Goal: Communication & Community: Answer question/provide support

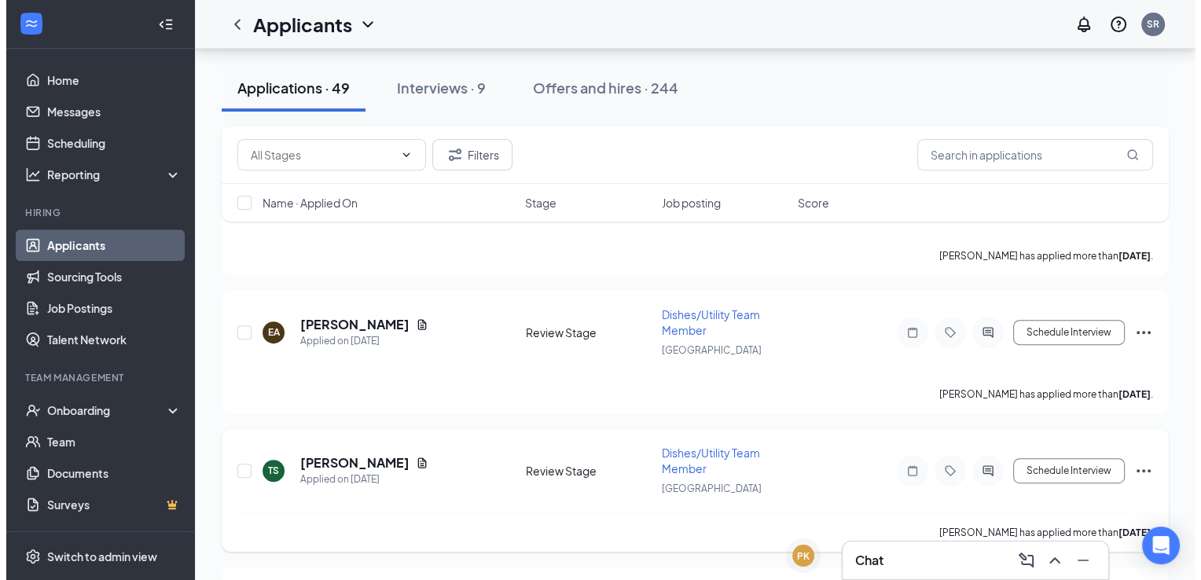
scroll to position [6547, 0]
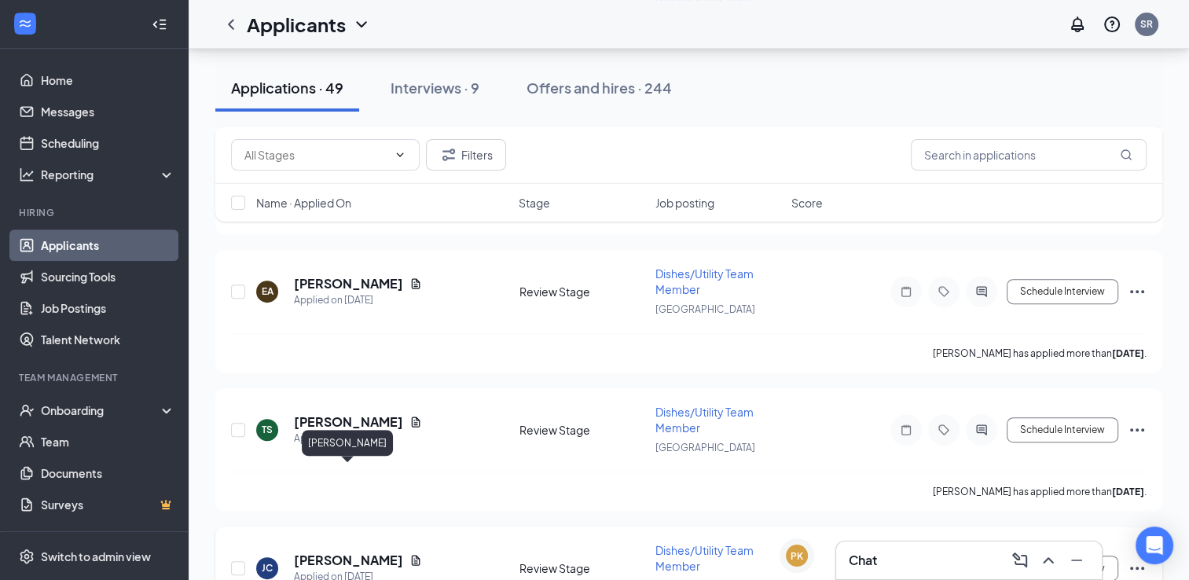
click at [369, 552] on h5 "[PERSON_NAME]" at bounding box center [348, 560] width 109 height 17
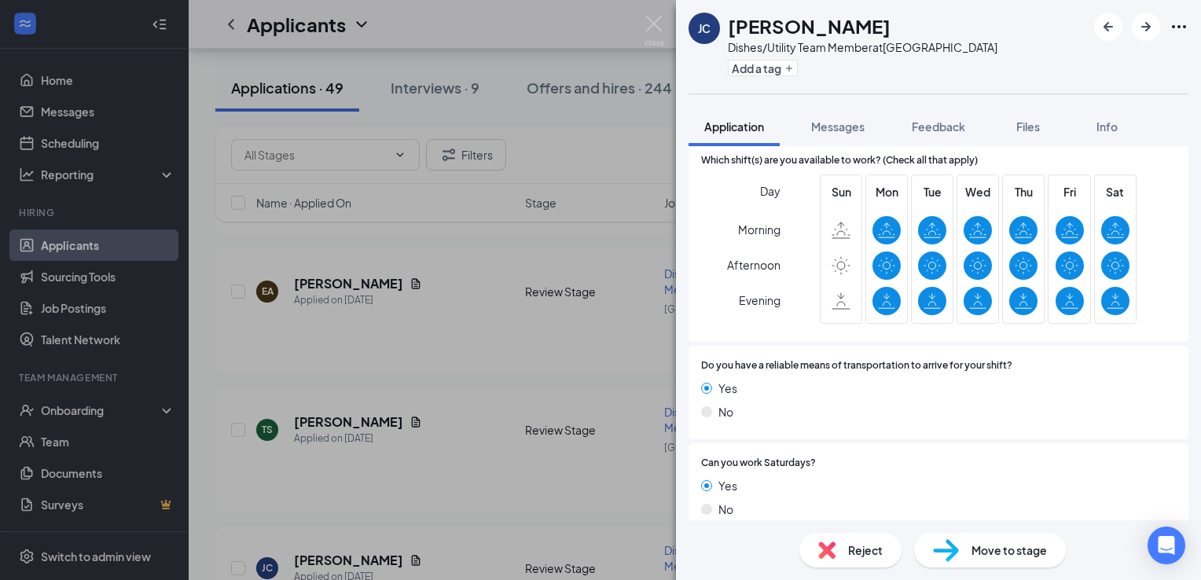
scroll to position [1228, 0]
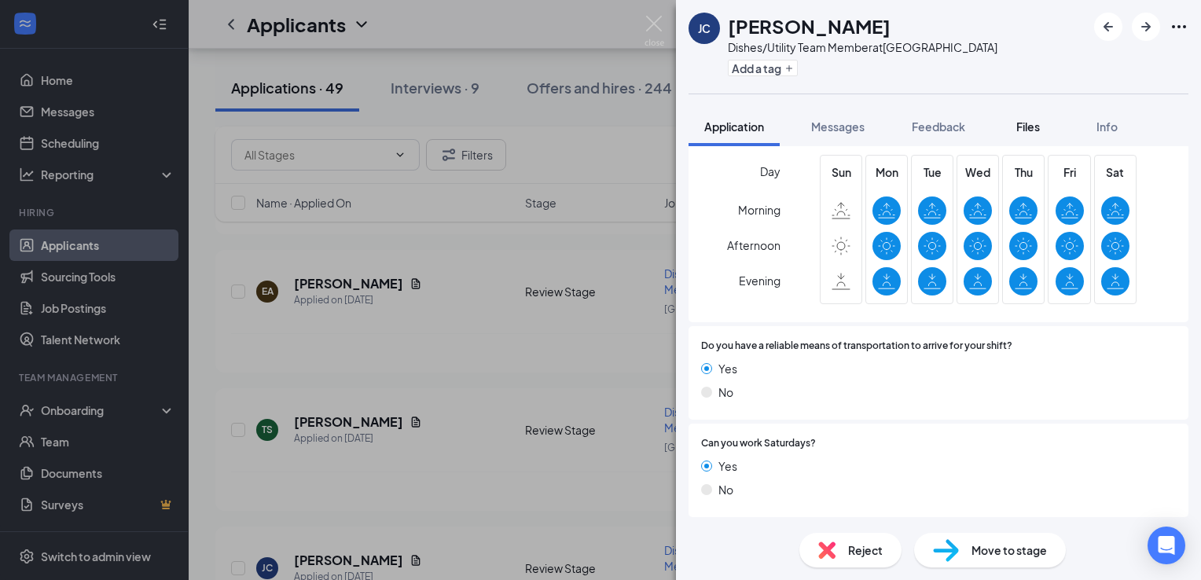
click at [1015, 127] on div "Files" at bounding box center [1027, 127] width 31 height 16
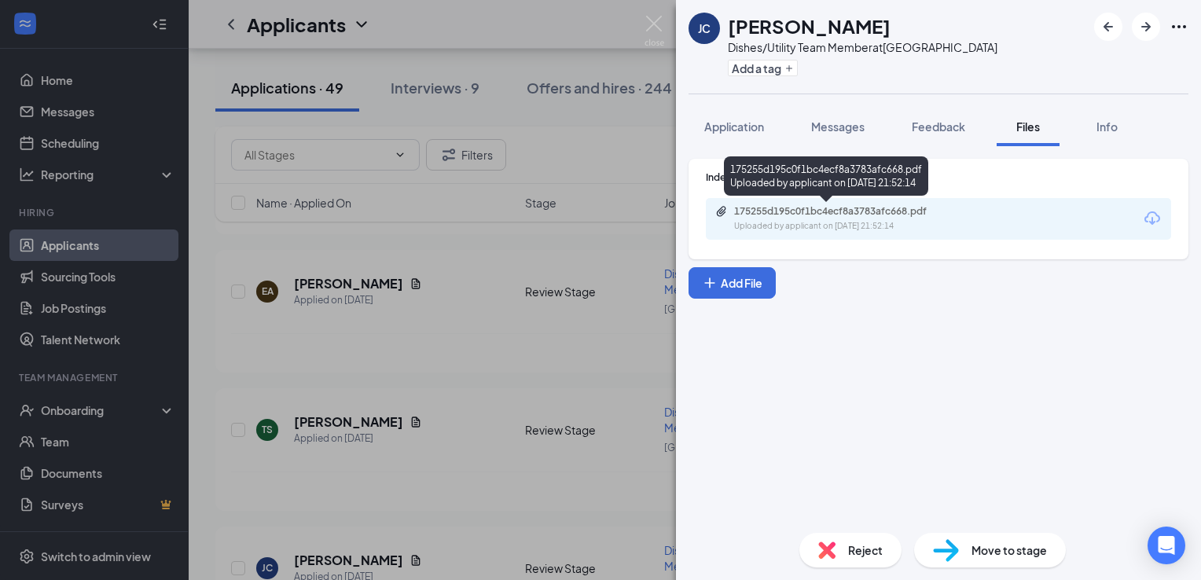
click at [885, 220] on div "Uploaded by applicant on [DATE] 21:52:14" at bounding box center [852, 226] width 236 height 13
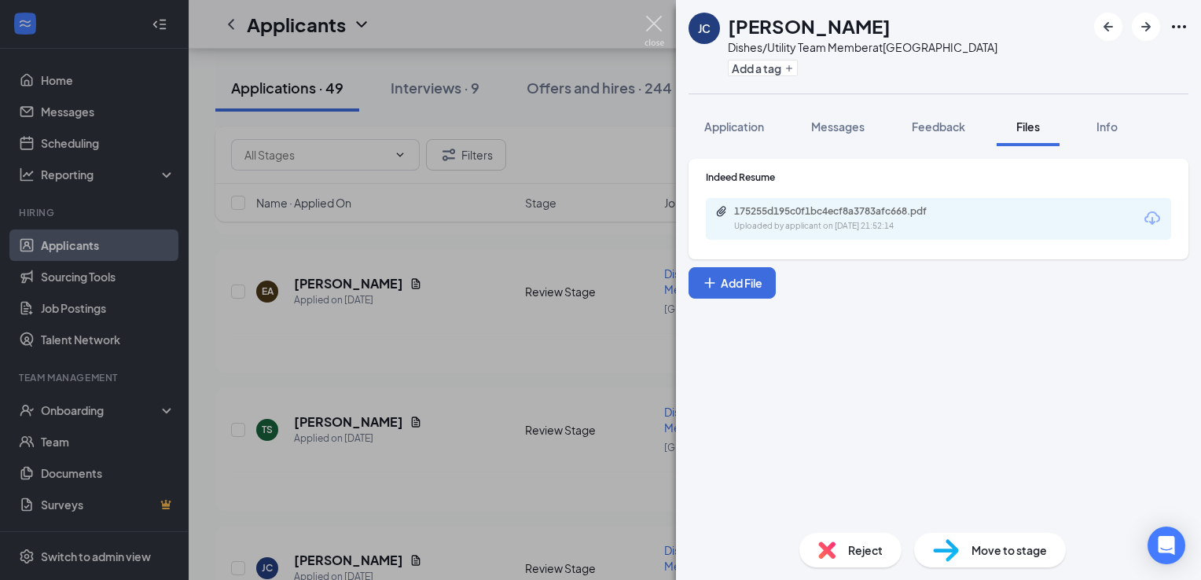
click at [651, 24] on img at bounding box center [654, 31] width 20 height 31
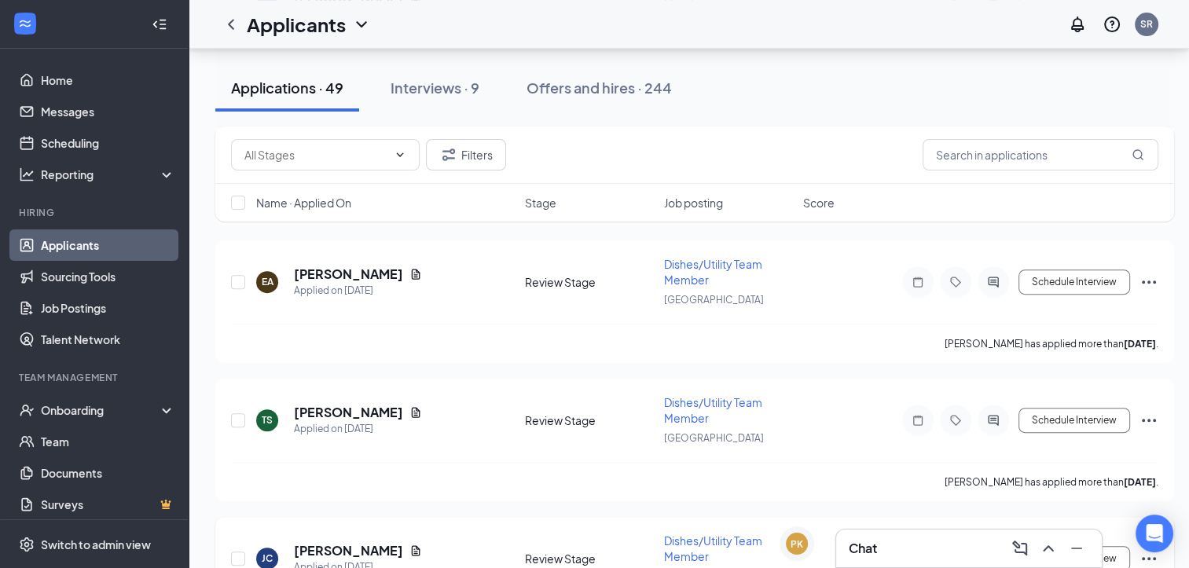
scroll to position [6559, 0]
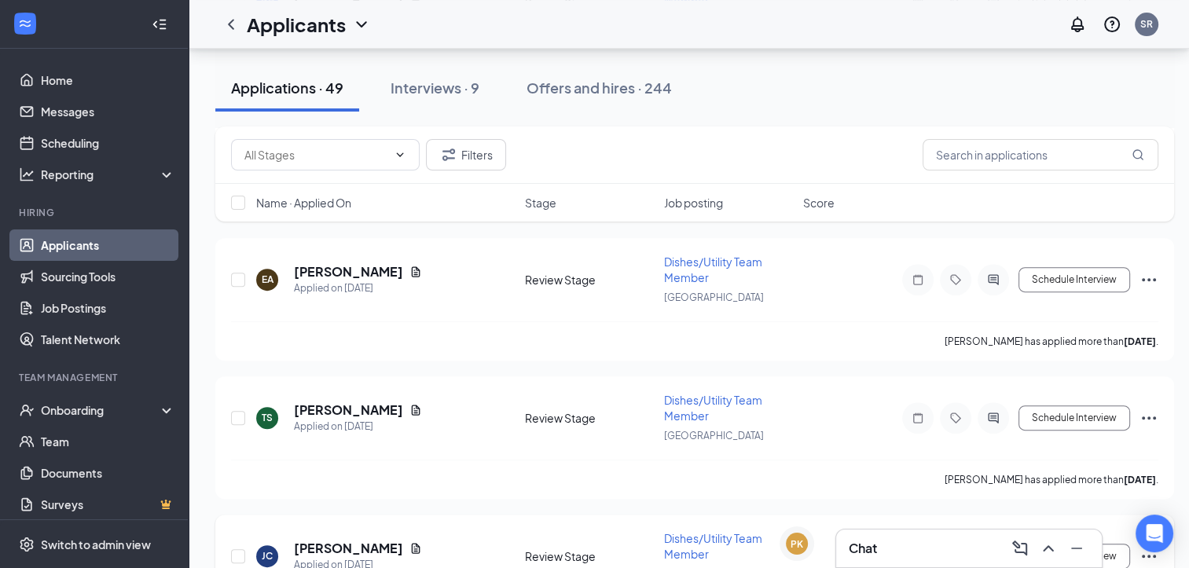
click at [1150, 555] on icon "Ellipses" at bounding box center [1149, 556] width 14 height 3
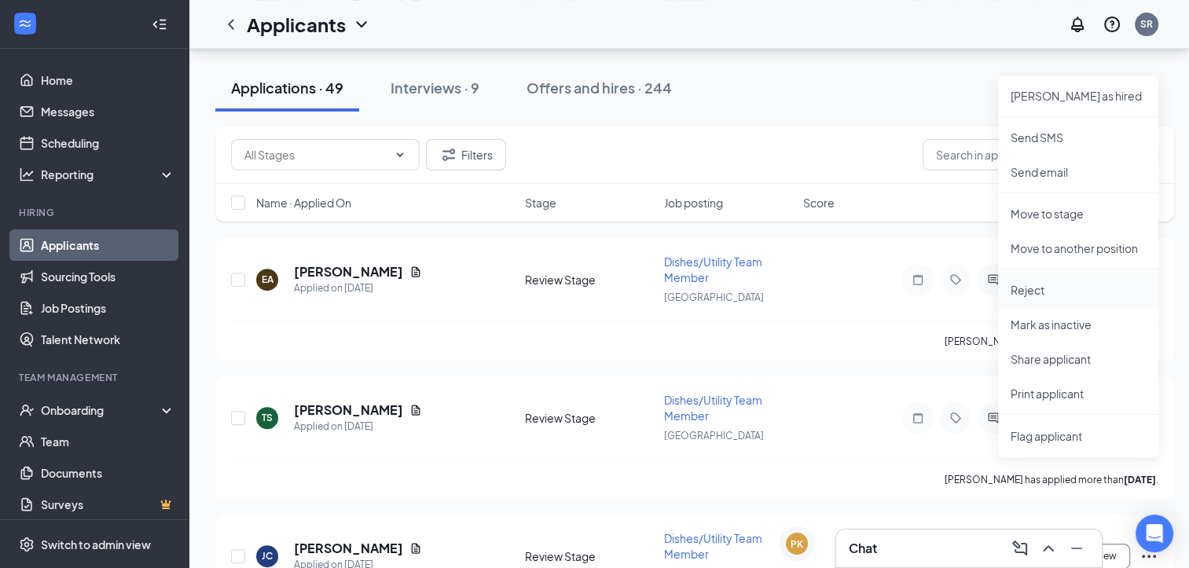
click at [1058, 291] on p "Reject" at bounding box center [1078, 290] width 135 height 16
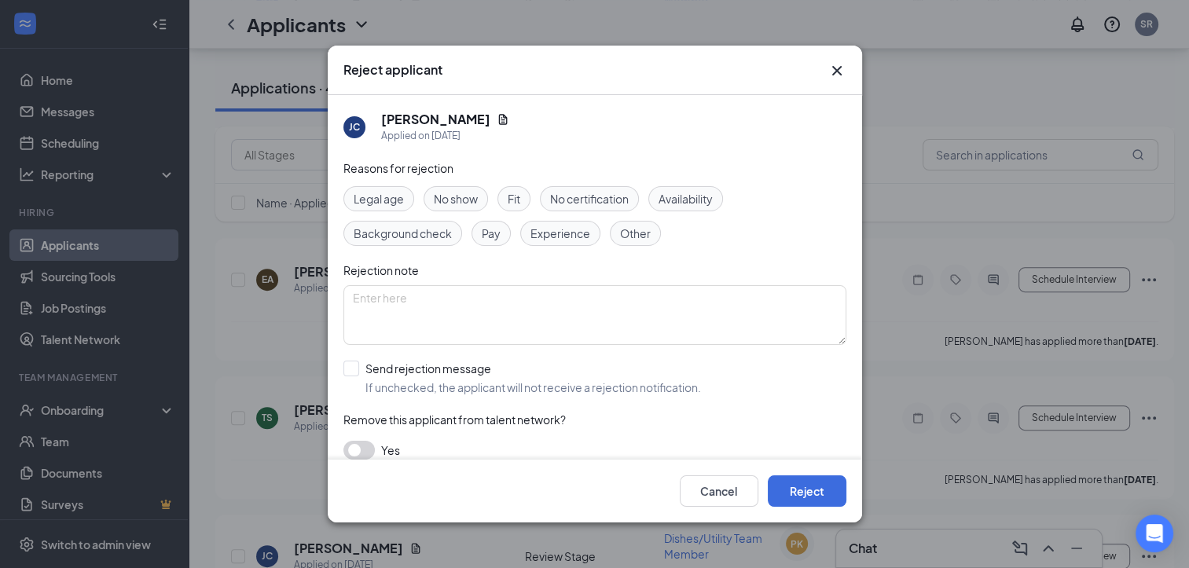
click at [530, 196] on div "Fit" at bounding box center [513, 198] width 33 height 25
click at [818, 498] on button "Reject" at bounding box center [807, 490] width 79 height 31
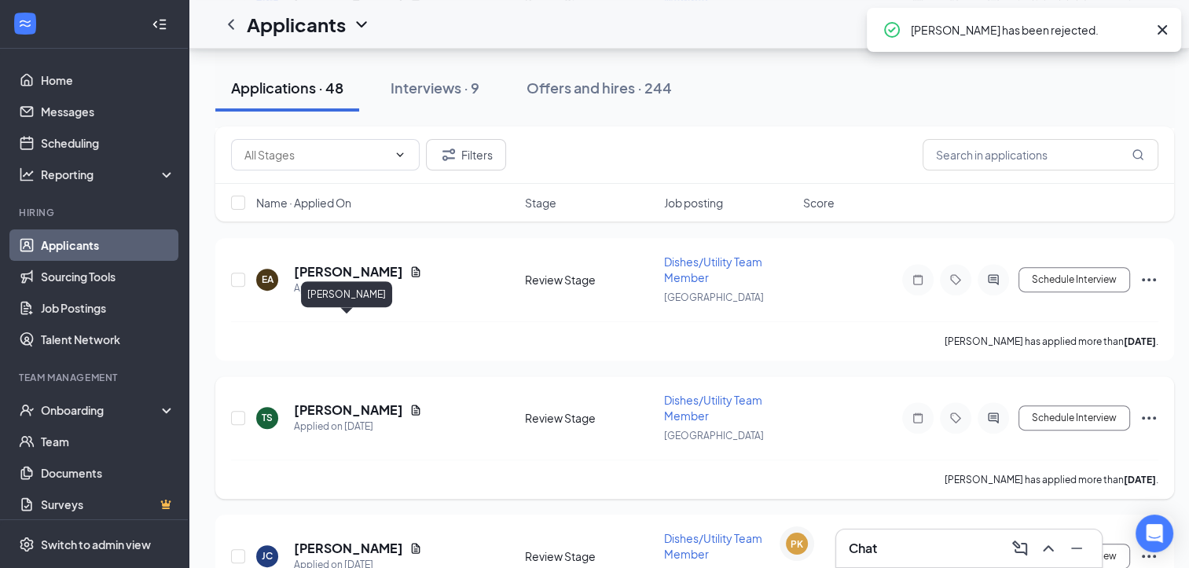
click at [358, 402] on h5 "[PERSON_NAME]" at bounding box center [348, 410] width 109 height 17
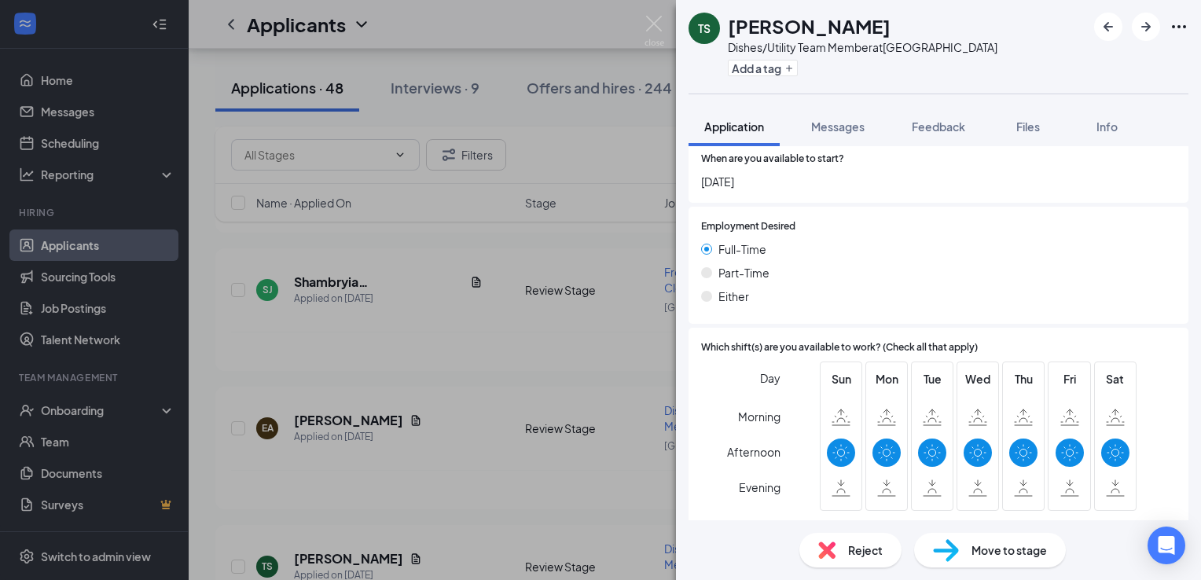
scroll to position [1179, 0]
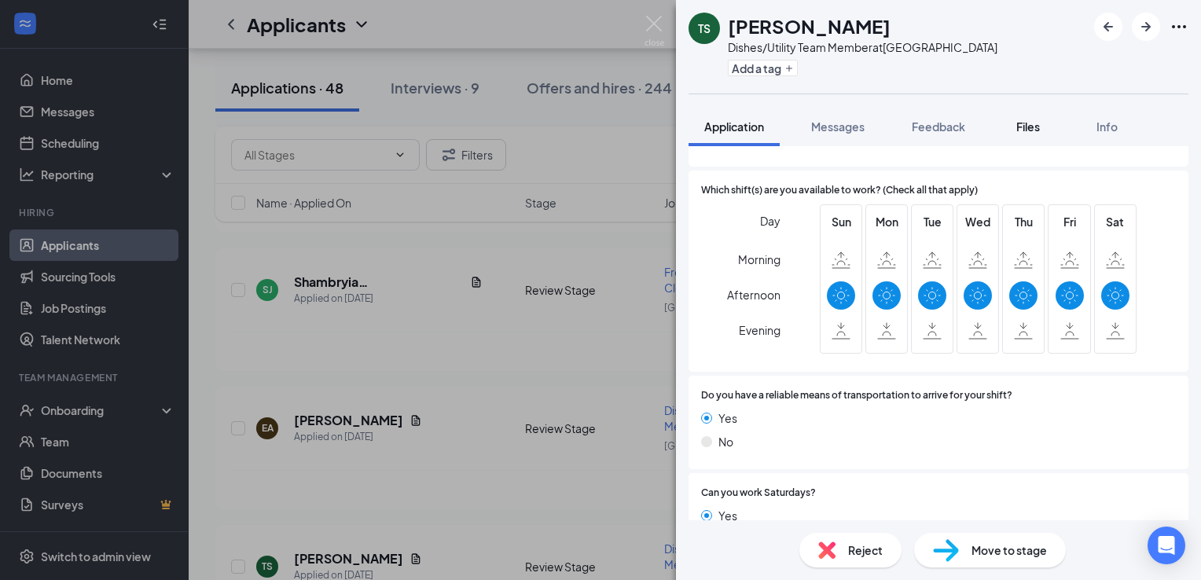
click at [1034, 128] on span "Files" at bounding box center [1028, 126] width 24 height 14
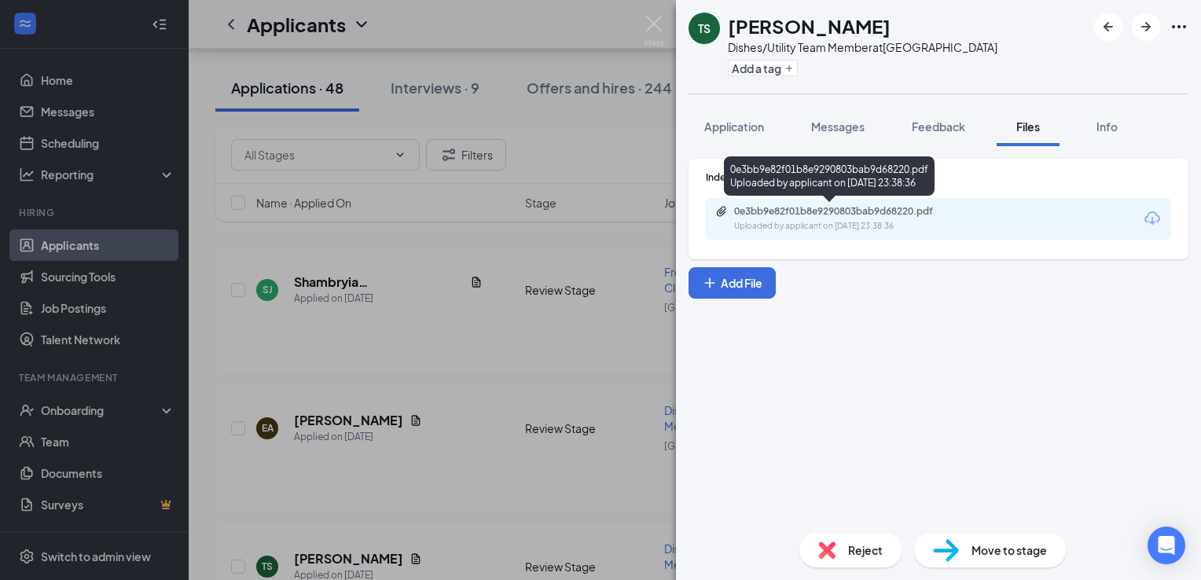
click at [911, 207] on div "0e3bb9e82f01b8e9290803bab9d68220.pdf" at bounding box center [844, 211] width 220 height 13
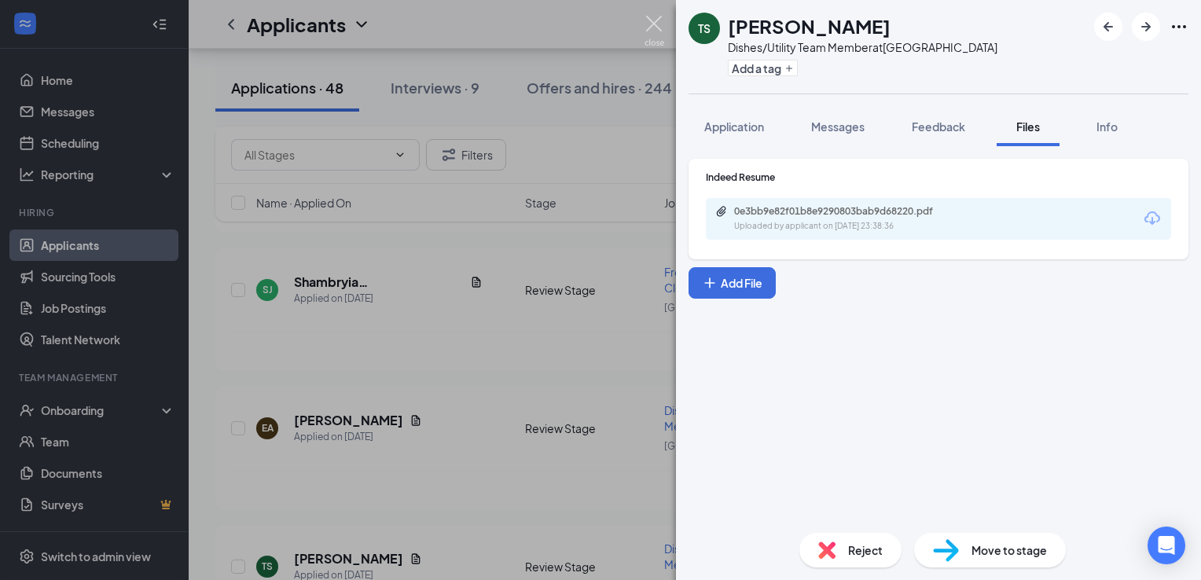
click at [659, 20] on img at bounding box center [654, 31] width 20 height 31
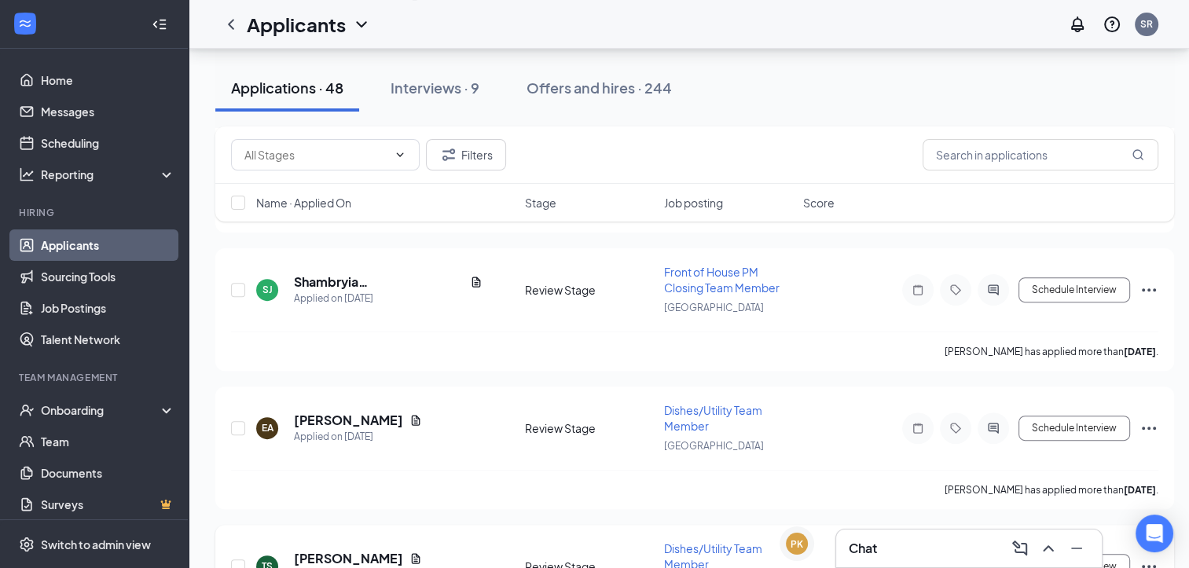
click at [1151, 557] on icon "Ellipses" at bounding box center [1149, 566] width 19 height 19
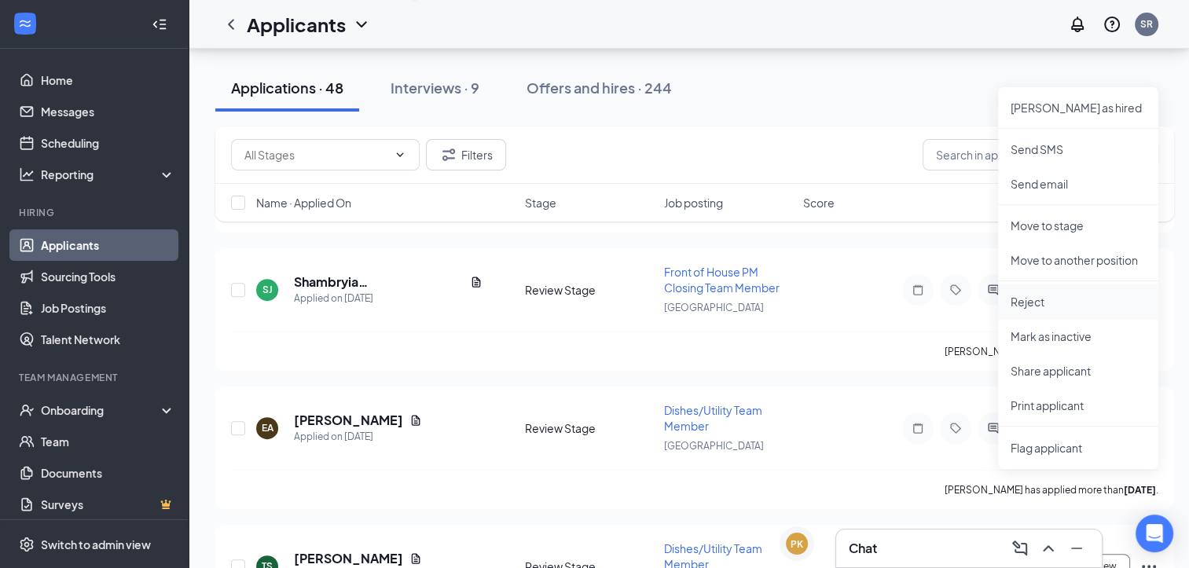
click at [1022, 303] on p "Reject" at bounding box center [1078, 302] width 135 height 16
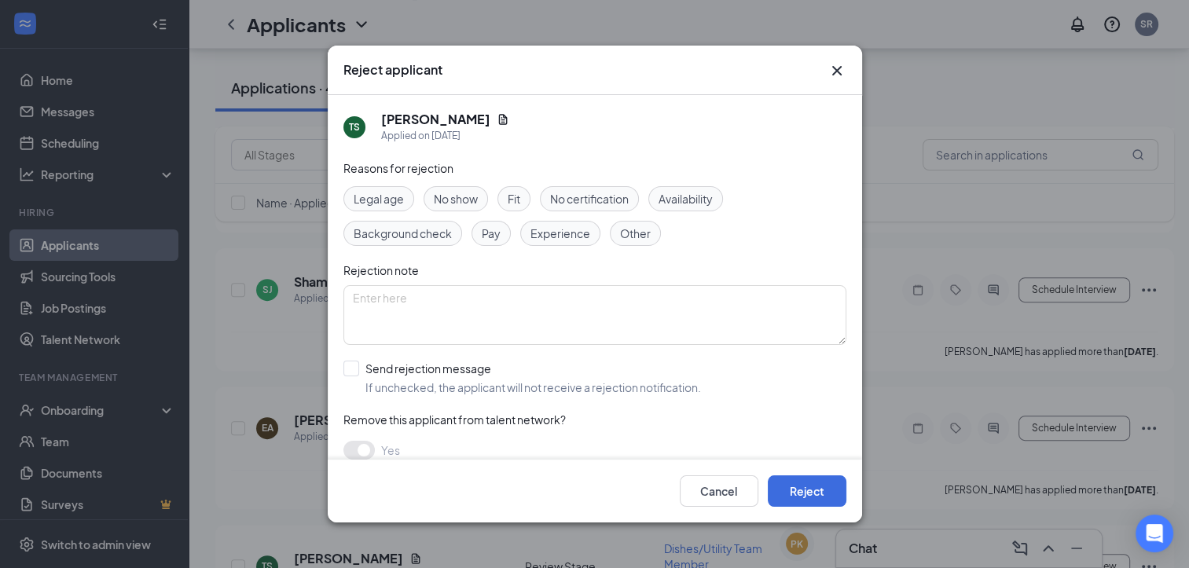
click at [519, 190] on span "Fit" at bounding box center [514, 198] width 13 height 17
click at [821, 486] on button "Reject" at bounding box center [807, 490] width 79 height 31
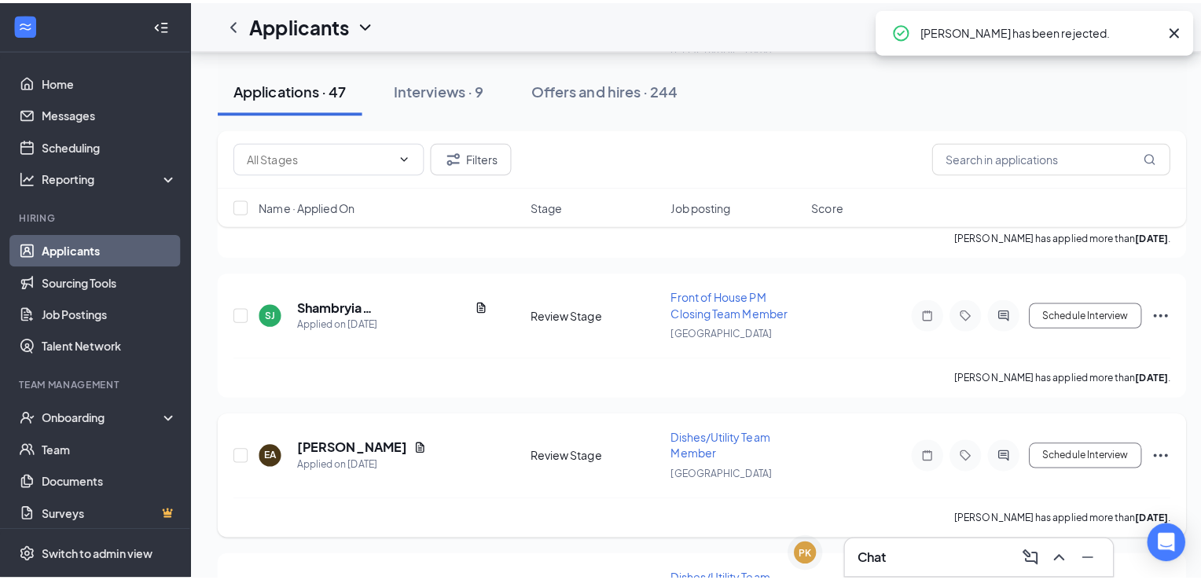
scroll to position [6332, 0]
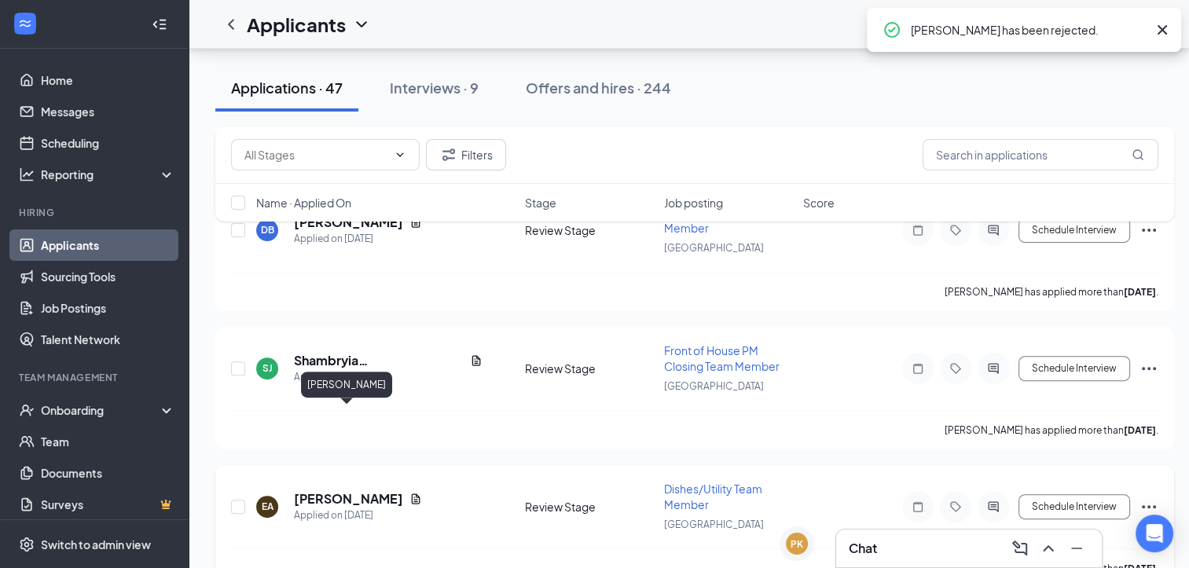
click at [374, 490] on h5 "[PERSON_NAME]" at bounding box center [348, 498] width 109 height 17
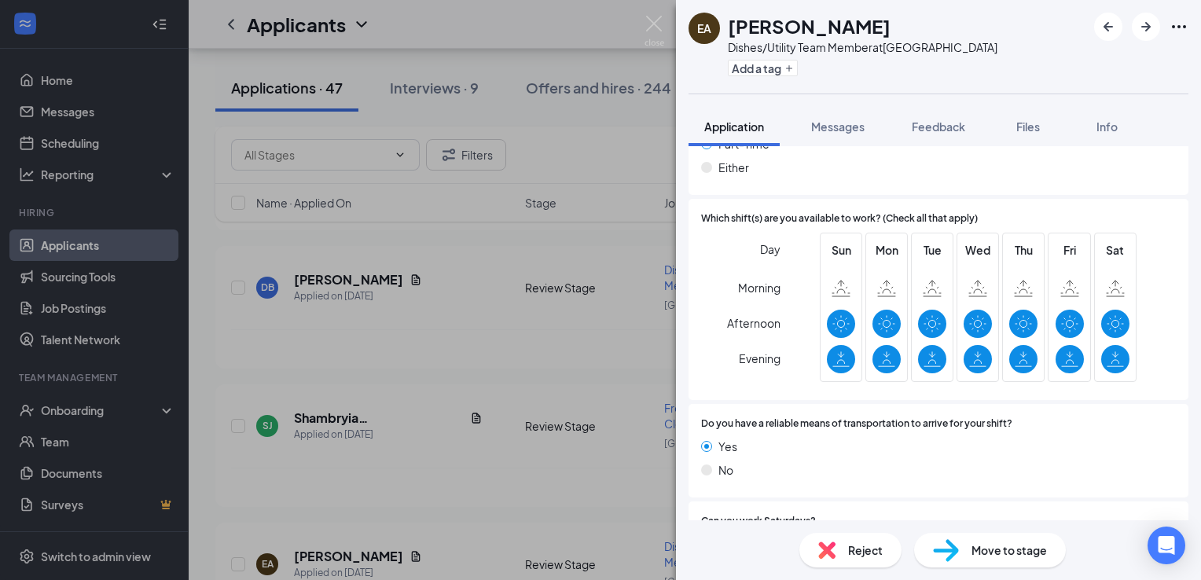
scroll to position [1228, 0]
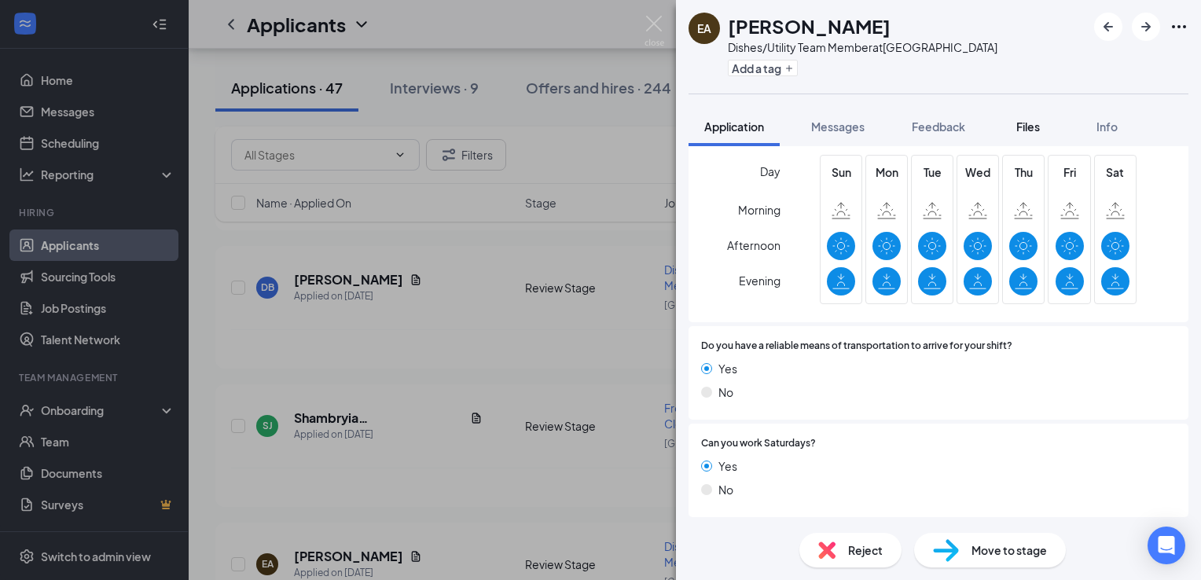
click at [1033, 131] on span "Files" at bounding box center [1028, 126] width 24 height 14
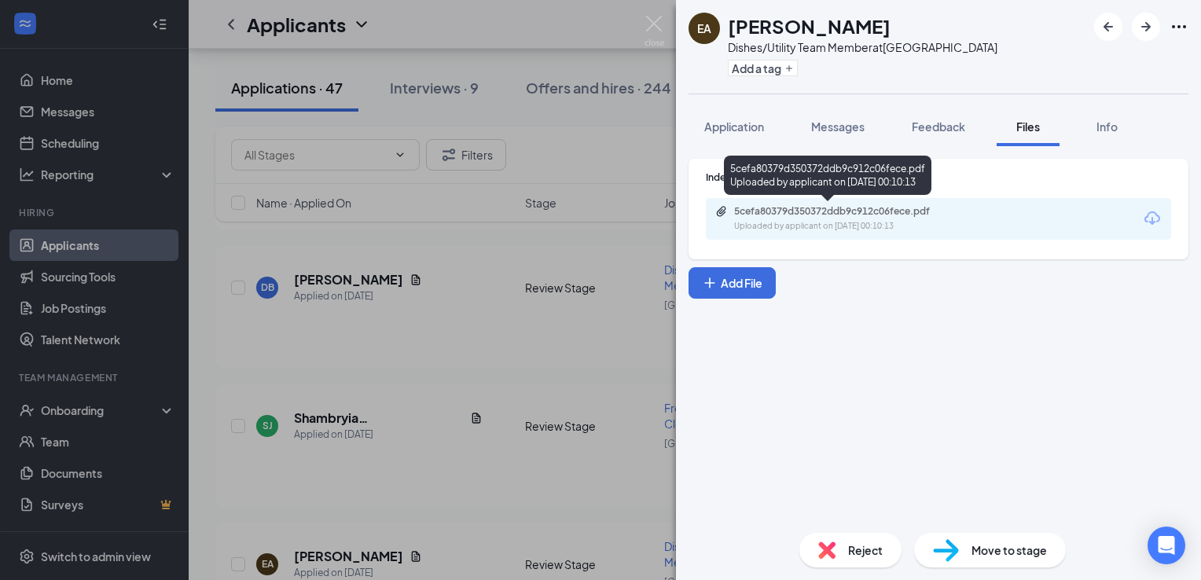
click at [846, 211] on div "5cefa80379d350372ddb9c912c06fece.pdf" at bounding box center [844, 211] width 220 height 13
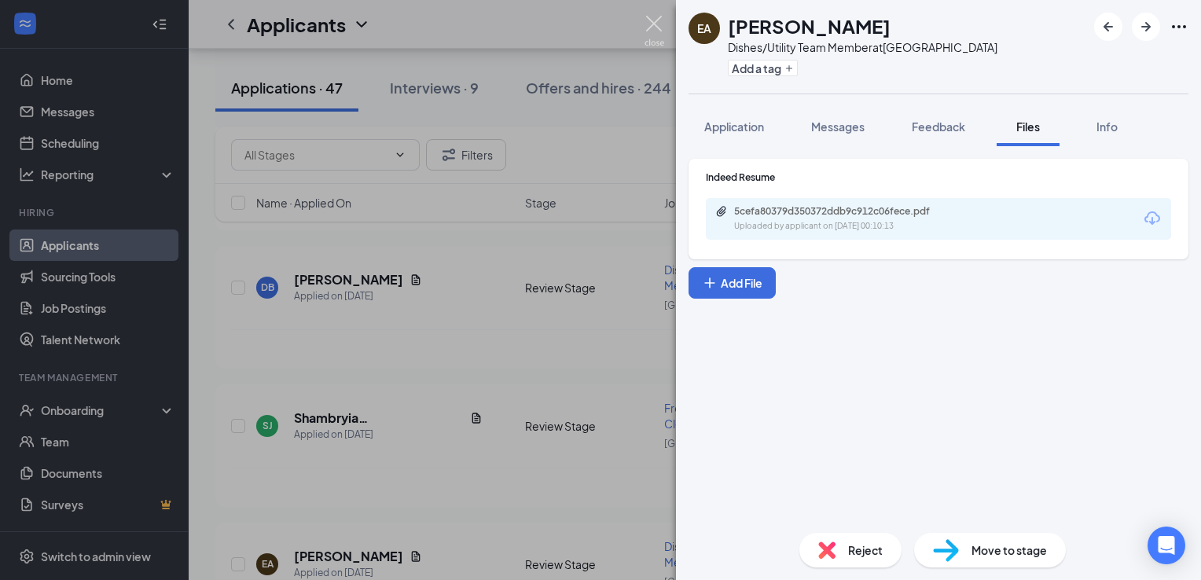
click at [662, 20] on img at bounding box center [654, 31] width 20 height 31
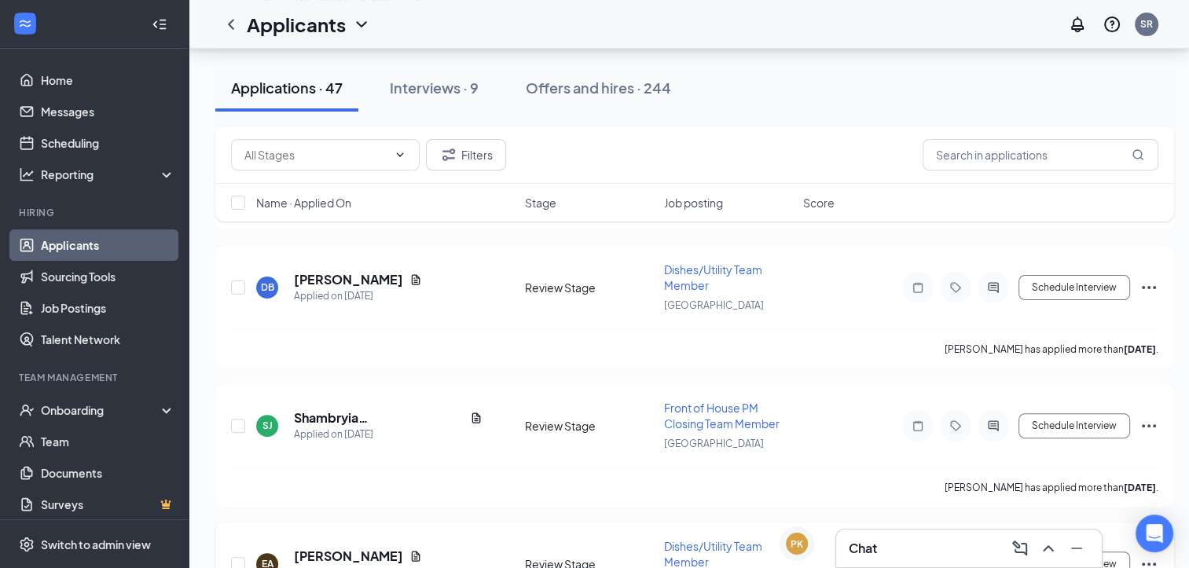
click at [1150, 563] on icon "Ellipses" at bounding box center [1149, 564] width 14 height 3
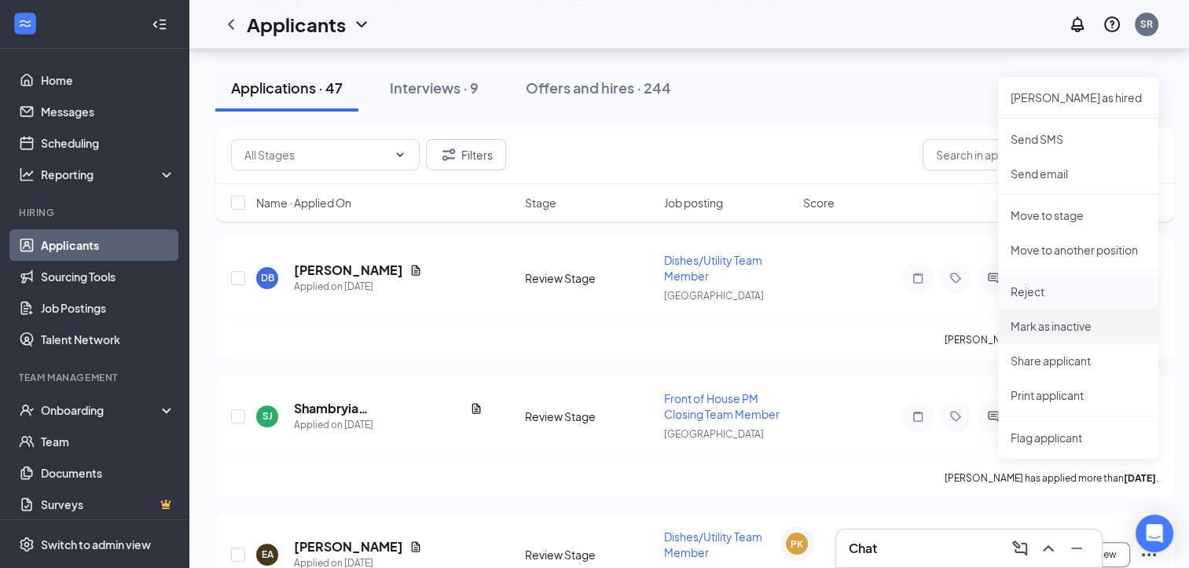
scroll to position [6286, 0]
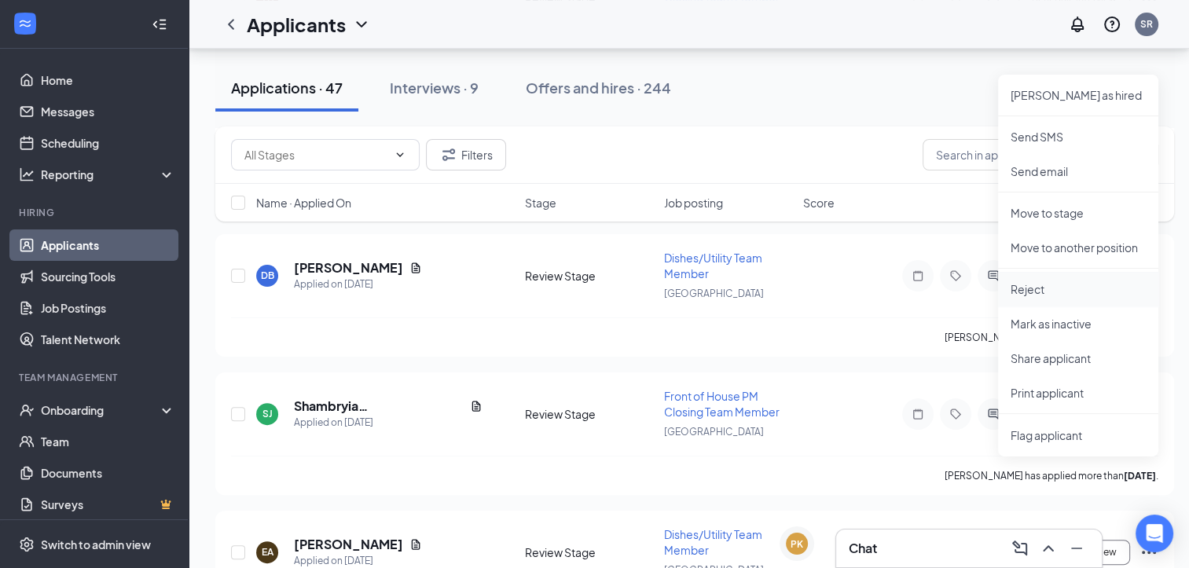
click at [1053, 284] on p "Reject" at bounding box center [1078, 289] width 135 height 16
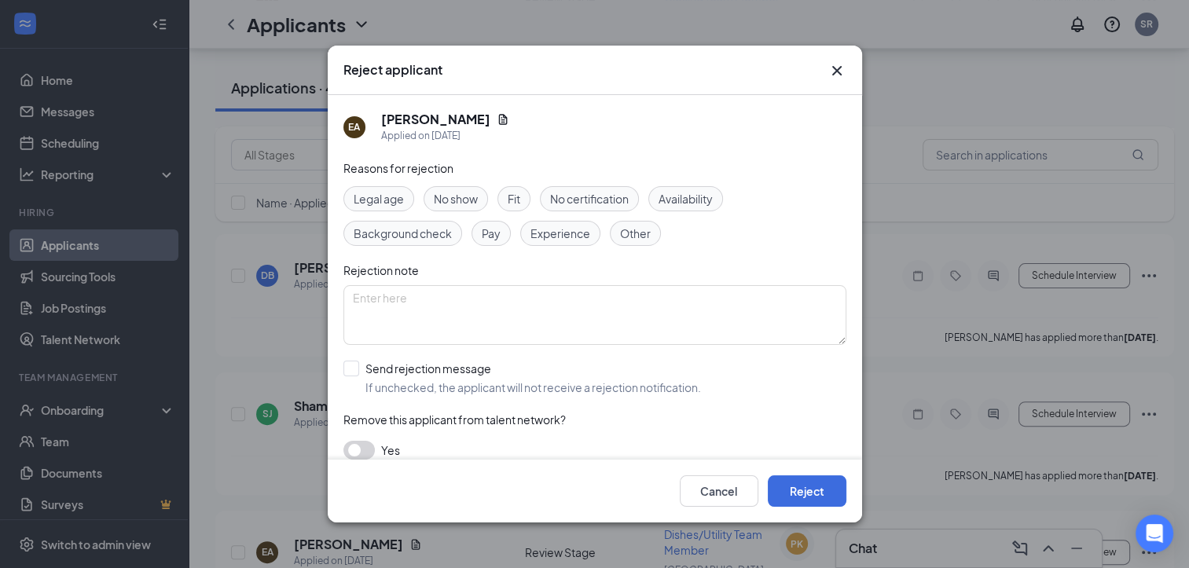
click at [699, 203] on div "Availability" at bounding box center [685, 198] width 75 height 25
click at [803, 504] on button "Reject" at bounding box center [807, 490] width 79 height 31
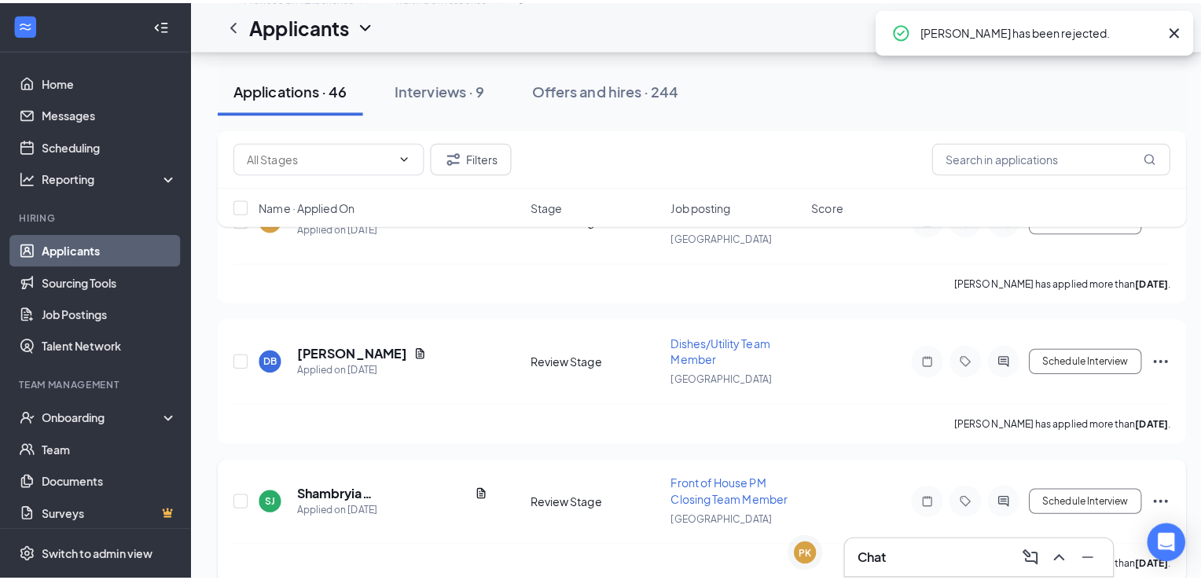
scroll to position [6129, 0]
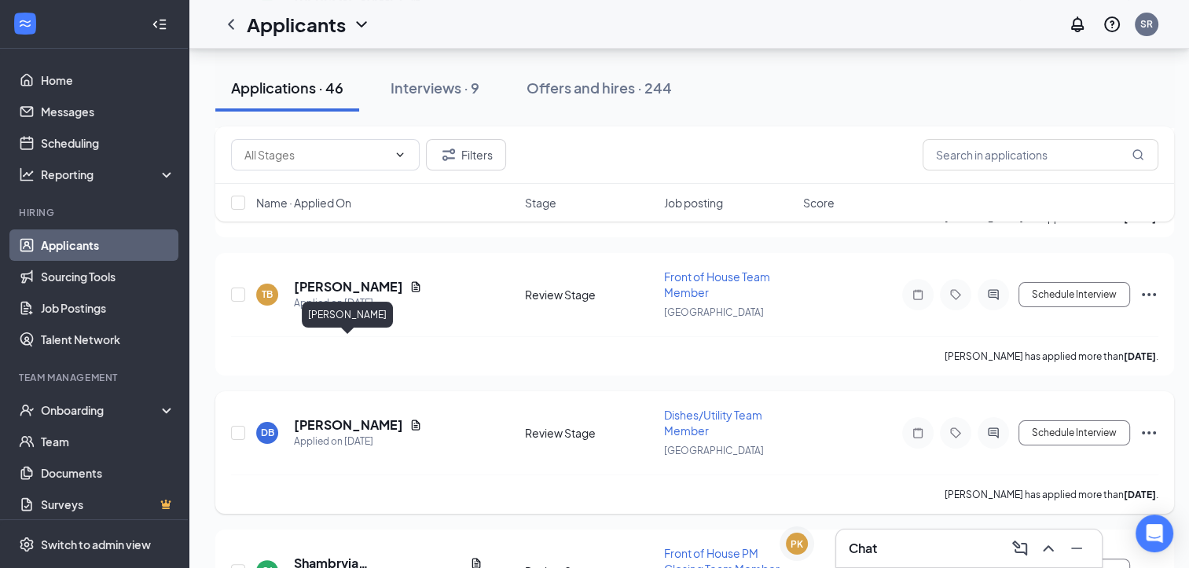
click at [393, 417] on h5 "[PERSON_NAME]" at bounding box center [348, 425] width 109 height 17
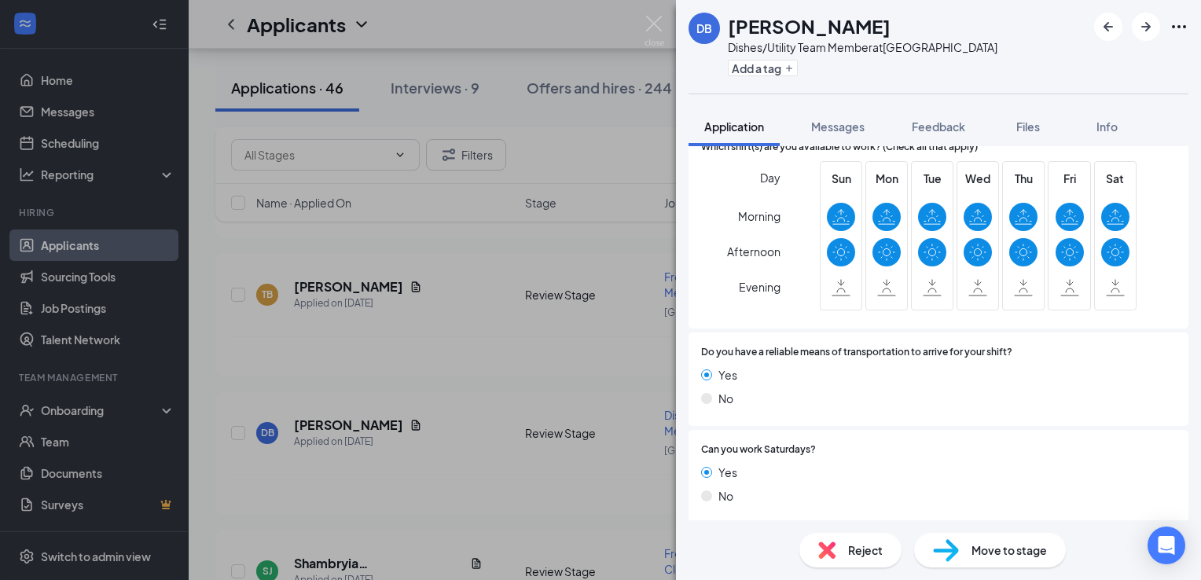
scroll to position [1184, 0]
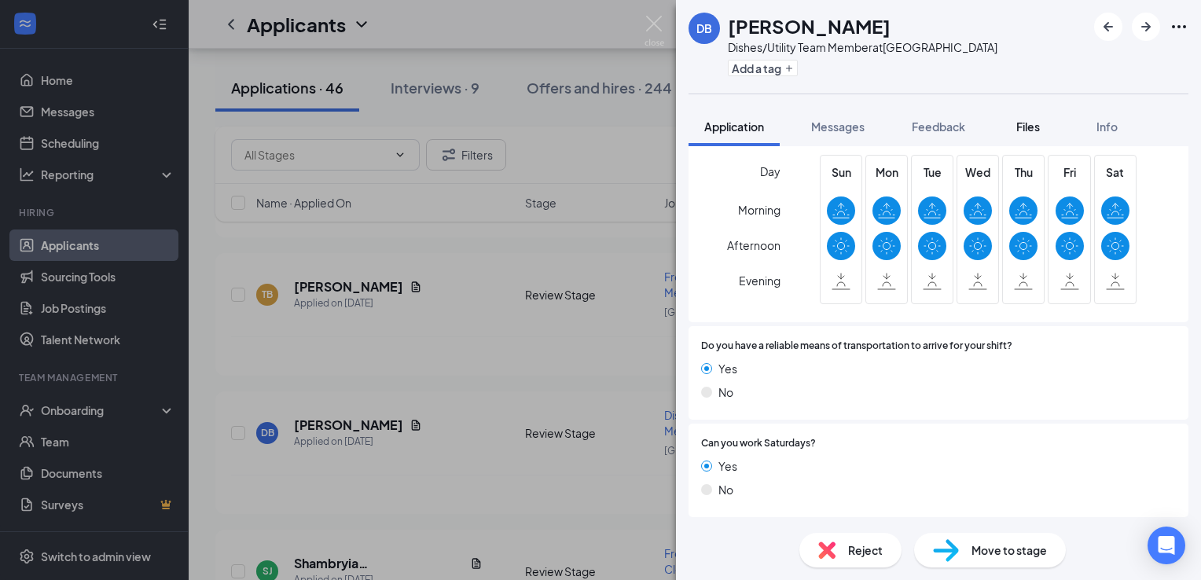
click at [1037, 122] on span "Files" at bounding box center [1028, 126] width 24 height 14
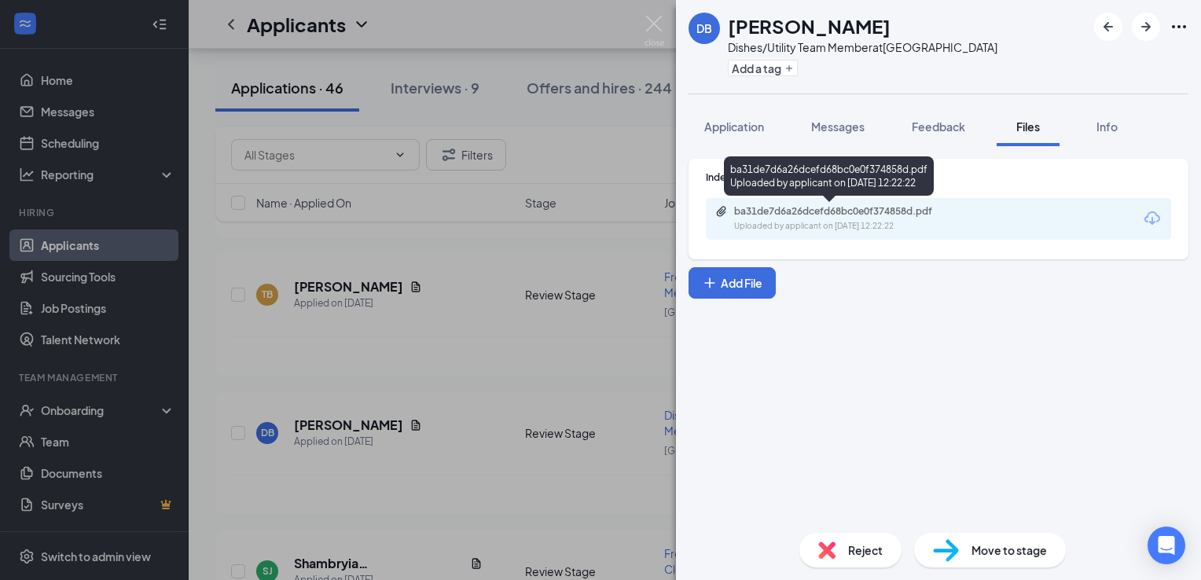
click at [849, 214] on div "ba31de7d6a26dcefd68bc0e0f374858d.pdf" at bounding box center [844, 211] width 220 height 13
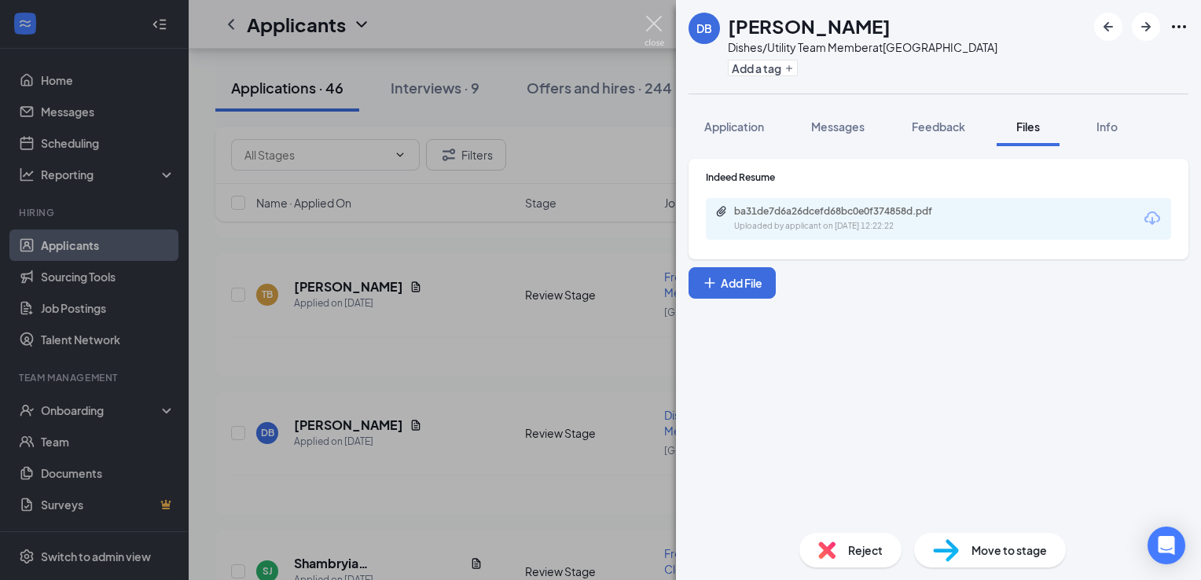
click at [655, 27] on img at bounding box center [654, 31] width 20 height 31
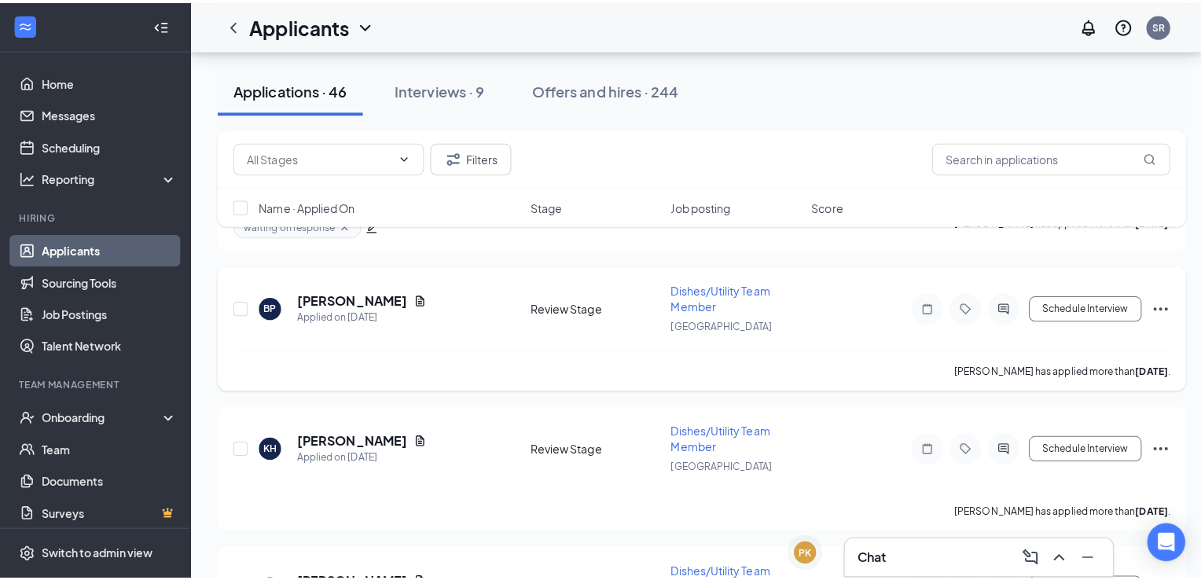
scroll to position [5343, 0]
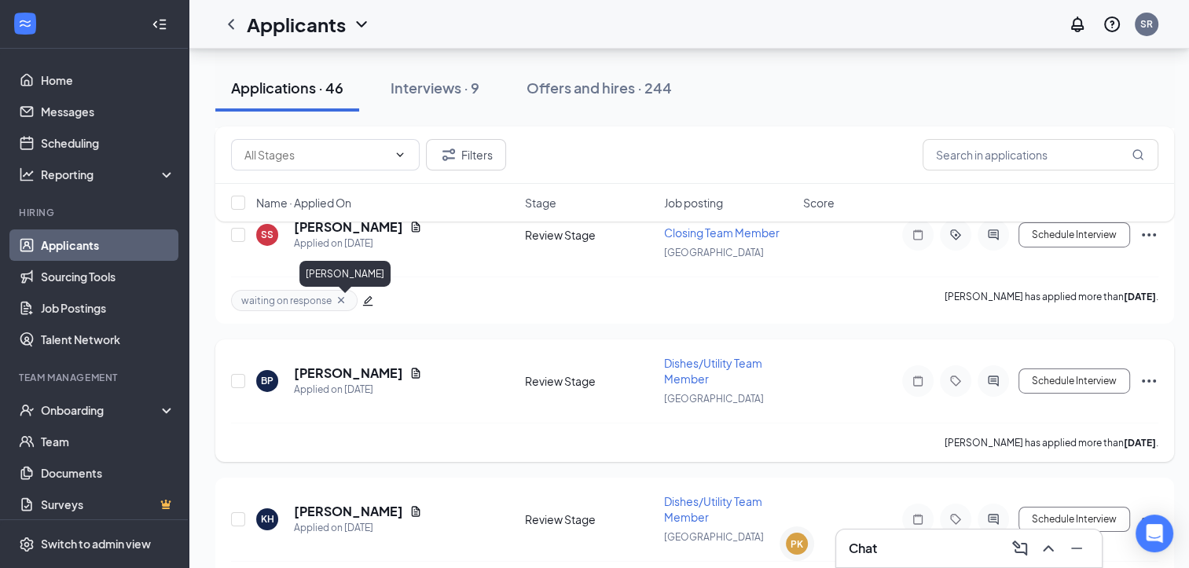
click at [348, 365] on h5 "[PERSON_NAME]" at bounding box center [348, 373] width 109 height 17
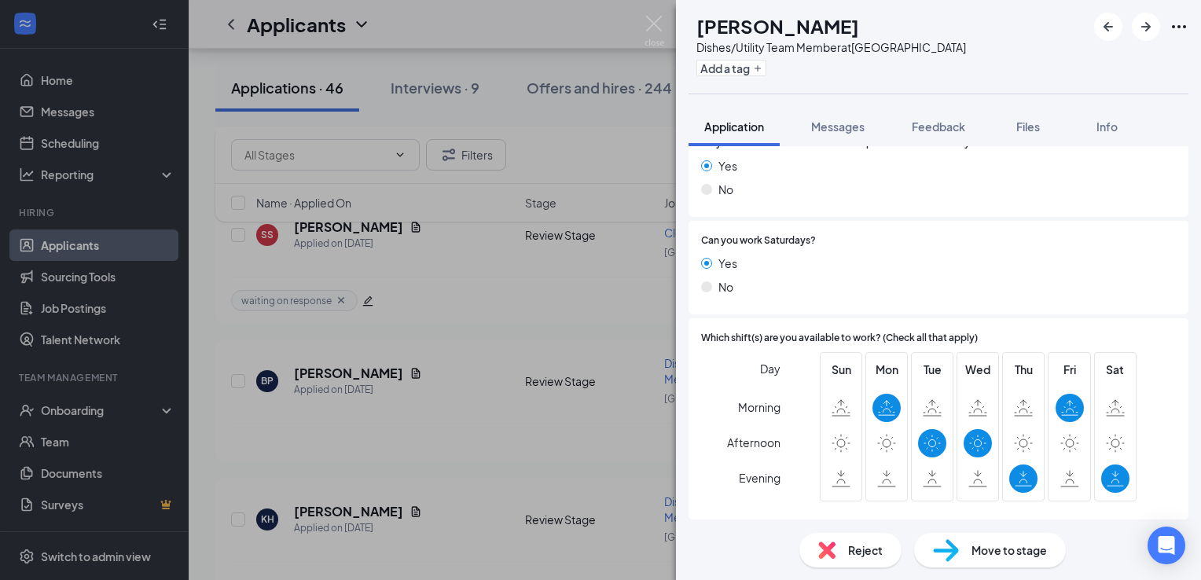
scroll to position [1184, 0]
drag, startPoint x: 1031, startPoint y: 103, endPoint x: 1027, endPoint y: 110, distance: 8.1
click at [1027, 110] on div "BP [PERSON_NAME] Dishes/Utility Team Member at [GEOGRAPHIC_DATA] West Add a tag…" at bounding box center [938, 290] width 525 height 580
drag, startPoint x: 1027, startPoint y: 110, endPoint x: 1004, endPoint y: 75, distance: 41.9
click at [1004, 75] on div "BP [PERSON_NAME] Dishes/Utility Team Member at [GEOGRAPHIC_DATA] a tag" at bounding box center [938, 47] width 525 height 94
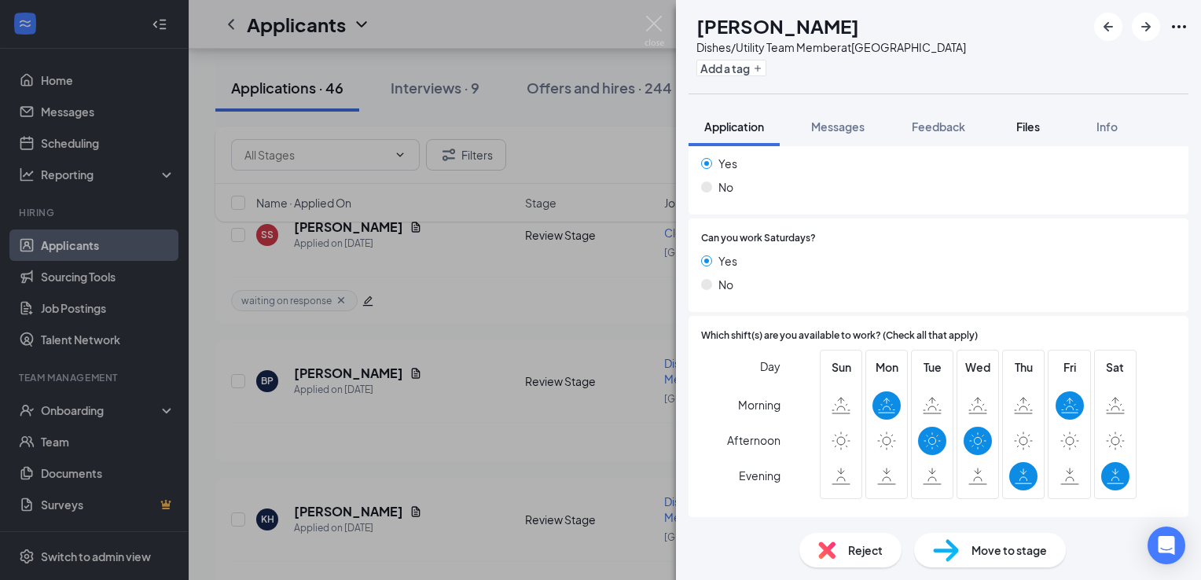
drag, startPoint x: 1033, startPoint y: 140, endPoint x: 1034, endPoint y: 130, distance: 9.5
click at [1033, 134] on button "Files" at bounding box center [1028, 126] width 63 height 39
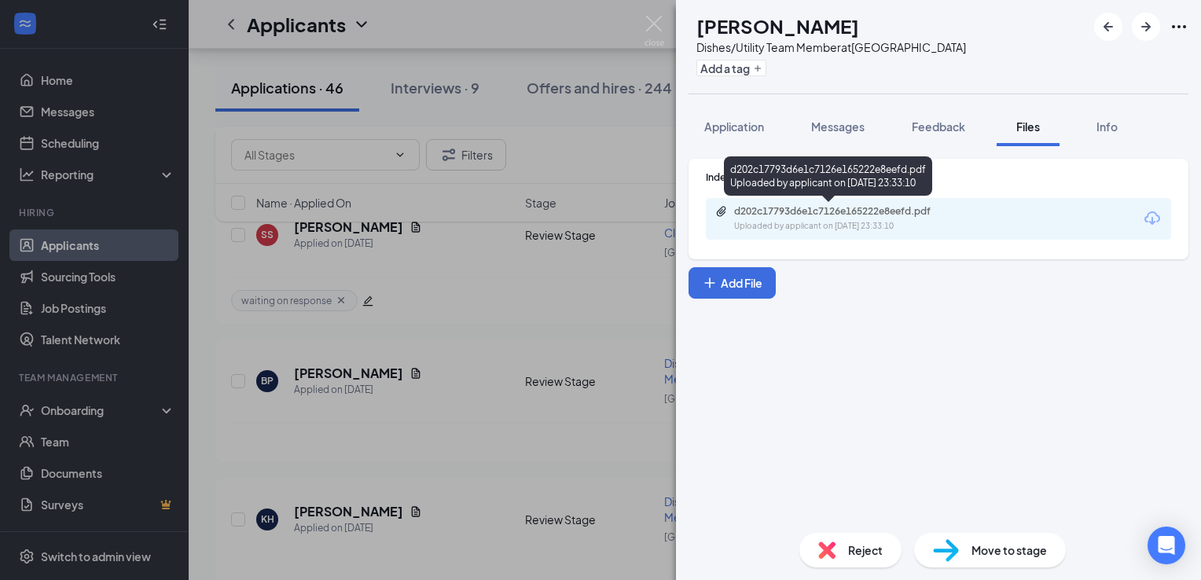
click at [883, 224] on div "Uploaded by applicant on [DATE] 23:33:10" at bounding box center [852, 226] width 236 height 13
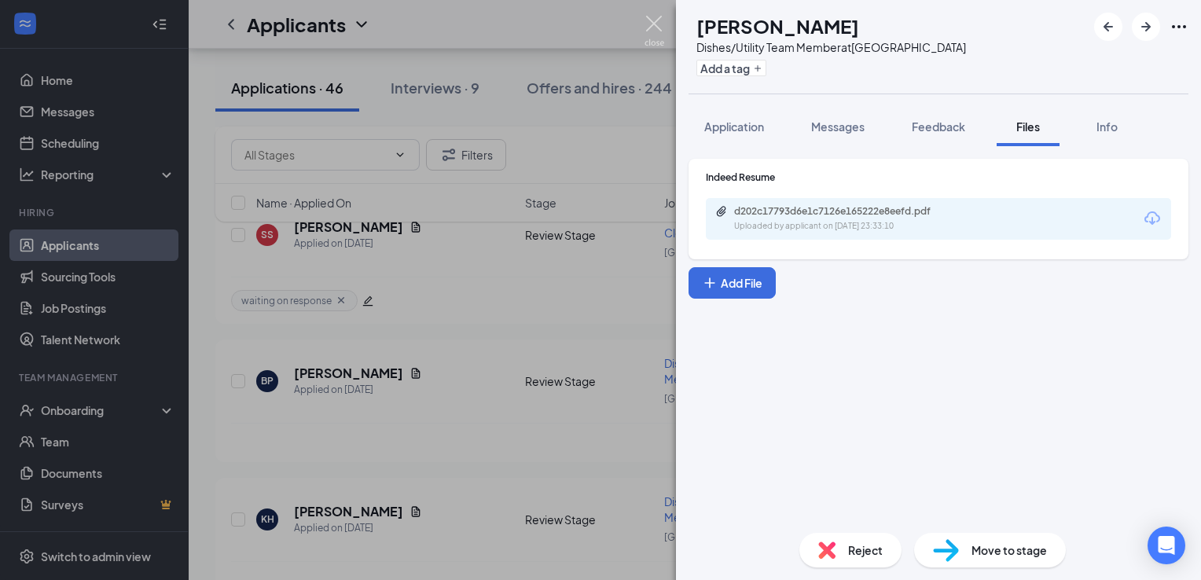
click at [655, 24] on img at bounding box center [654, 31] width 20 height 31
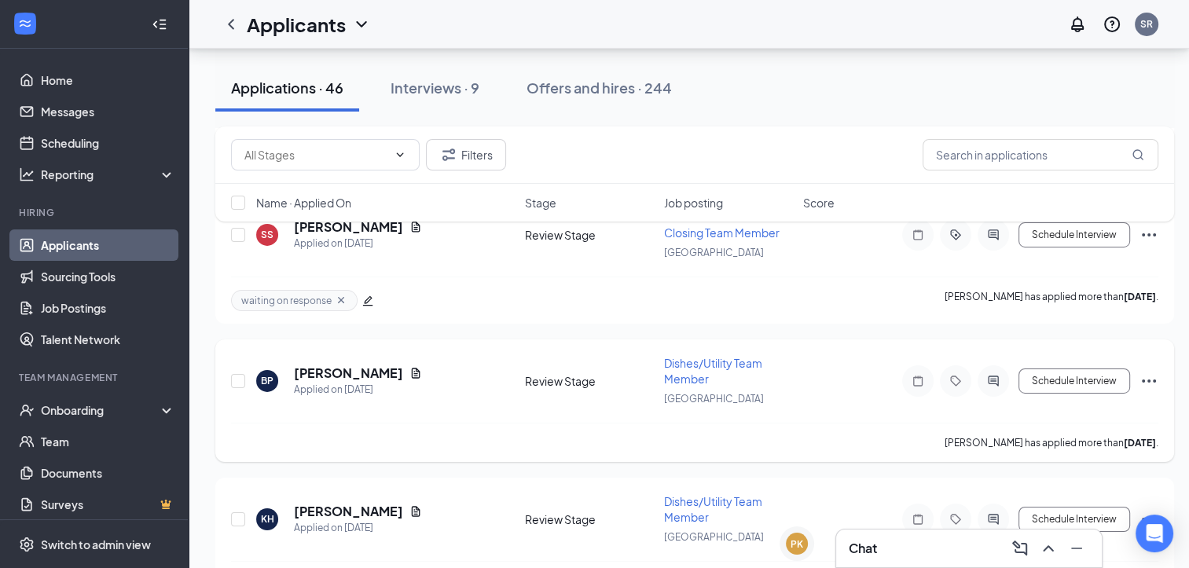
click at [1141, 372] on icon "Ellipses" at bounding box center [1149, 381] width 19 height 19
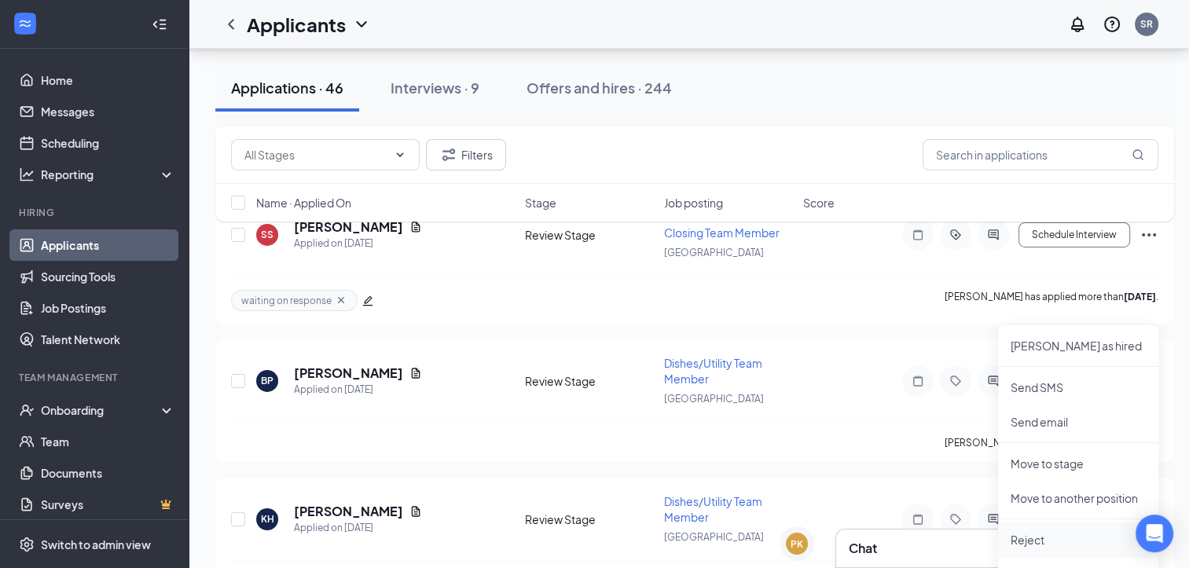
click at [1025, 533] on p "Reject" at bounding box center [1078, 540] width 135 height 16
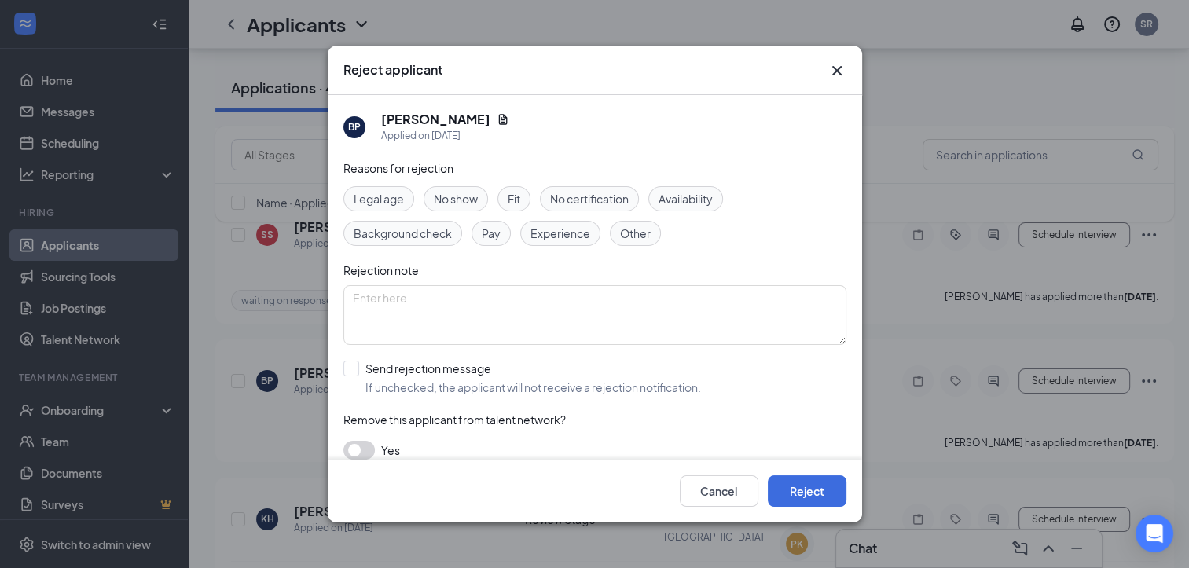
drag, startPoint x: 673, startPoint y: 200, endPoint x: 682, endPoint y: 234, distance: 35.8
click at [672, 200] on span "Availability" at bounding box center [686, 198] width 54 height 17
click at [780, 493] on button "Reject" at bounding box center [807, 490] width 79 height 31
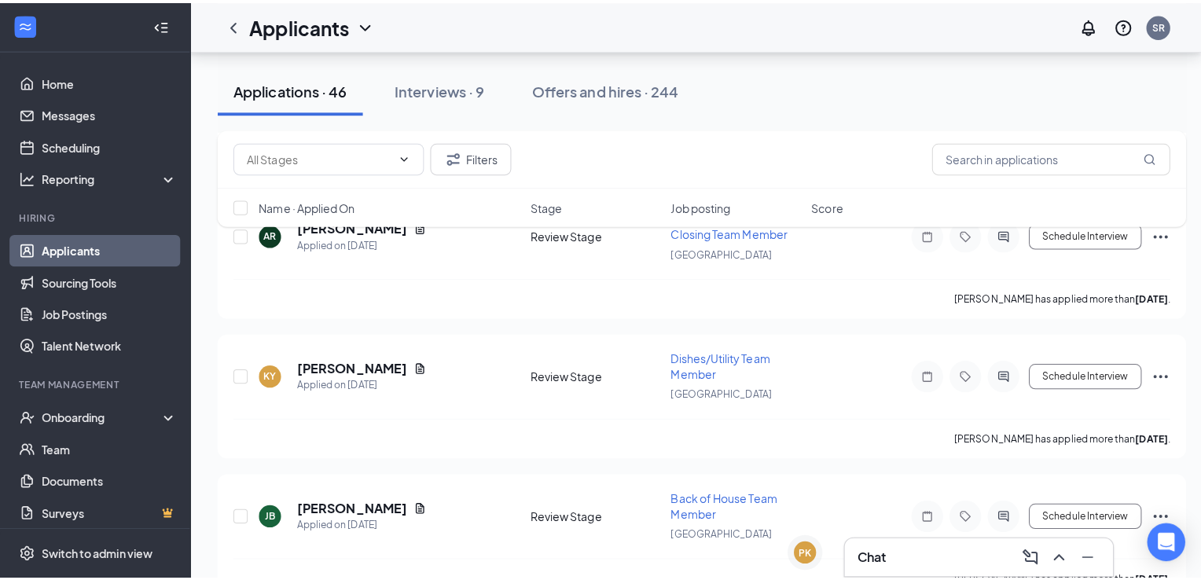
scroll to position [4007, 0]
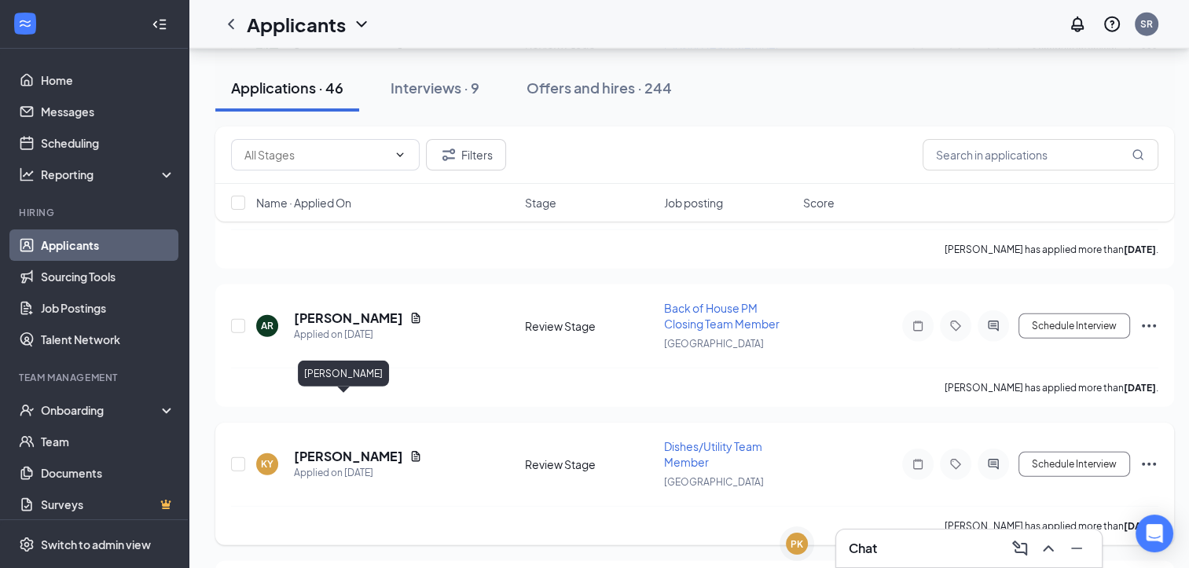
click at [333, 448] on h5 "[PERSON_NAME]" at bounding box center [348, 456] width 109 height 17
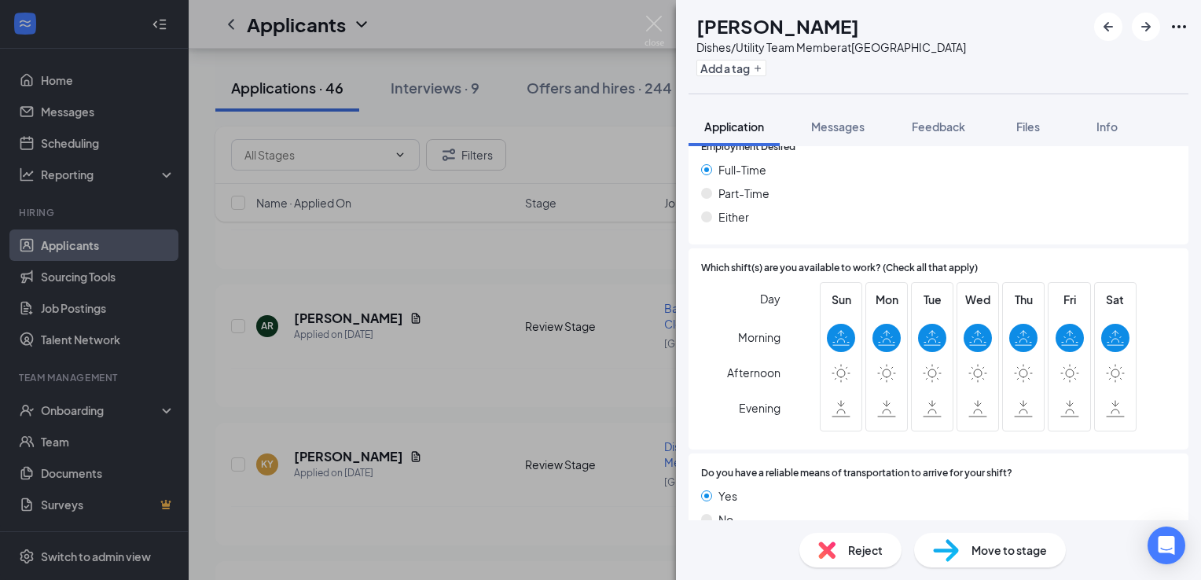
scroll to position [1100, 0]
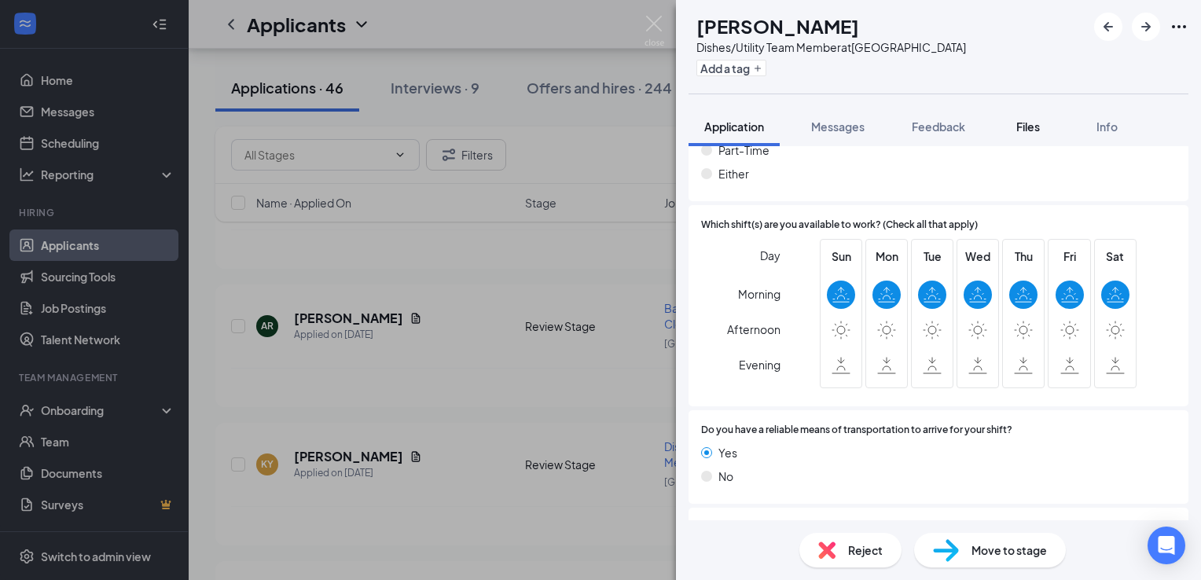
click at [1028, 121] on span "Files" at bounding box center [1028, 126] width 24 height 14
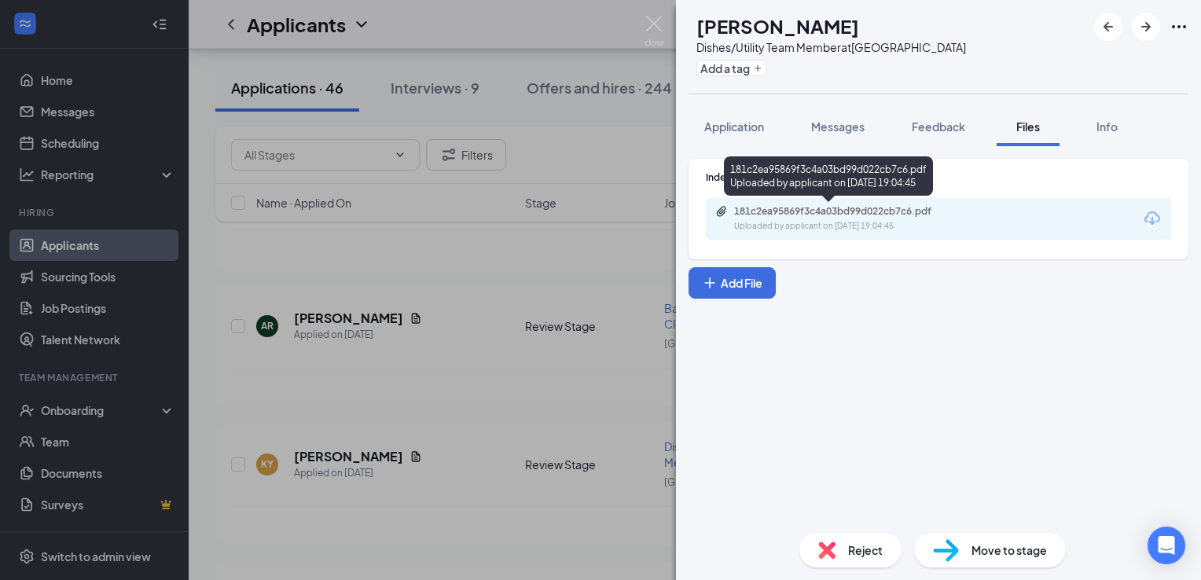
click at [853, 226] on div "Uploaded by applicant on [DATE] 19:04:45" at bounding box center [852, 226] width 236 height 13
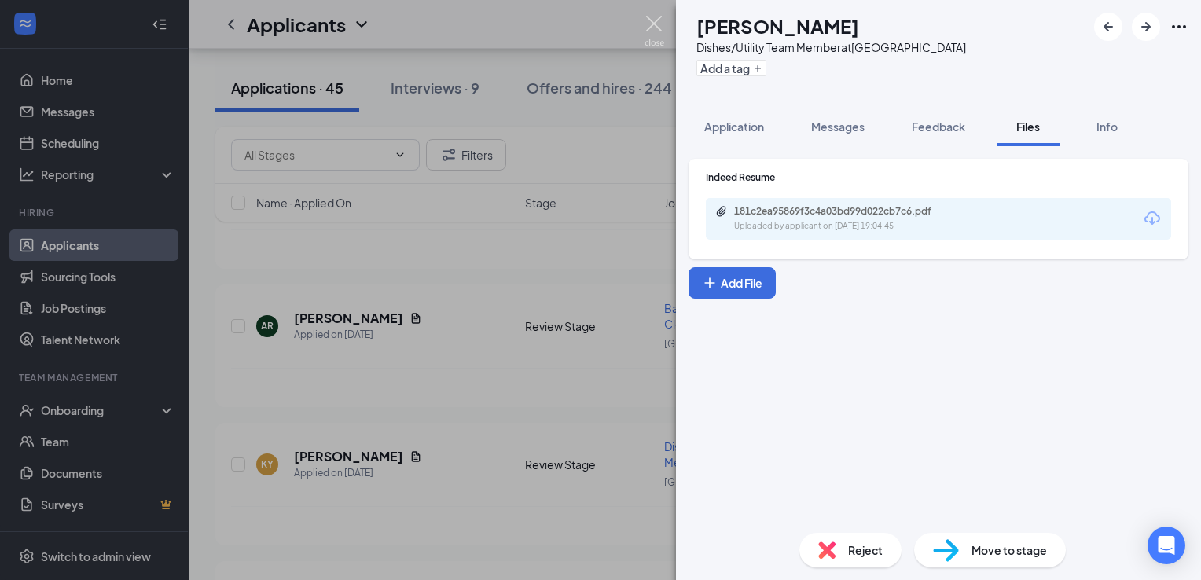
click at [646, 27] on img at bounding box center [654, 31] width 20 height 31
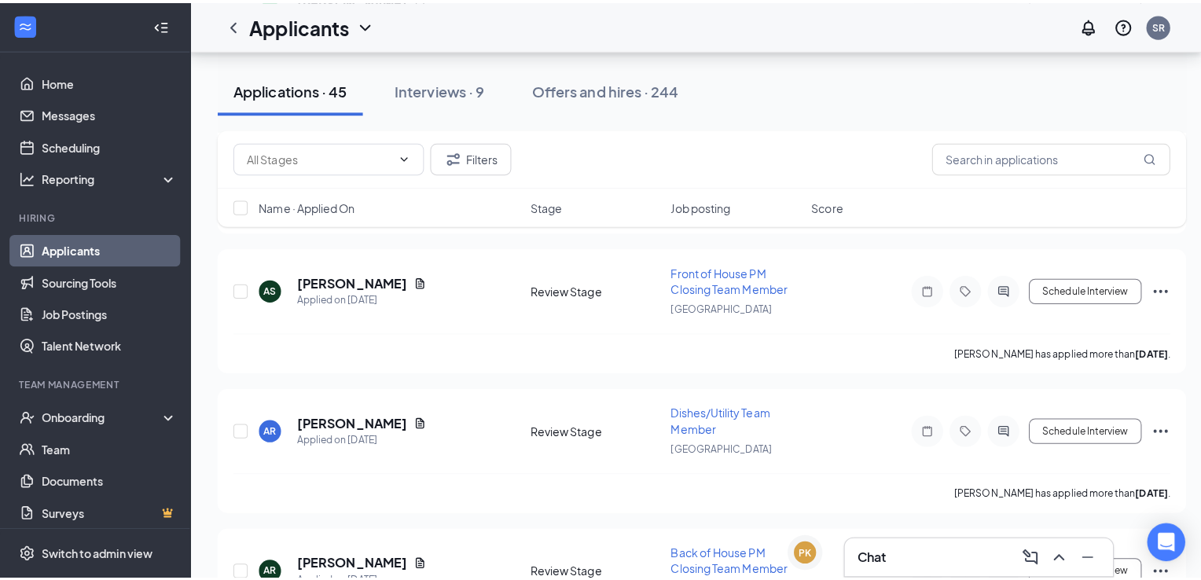
scroll to position [3693, 0]
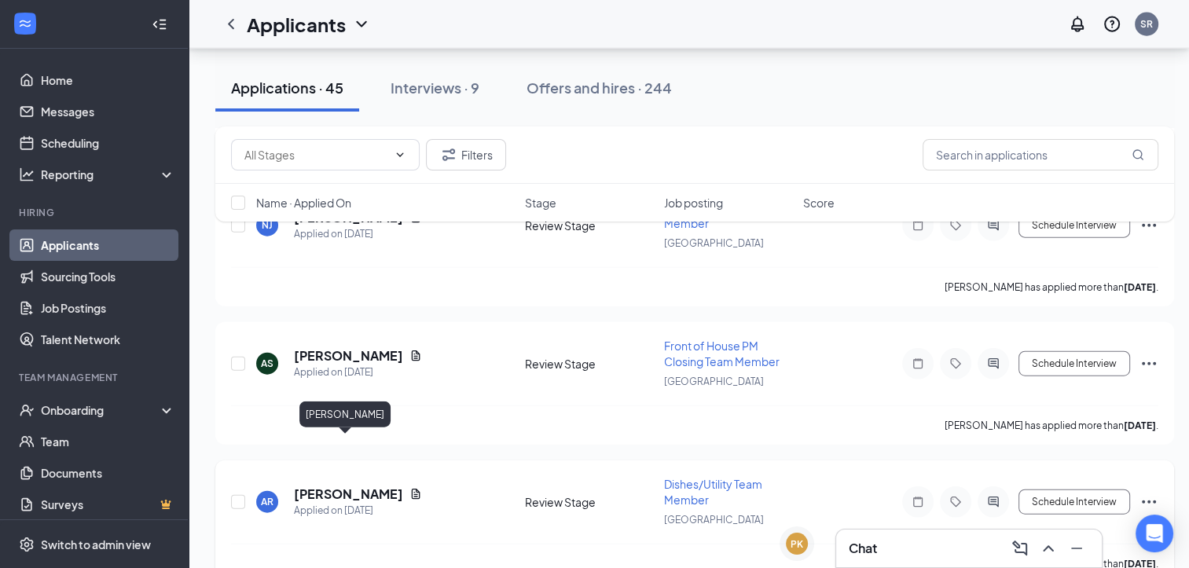
click at [337, 486] on h5 "[PERSON_NAME]" at bounding box center [348, 494] width 109 height 17
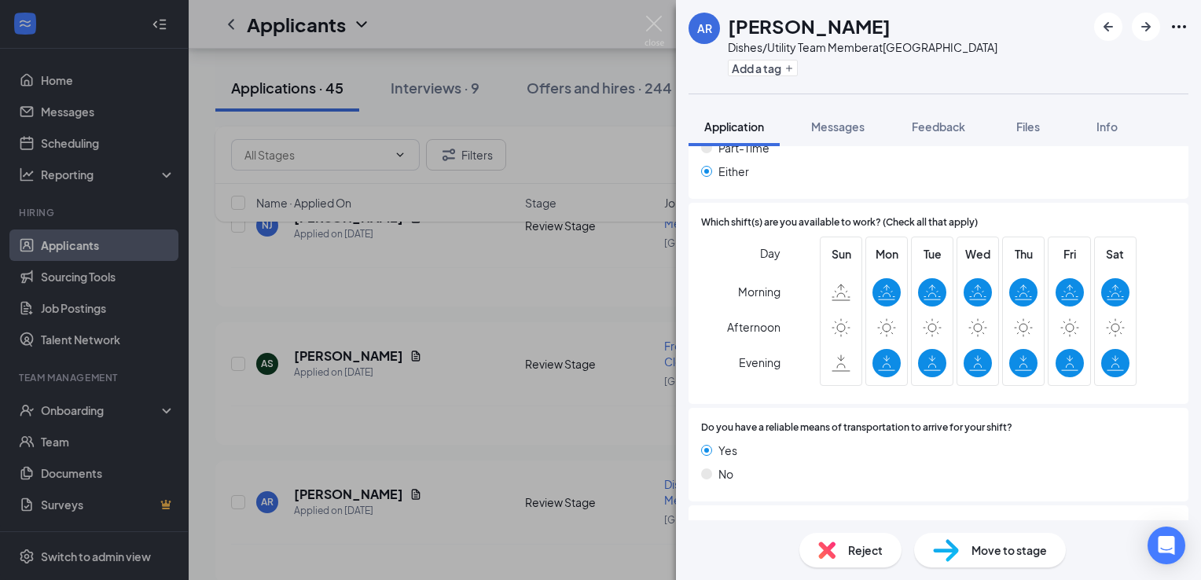
scroll to position [1228, 0]
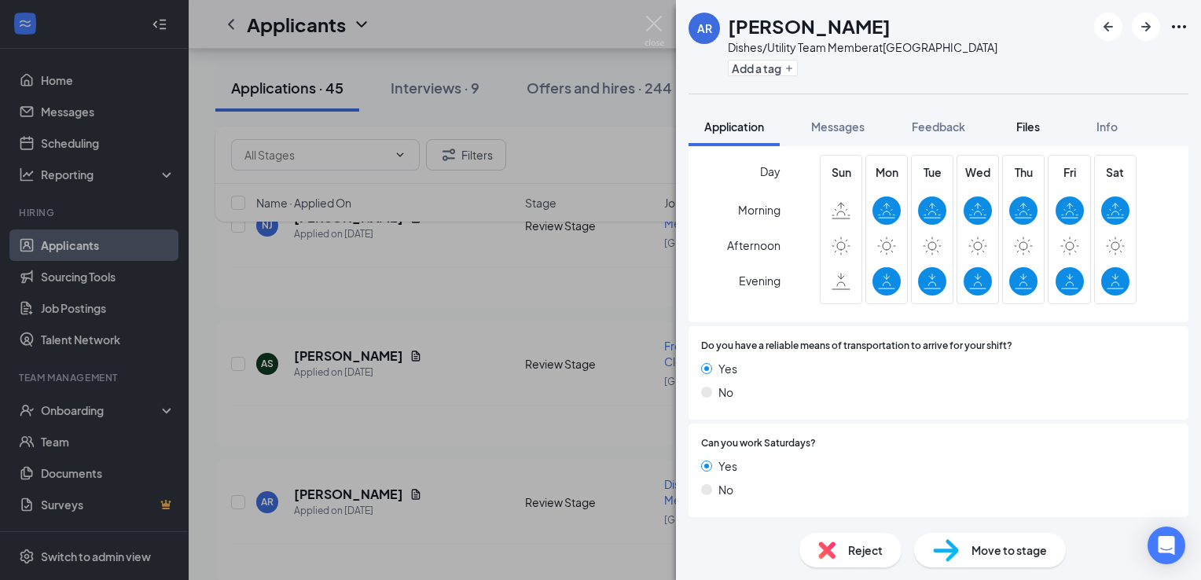
click at [1021, 125] on span "Files" at bounding box center [1028, 126] width 24 height 14
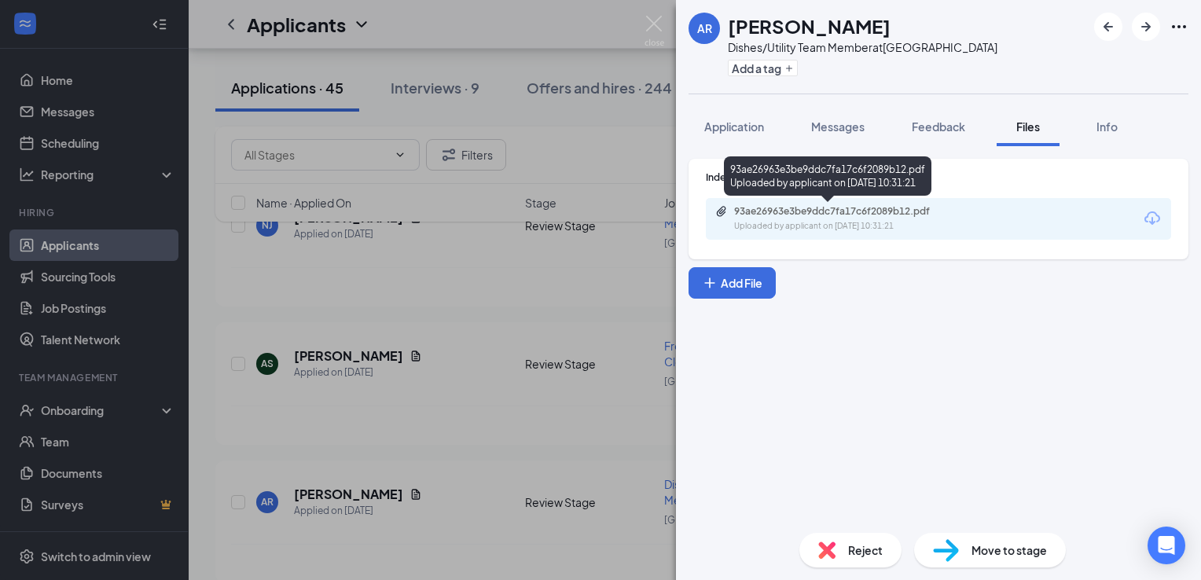
click at [913, 205] on div "93ae26963e3be9ddc7fa17c6f2089b12.pdf" at bounding box center [844, 211] width 220 height 13
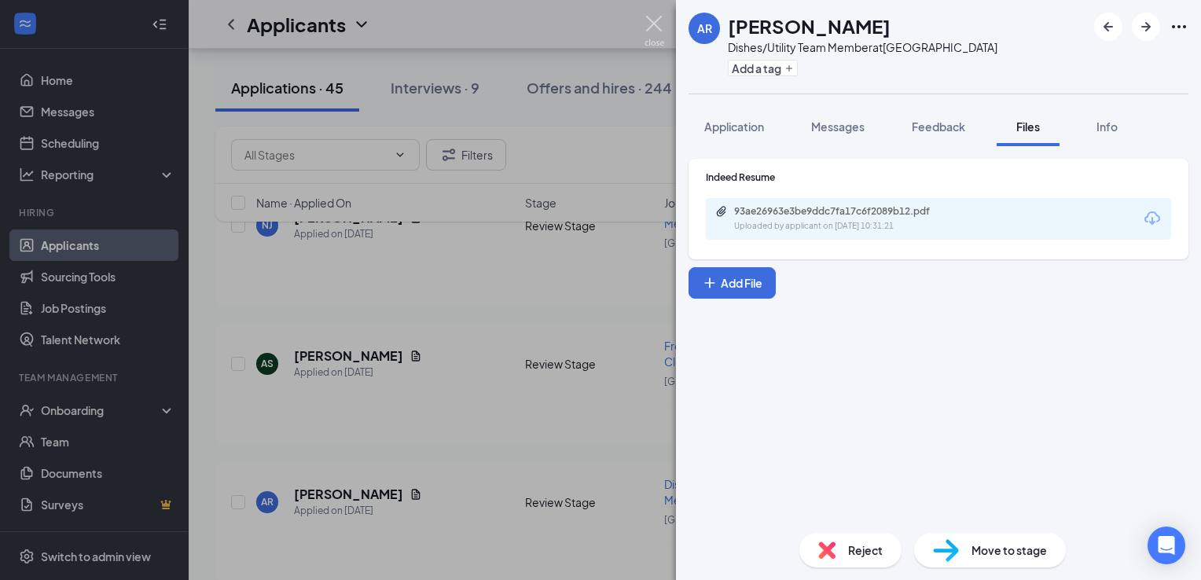
click at [647, 28] on img at bounding box center [654, 31] width 20 height 31
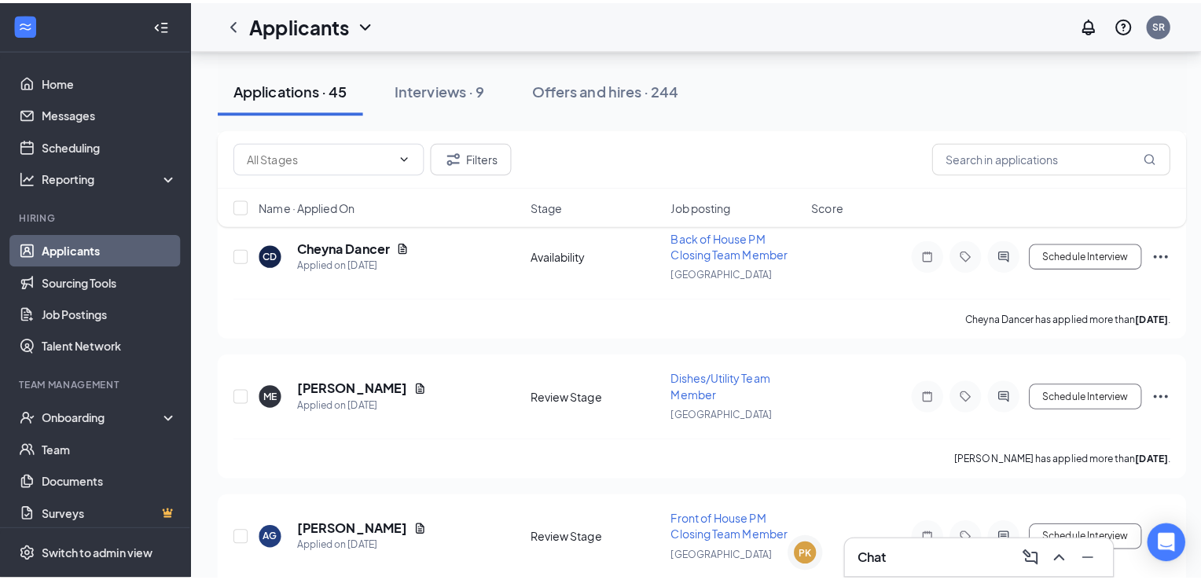
scroll to position [2671, 0]
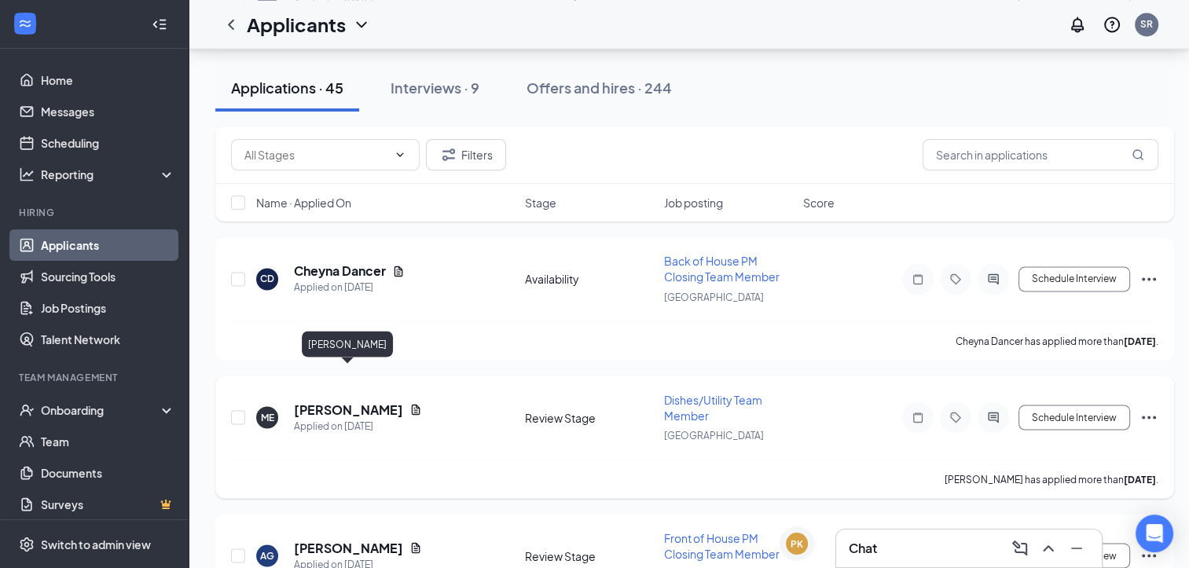
click at [378, 401] on h5 "[PERSON_NAME]" at bounding box center [348, 409] width 109 height 17
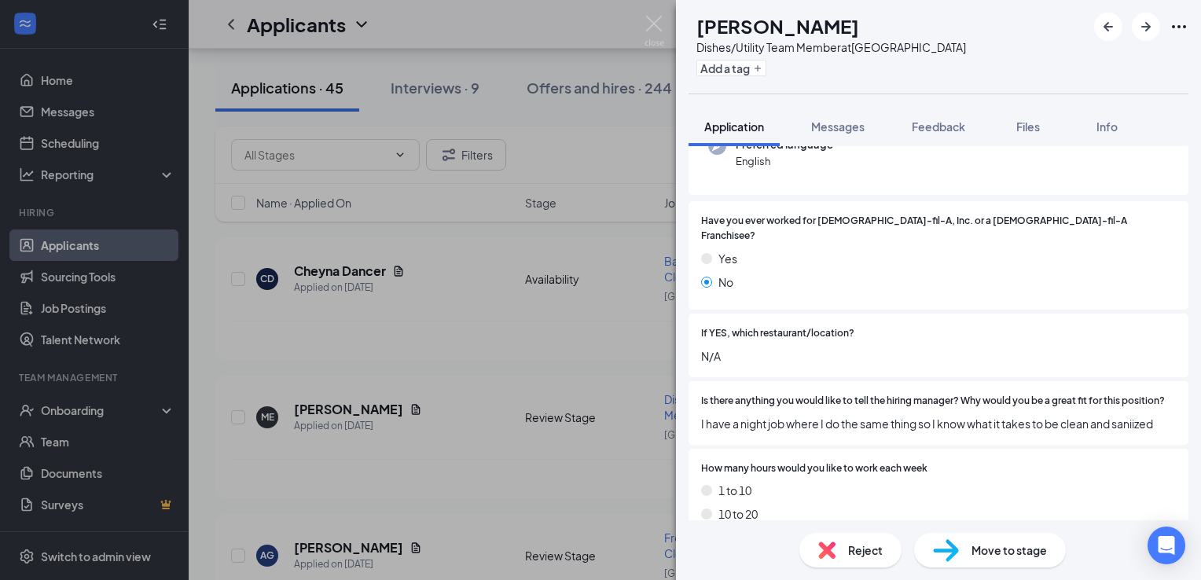
scroll to position [6, 0]
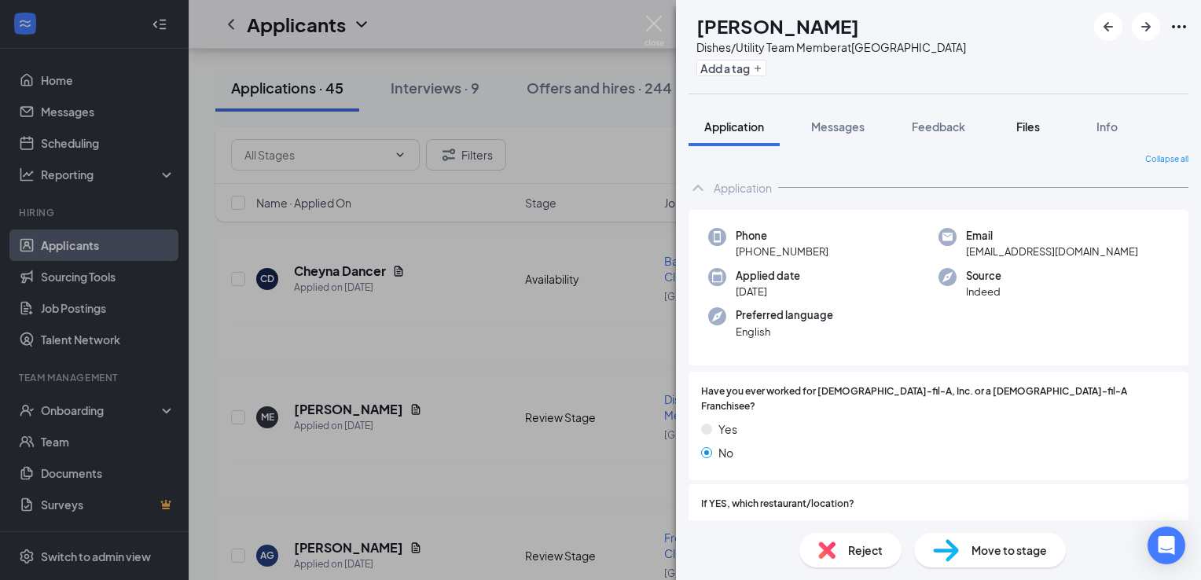
click at [1044, 126] on div "Files" at bounding box center [1027, 127] width 31 height 16
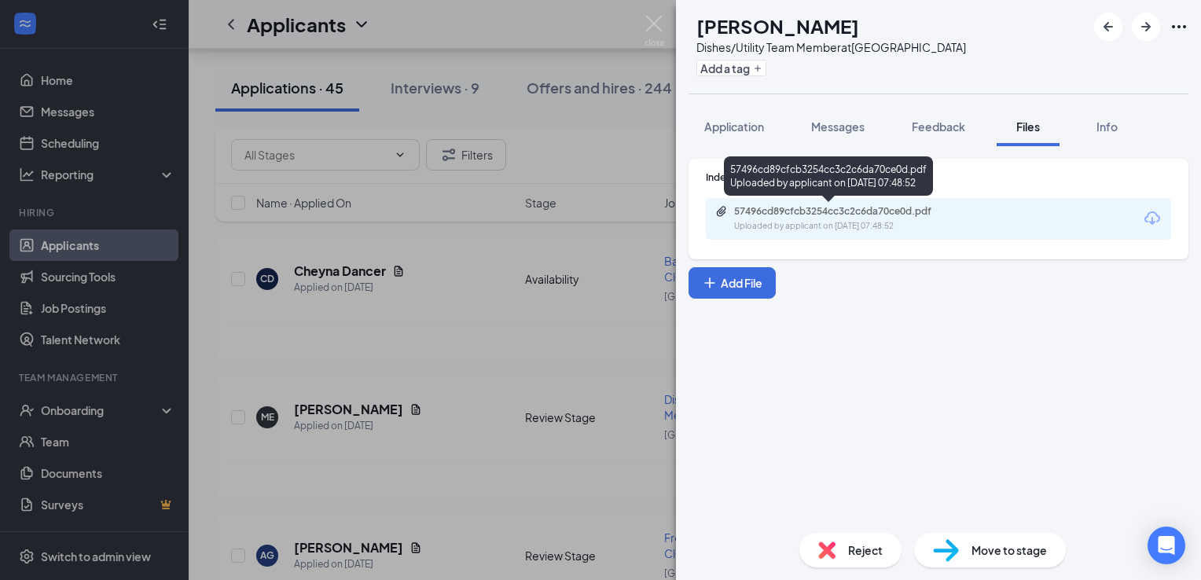
click at [822, 215] on div "57496cd89cfcb3254cc3c2c6da70ce0d.pdf" at bounding box center [844, 211] width 220 height 13
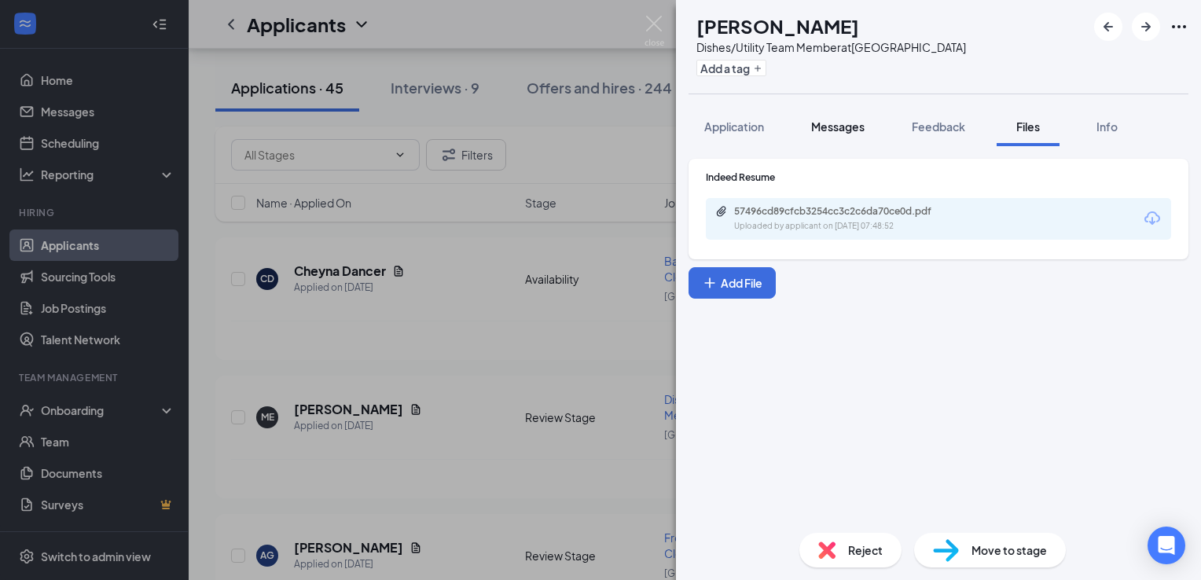
click at [848, 133] on span "Messages" at bounding box center [837, 126] width 53 height 14
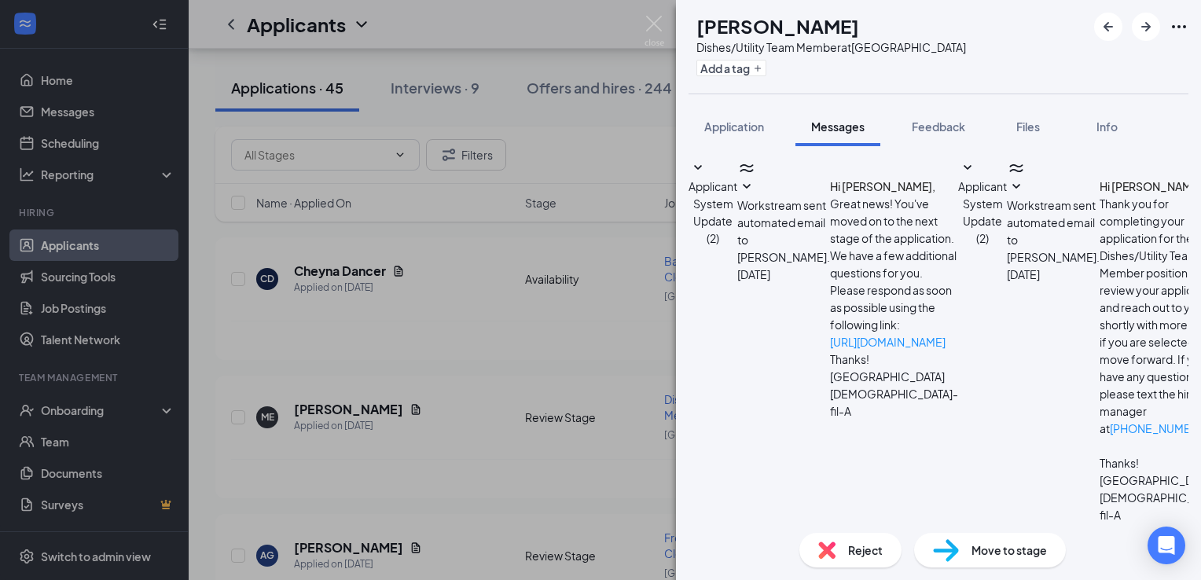
scroll to position [112, 0]
click at [849, 523] on textarea at bounding box center [799, 570] width 222 height 94
type textarea "Hi [PERSON_NAME]! My name is [PERSON_NAME]. I am the Recruitment and Retention …"
click at [766, 61] on button "Add a tag" at bounding box center [731, 68] width 70 height 17
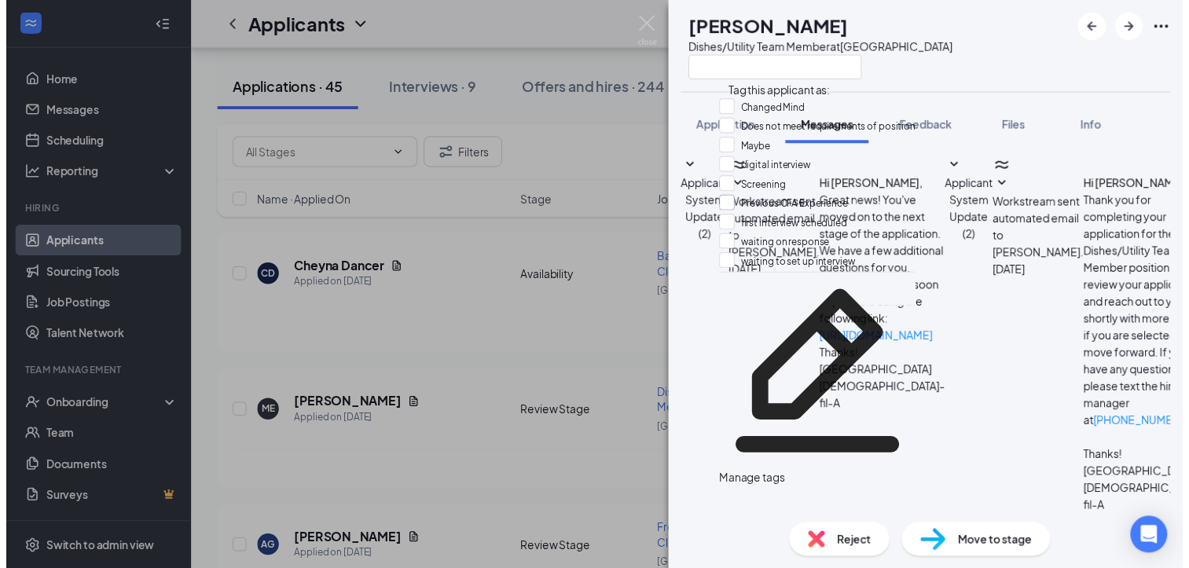
scroll to position [28, 0]
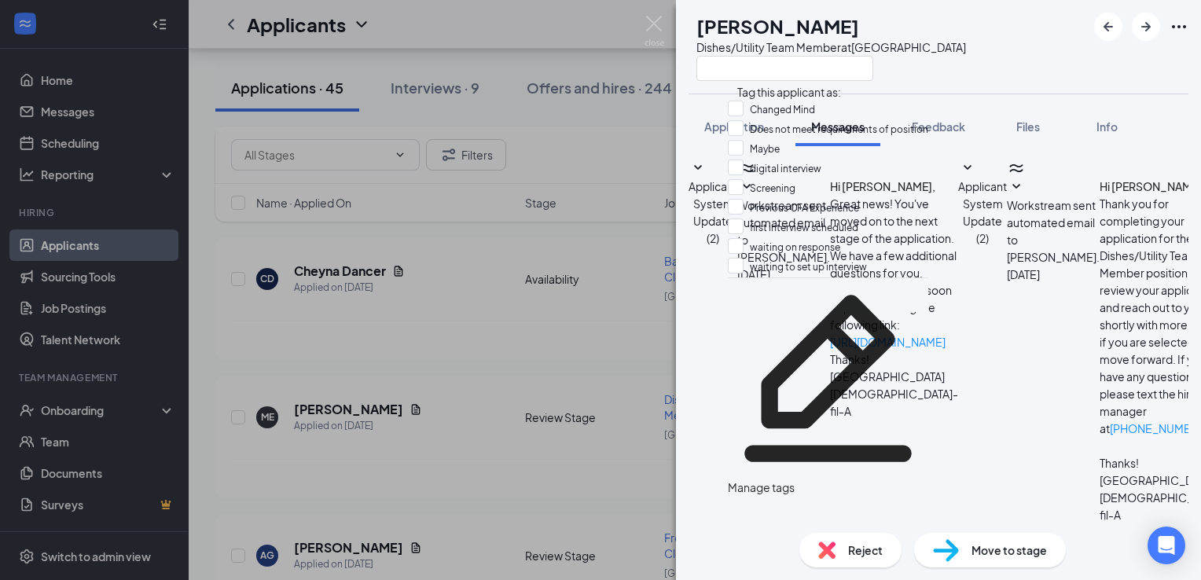
click at [855, 244] on div "waiting on response" at bounding box center [828, 248] width 200 height 20
checkbox input "true"
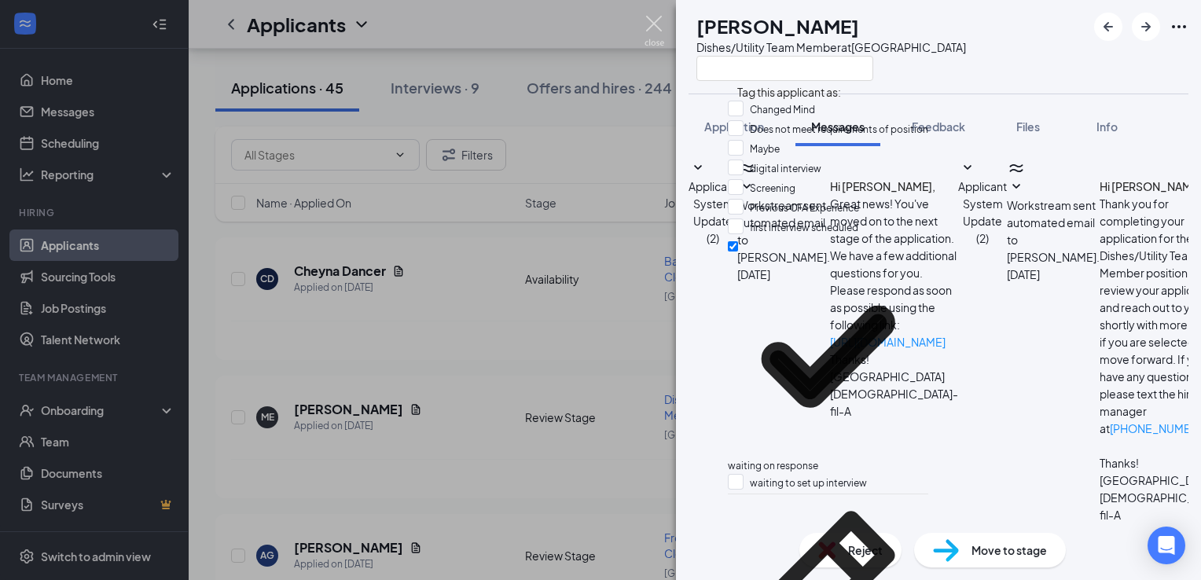
click at [648, 20] on img at bounding box center [654, 31] width 20 height 31
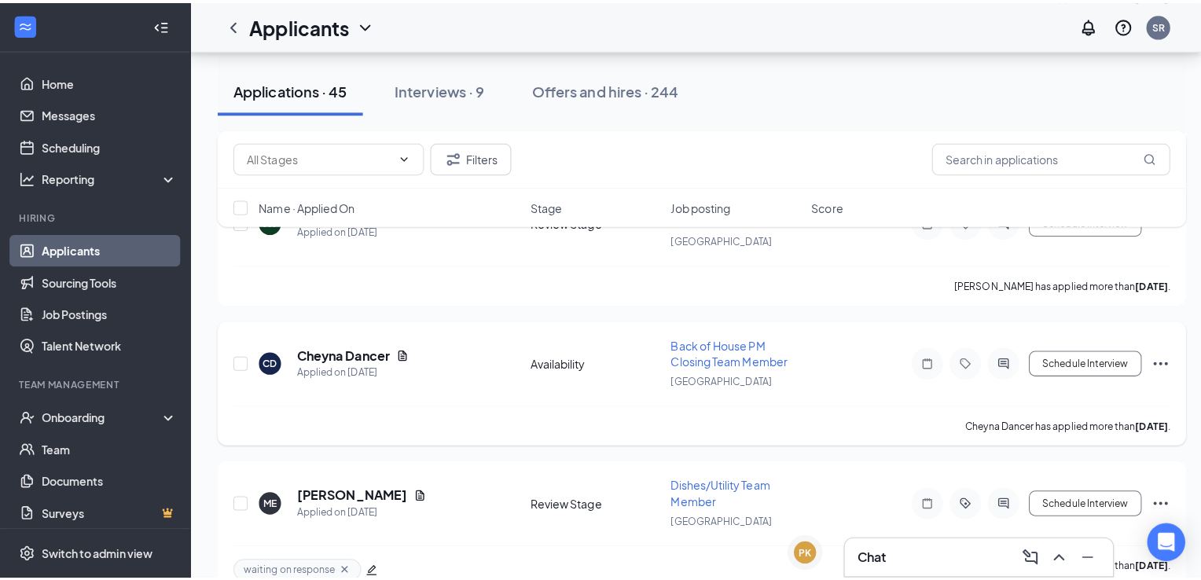
scroll to position [2593, 0]
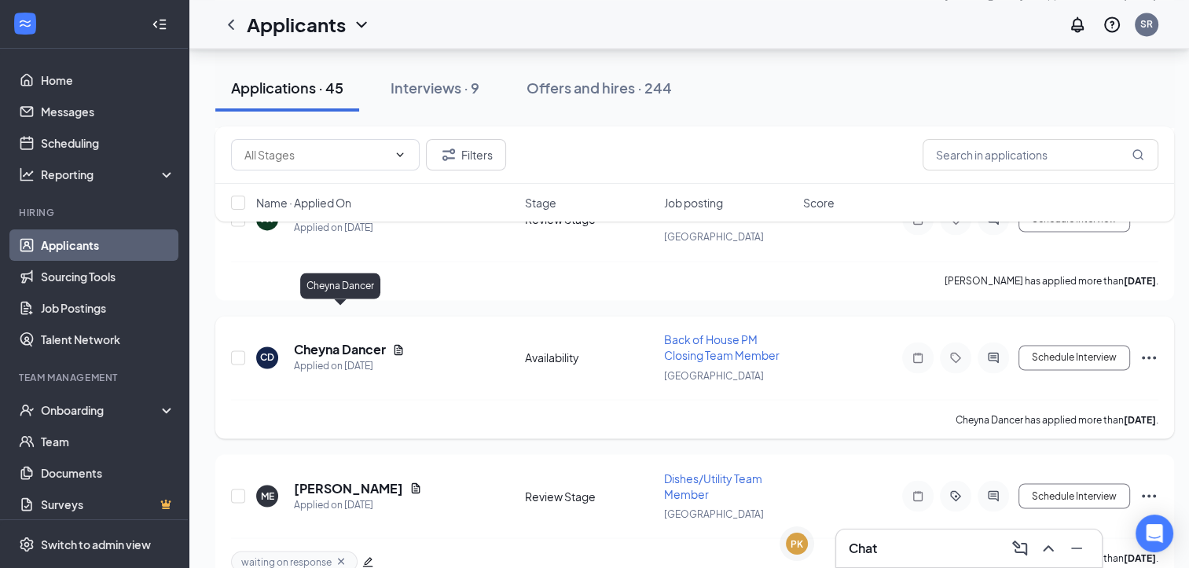
click at [317, 341] on h5 "Cheyna Dancer" at bounding box center [340, 349] width 92 height 17
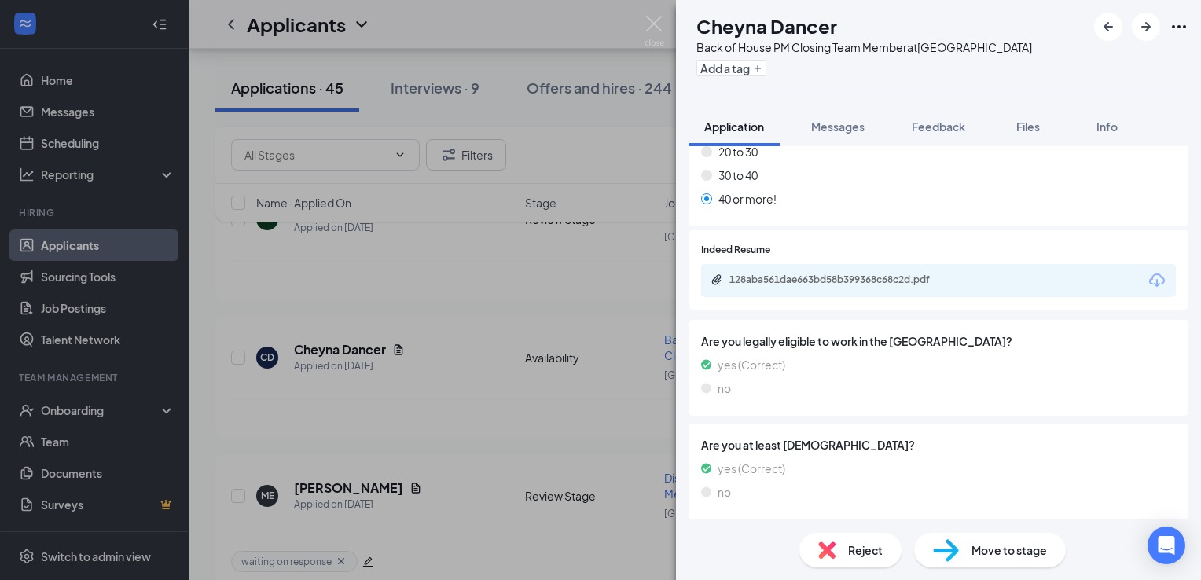
scroll to position [613, 0]
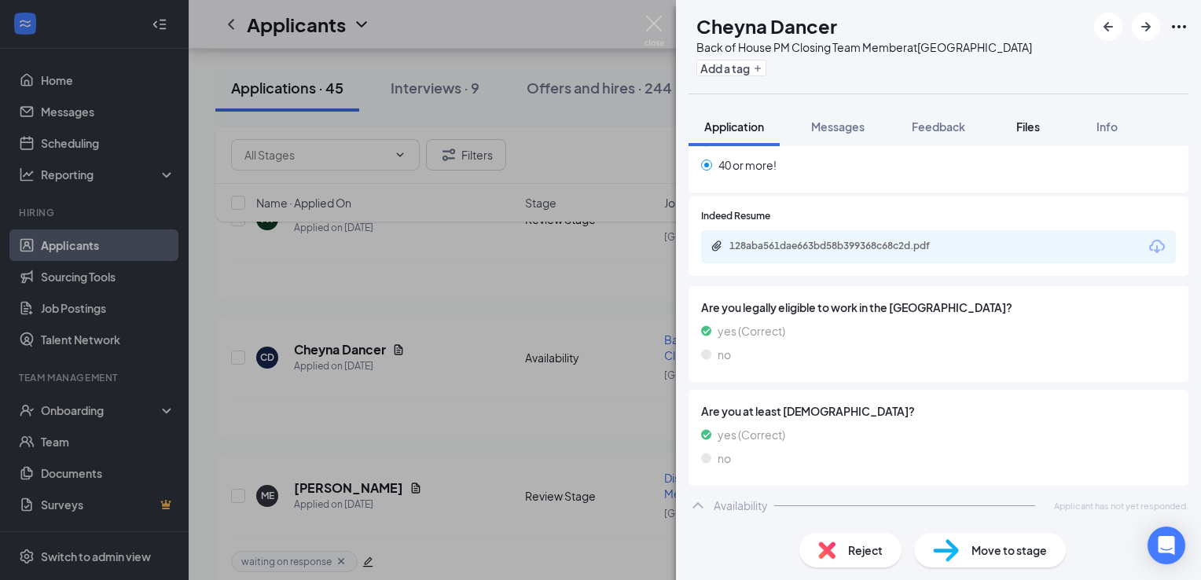
click at [1041, 114] on button "Files" at bounding box center [1028, 126] width 63 height 39
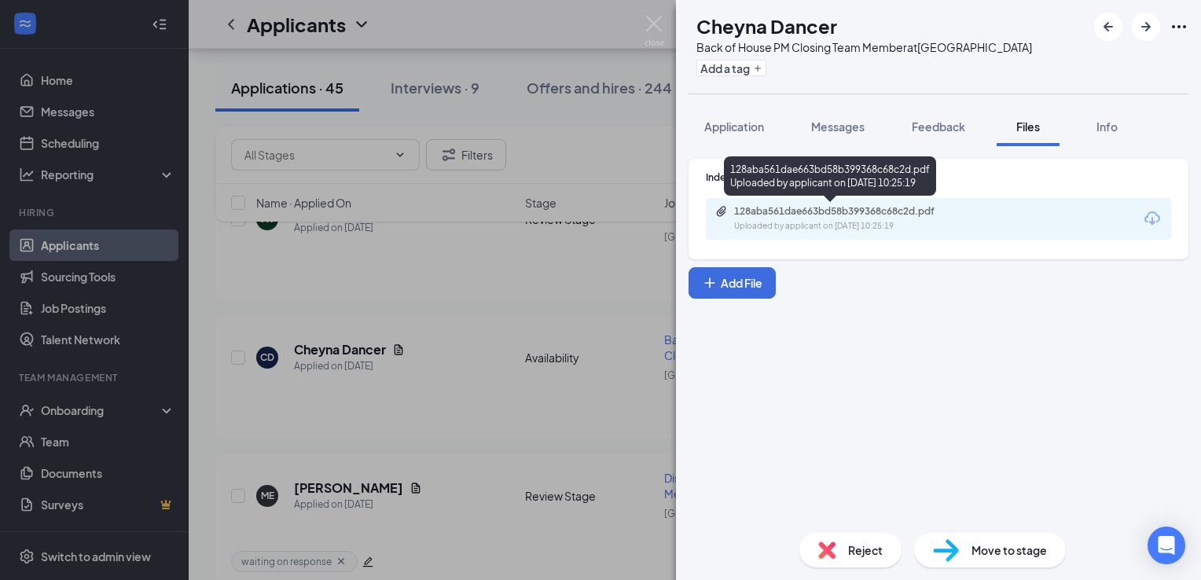
click at [820, 212] on div "128aba561dae663bd58b399368c68c2d.pdf" at bounding box center [844, 211] width 220 height 13
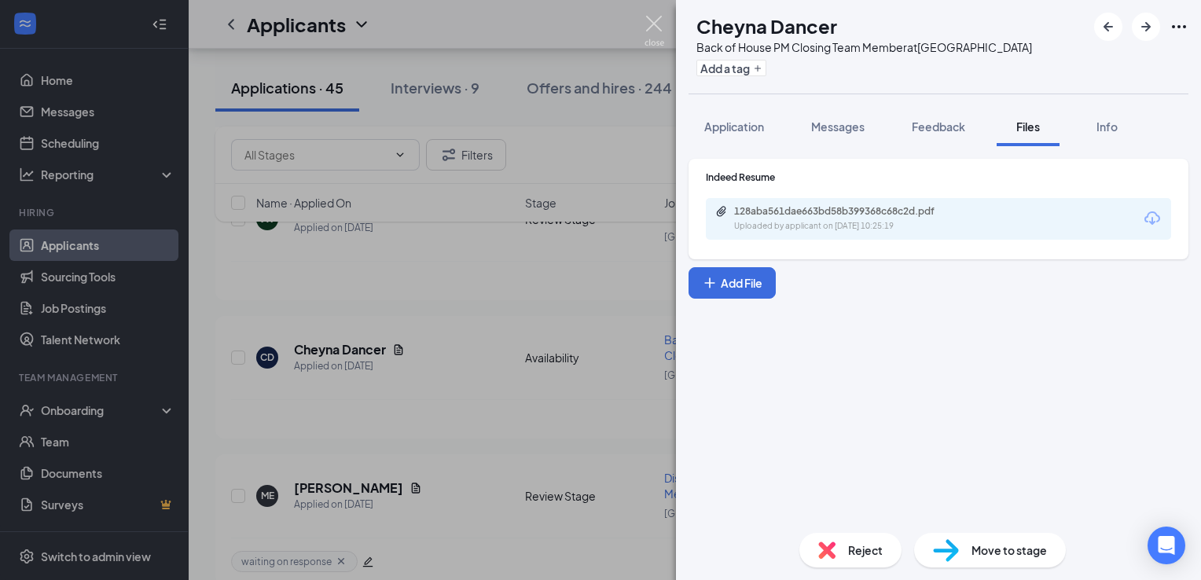
click at [651, 17] on img at bounding box center [654, 31] width 20 height 31
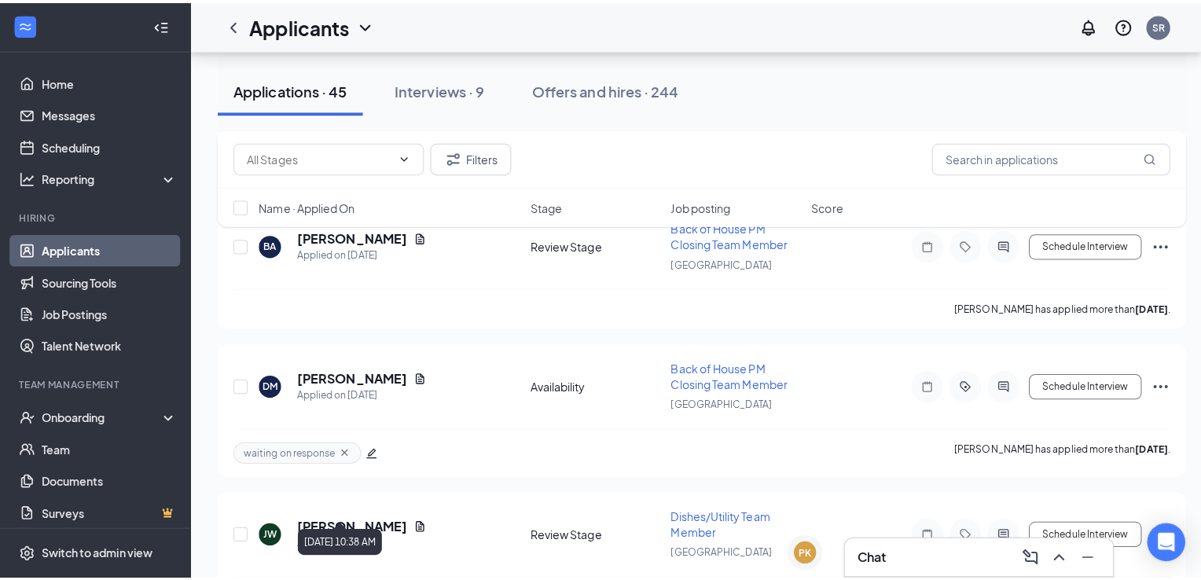
scroll to position [2200, 0]
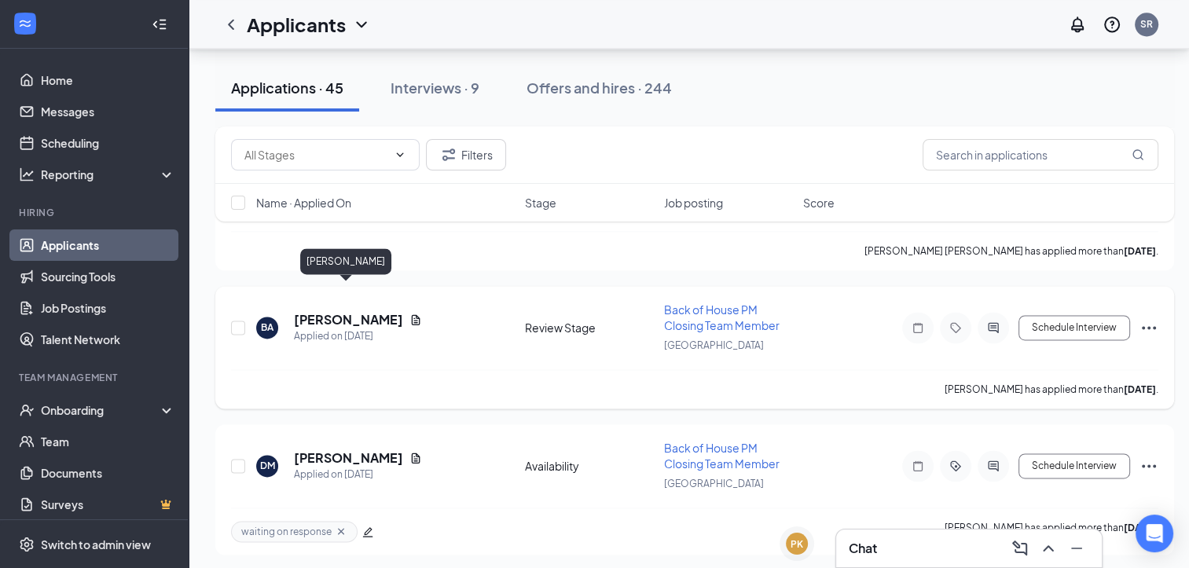
click at [356, 311] on h5 "[PERSON_NAME]" at bounding box center [348, 319] width 109 height 17
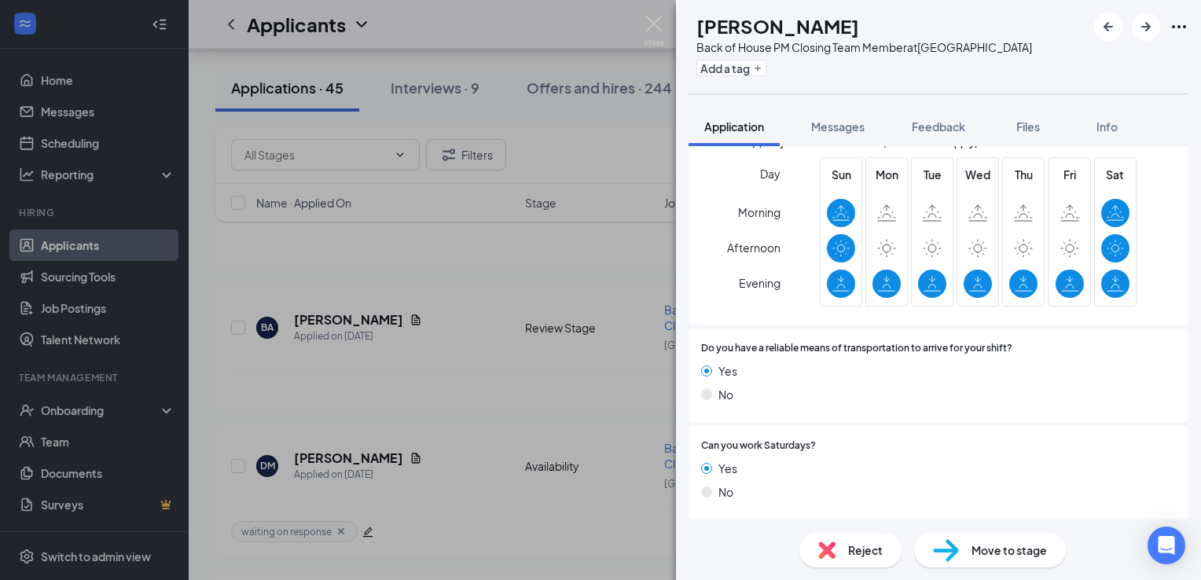
scroll to position [1184, 0]
drag, startPoint x: 1017, startPoint y: 122, endPoint x: 919, endPoint y: 156, distance: 103.9
click at [1019, 123] on div "Files" at bounding box center [1027, 127] width 31 height 16
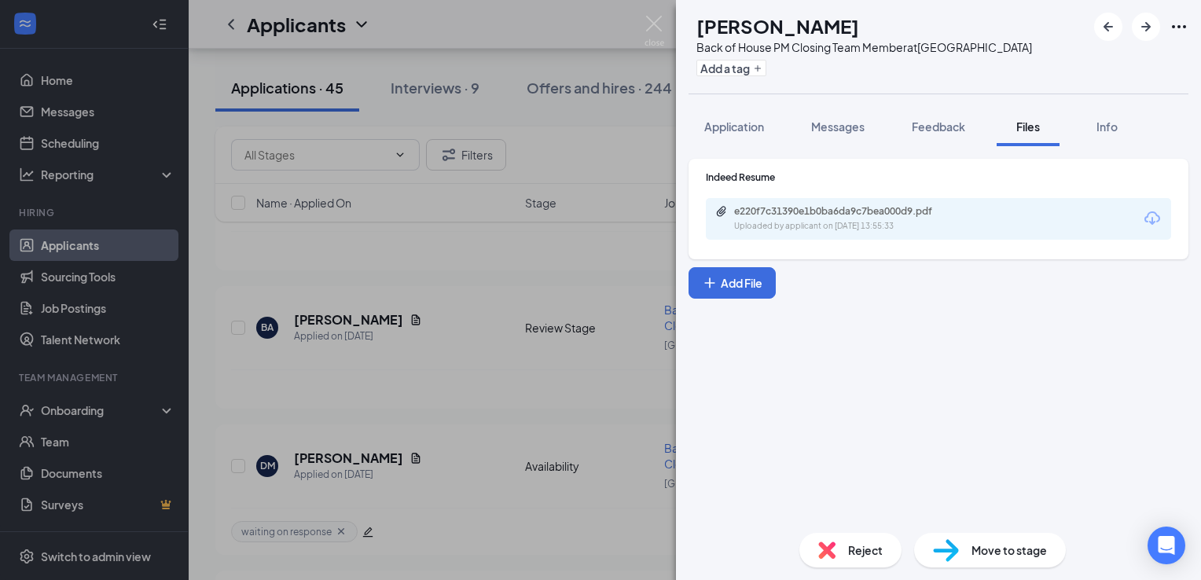
click at [805, 217] on div "e220f7c31390e1b0ba6da9c7bea000d9.pdf" at bounding box center [844, 211] width 220 height 13
click at [862, 134] on button "Messages" at bounding box center [837, 126] width 85 height 39
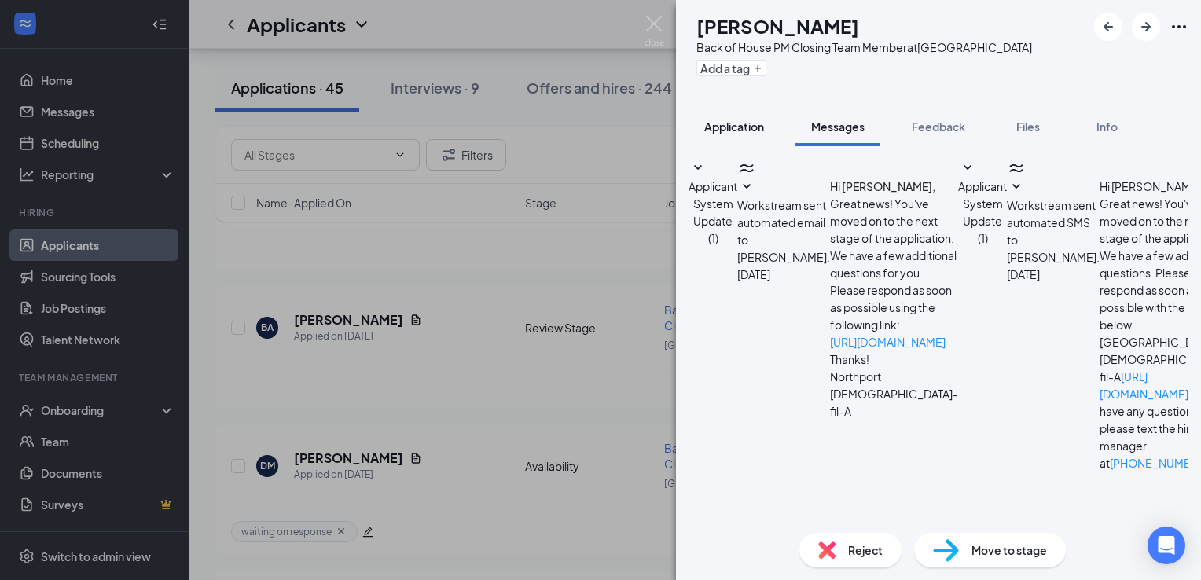
scroll to position [231, 0]
click at [758, 127] on span "Application" at bounding box center [734, 126] width 60 height 14
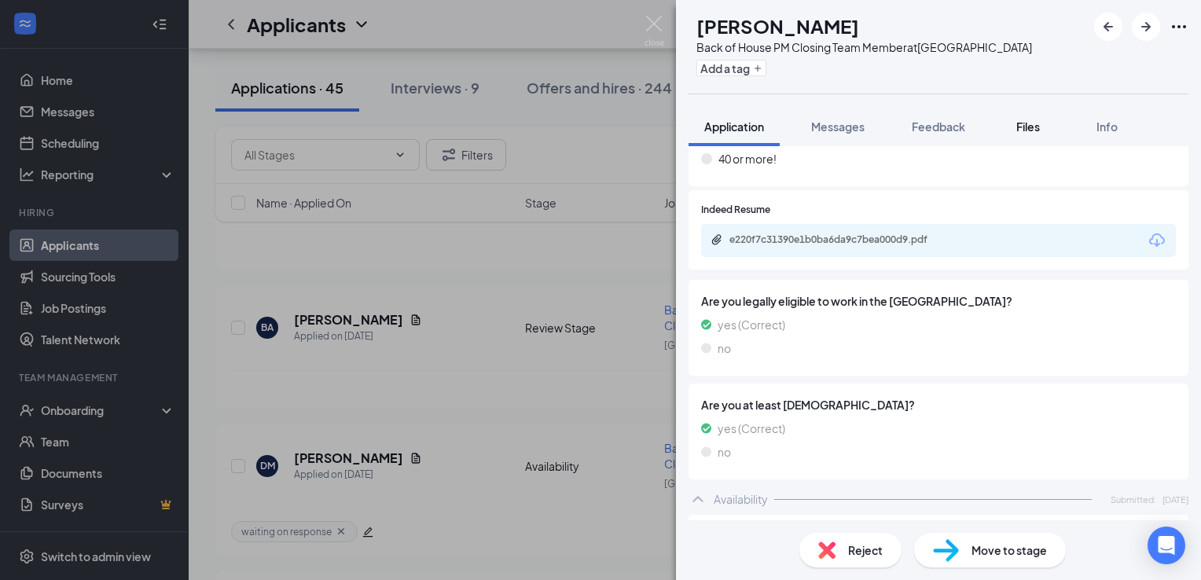
scroll to position [556, 0]
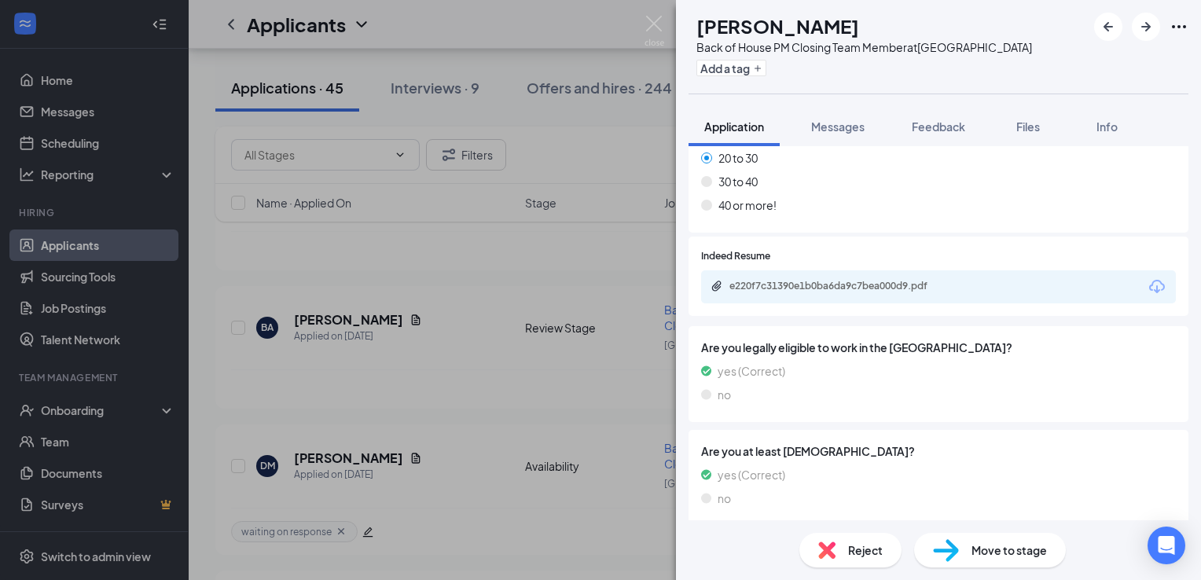
drag, startPoint x: 849, startPoint y: 127, endPoint x: 841, endPoint y: 163, distance: 36.2
click at [848, 127] on span "Messages" at bounding box center [837, 126] width 53 height 14
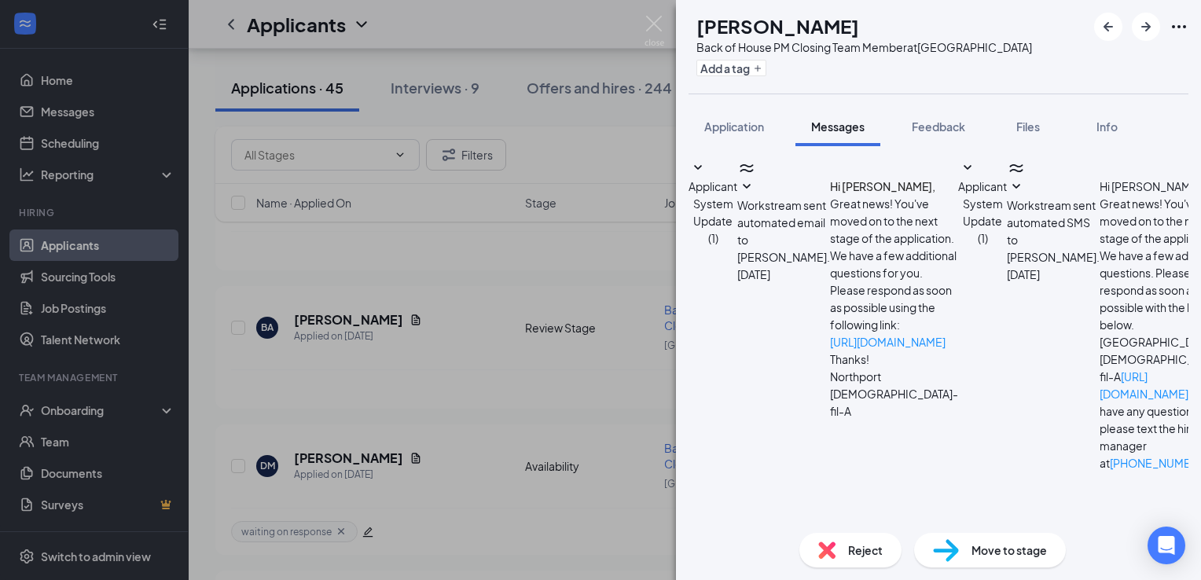
scroll to position [231, 0]
click at [858, 523] on textarea at bounding box center [799, 570] width 222 height 94
paste textarea "[EMAIL_ADDRESS][DOMAIN_NAME]"
type textarea "[EMAIL_ADDRESS][DOMAIN_NAME]"
drag, startPoint x: 864, startPoint y: 388, endPoint x: 721, endPoint y: 398, distance: 143.3
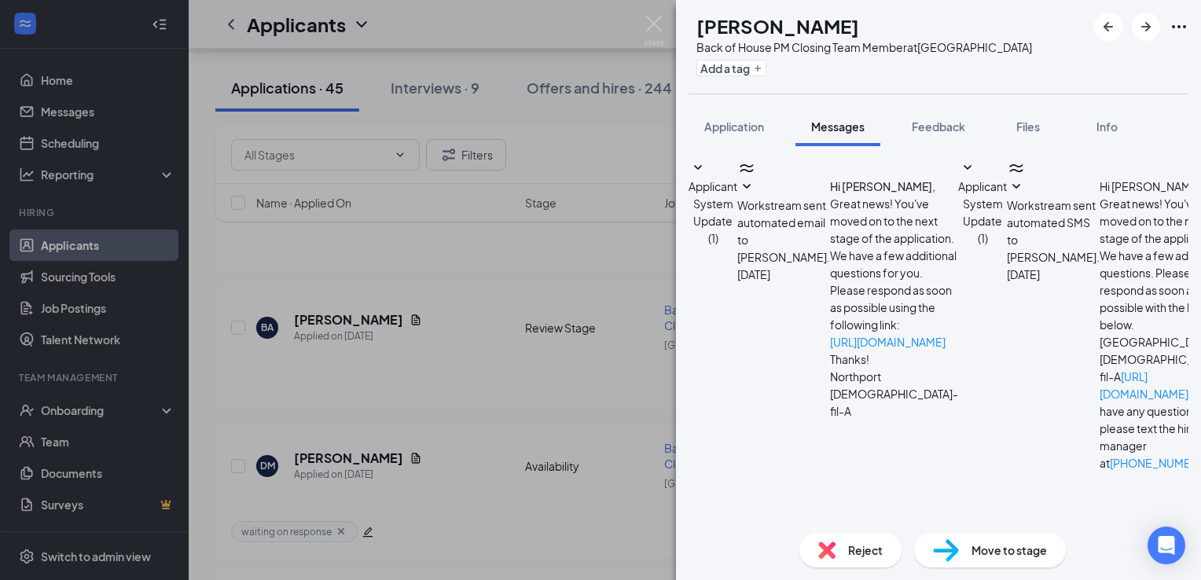
click at [721, 523] on textarea "[EMAIL_ADDRESS][DOMAIN_NAME]" at bounding box center [799, 570] width 222 height 94
click at [649, 27] on img at bounding box center [654, 31] width 20 height 31
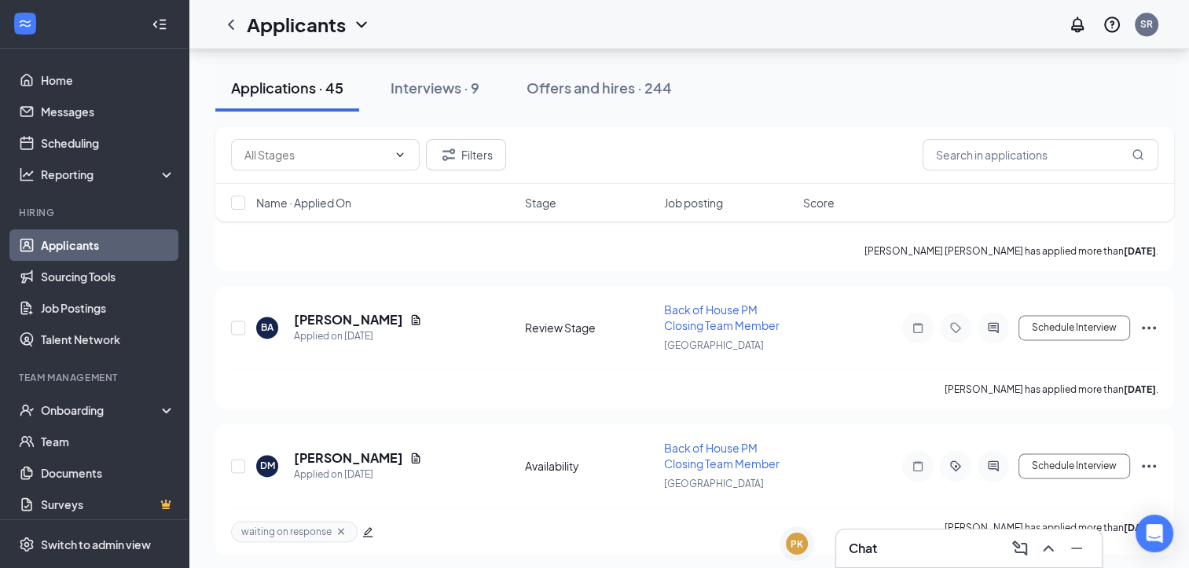
click at [889, 552] on div "Chat" at bounding box center [969, 548] width 240 height 25
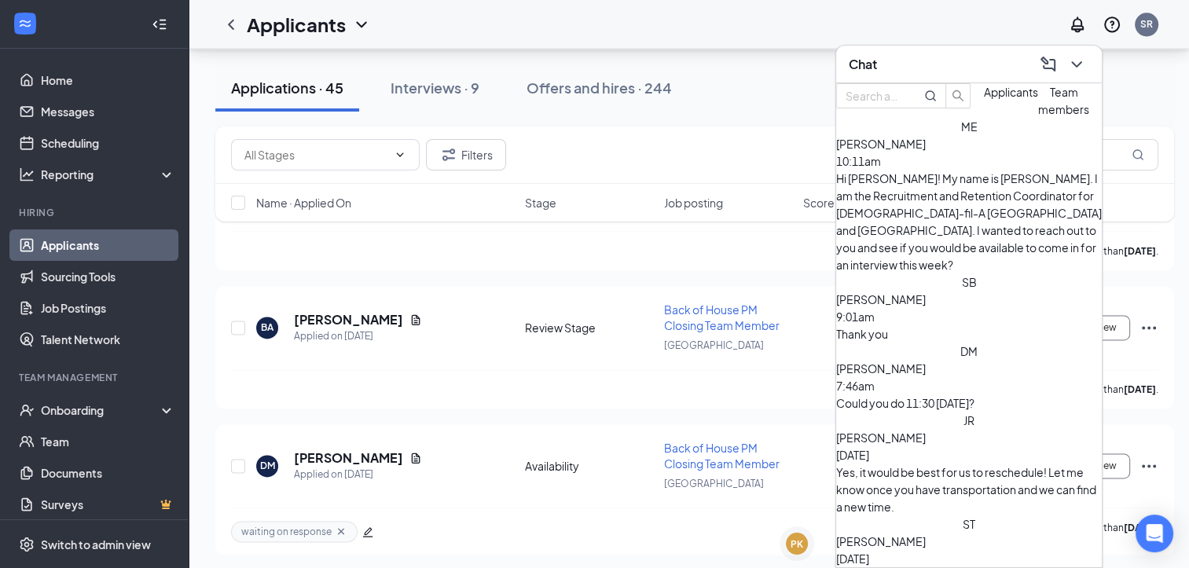
click at [885, 188] on div "ME [PERSON_NAME] 10:11am Hi [PERSON_NAME]! My name is [PERSON_NAME]. I am the R…" at bounding box center [969, 196] width 266 height 156
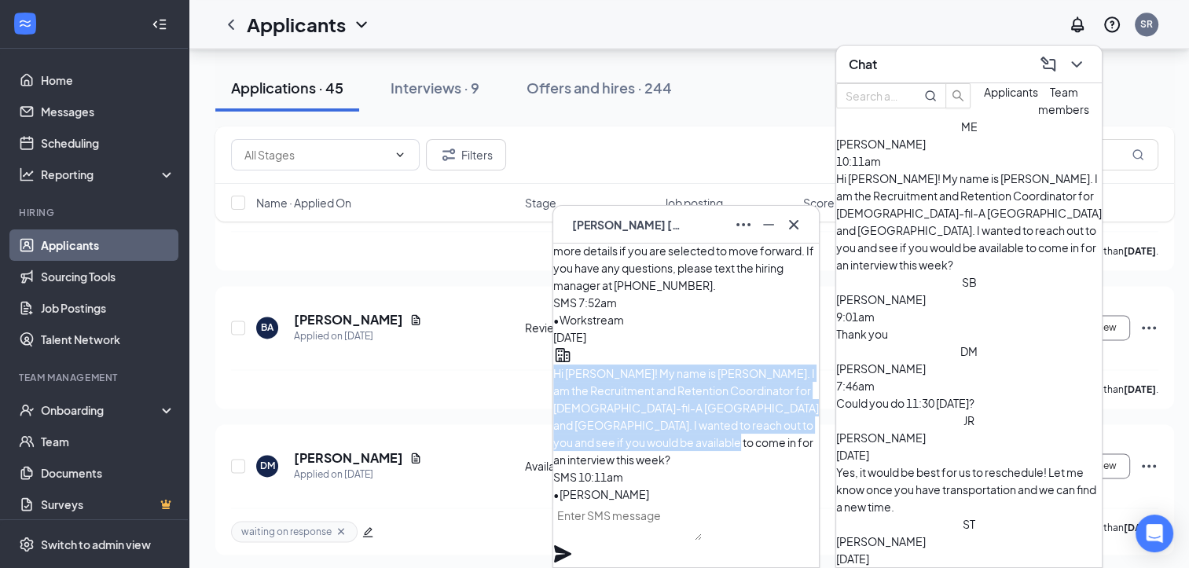
drag, startPoint x: 588, startPoint y: 345, endPoint x: 764, endPoint y: 461, distance: 210.6
click at [764, 461] on div "Hi [PERSON_NAME]! My name is [PERSON_NAME]. I am the Recruitment and Retention …" at bounding box center [686, 417] width 266 height 104
copy span "Hi [PERSON_NAME]! My name is [PERSON_NAME]. I am the Recruitment and Retention …"
click at [795, 222] on icon "Cross" at bounding box center [793, 223] width 9 height 9
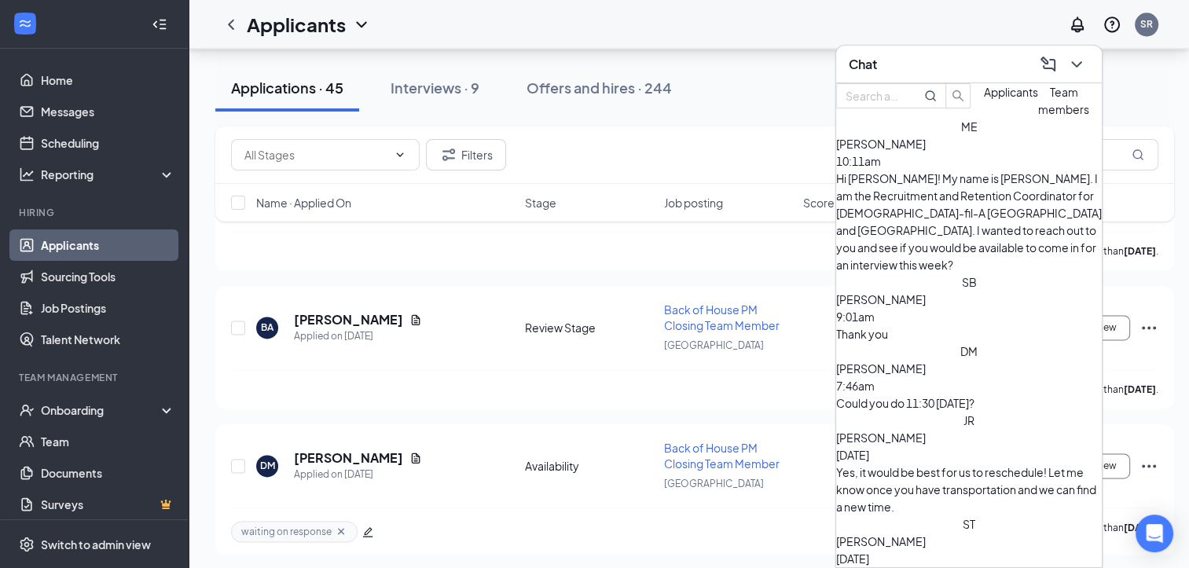
click at [901, 57] on div "Chat" at bounding box center [969, 64] width 240 height 24
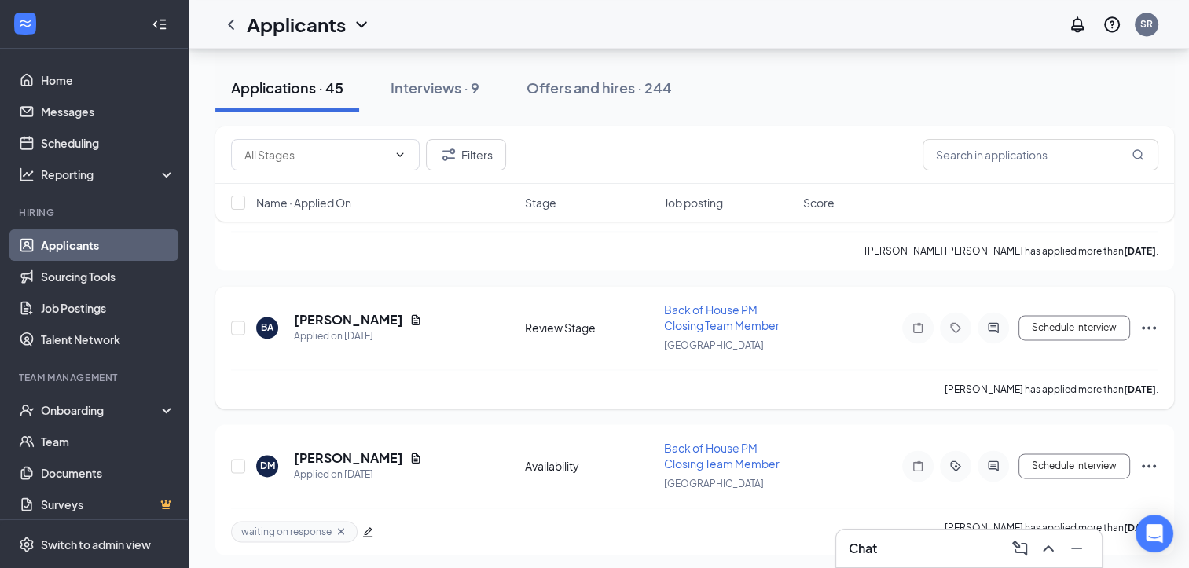
click at [989, 312] on div at bounding box center [993, 327] width 31 height 31
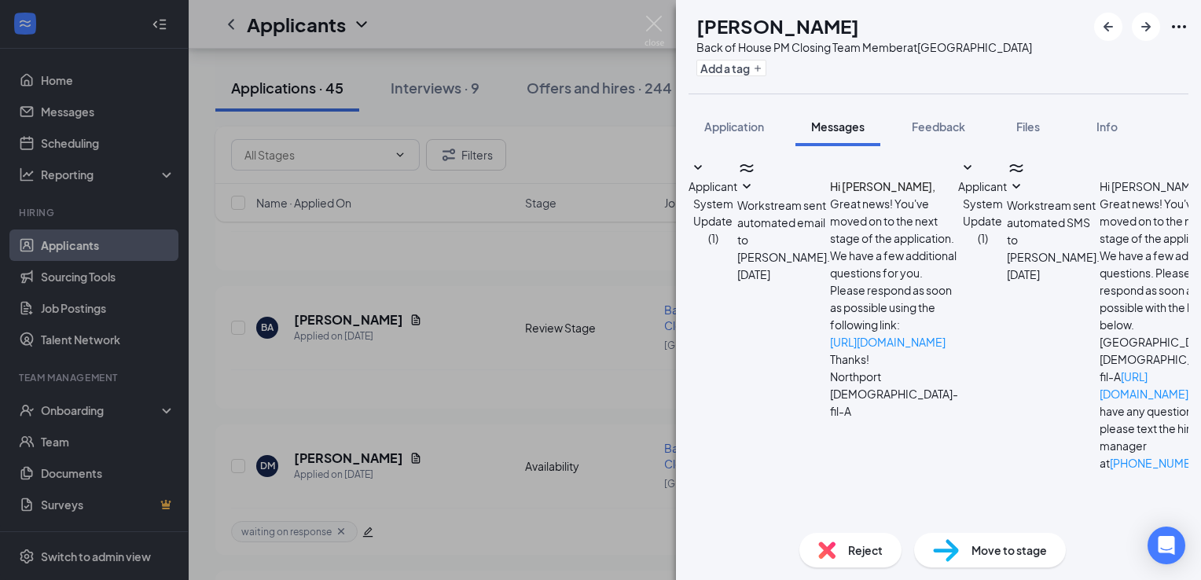
scroll to position [231, 0]
paste textarea "Hi [PERSON_NAME]! My name is [PERSON_NAME]. I am the Recruitment and Retention …"
click at [776, 523] on textarea "Hi [PERSON_NAME]! My name is [PERSON_NAME]. I am the Recruitment and Retention …" at bounding box center [799, 570] width 222 height 94
click at [910, 523] on textarea "Hi [PERSON_NAME]! My name is [PERSON_NAME]. I am the Recruitment and Retention …" at bounding box center [799, 570] width 222 height 94
type textarea "Hi [PERSON_NAME]! My name is [PERSON_NAME]. I am the Recruitment and Retention …"
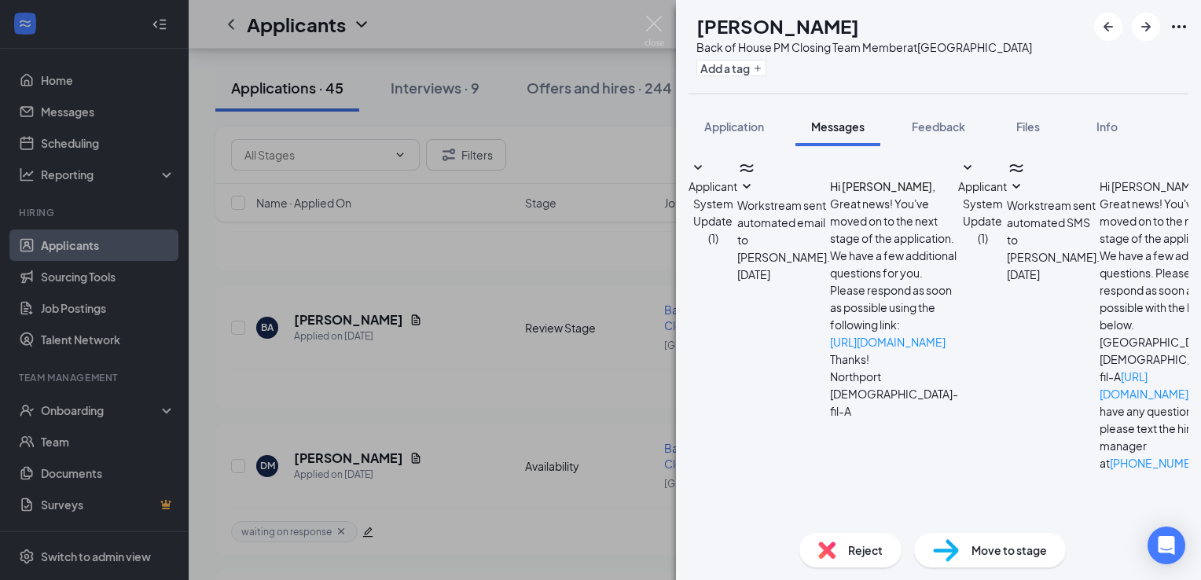
click at [766, 65] on button "Add a tag" at bounding box center [731, 68] width 70 height 17
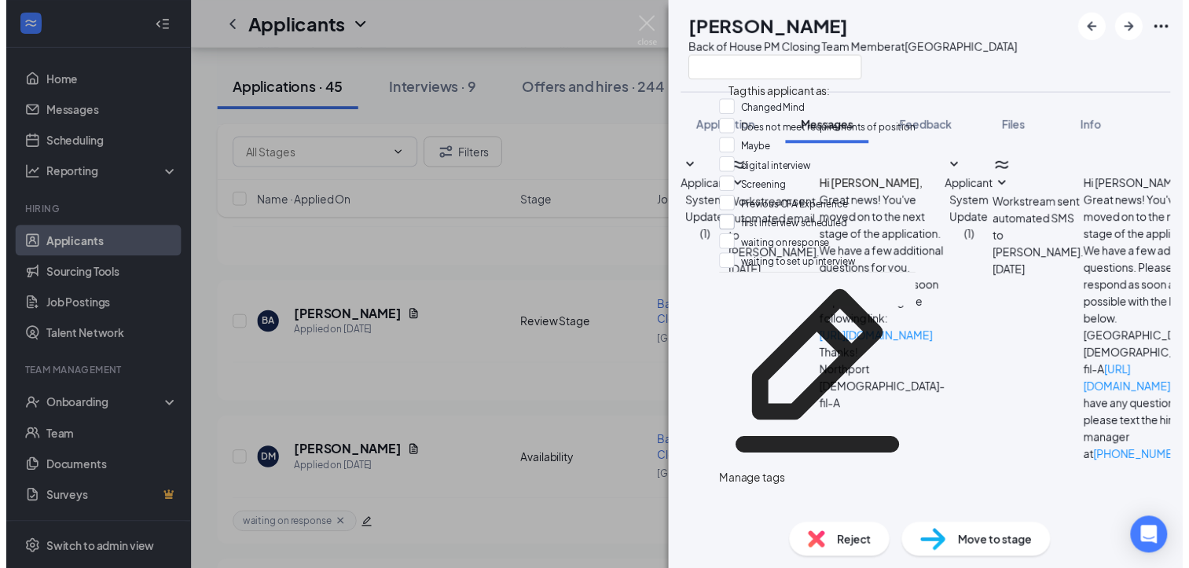
scroll to position [28, 0]
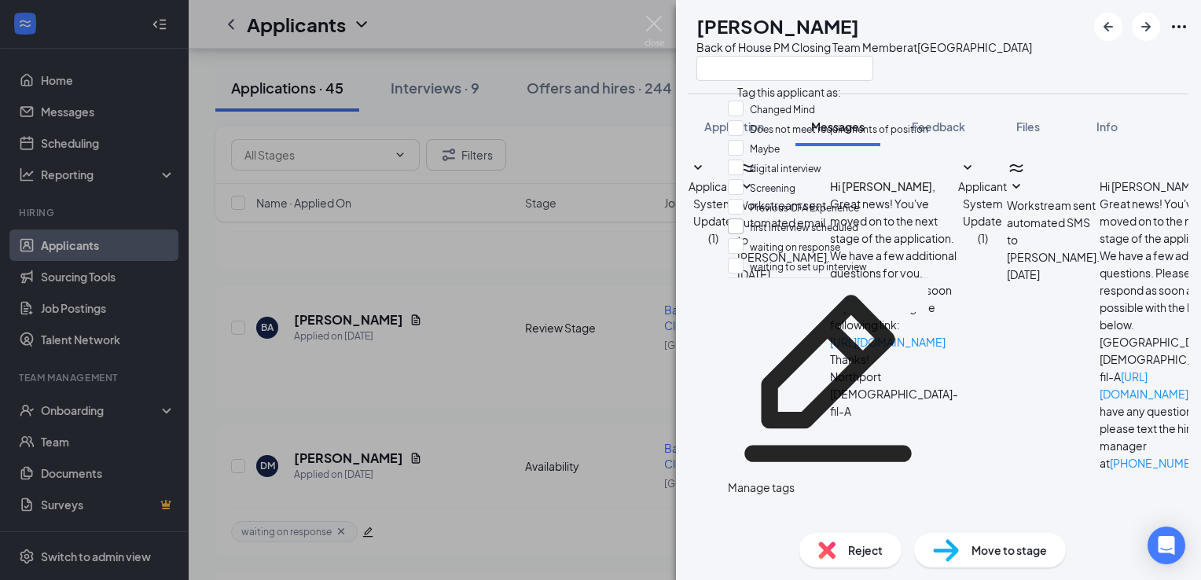
click at [832, 252] on input "waiting on response" at bounding box center [784, 246] width 112 height 17
checkbox input "true"
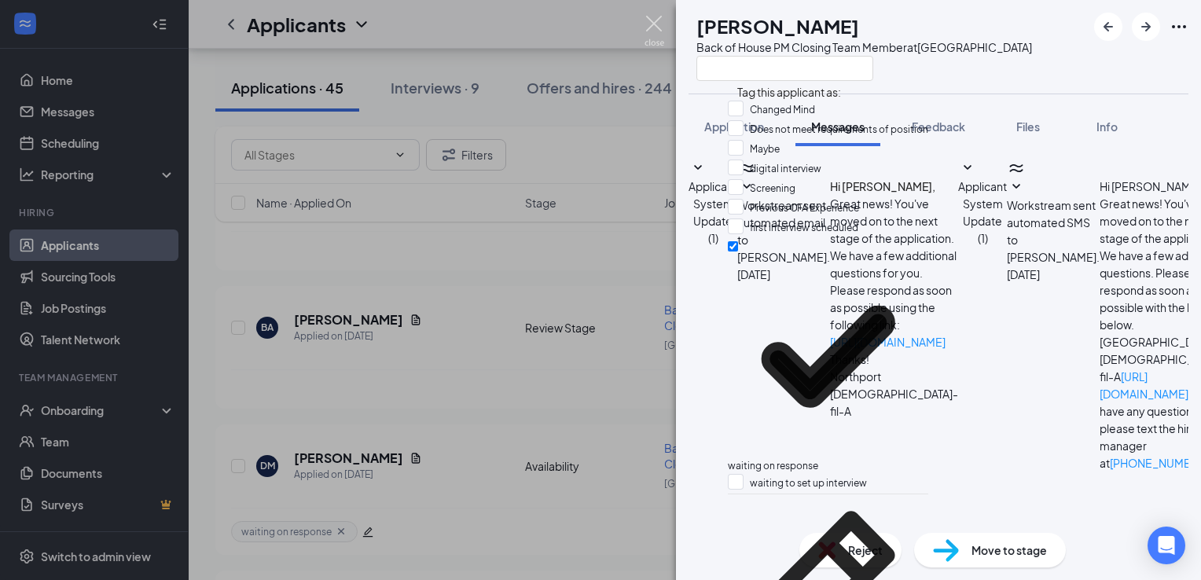
click at [654, 21] on img at bounding box center [654, 31] width 20 height 31
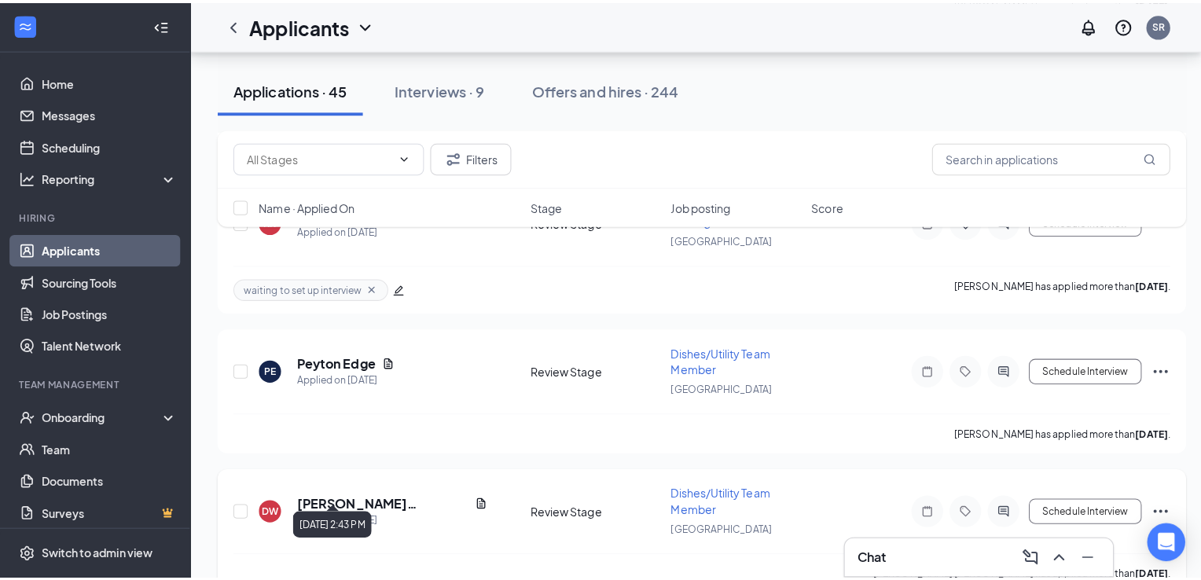
scroll to position [1885, 0]
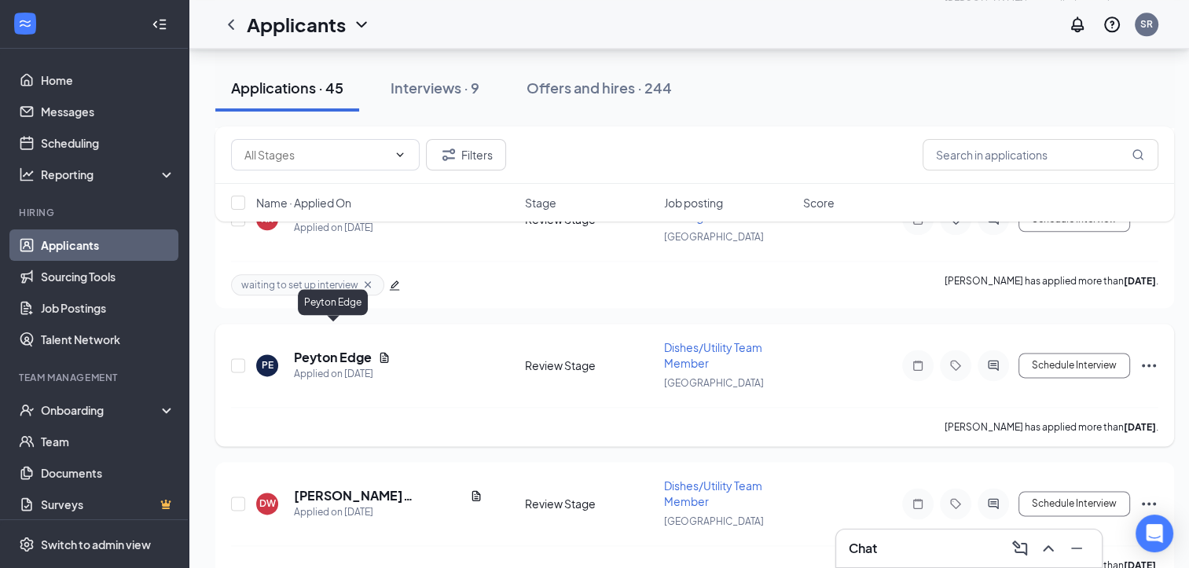
click at [333, 349] on h5 "Peyton Edge" at bounding box center [333, 357] width 78 height 17
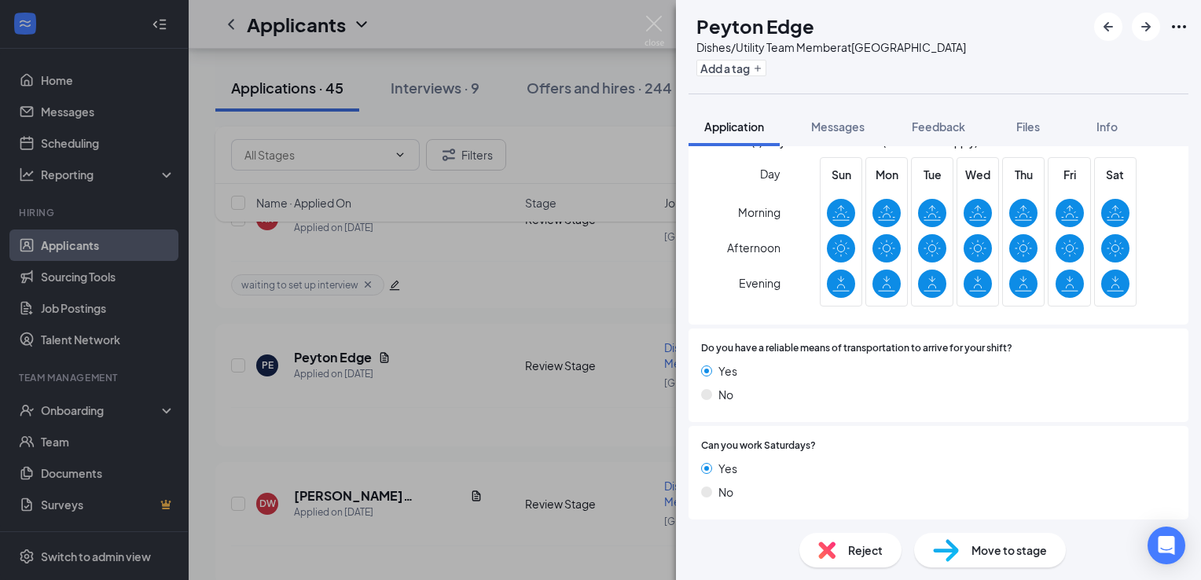
scroll to position [1184, 0]
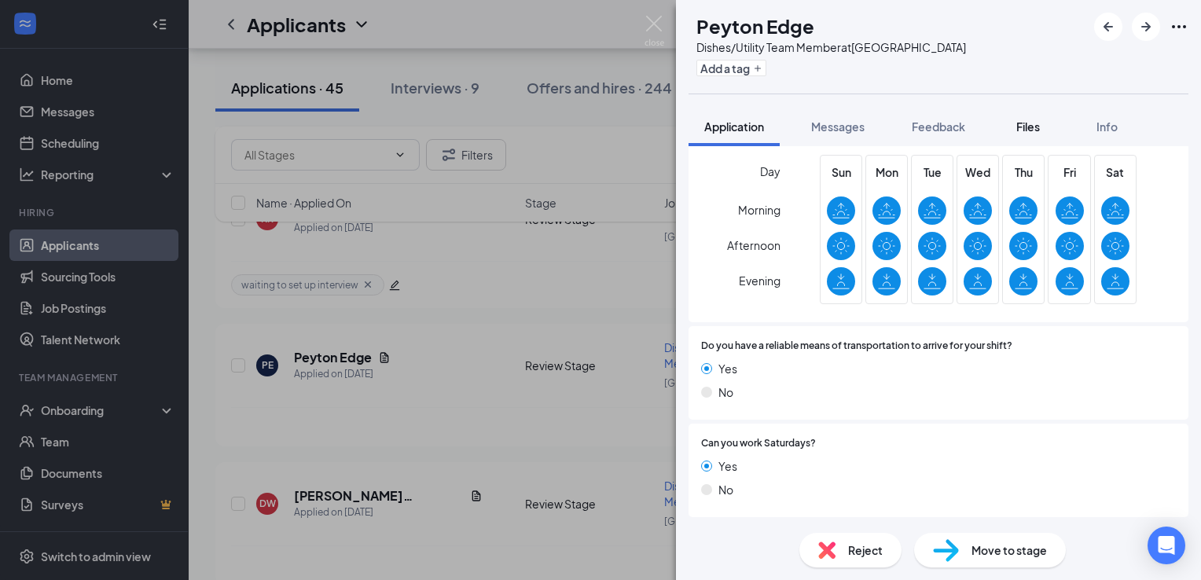
click at [1026, 112] on button "Files" at bounding box center [1028, 126] width 63 height 39
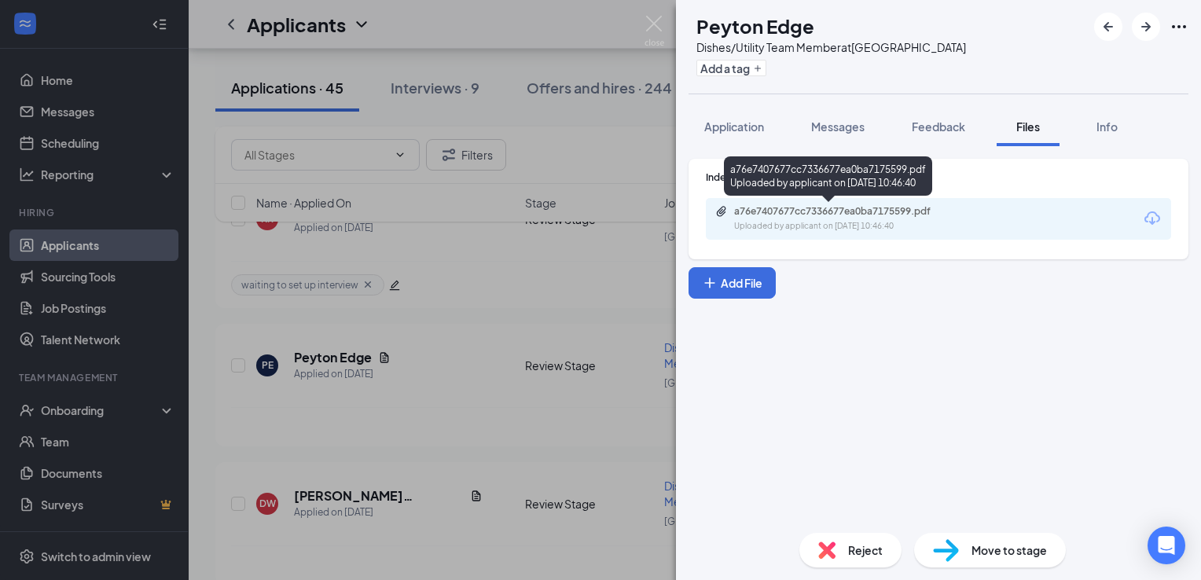
click at [828, 225] on div "Uploaded by applicant on [DATE] 10:46:40" at bounding box center [852, 226] width 236 height 13
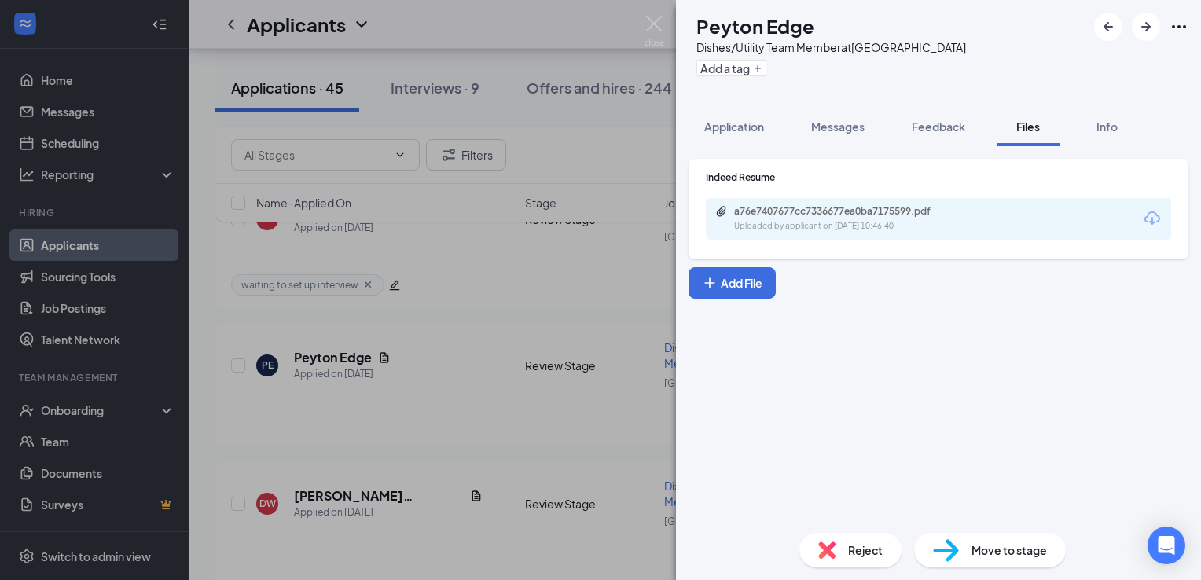
drag, startPoint x: 803, startPoint y: 127, endPoint x: 688, endPoint y: 50, distance: 138.4
click at [804, 127] on button "Messages" at bounding box center [837, 126] width 85 height 39
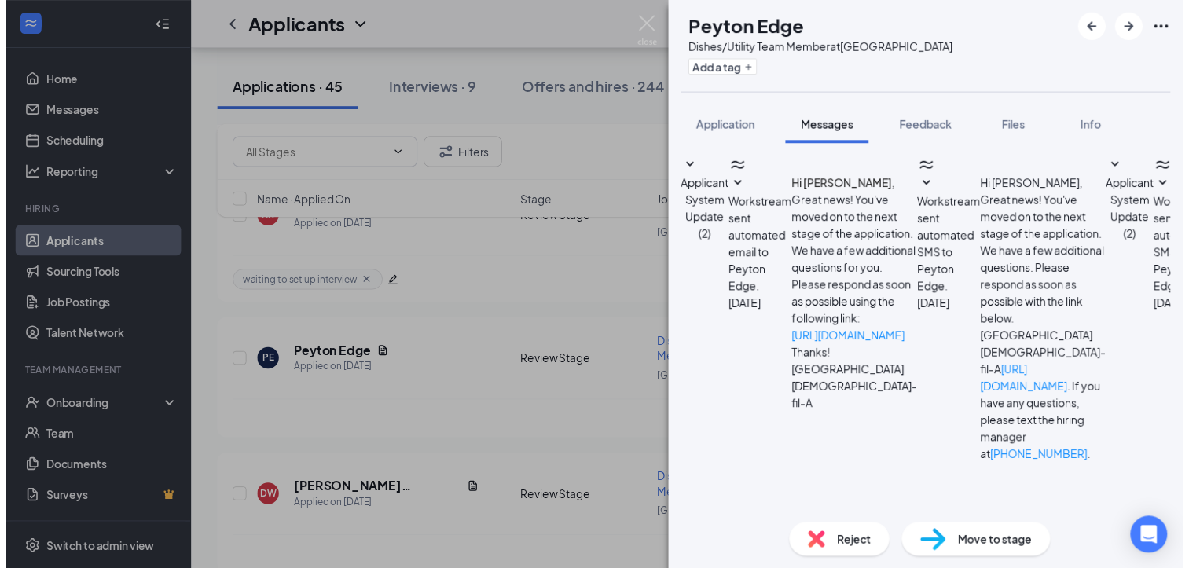
scroll to position [185, 0]
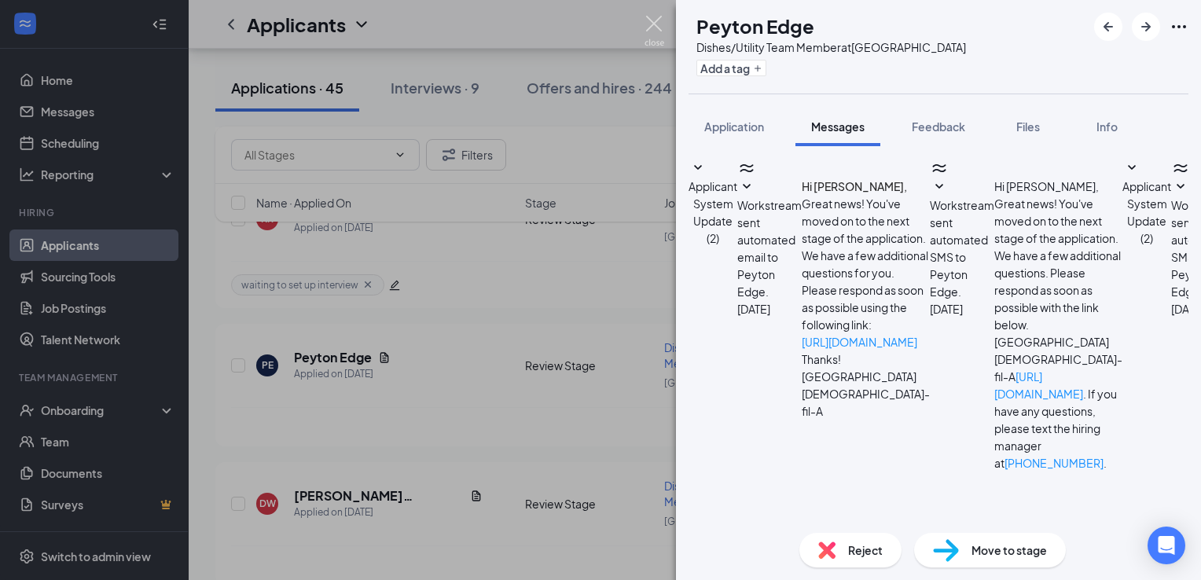
click at [651, 25] on img at bounding box center [654, 31] width 20 height 31
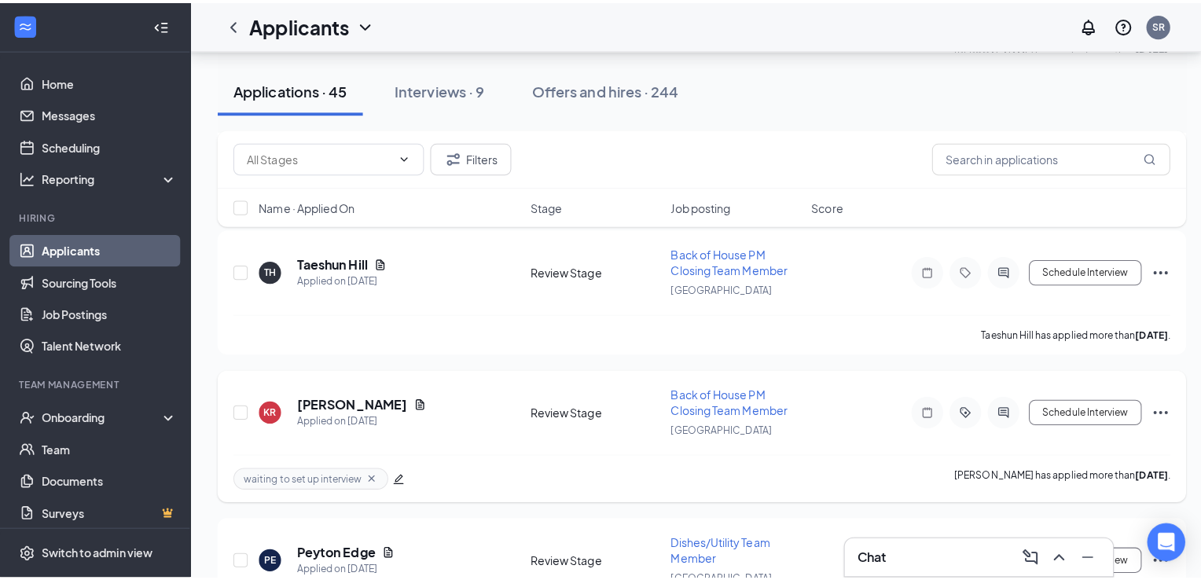
scroll to position [1650, 0]
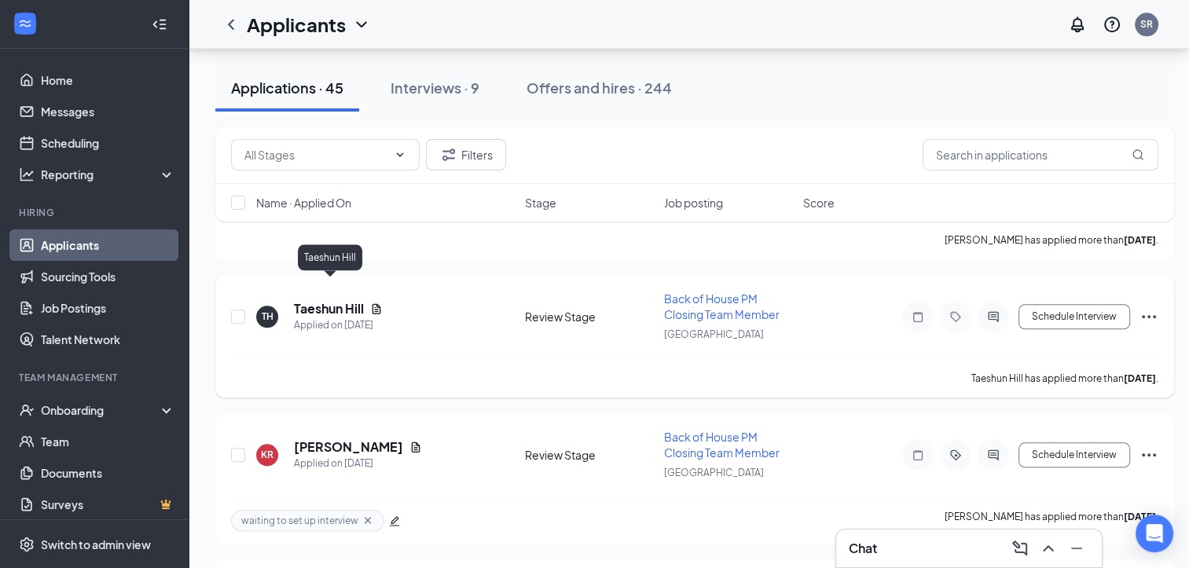
click at [358, 300] on h5 "Taeshun Hill" at bounding box center [329, 308] width 70 height 17
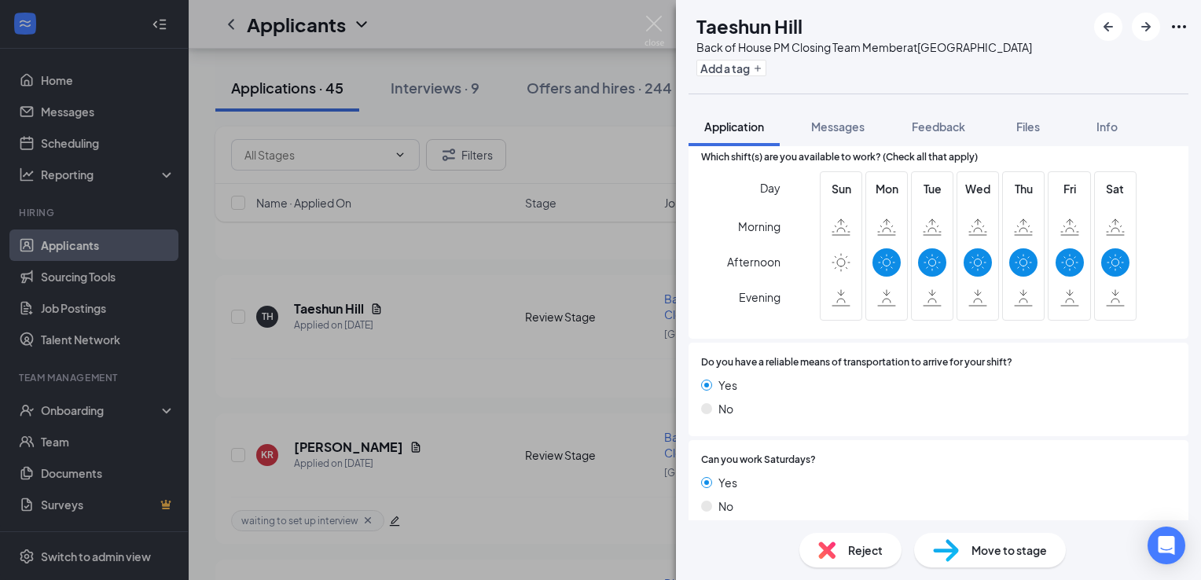
scroll to position [1228, 0]
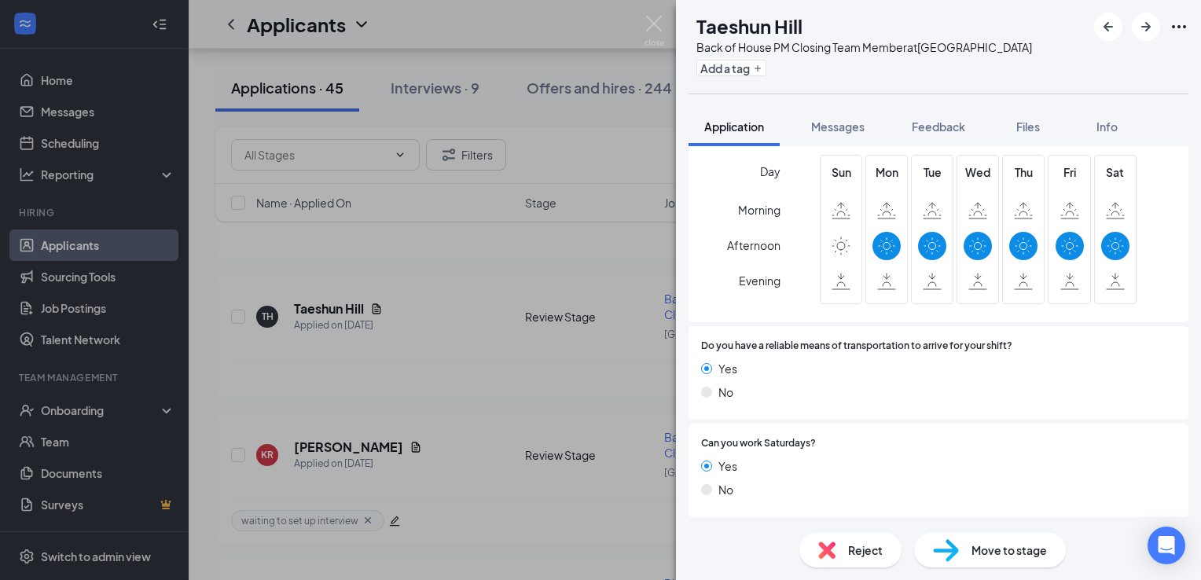
drag, startPoint x: 1038, startPoint y: 116, endPoint x: 829, endPoint y: 97, distance: 210.0
click at [1037, 116] on button "Files" at bounding box center [1028, 126] width 63 height 39
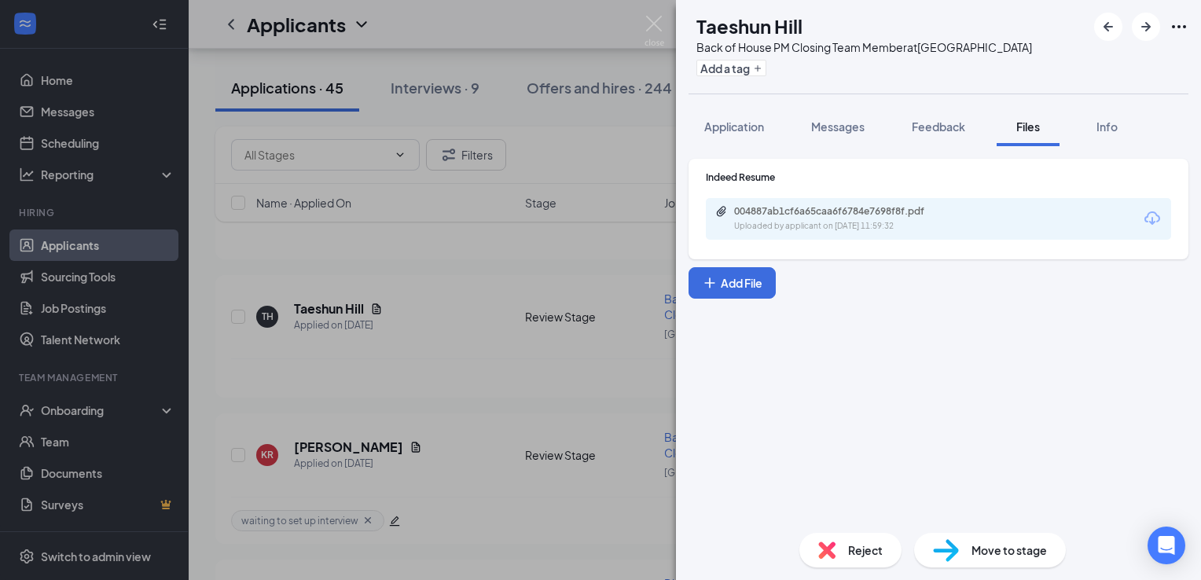
click at [789, 212] on div "004887ab1cf6a65caa6f6784e7698f8f.pdf" at bounding box center [844, 211] width 220 height 13
click at [651, 24] on img at bounding box center [654, 31] width 20 height 31
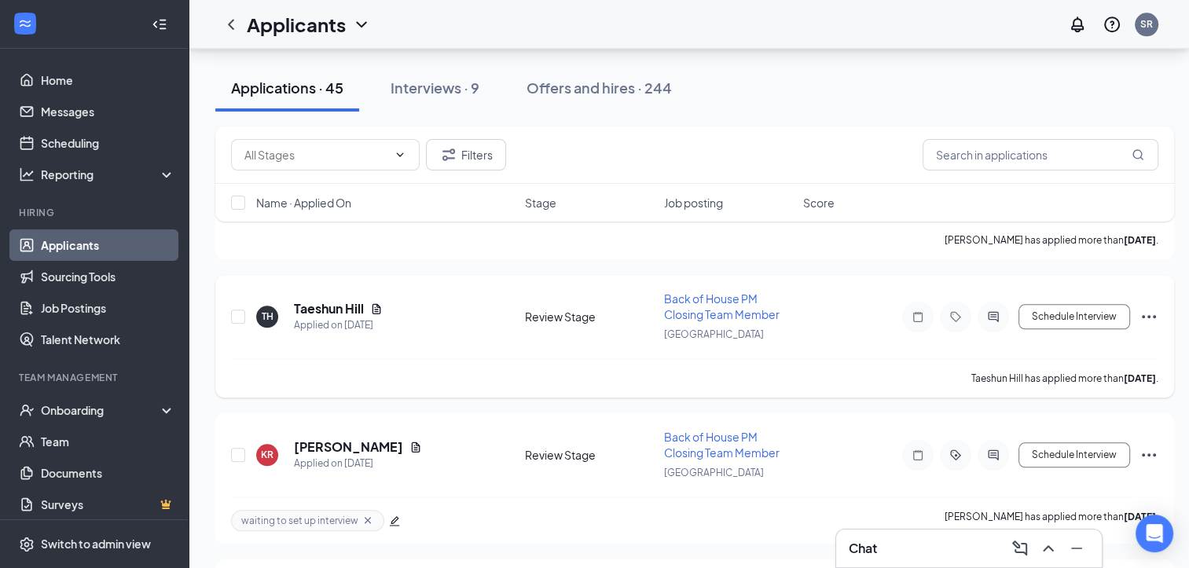
click at [1153, 307] on icon "Ellipses" at bounding box center [1149, 316] width 19 height 19
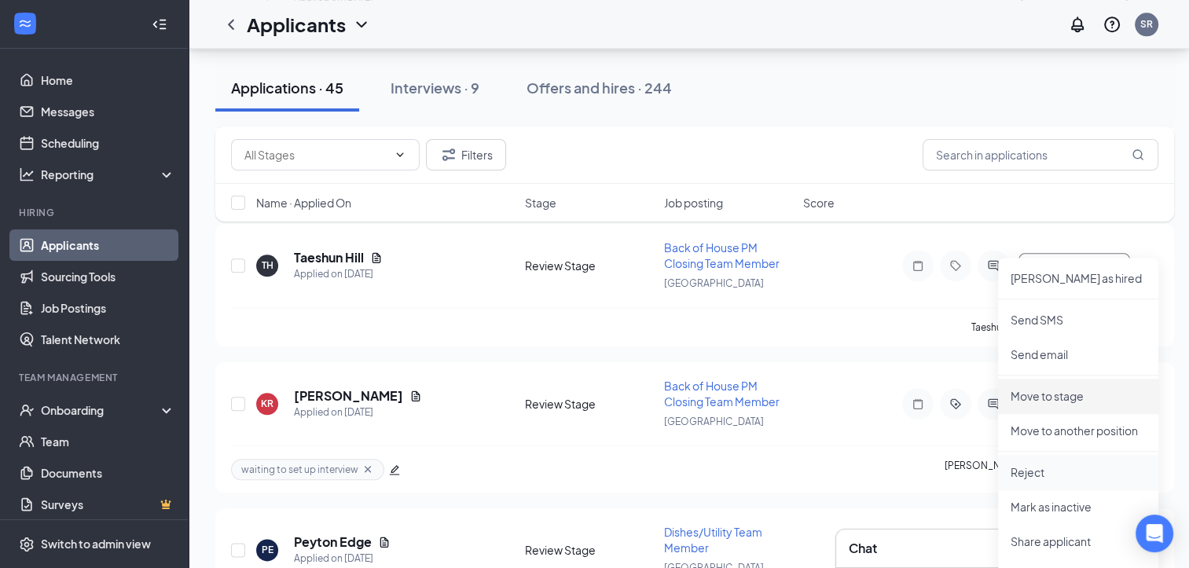
scroll to position [1728, 0]
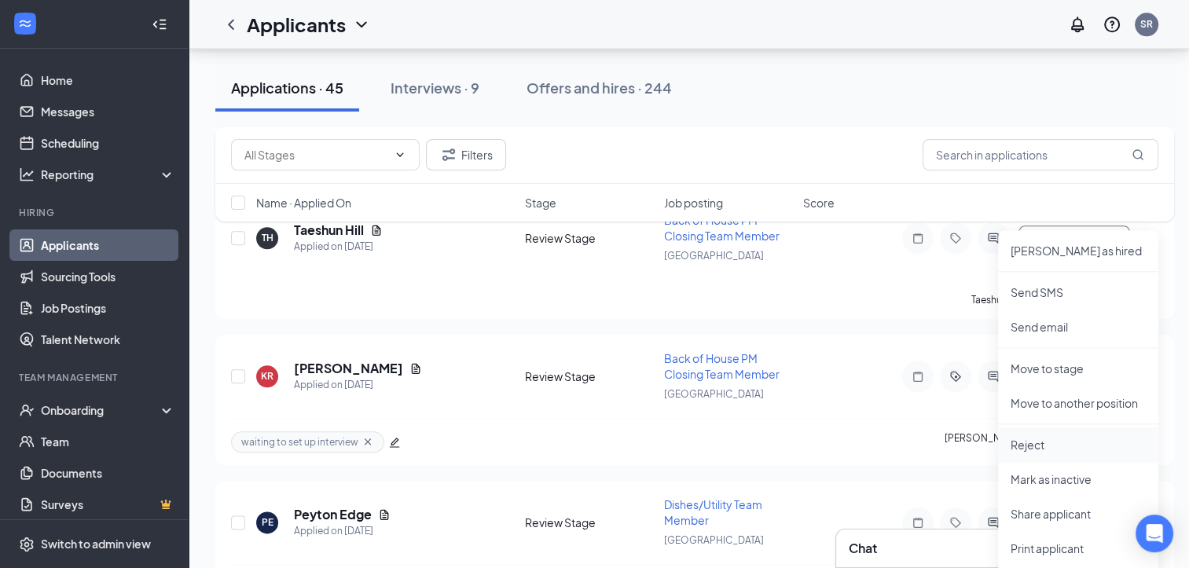
click at [1036, 442] on p "Reject" at bounding box center [1078, 445] width 135 height 16
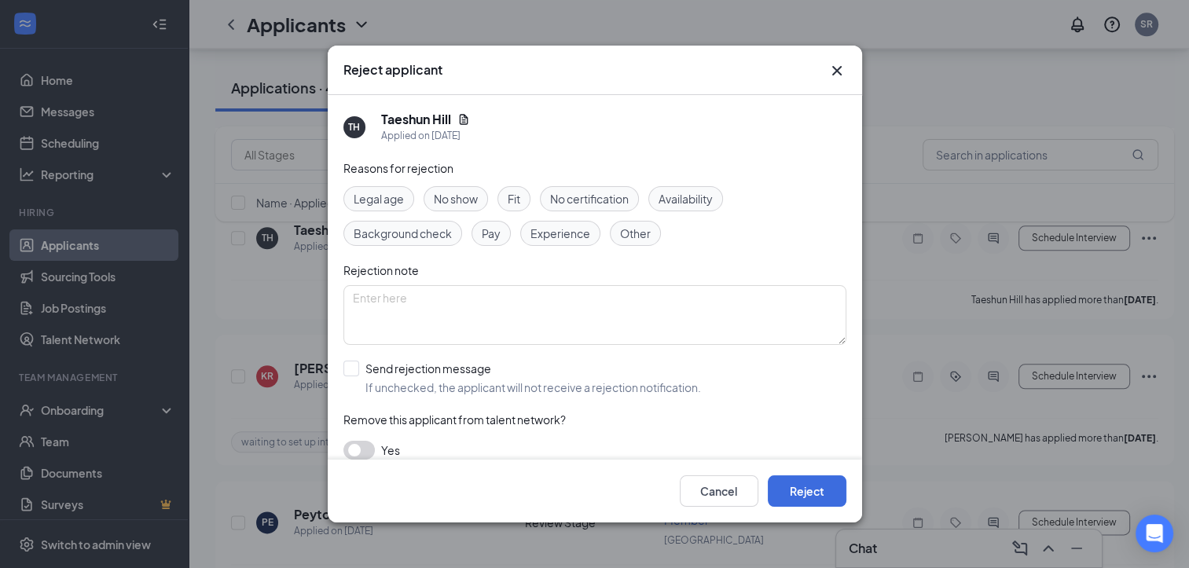
click at [692, 190] on span "Availability" at bounding box center [686, 198] width 54 height 17
click at [818, 486] on button "Reject" at bounding box center [807, 490] width 79 height 31
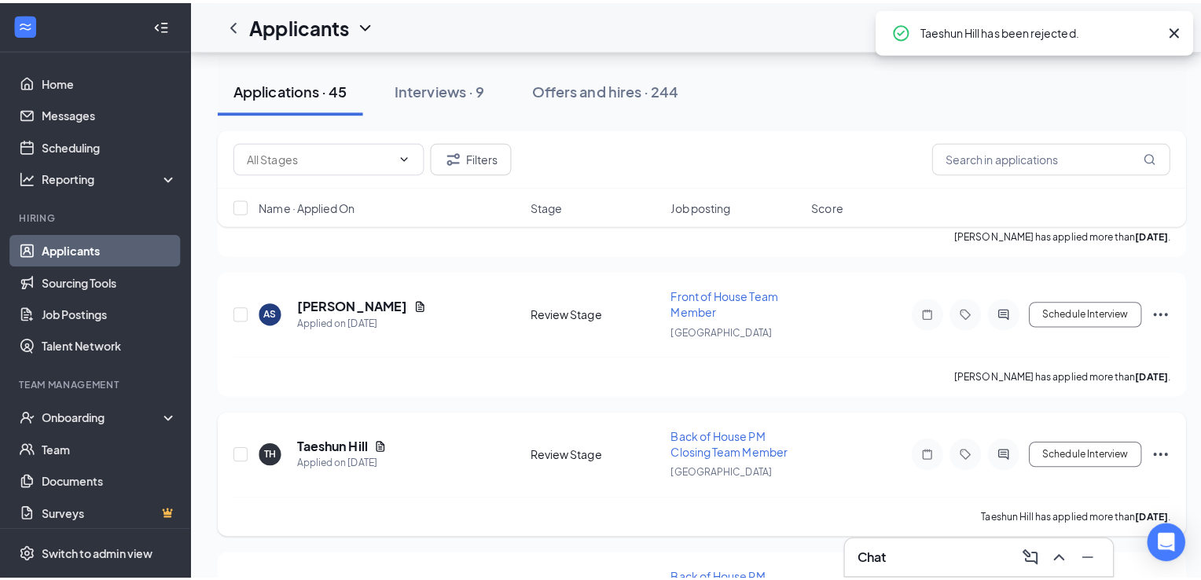
scroll to position [1492, 0]
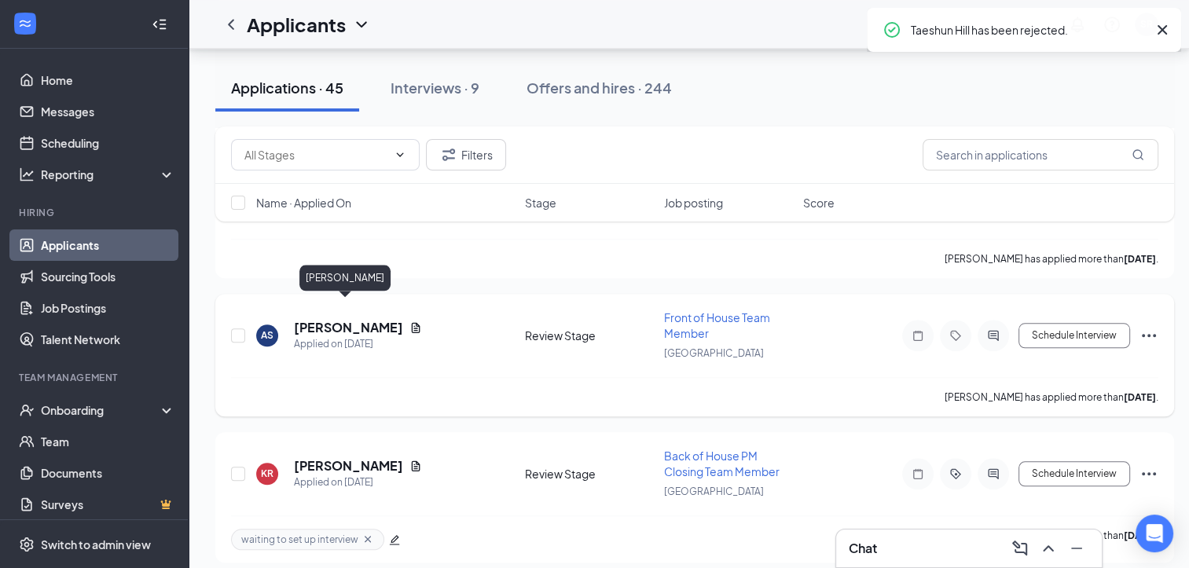
click at [358, 319] on h5 "[PERSON_NAME]" at bounding box center [348, 327] width 109 height 17
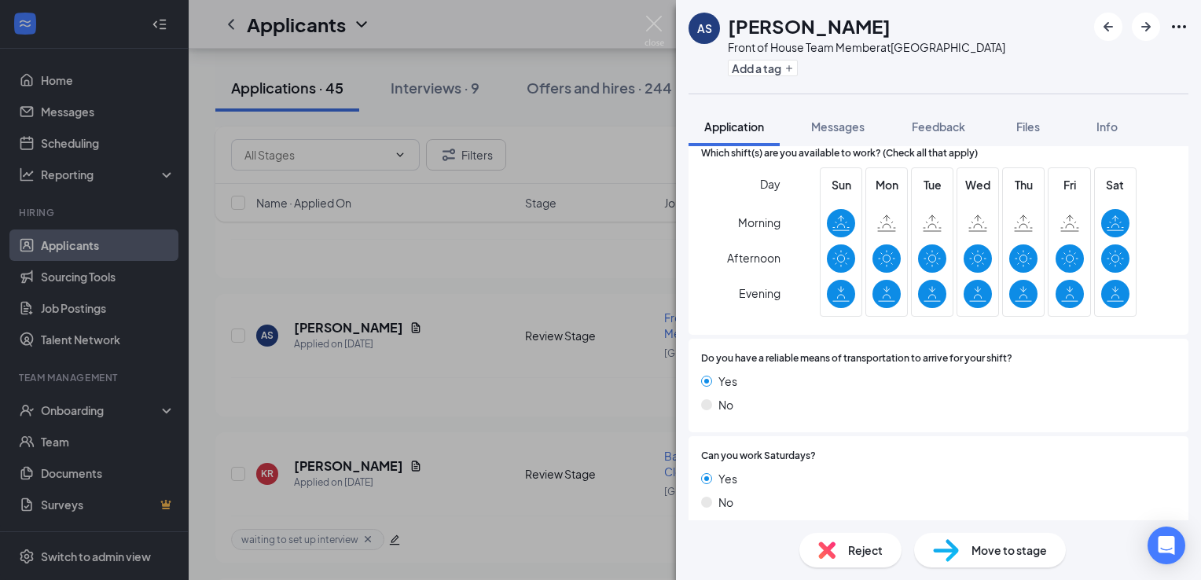
scroll to position [1184, 0]
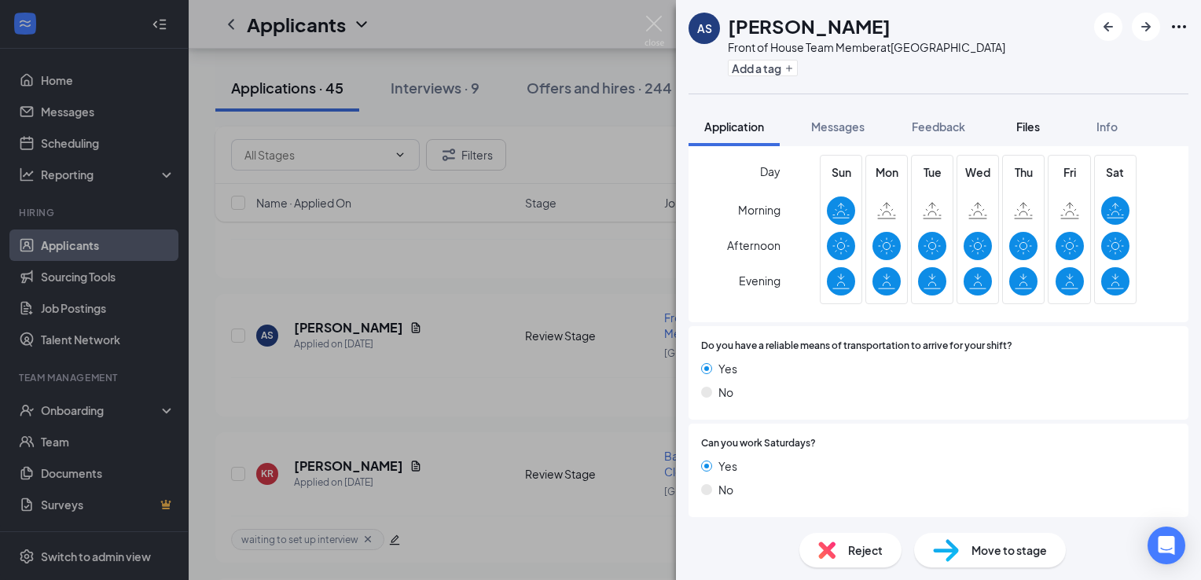
click at [1033, 127] on span "Files" at bounding box center [1028, 126] width 24 height 14
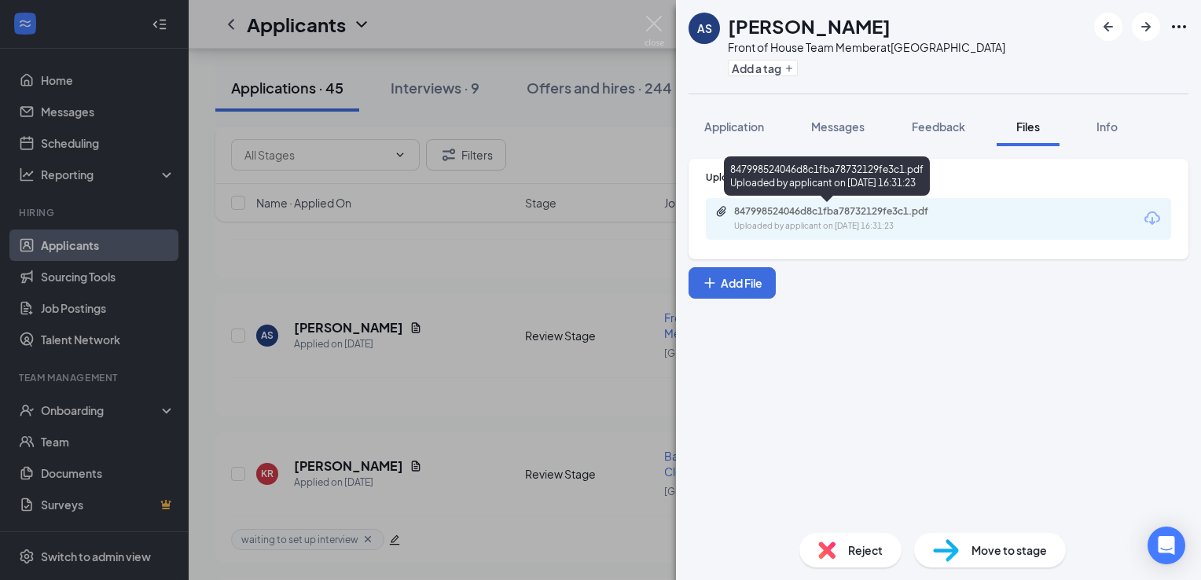
click at [804, 218] on div "847998524046d8c1fba78732129fe3c1.pdf Uploaded by applicant on [DATE] 16:31:23" at bounding box center [842, 219] width 255 height 28
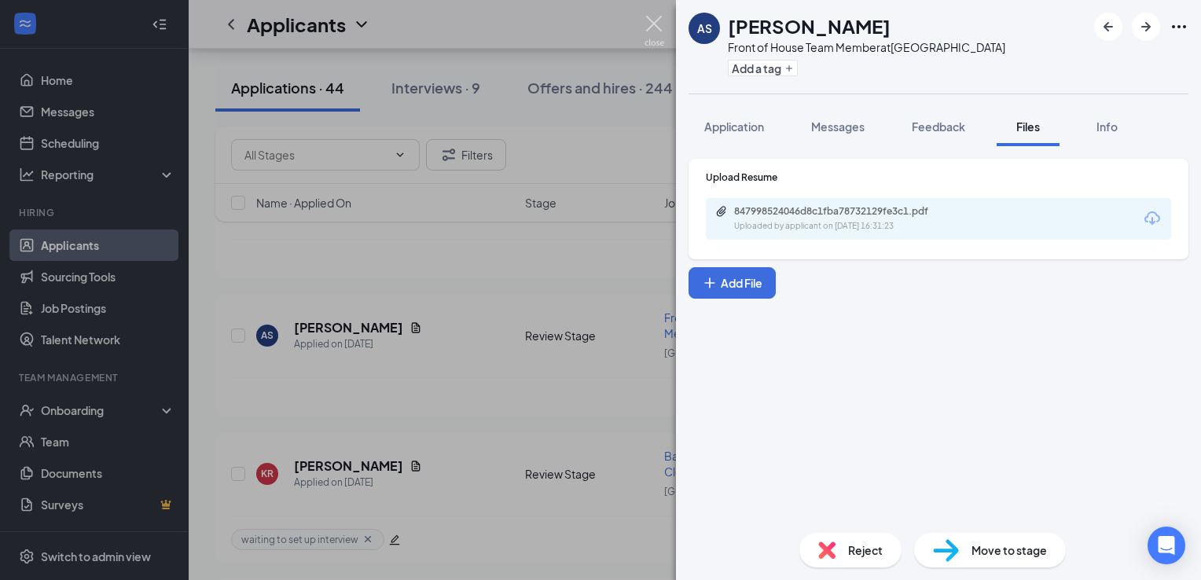
click at [651, 26] on img at bounding box center [654, 31] width 20 height 31
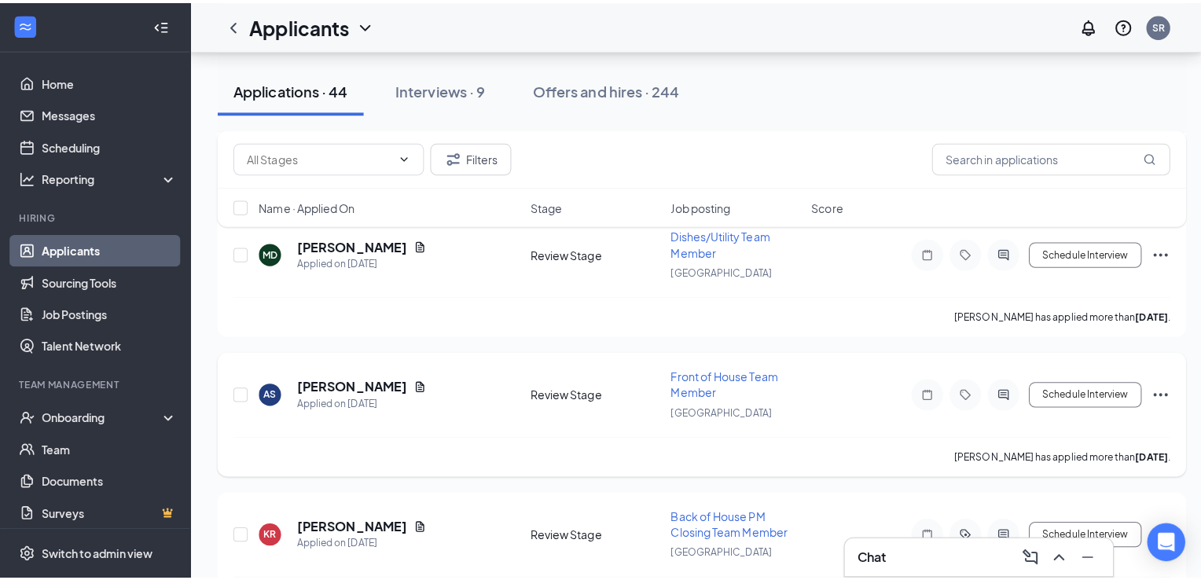
scroll to position [1414, 0]
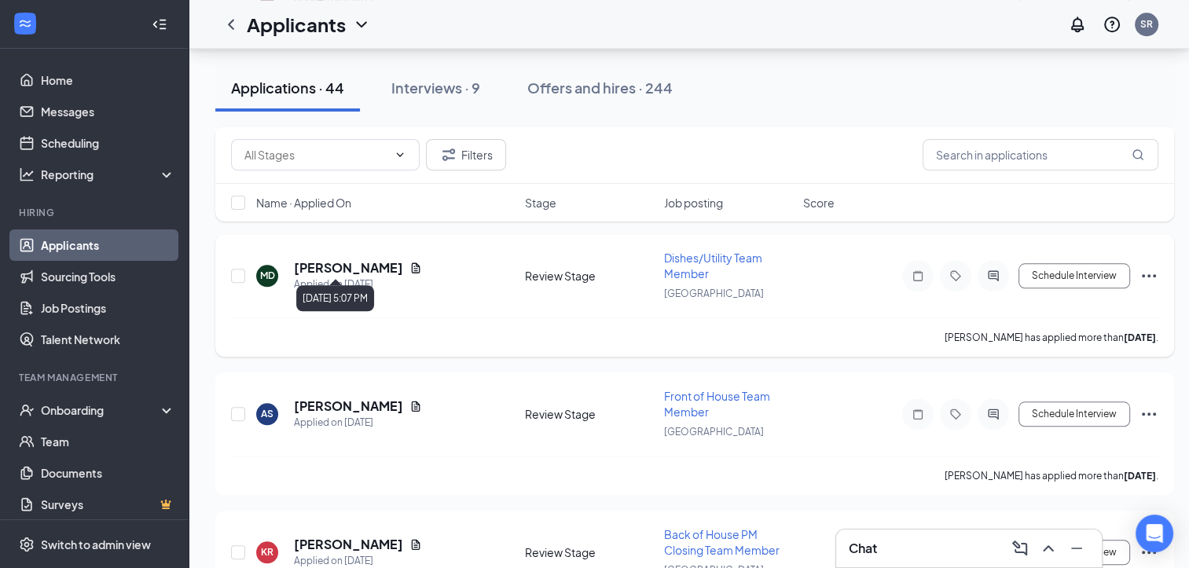
click at [371, 259] on h5 "[PERSON_NAME]" at bounding box center [348, 267] width 109 height 17
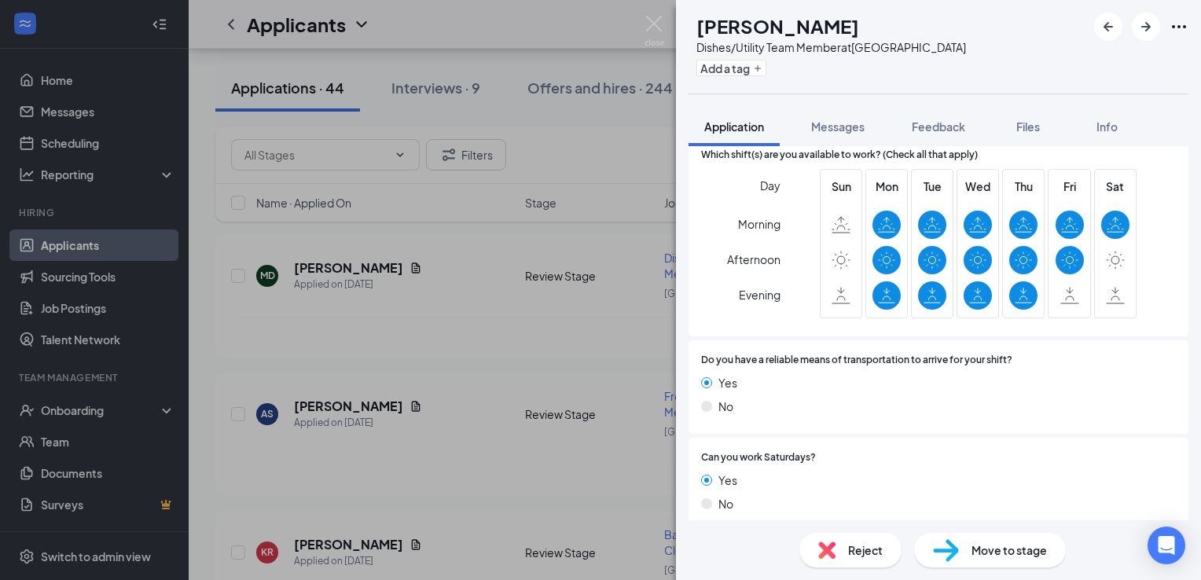
scroll to position [1228, 0]
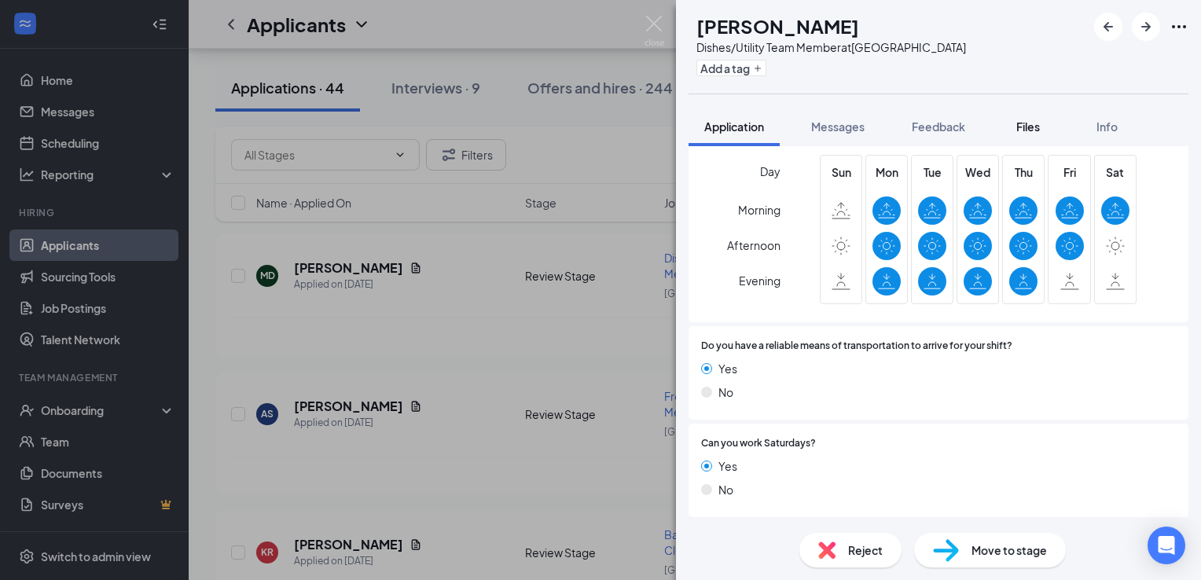
click at [1026, 130] on span "Files" at bounding box center [1028, 126] width 24 height 14
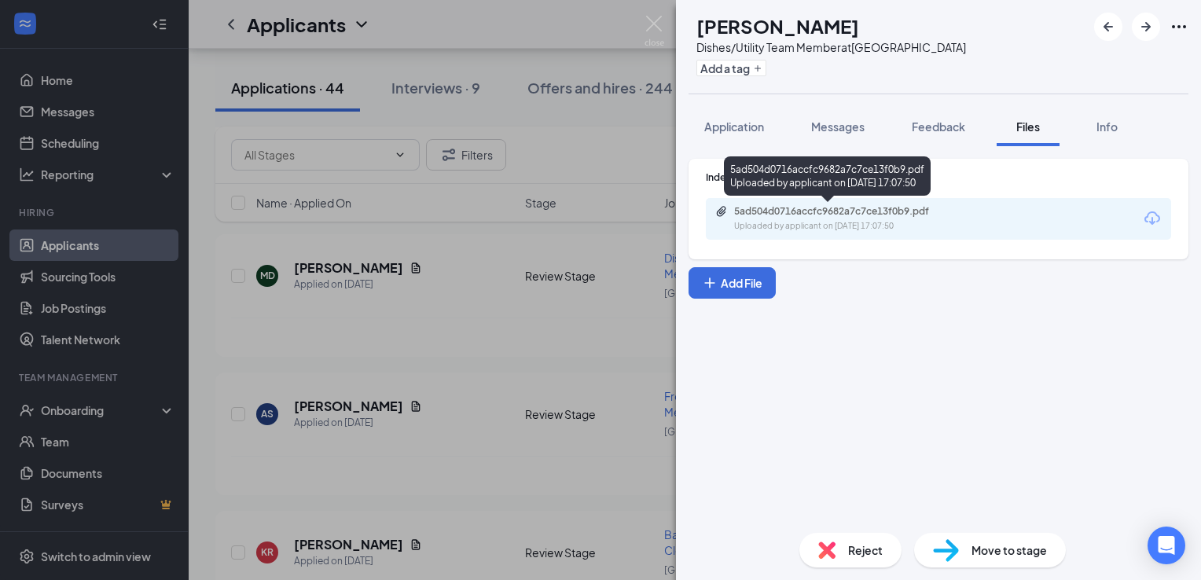
click at [875, 225] on div "Uploaded by applicant on [DATE] 17:07:50" at bounding box center [852, 226] width 236 height 13
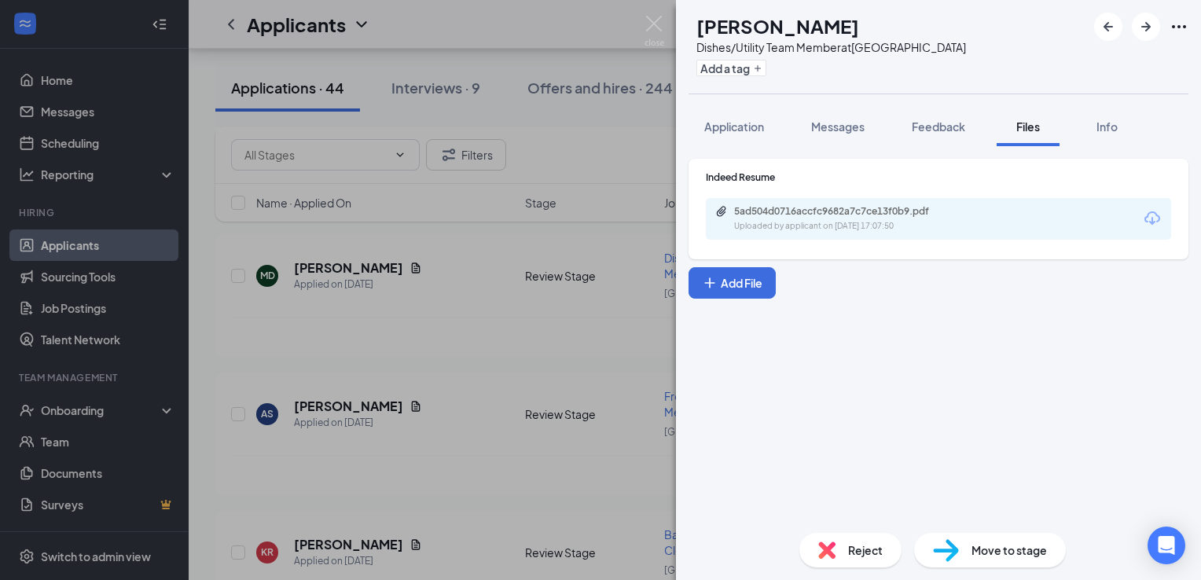
click at [651, 14] on div "MD [PERSON_NAME] Dishes/Utility Team Member at [GEOGRAPHIC_DATA] West Add a tag…" at bounding box center [600, 290] width 1201 height 580
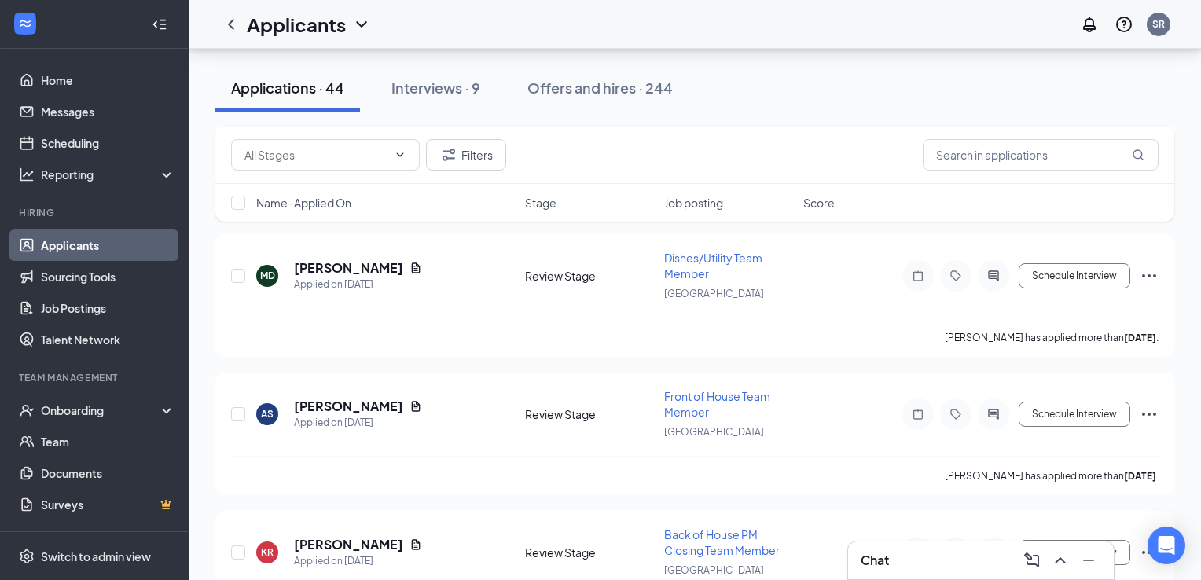
click at [654, 28] on div "Applicants SR" at bounding box center [695, 24] width 1012 height 49
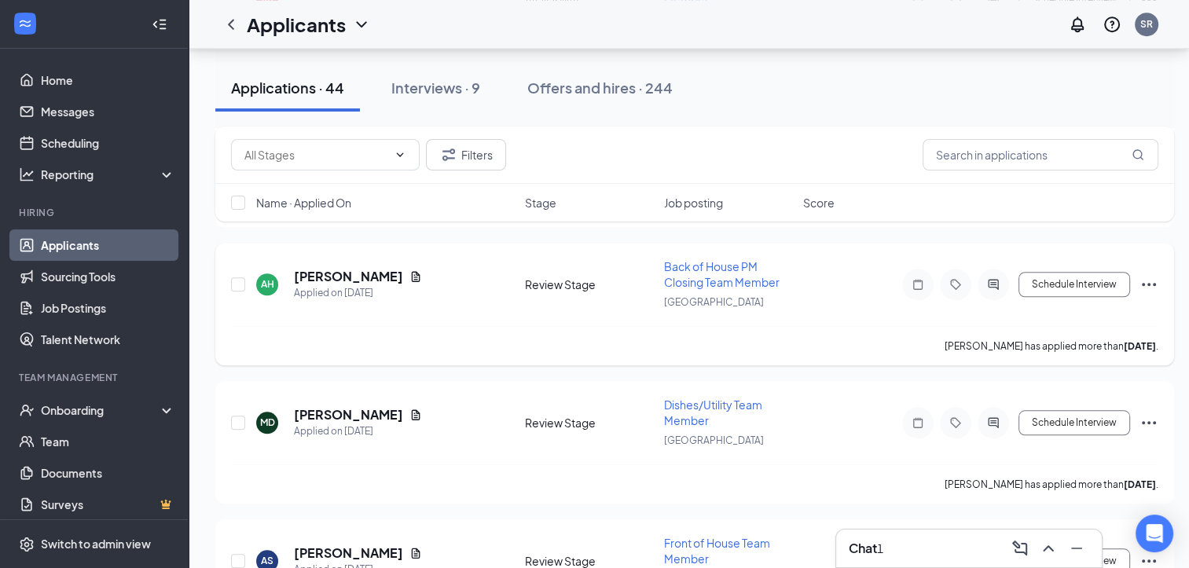
scroll to position [1178, 0]
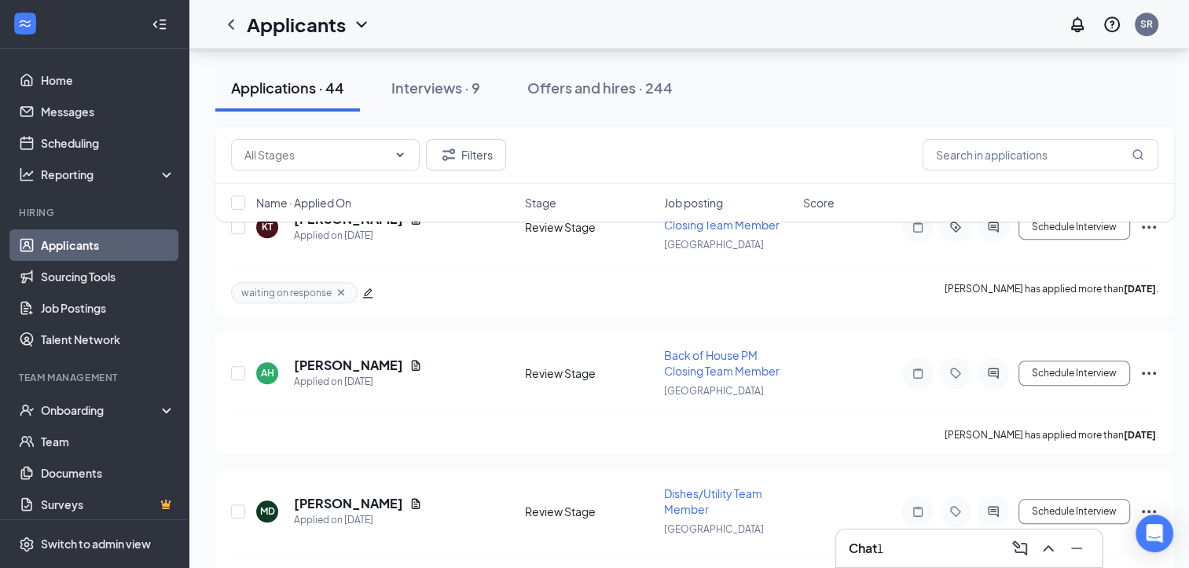
click at [879, 543] on div "Chat 1" at bounding box center [866, 548] width 35 height 17
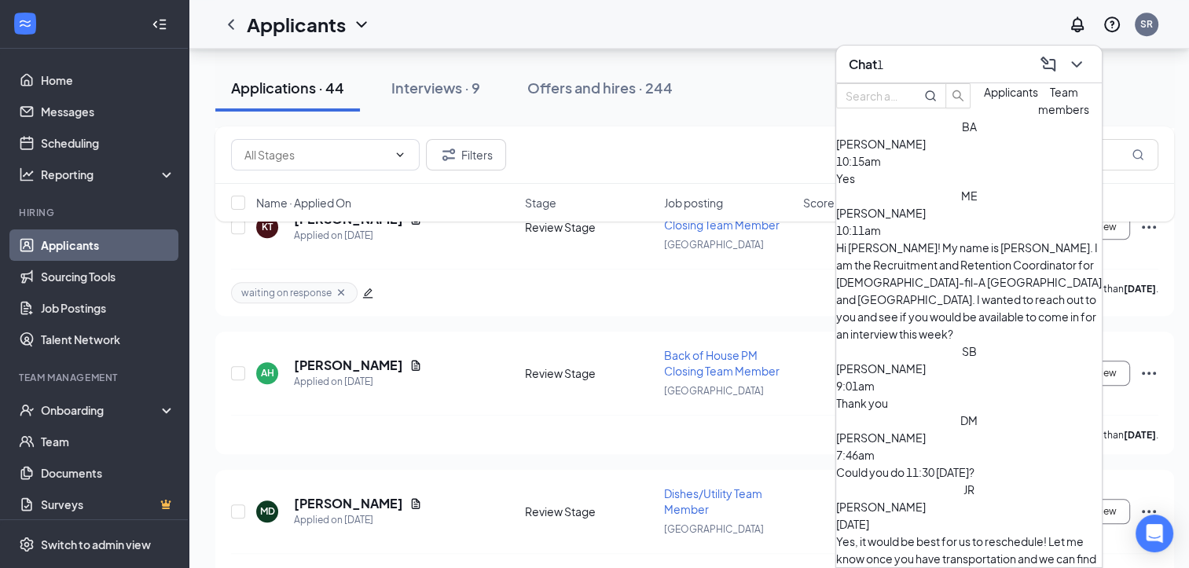
click at [924, 187] on div "Yes" at bounding box center [969, 178] width 266 height 17
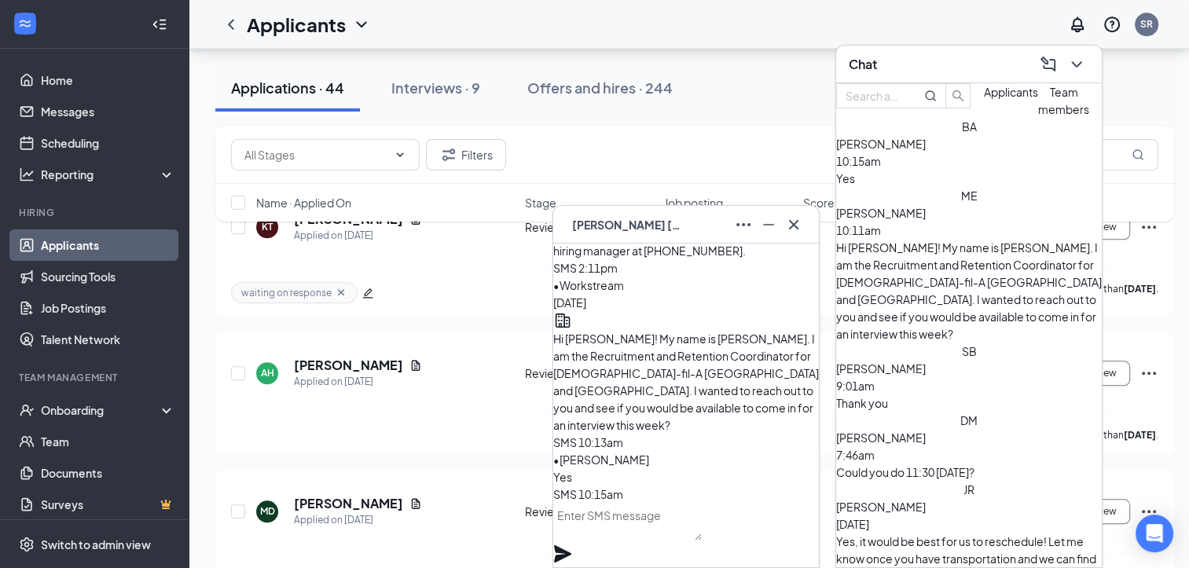
scroll to position [0, 0]
click at [651, 541] on textarea at bounding box center [627, 522] width 149 height 38
type textarea "Is morning or afternoon better for you?"
drag, startPoint x: 796, startPoint y: 530, endPoint x: 792, endPoint y: 521, distance: 10.2
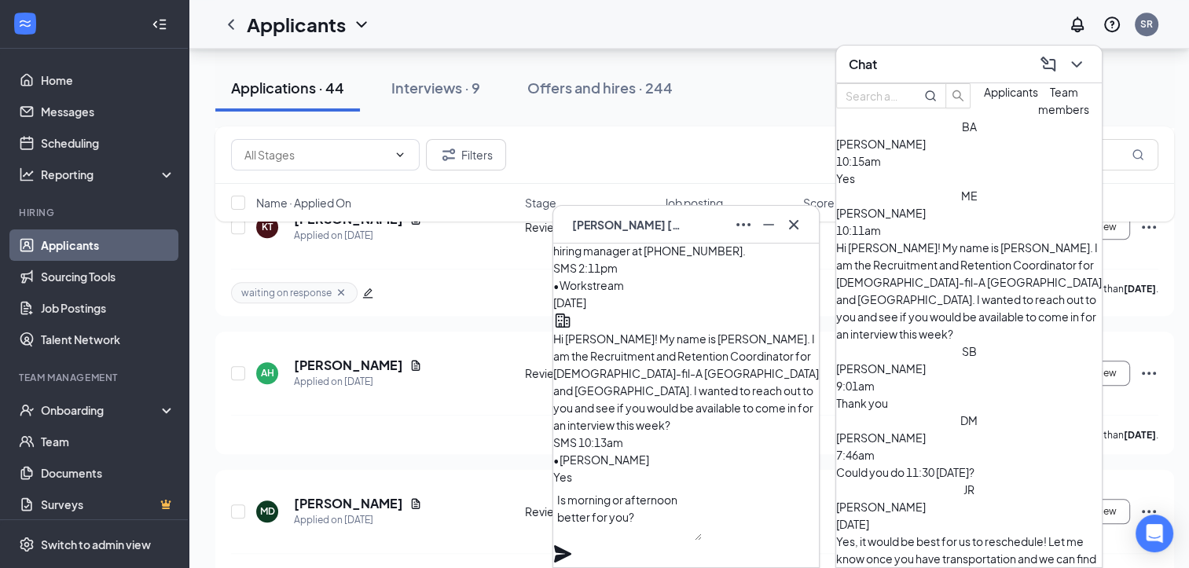
click at [571, 545] on icon "Plane" at bounding box center [562, 553] width 17 height 17
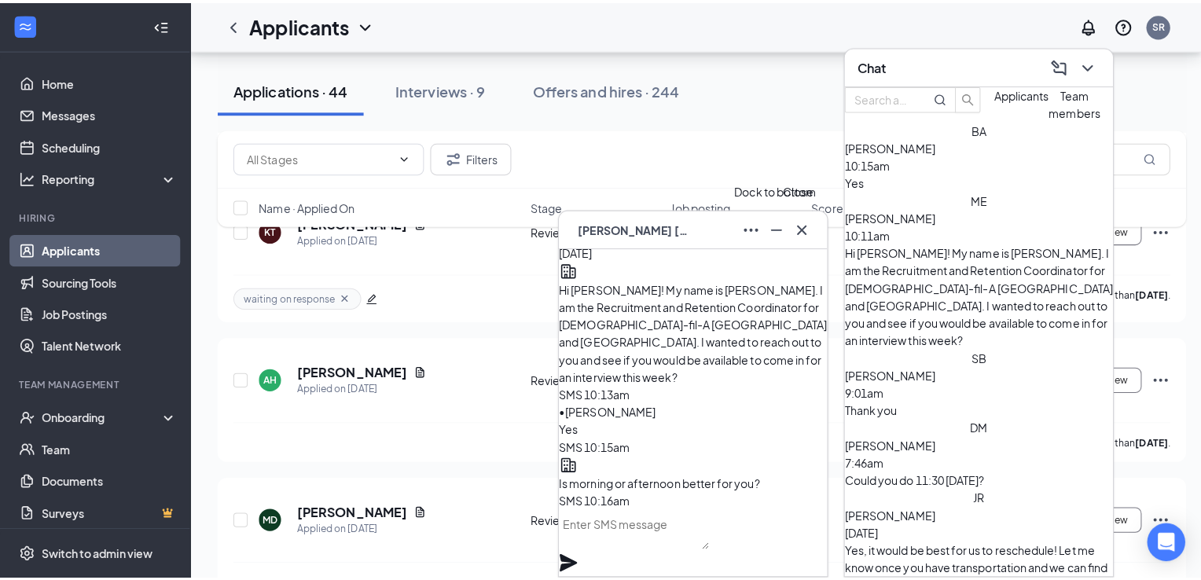
scroll to position [0, 0]
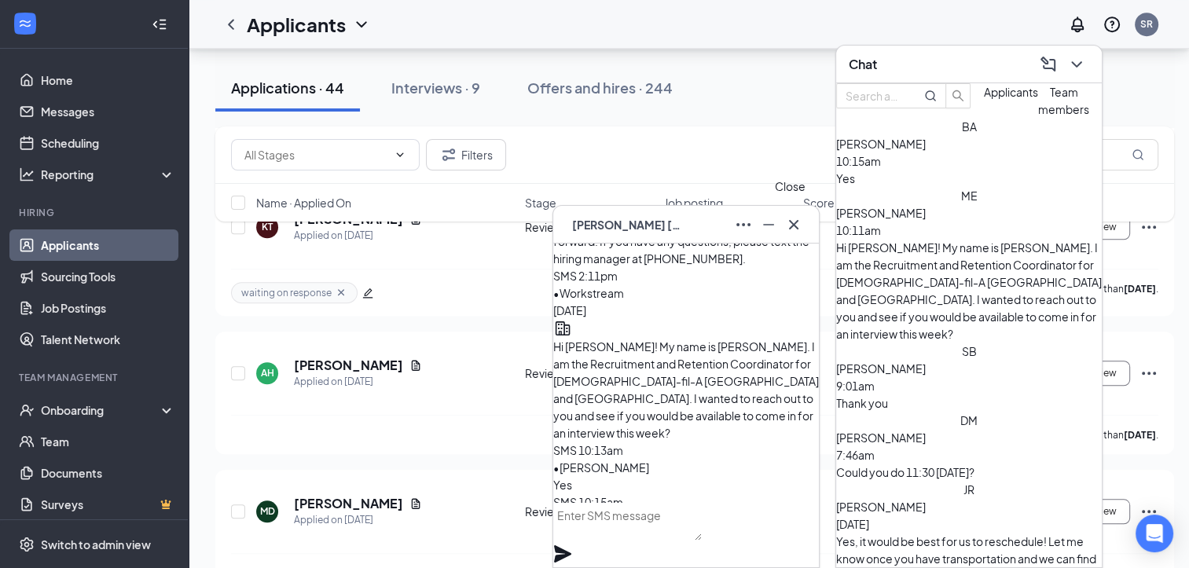
click at [798, 226] on icon "Cross" at bounding box center [793, 224] width 19 height 19
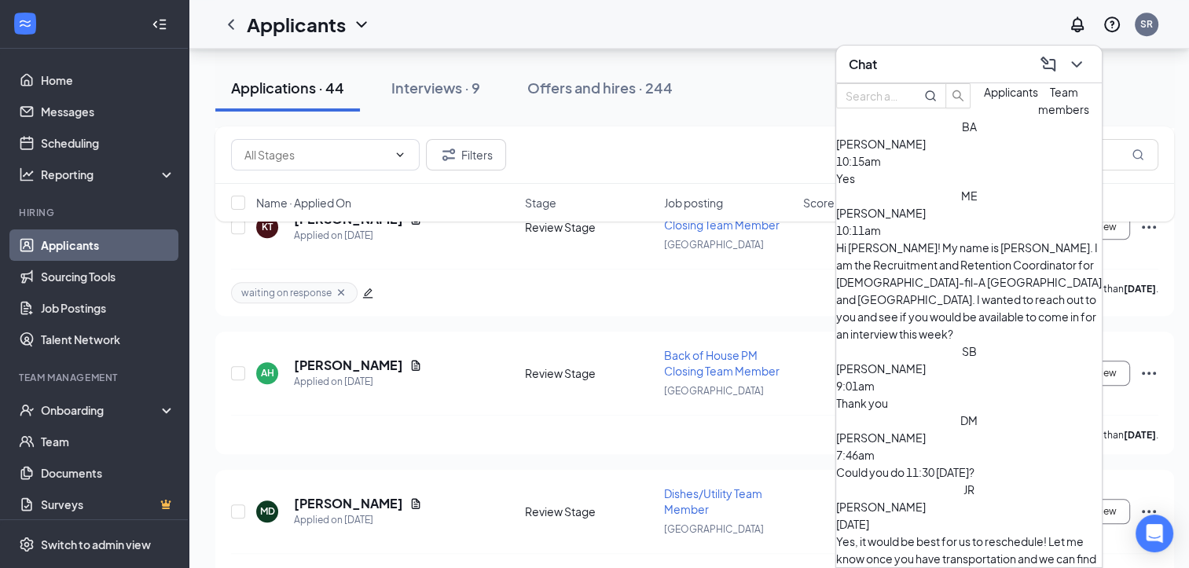
click at [880, 71] on div "Chat" at bounding box center [969, 64] width 240 height 24
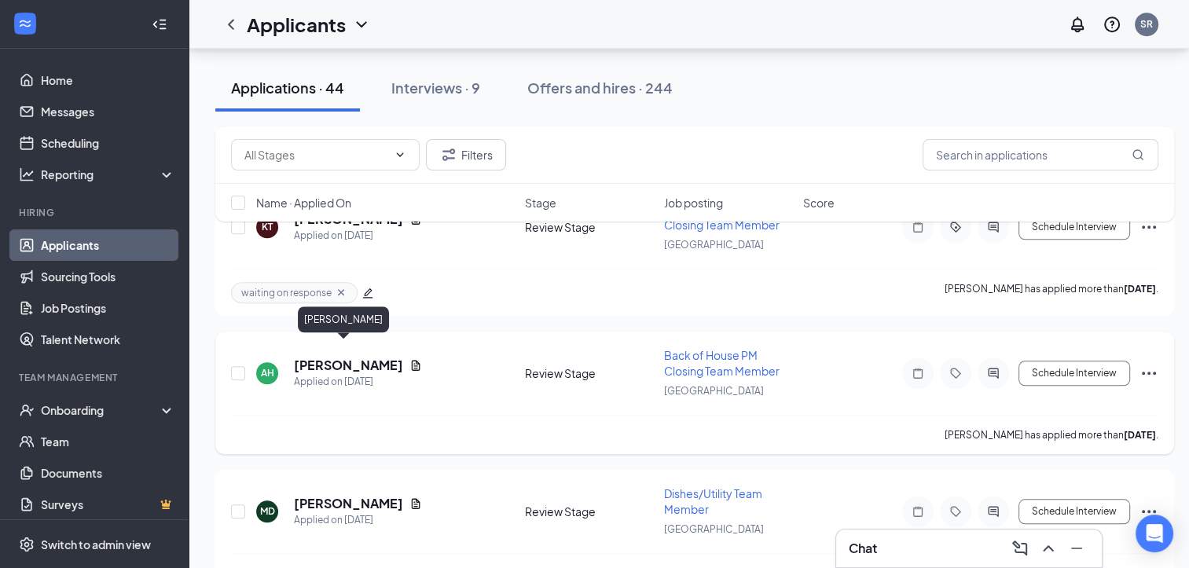
click at [328, 357] on h5 "[PERSON_NAME]" at bounding box center [348, 365] width 109 height 17
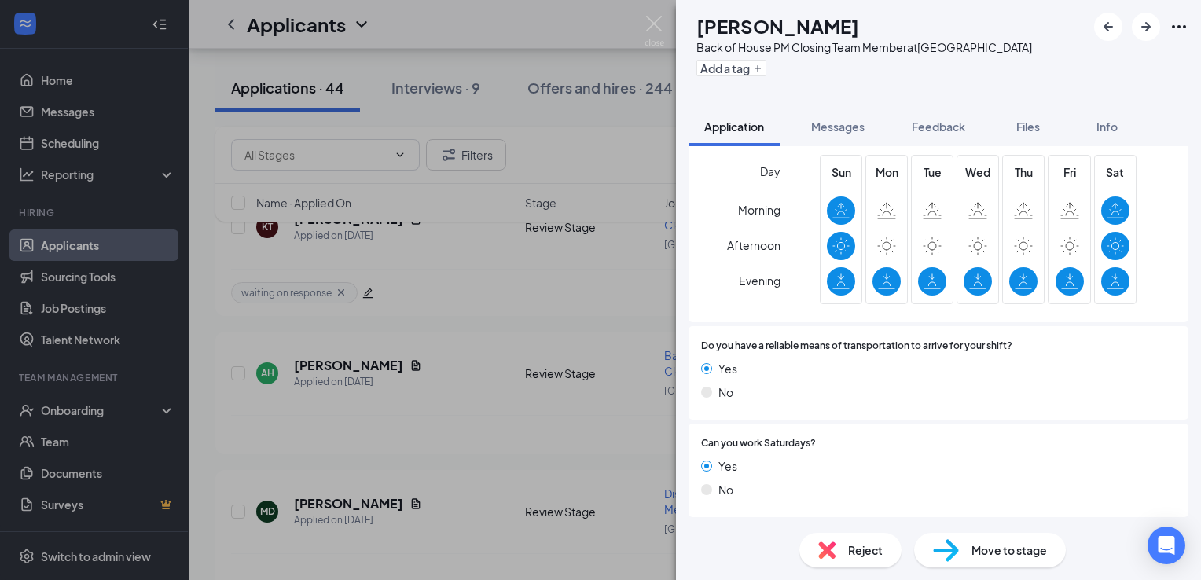
scroll to position [600, 0]
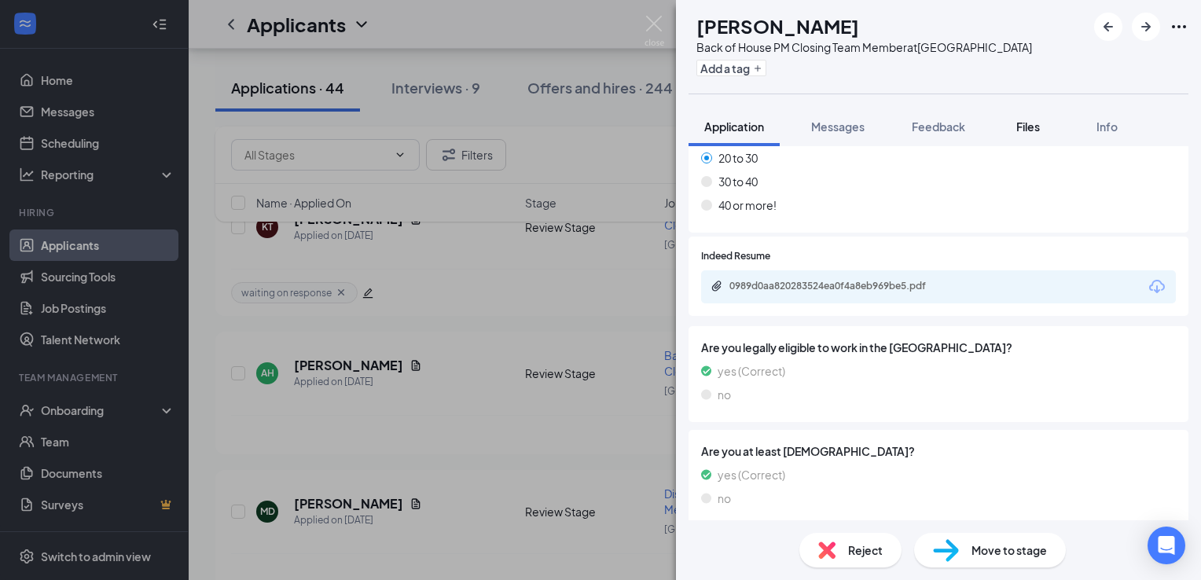
drag, startPoint x: 1051, startPoint y: 132, endPoint x: 875, endPoint y: 156, distance: 177.7
click at [1050, 132] on button "Files" at bounding box center [1028, 126] width 63 height 39
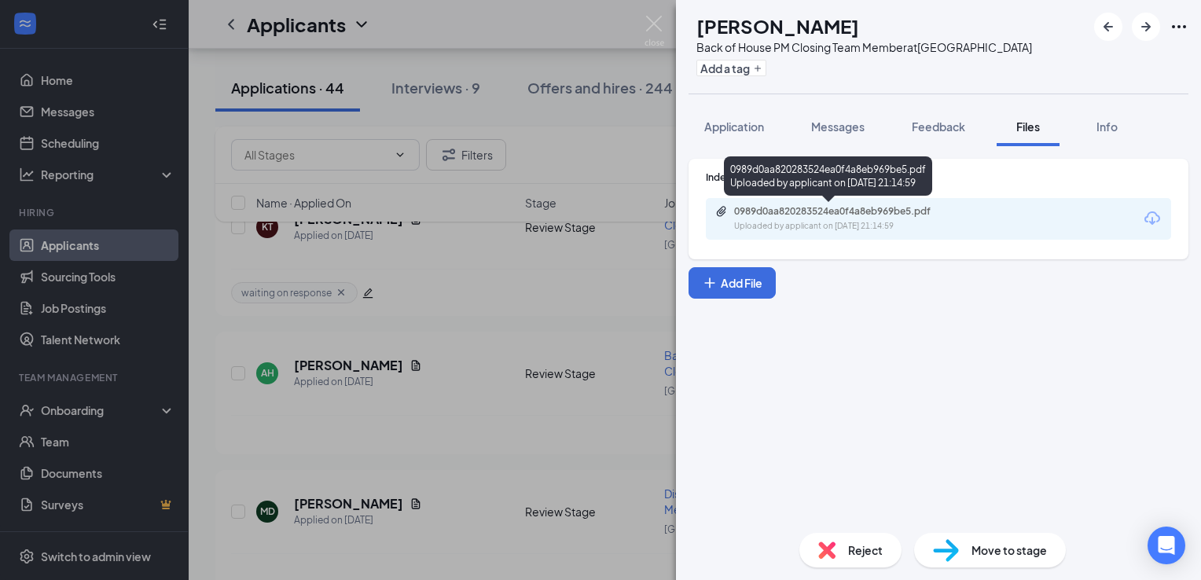
click at [834, 207] on div "0989d0aa820283524ea0f4a8eb969be5.pdf" at bounding box center [844, 211] width 220 height 13
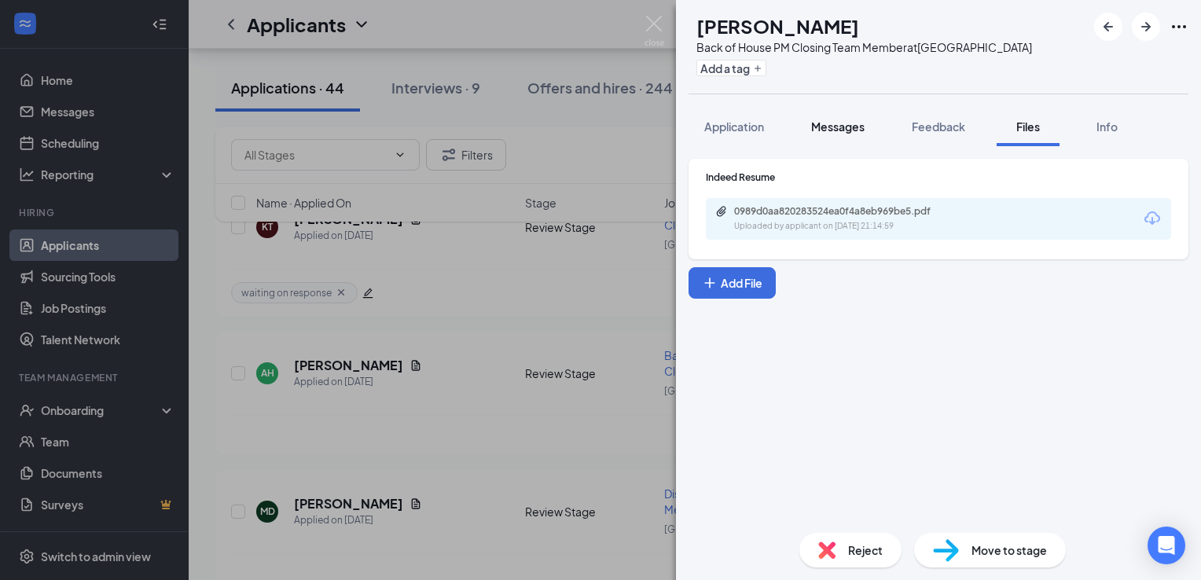
click at [852, 133] on span "Messages" at bounding box center [837, 126] width 53 height 14
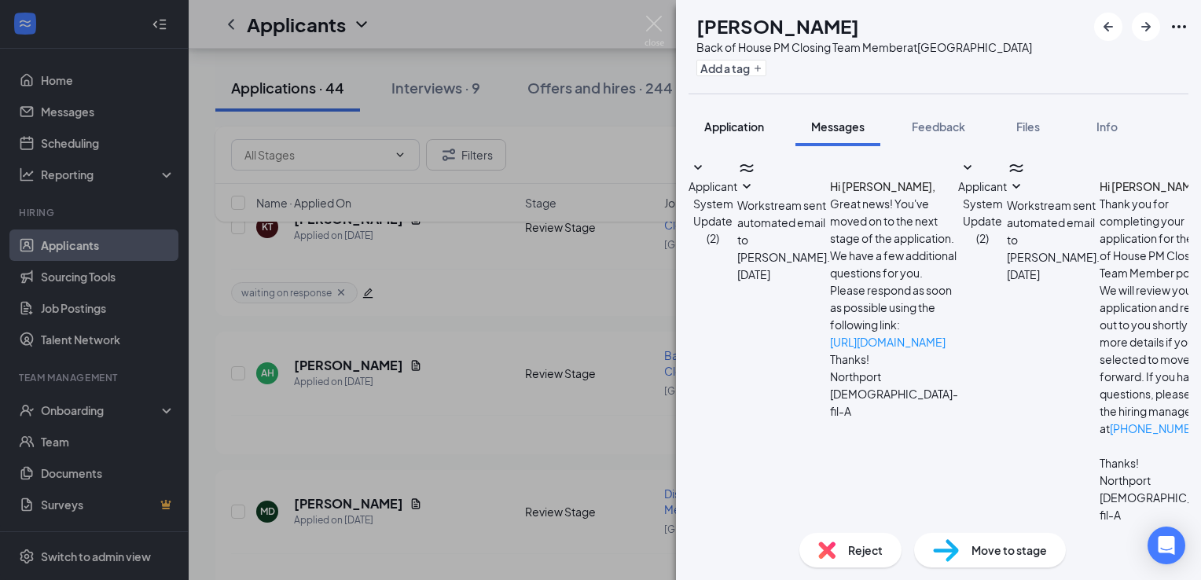
click at [723, 134] on div "Application" at bounding box center [734, 127] width 60 height 16
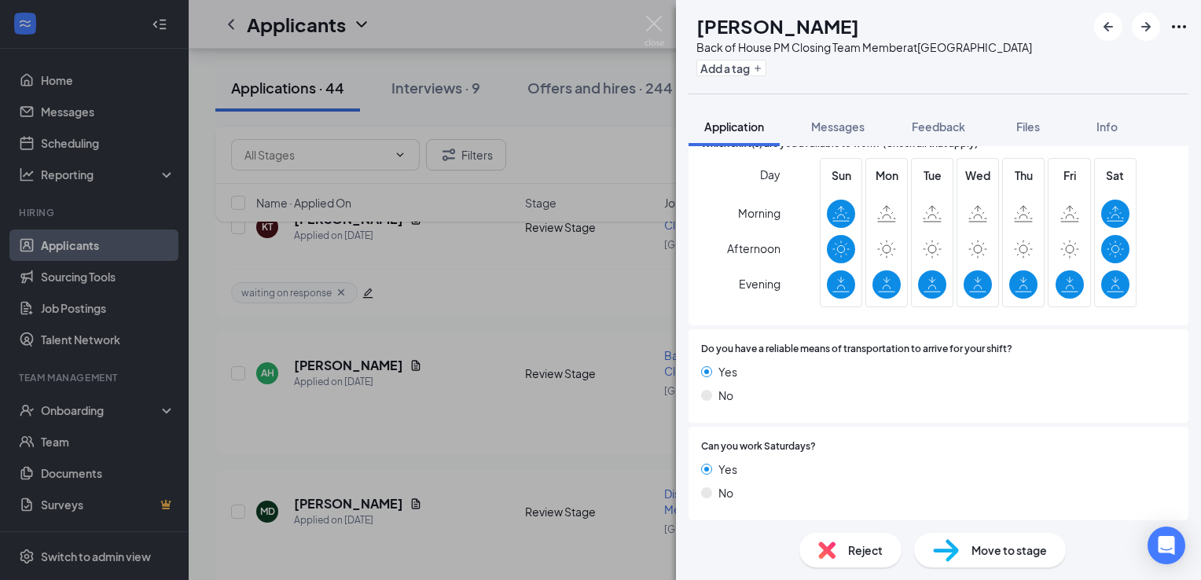
scroll to position [498, 0]
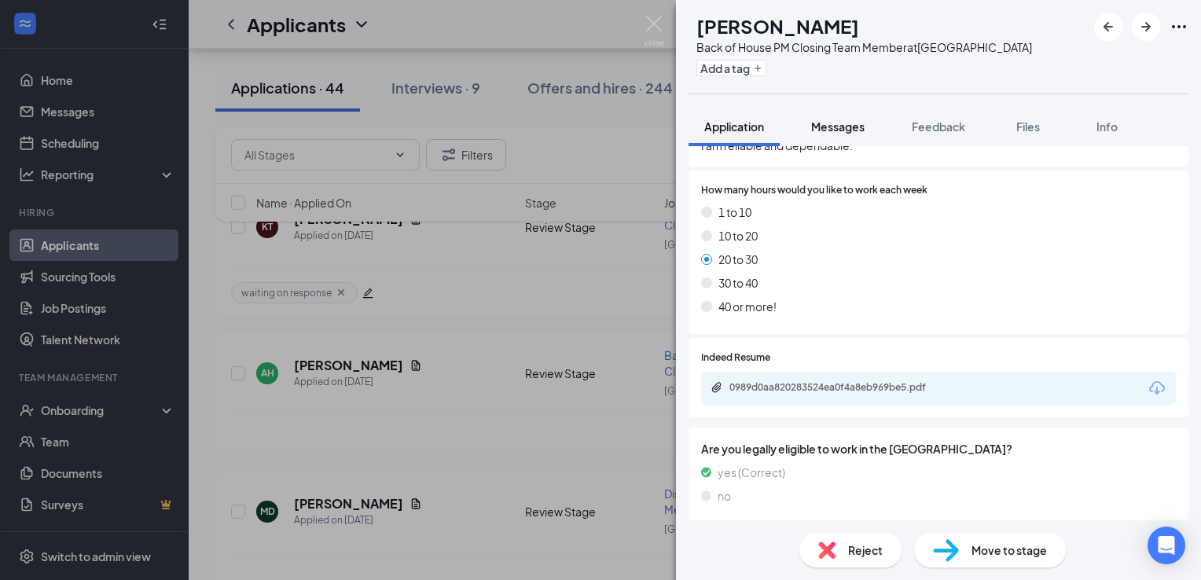
click at [833, 132] on span "Messages" at bounding box center [837, 126] width 53 height 14
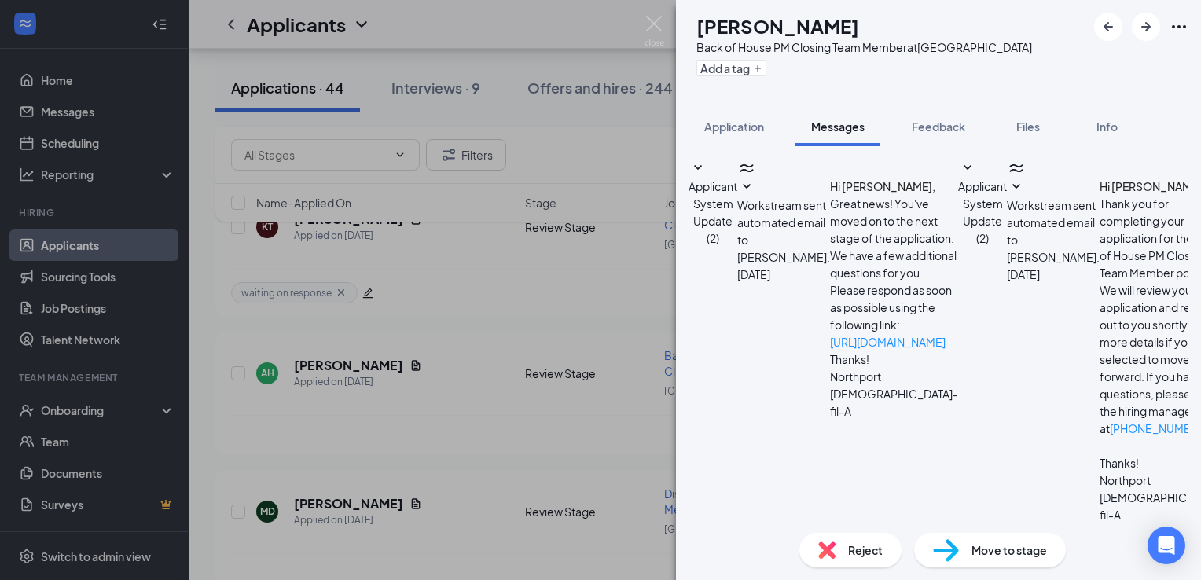
scroll to position [112, 0]
paste textarea "Hi [PERSON_NAME]! My name is [PERSON_NAME]. I am the Recruitment and Retention …"
click at [781, 523] on textarea "Hi [PERSON_NAME]! My name is [PERSON_NAME]. I am the Recruitment and Retention …" at bounding box center [799, 570] width 222 height 94
click at [910, 523] on textarea "Hi [PERSON_NAME]! My name is [PERSON_NAME]. I am the Recruitment and Retention …" at bounding box center [799, 570] width 222 height 94
type textarea "Hi [PERSON_NAME]! My name is [PERSON_NAME]. I am the Recruitment and Retention …"
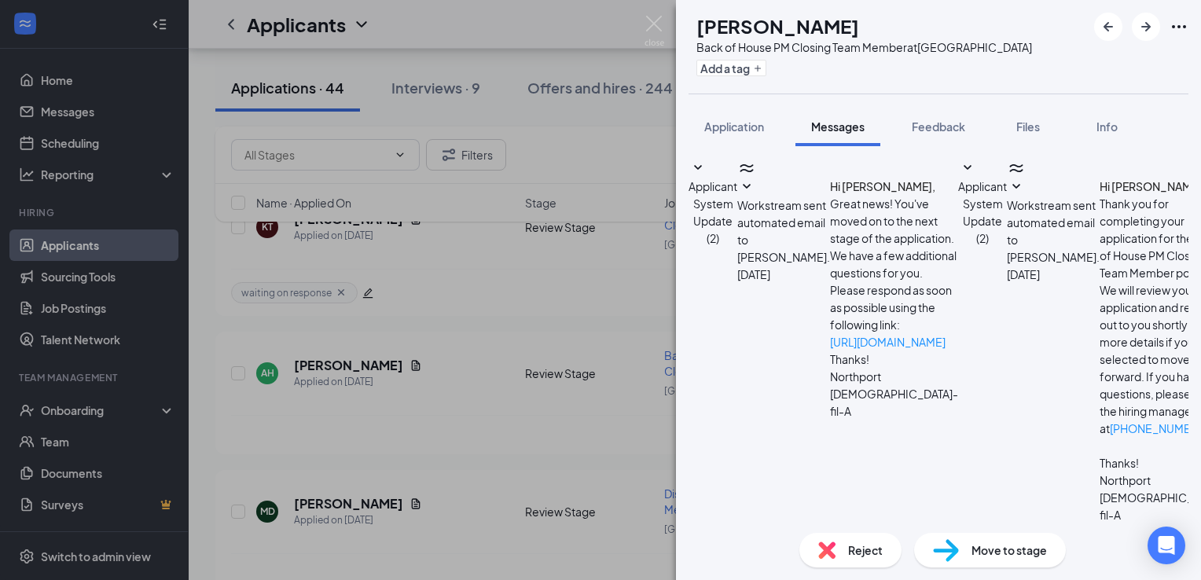
click at [760, 70] on button "Add a tag" at bounding box center [731, 68] width 70 height 17
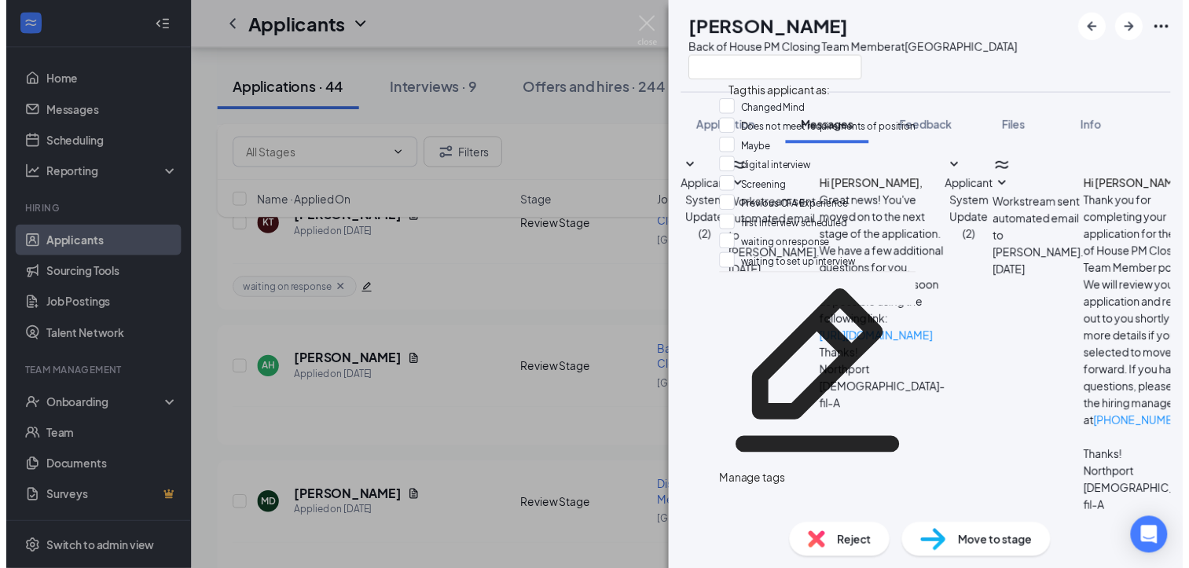
scroll to position [281, 0]
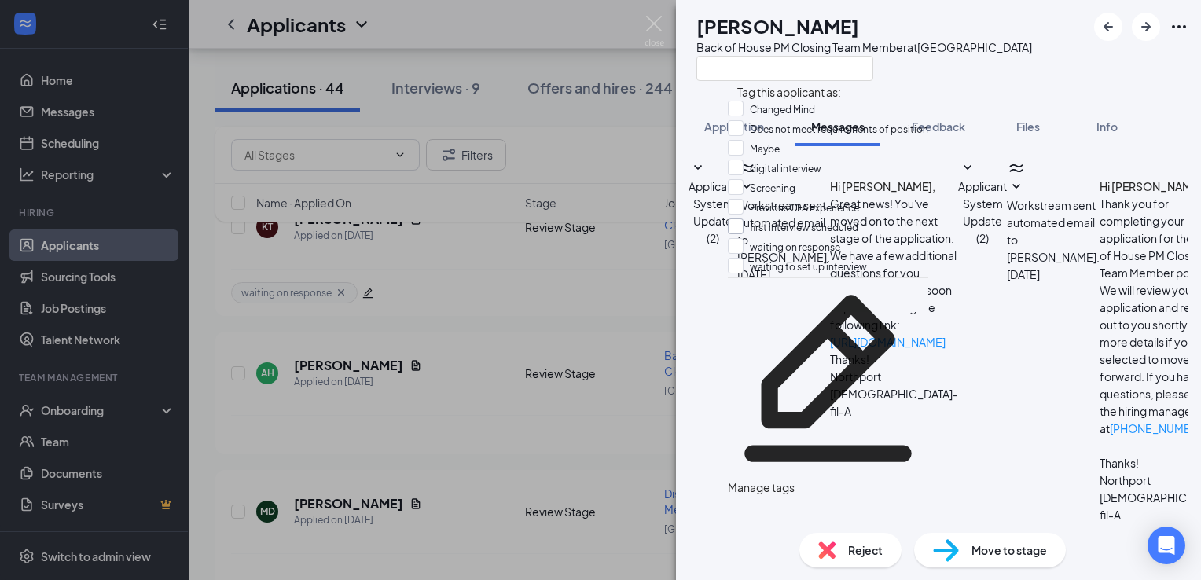
click at [820, 236] on input "first interview scheduled" at bounding box center [793, 226] width 130 height 17
checkbox input "true"
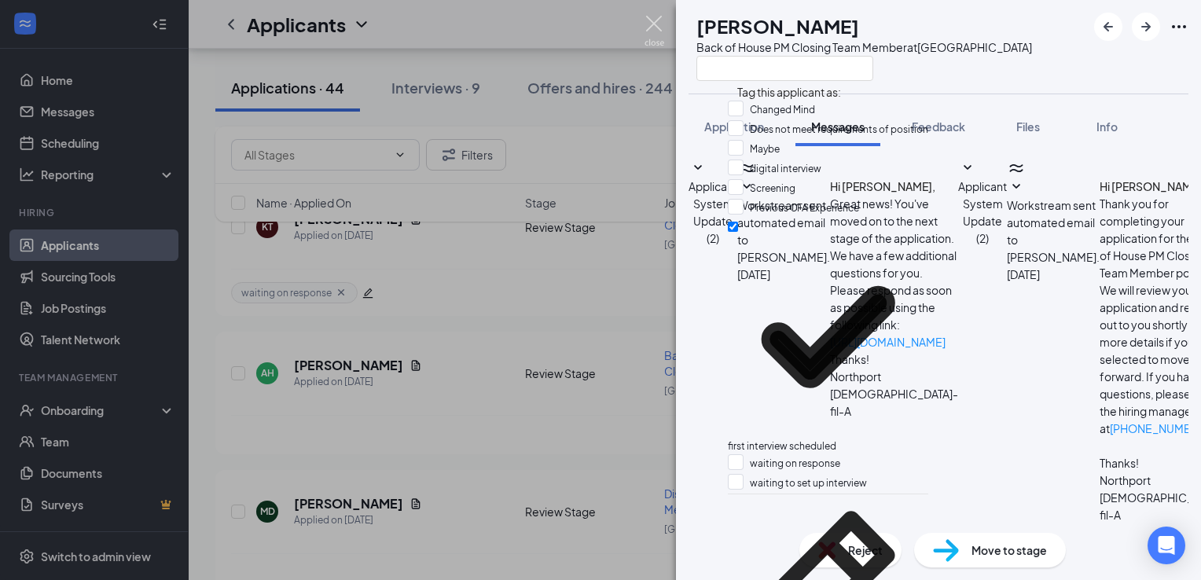
click at [651, 33] on img at bounding box center [654, 31] width 20 height 31
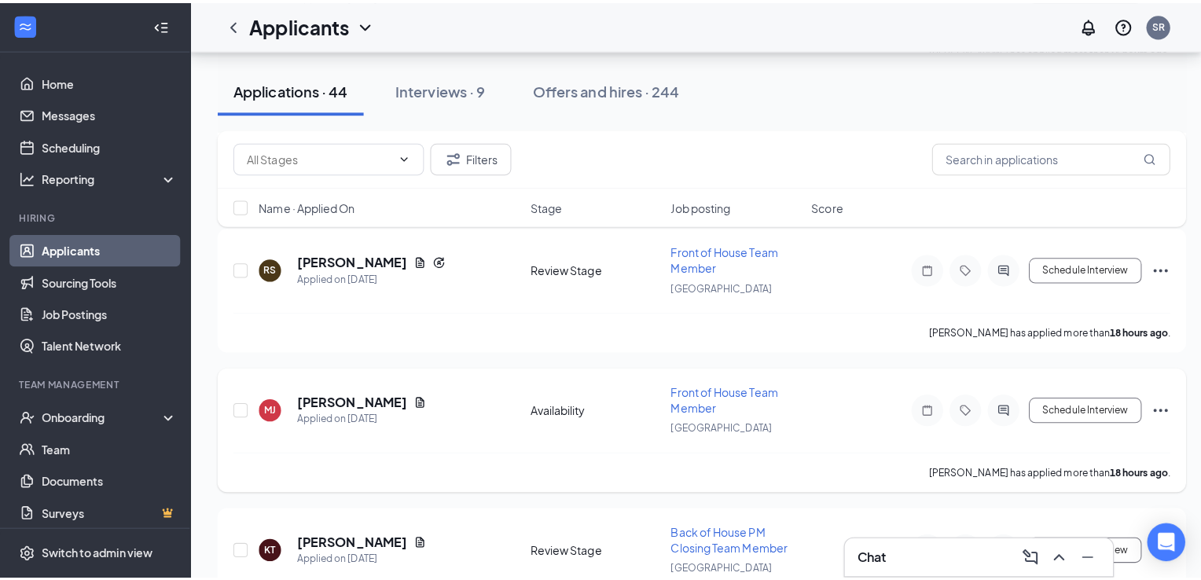
scroll to position [785, 0]
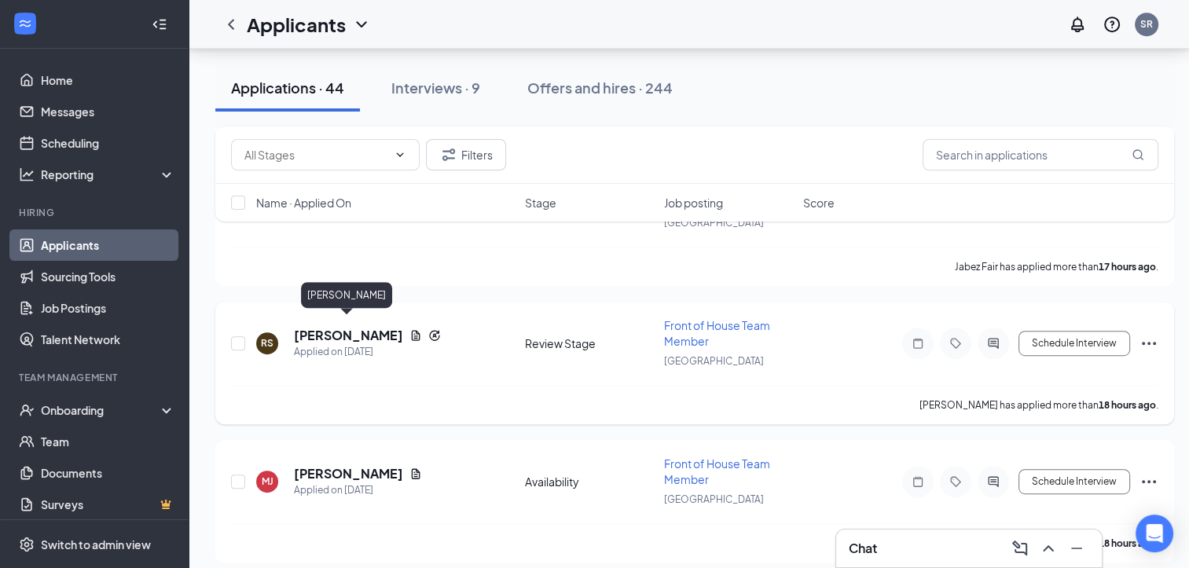
click at [354, 327] on h5 "[PERSON_NAME]" at bounding box center [348, 335] width 109 height 17
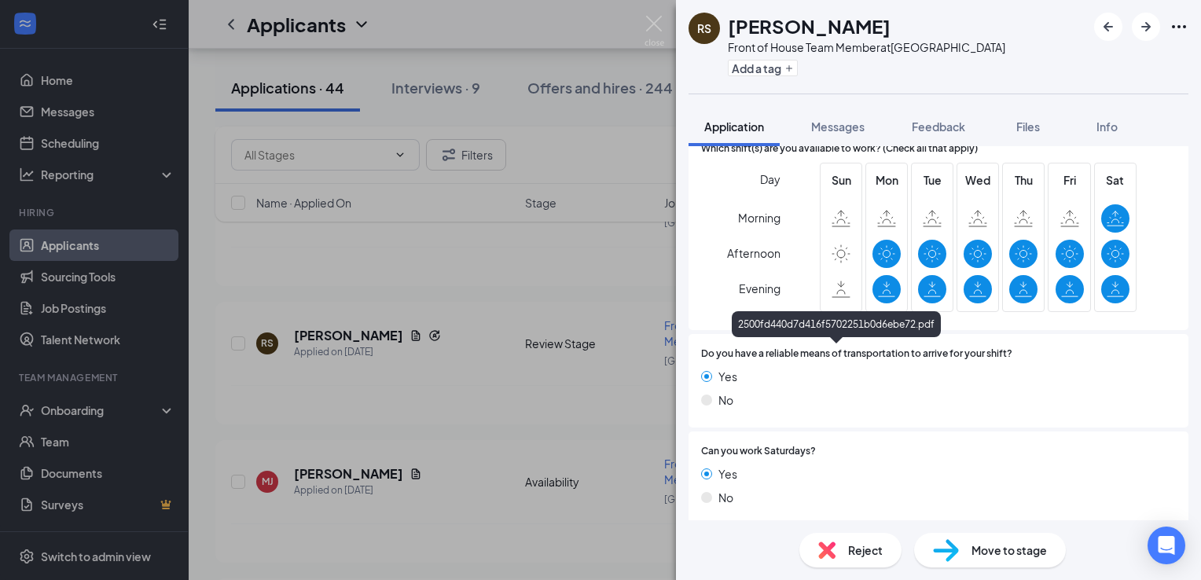
scroll to position [1245, 0]
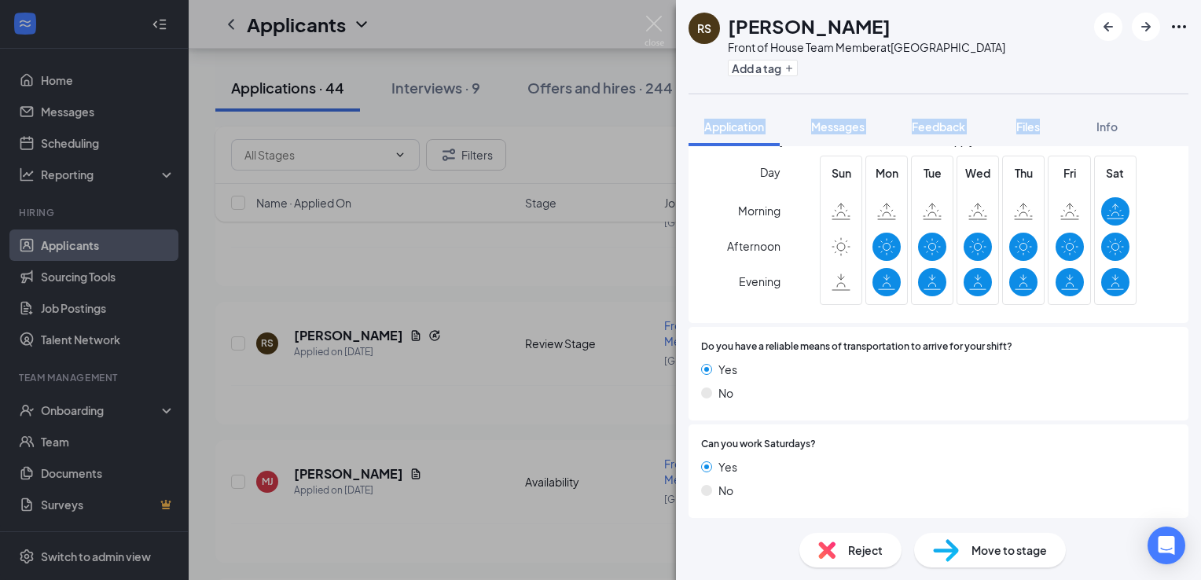
drag, startPoint x: 1055, startPoint y: 98, endPoint x: 1043, endPoint y: 119, distance: 24.3
click at [1043, 119] on div "RS [PERSON_NAME] Front of House Team Member at [GEOGRAPHIC_DATA] Add a tag Appl…" at bounding box center [938, 290] width 525 height 580
drag, startPoint x: 1043, startPoint y: 119, endPoint x: 1013, endPoint y: 119, distance: 29.9
click at [1019, 136] on button "Files" at bounding box center [1028, 126] width 63 height 39
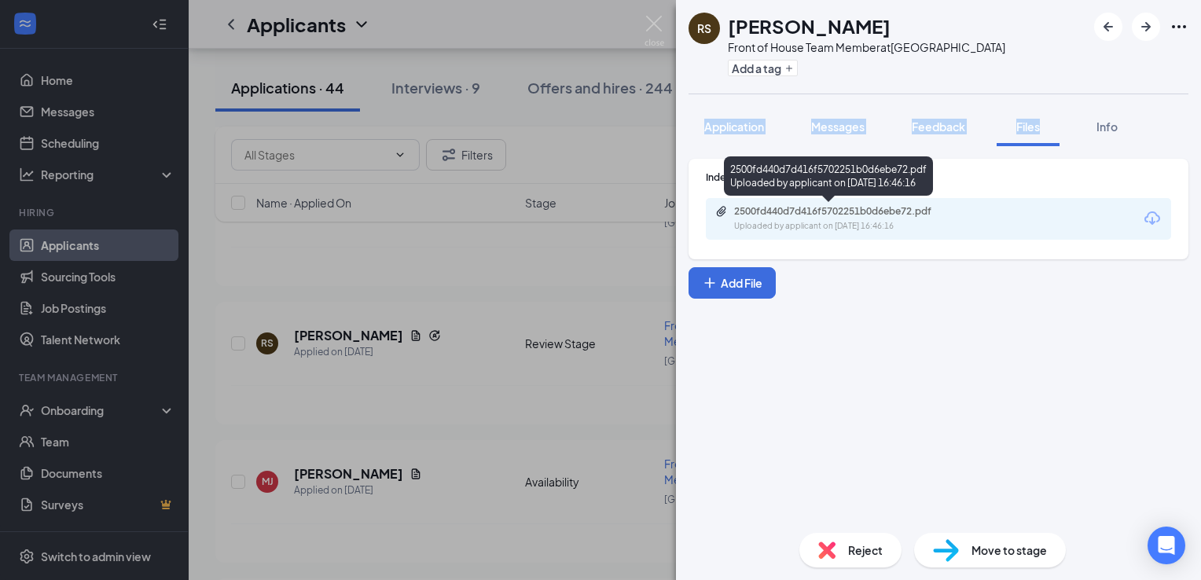
click at [876, 217] on div "2500fd440d7d416f5702251b0d6ebe72.pdf" at bounding box center [844, 211] width 220 height 13
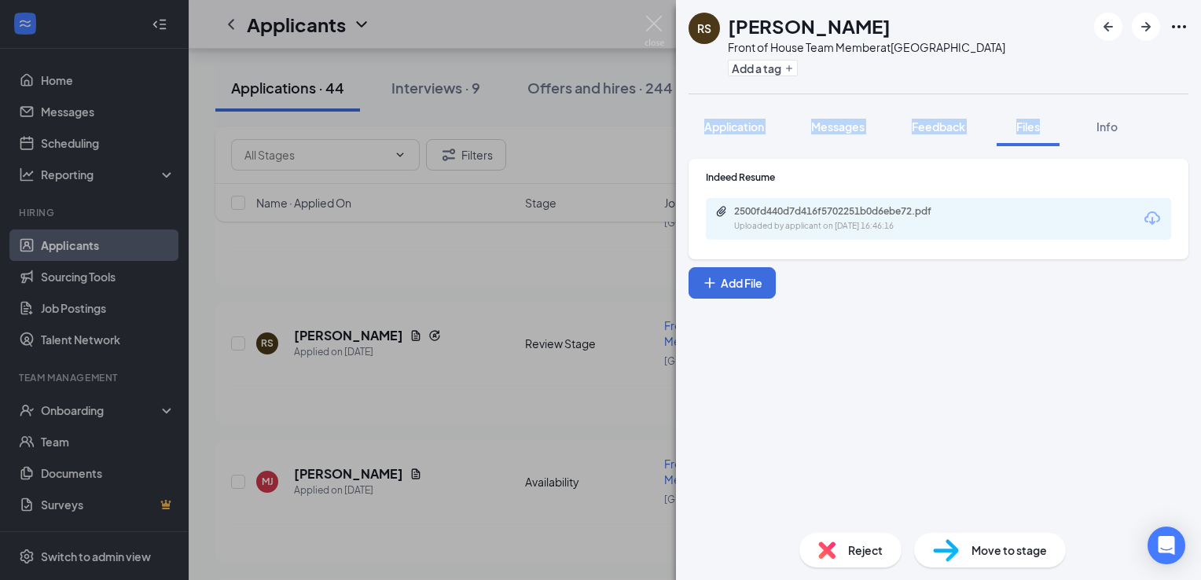
scroll to position [785, 0]
click at [767, 105] on div "RS Rylei Strickland Front of House Team Member at Northport West Add a tag Appl…" at bounding box center [938, 290] width 525 height 580
click at [744, 121] on span "Application" at bounding box center [734, 126] width 60 height 14
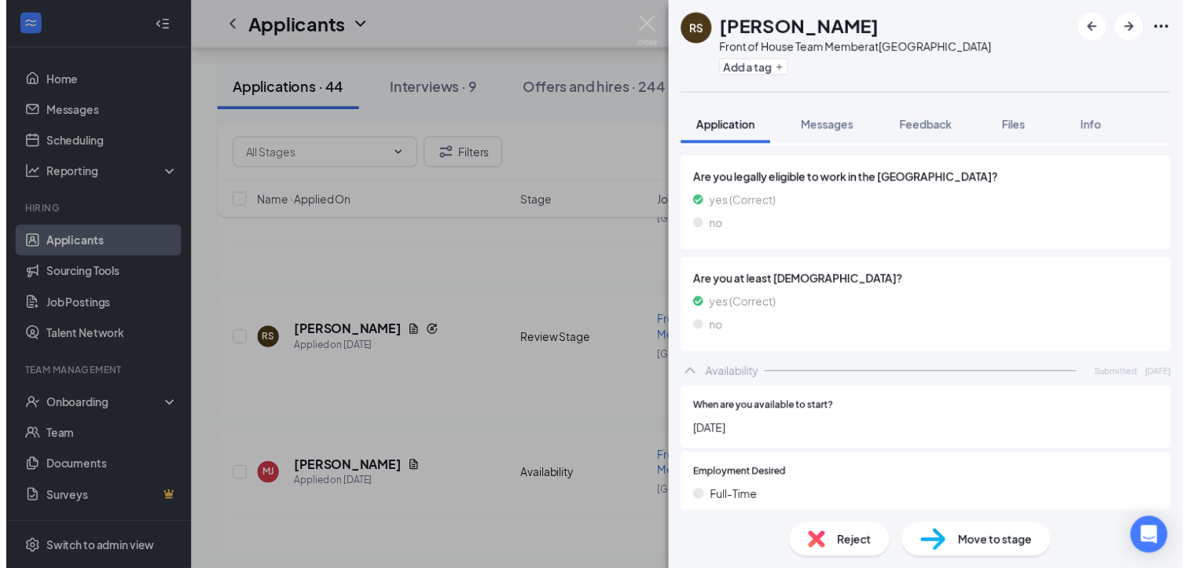
scroll to position [786, 0]
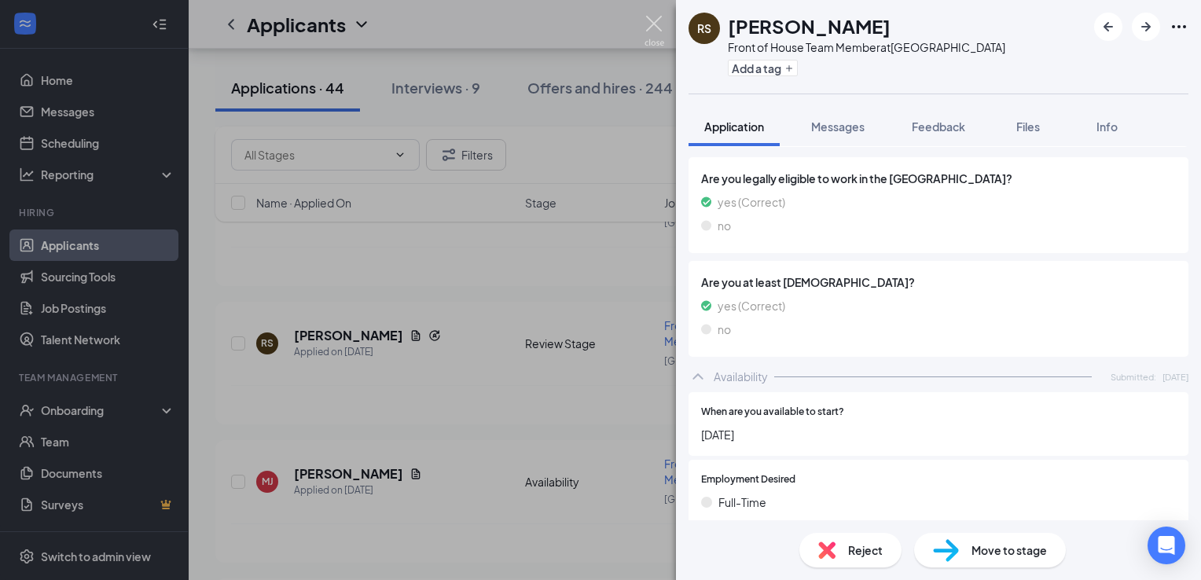
drag, startPoint x: 656, startPoint y: 28, endPoint x: 651, endPoint y: 38, distance: 10.9
click at [657, 29] on img at bounding box center [654, 31] width 20 height 31
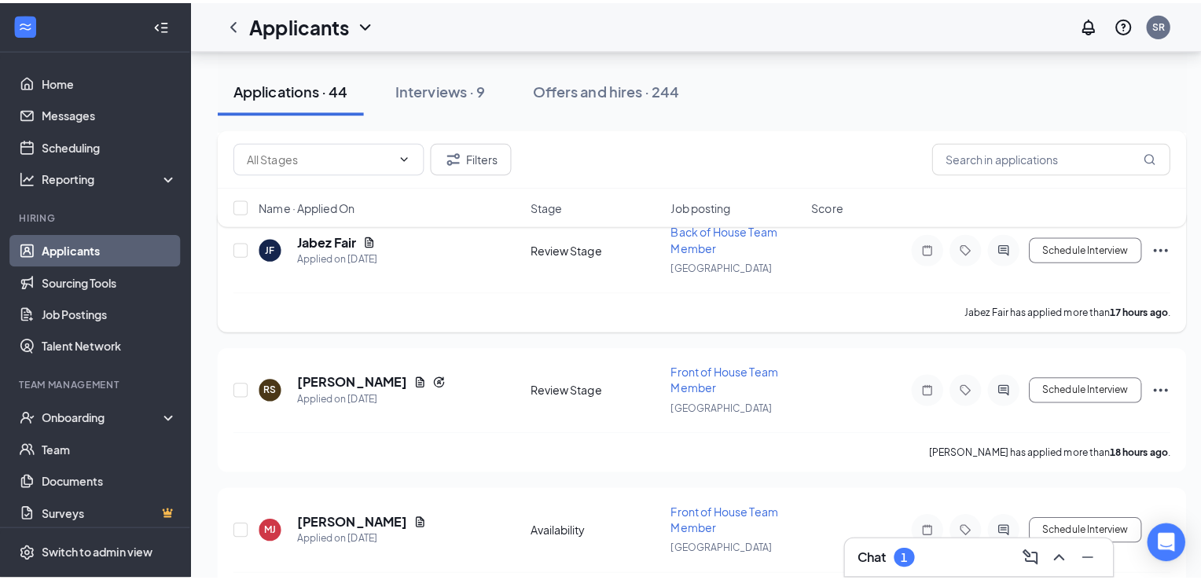
scroll to position [707, 0]
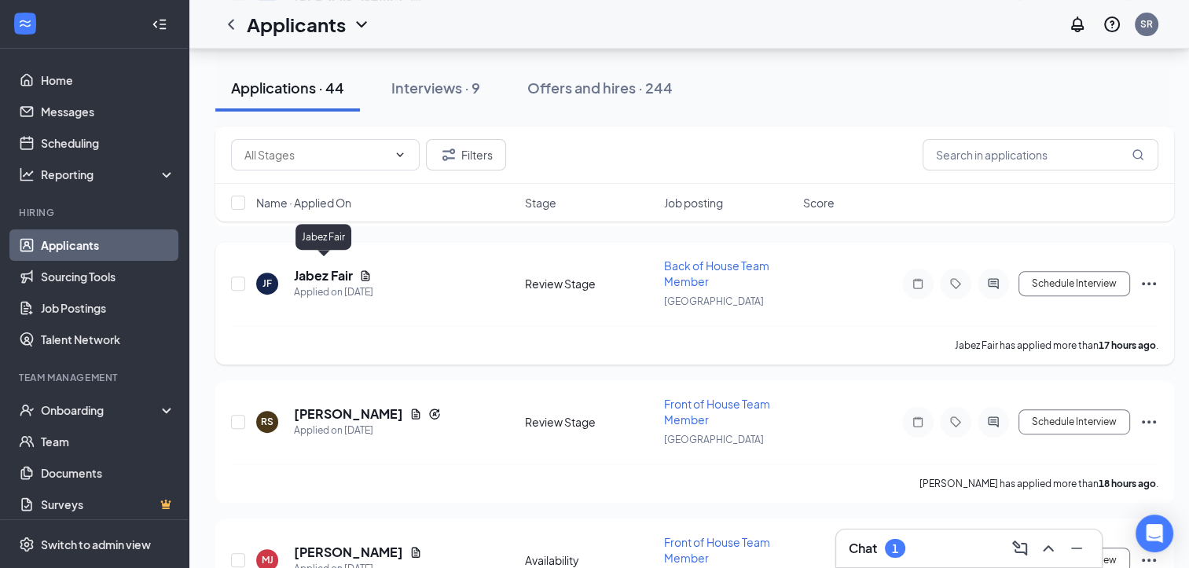
click at [314, 267] on h5 "Jabez Fair" at bounding box center [323, 275] width 59 height 17
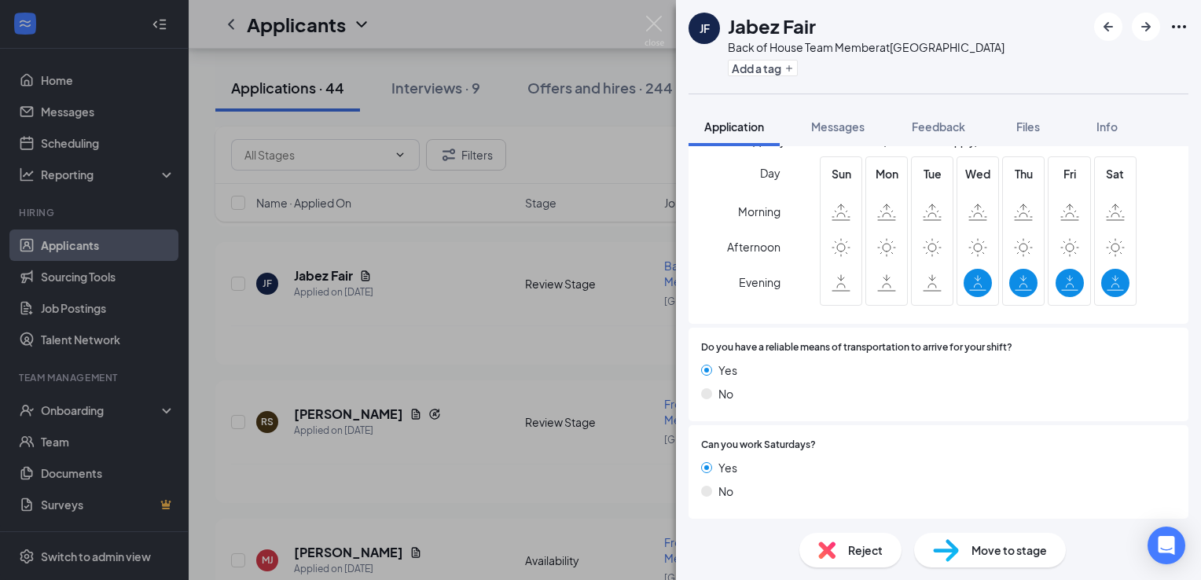
scroll to position [1184, 0]
click at [1052, 127] on button "Files" at bounding box center [1028, 126] width 63 height 39
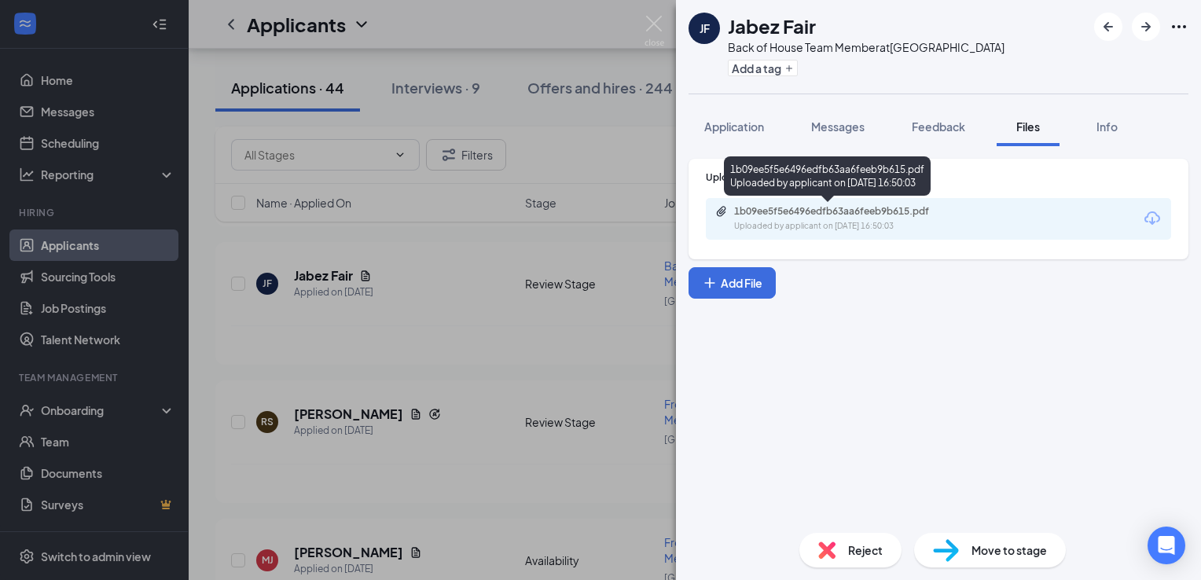
click at [813, 211] on div "1b09ee5f5e6496edfb63aa6feeb9b615.pdf" at bounding box center [844, 211] width 220 height 13
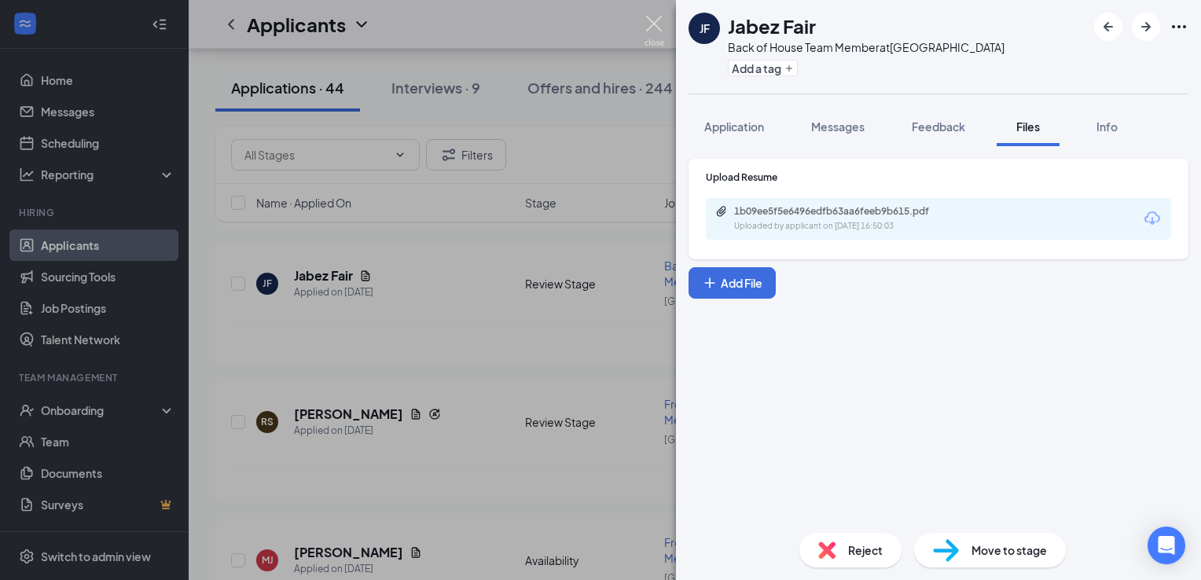
click at [648, 16] on img at bounding box center [654, 31] width 20 height 31
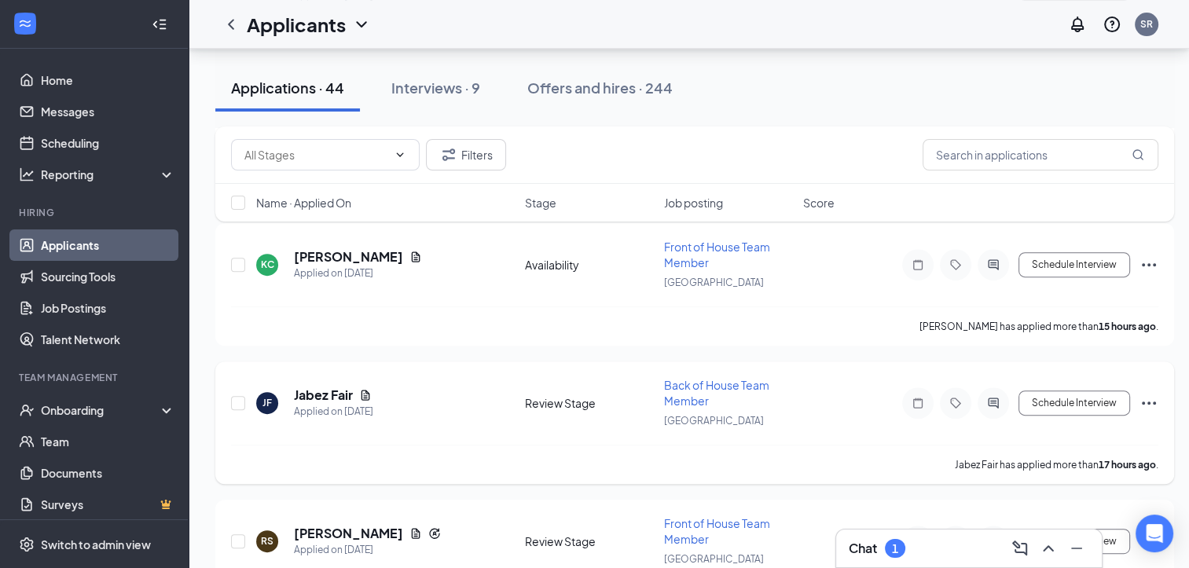
scroll to position [549, 0]
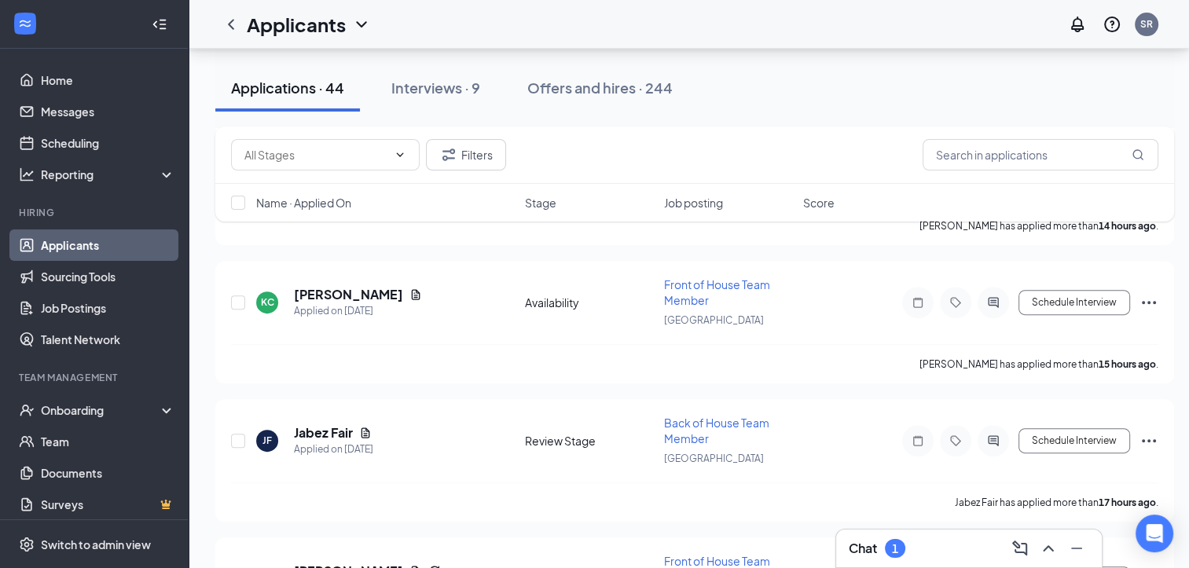
click at [892, 544] on div "1" at bounding box center [895, 548] width 6 height 13
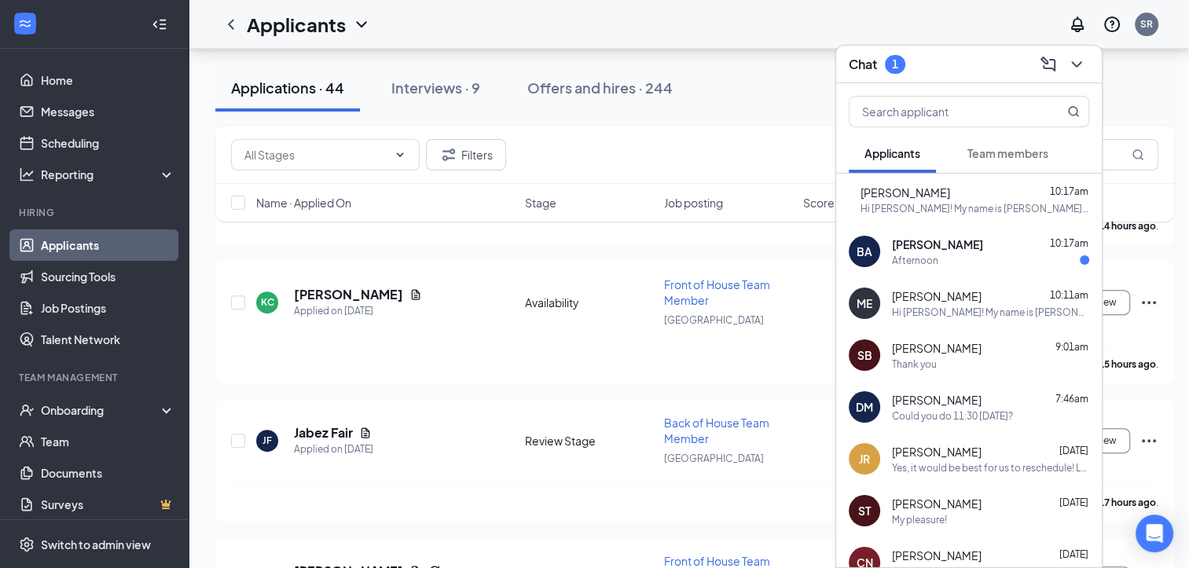
click at [883, 262] on div "BA Brandy Abbett 10:17am Afternoon" at bounding box center [969, 252] width 266 height 52
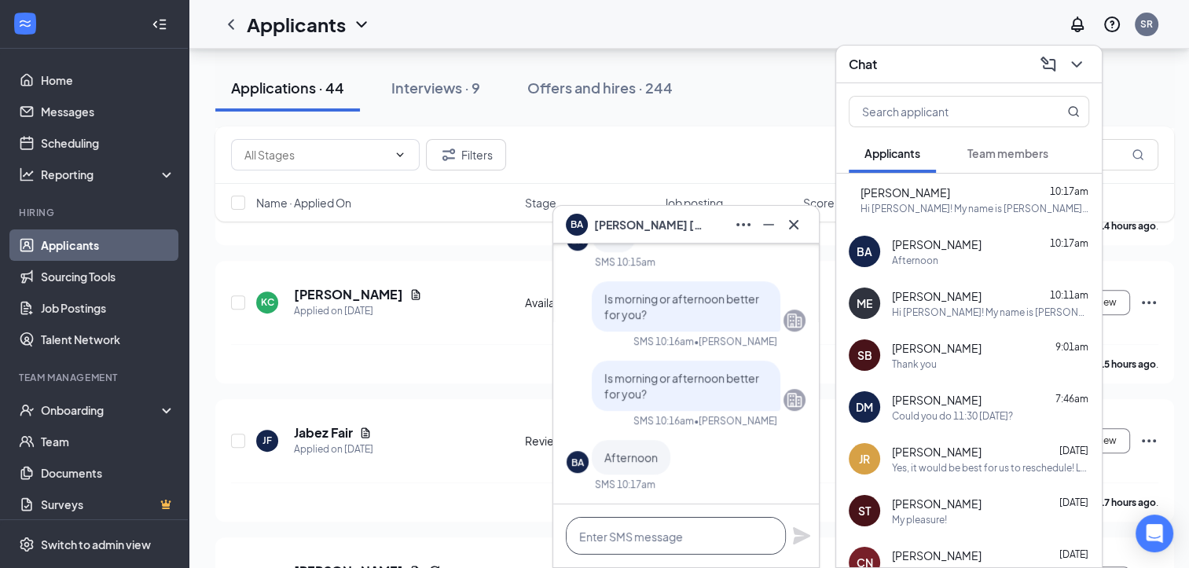
click at [714, 552] on textarea at bounding box center [676, 536] width 220 height 38
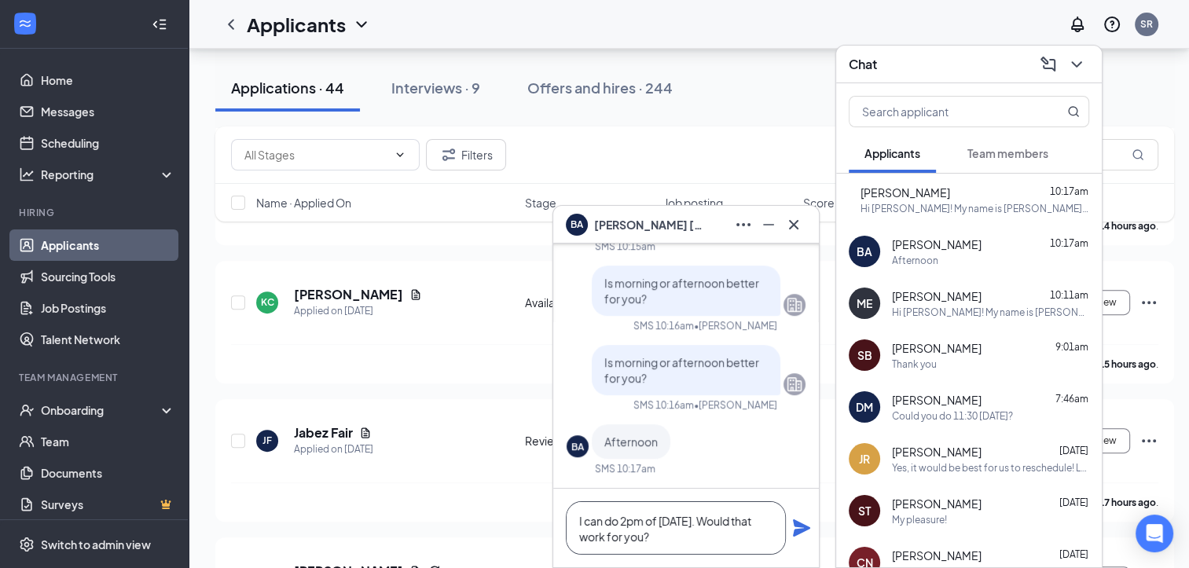
type textarea "I can do 2pm of Thursday, August 28. Would that work for you?"
click at [806, 529] on icon "Plane" at bounding box center [801, 527] width 17 height 17
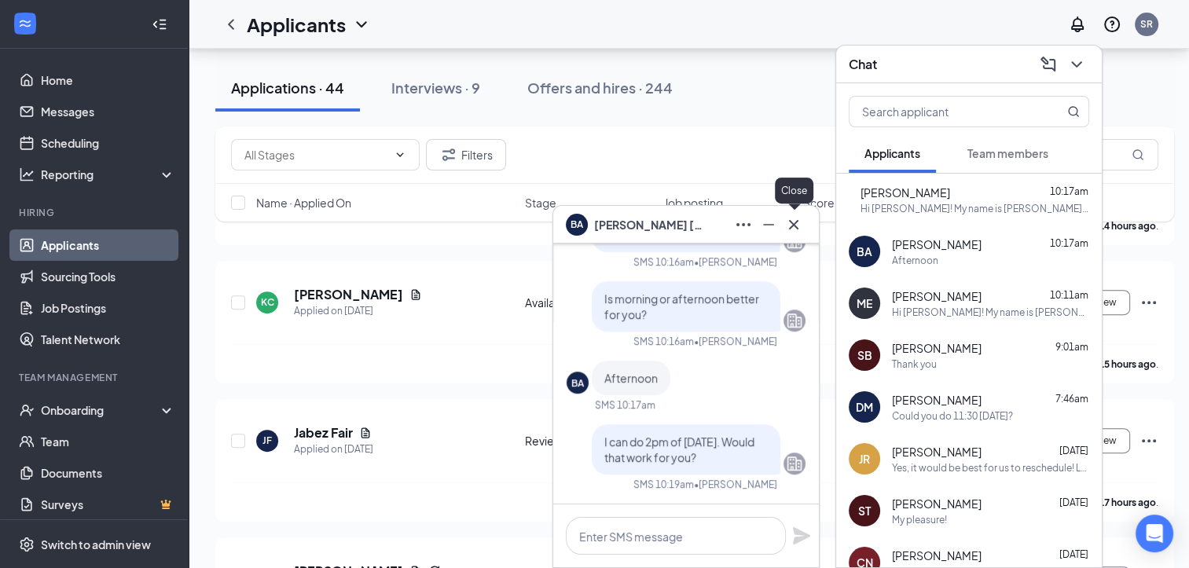
click at [795, 226] on icon "Cross" at bounding box center [793, 223] width 9 height 9
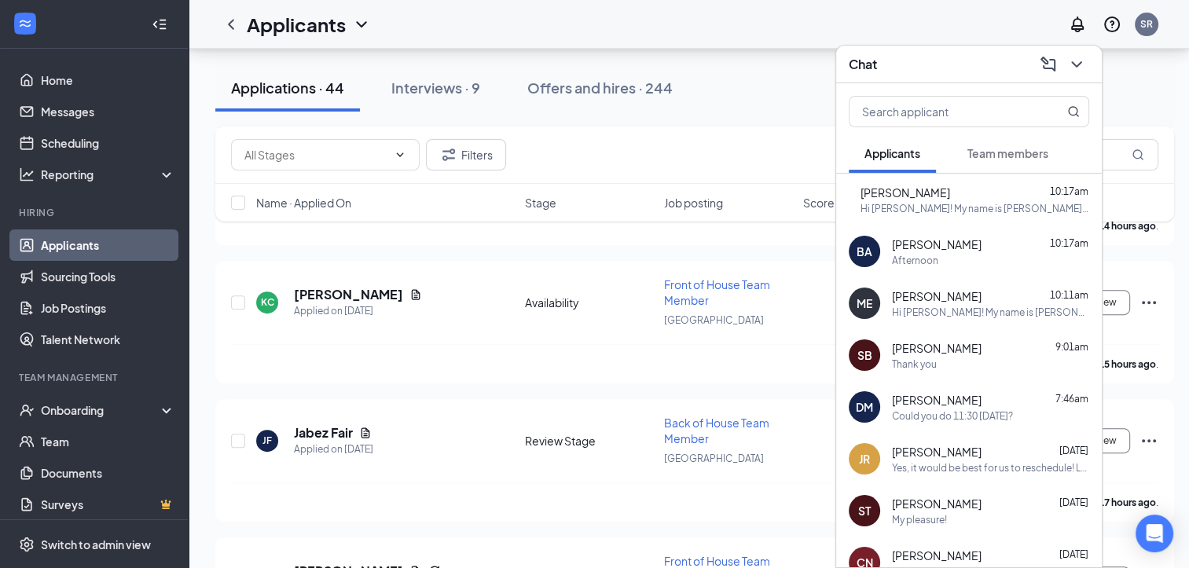
drag, startPoint x: 879, startPoint y: 73, endPoint x: 878, endPoint y: 81, distance: 8.0
click at [879, 74] on div "Chat" at bounding box center [969, 64] width 240 height 24
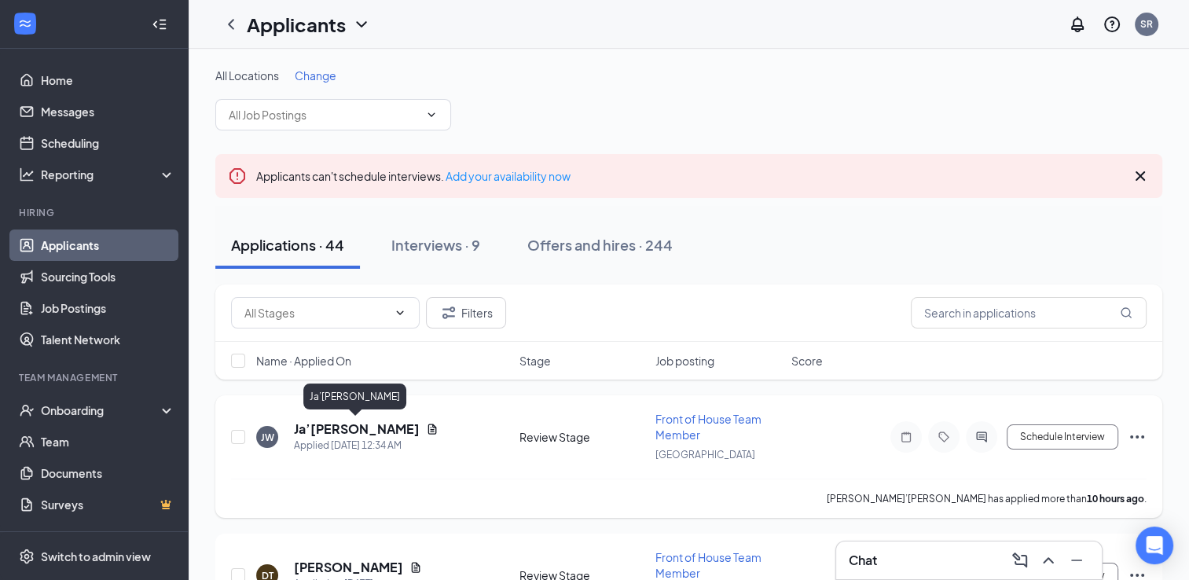
click at [392, 429] on h5 "Ja’[PERSON_NAME]" at bounding box center [357, 428] width 126 height 17
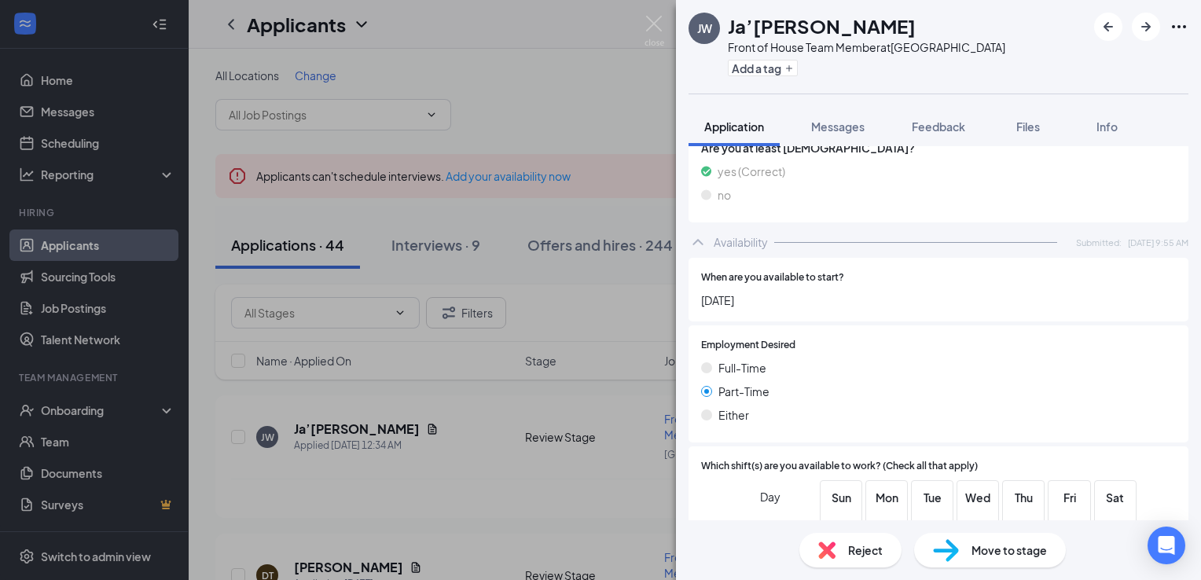
scroll to position [729, 0]
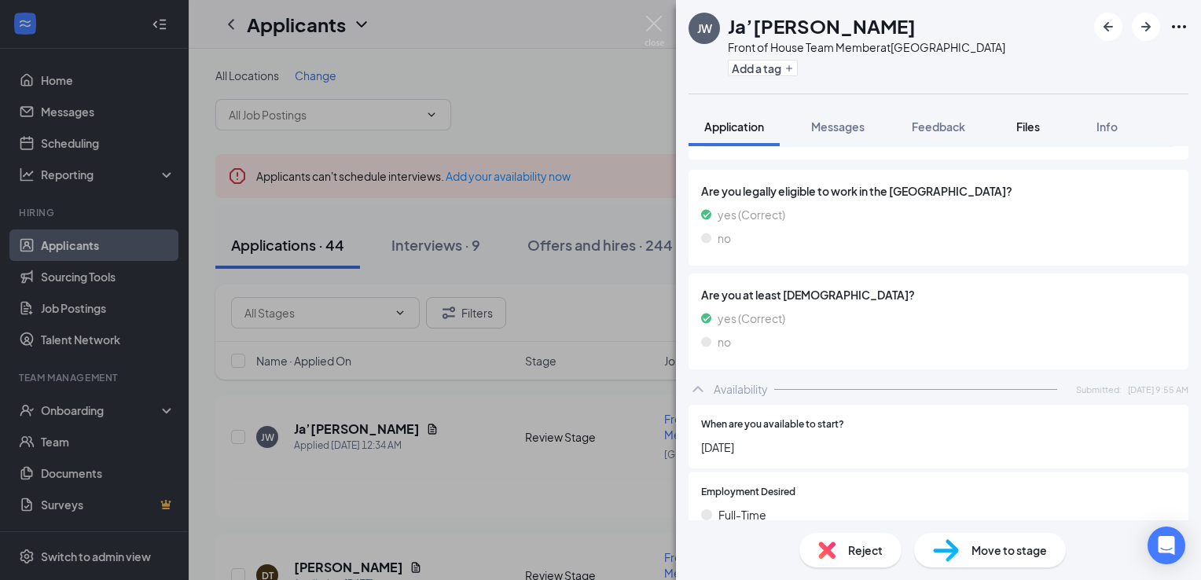
click at [1040, 127] on span "Files" at bounding box center [1028, 126] width 24 height 14
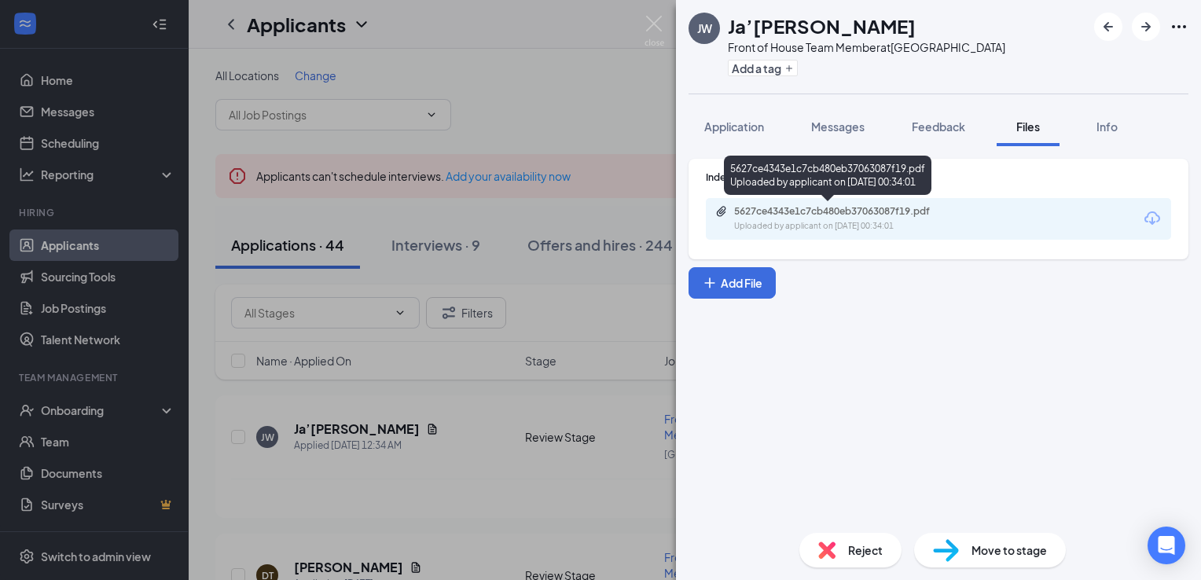
click at [864, 222] on div "Uploaded by applicant on Aug 26, 2025 at 00:34:01" at bounding box center [852, 226] width 236 height 13
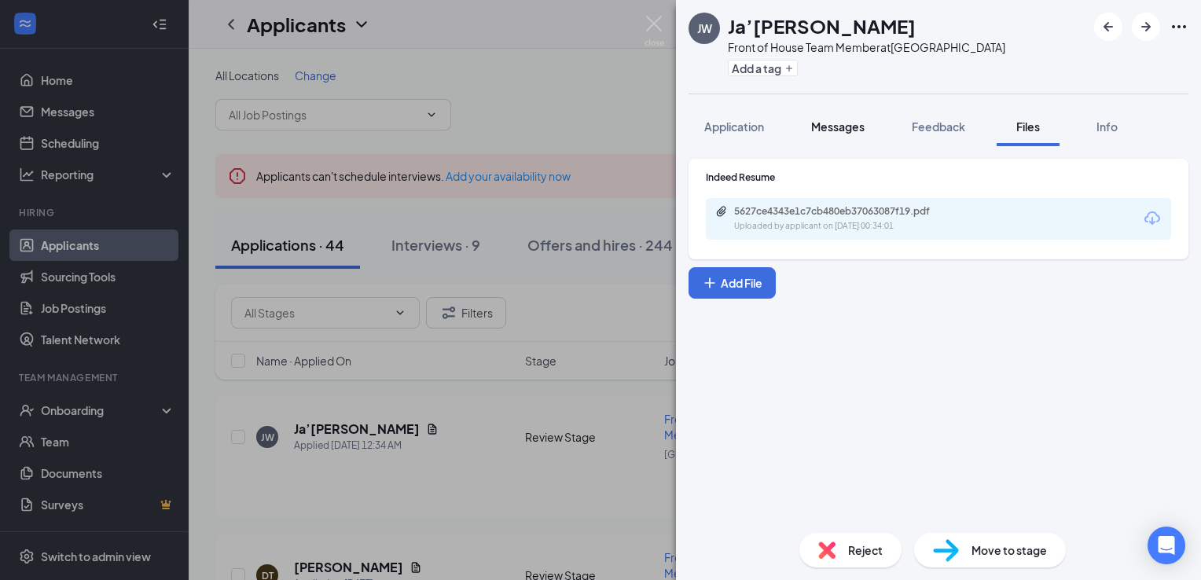
click at [839, 121] on span "Messages" at bounding box center [837, 126] width 53 height 14
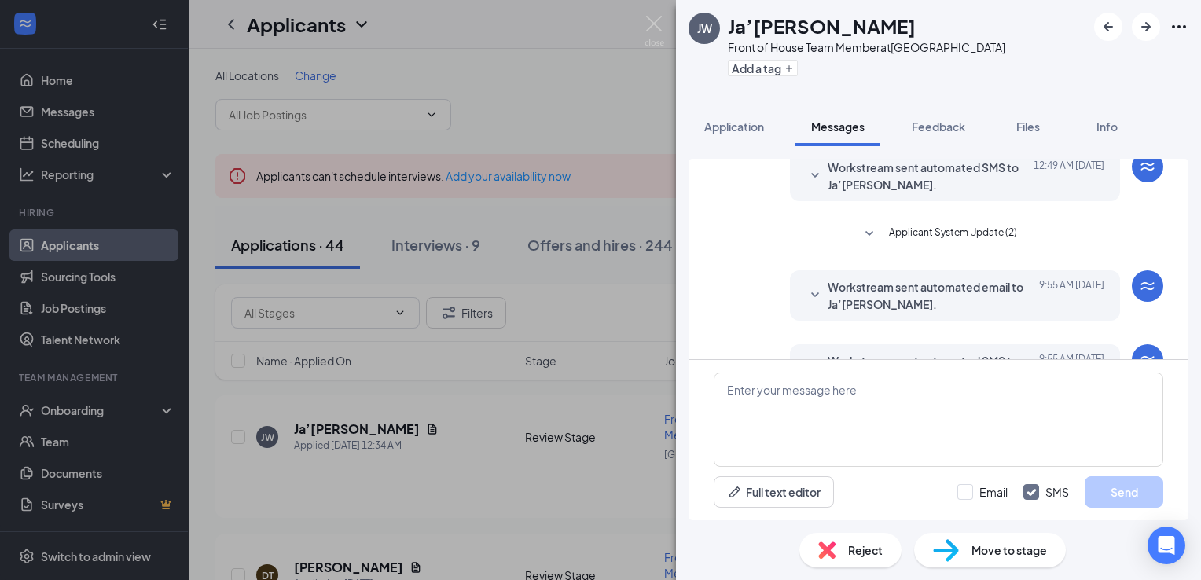
scroll to position [231, 0]
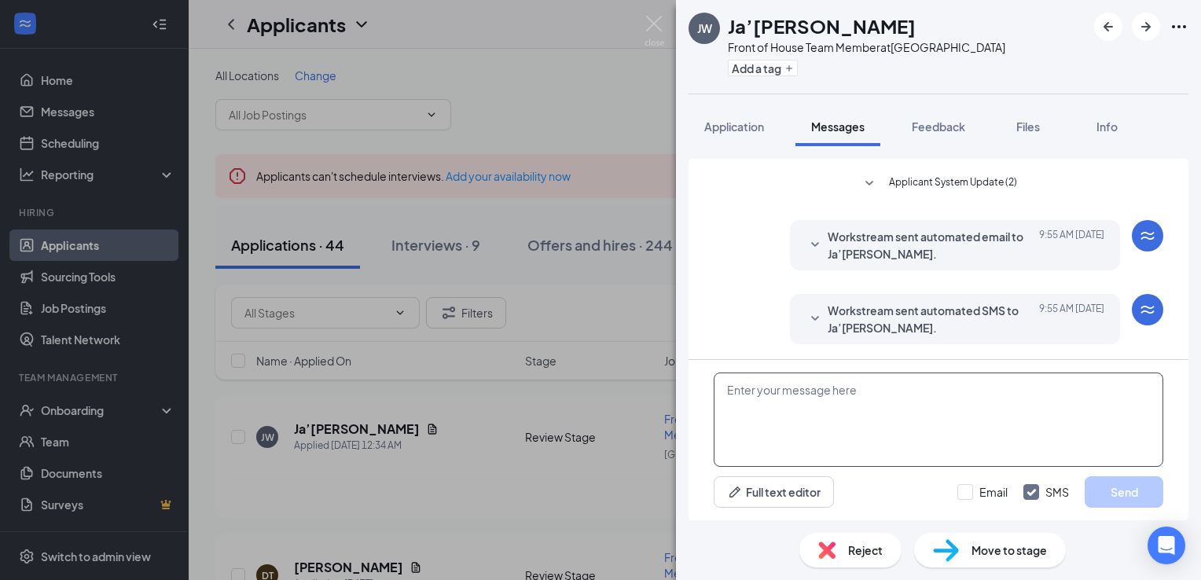
paste textarea "Hi [PERSON_NAME]! My name is [PERSON_NAME]. I am the Recruitment and Retention …"
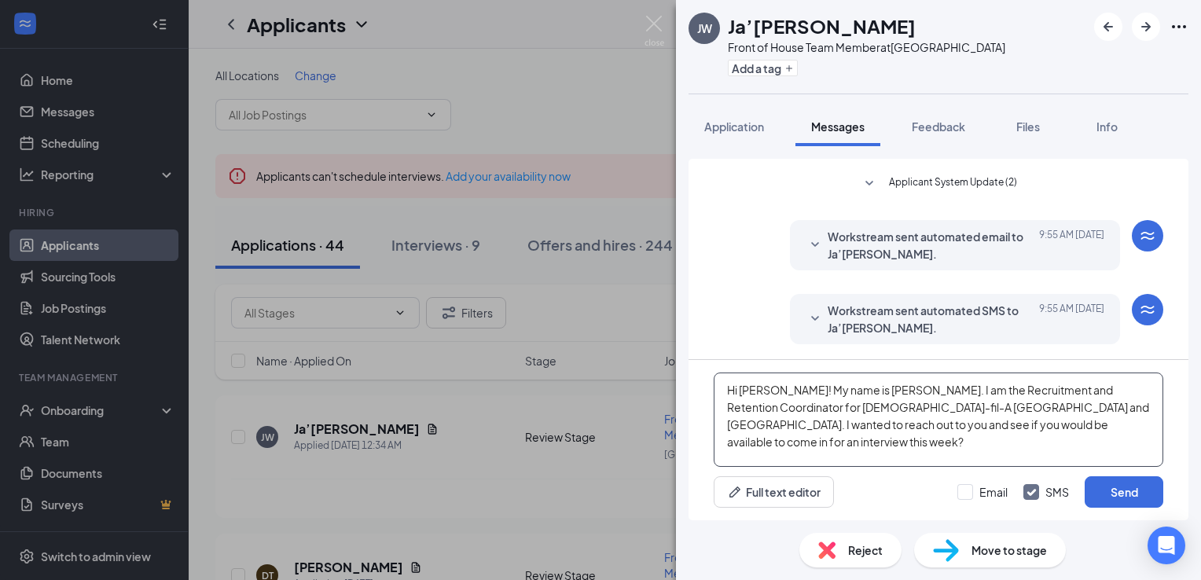
click at [780, 388] on textarea "Hi [PERSON_NAME]! My name is [PERSON_NAME]. I am the Recruitment and Retention …" at bounding box center [939, 420] width 450 height 94
drag, startPoint x: 767, startPoint y: 394, endPoint x: 841, endPoint y: 459, distance: 98.5
click at [841, 459] on textarea "Hi Ja'Myah! My name is Sara. I am the Recruitment and Retention Coordinator for…" at bounding box center [939, 420] width 450 height 94
click at [1038, 432] on textarea "Hi Ja'Myah! My name is Sara. I am the Recruitment and Retention Coordinator for…" at bounding box center [939, 420] width 450 height 94
type textarea "Hi Ja'Myah! My name is Sara. I am the Recruitment and Retention Coordinator for…"
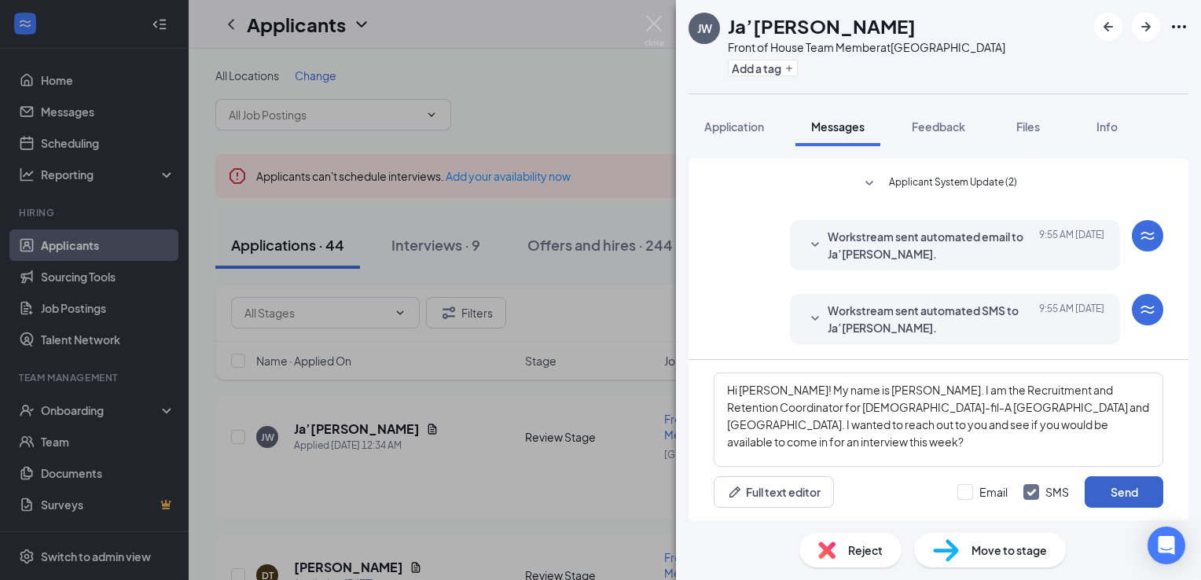
click at [1114, 493] on button "Send" at bounding box center [1124, 491] width 79 height 31
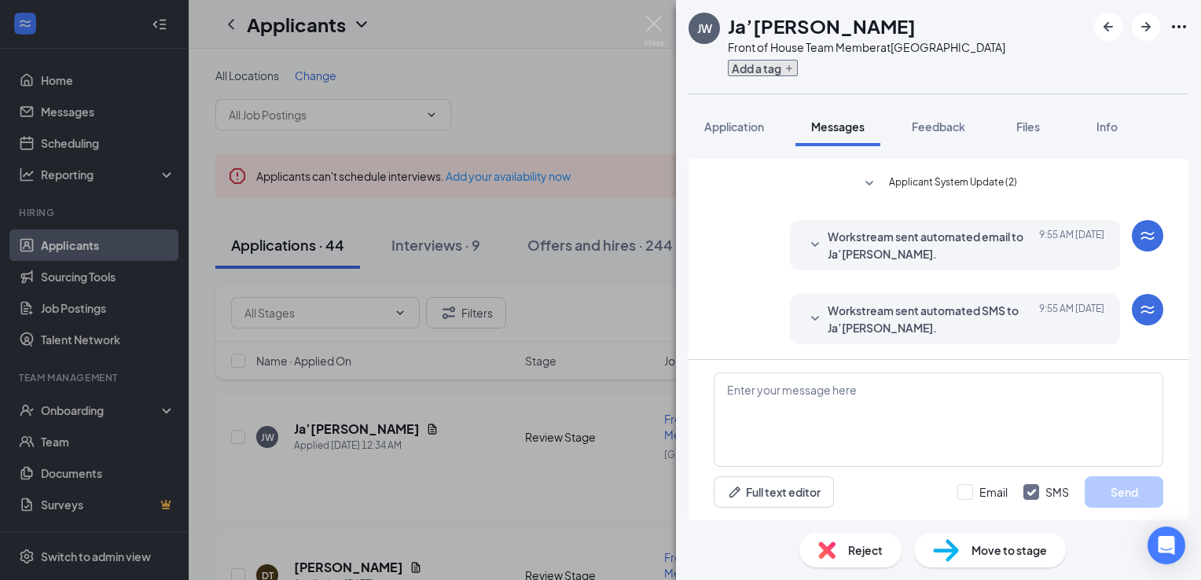
drag, startPoint x: 761, startPoint y: 72, endPoint x: 780, endPoint y: 101, distance: 34.4
click at [766, 73] on button "Add a tag" at bounding box center [763, 68] width 70 height 17
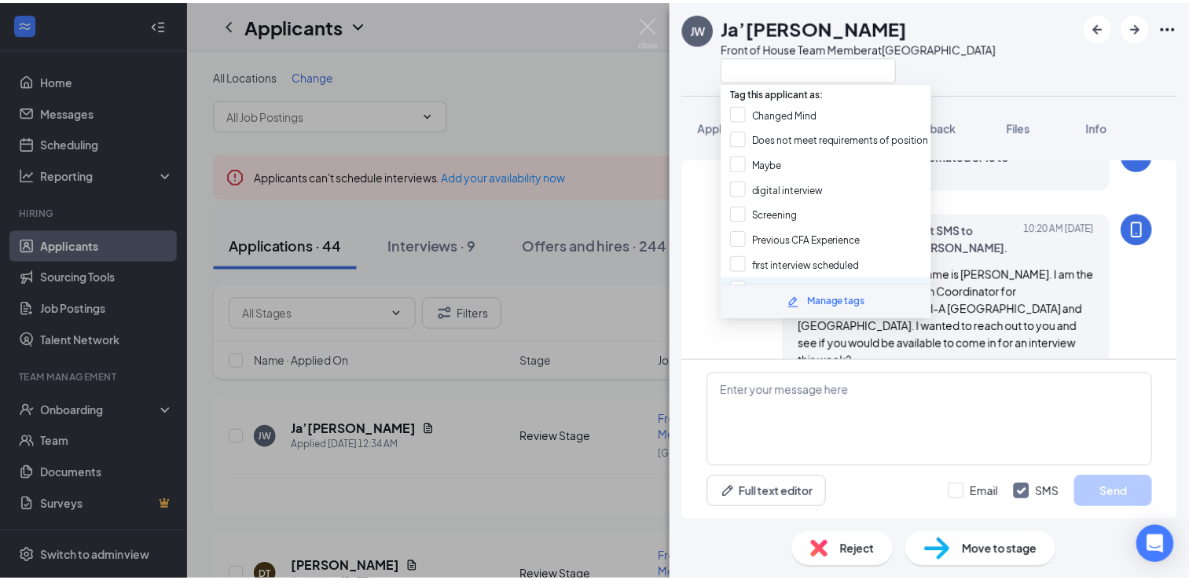
scroll to position [401, 0]
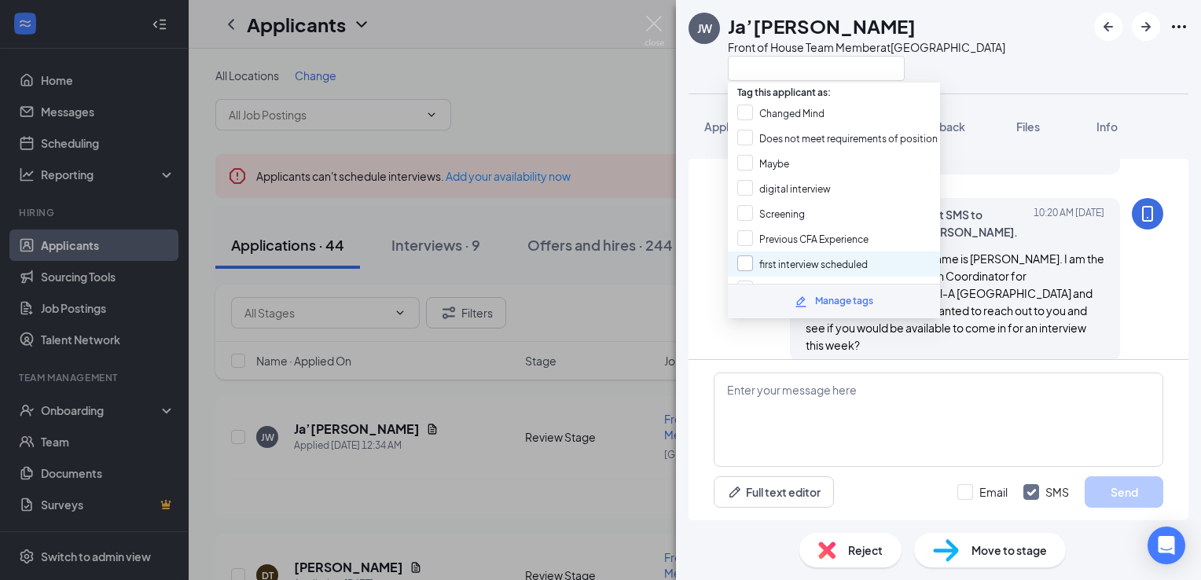
click at [833, 255] on input "first interview scheduled" at bounding box center [802, 263] width 130 height 17
click at [816, 255] on input "first interview scheduled" at bounding box center [802, 263] width 130 height 17
checkbox input "false"
click at [795, 281] on input "waiting on response" at bounding box center [793, 289] width 112 height 17
checkbox input "true"
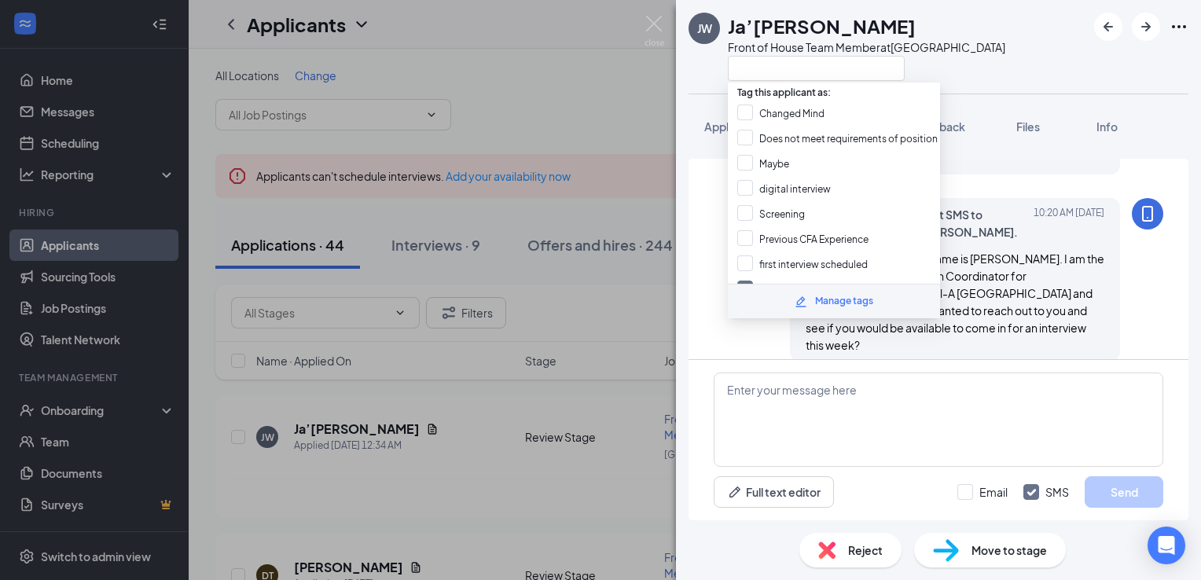
click at [597, 112] on div "JW Ja’Myah Woodruff Front of House Team Member at Northport West Application Me…" at bounding box center [600, 290] width 1201 height 580
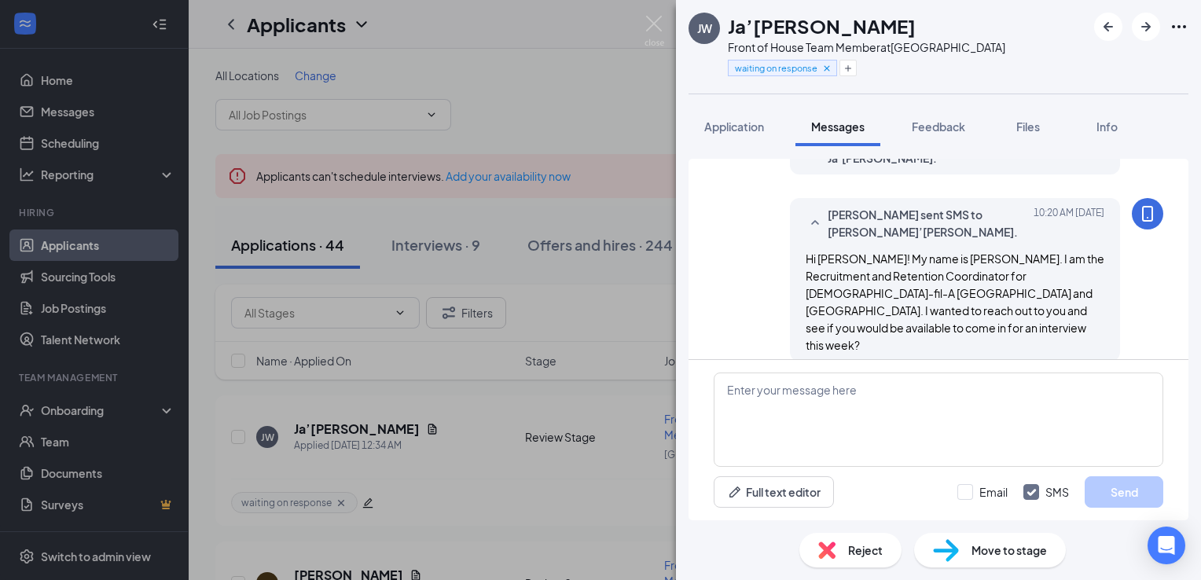
click at [598, 113] on div "JW Ja’Myah Woodruff Front of House Team Member at Northport West waiting on res…" at bounding box center [600, 290] width 1201 height 580
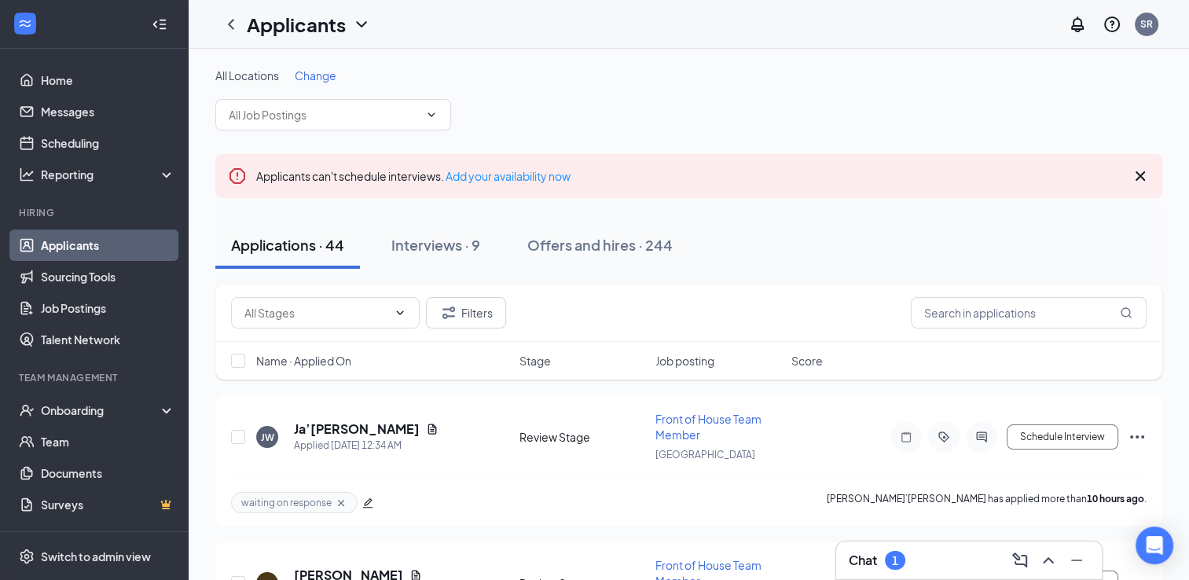
click at [889, 571] on div "Chat 1" at bounding box center [969, 560] width 240 height 25
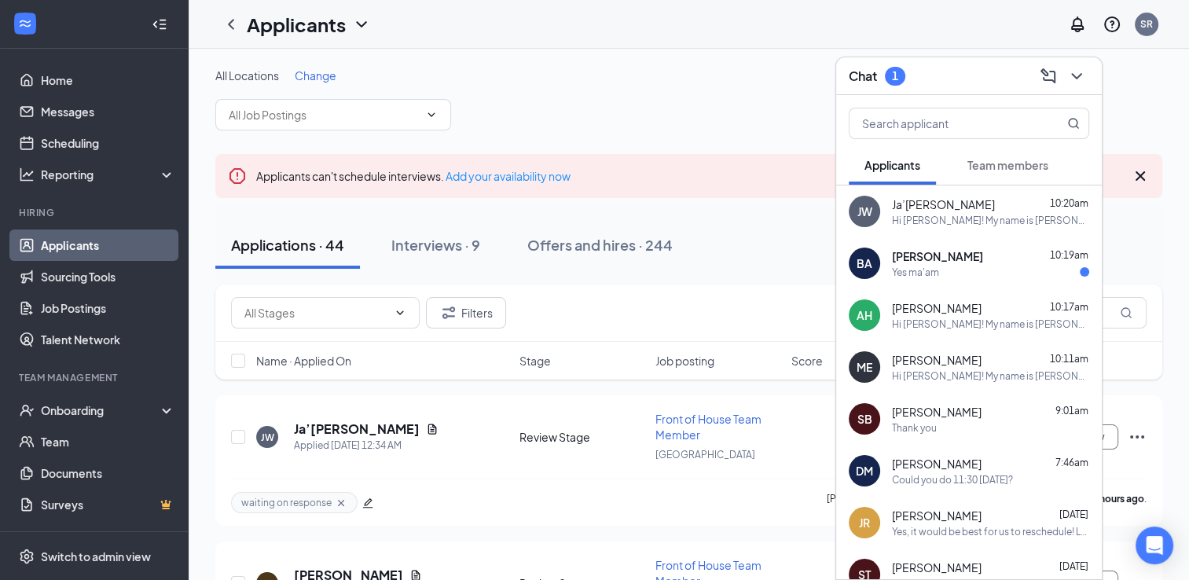
click at [924, 254] on span "[PERSON_NAME]" at bounding box center [937, 256] width 91 height 16
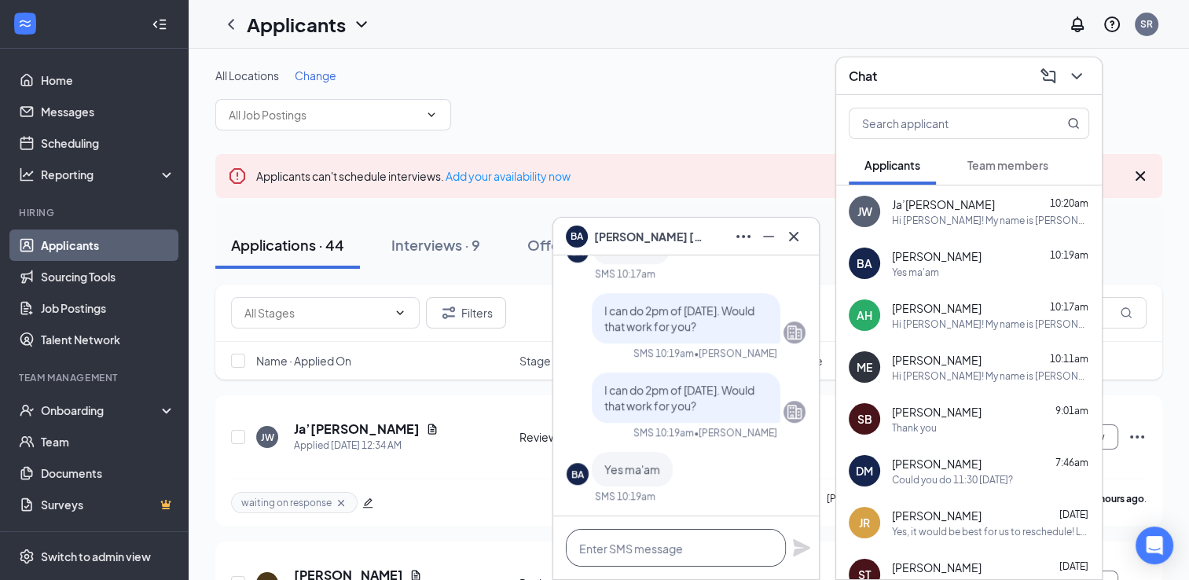
click at [756, 549] on textarea at bounding box center [676, 548] width 220 height 38
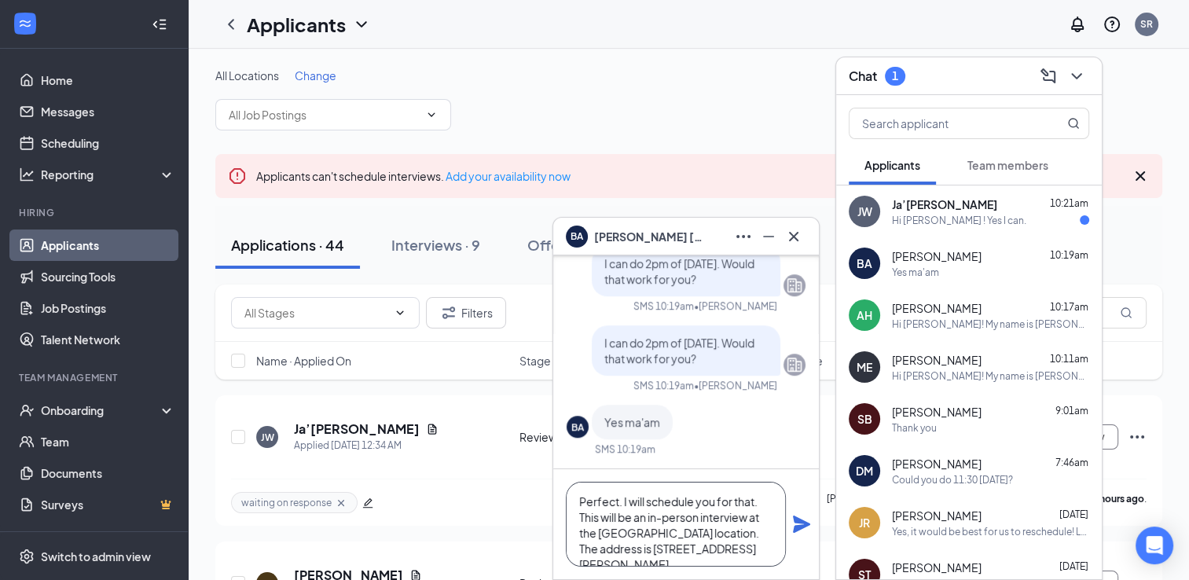
type textarea "Perfect. I will schedule you for that. This will be an in-person interview at t…"
click at [802, 524] on icon "Plane" at bounding box center [801, 524] width 19 height 19
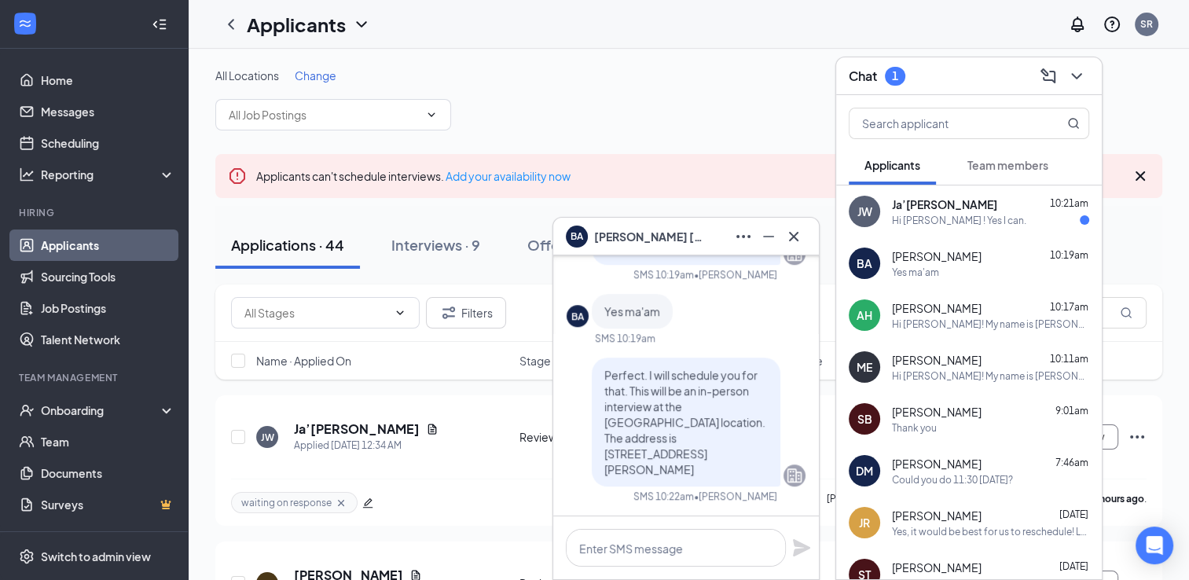
click at [918, 76] on div "Chat 1" at bounding box center [969, 76] width 240 height 24
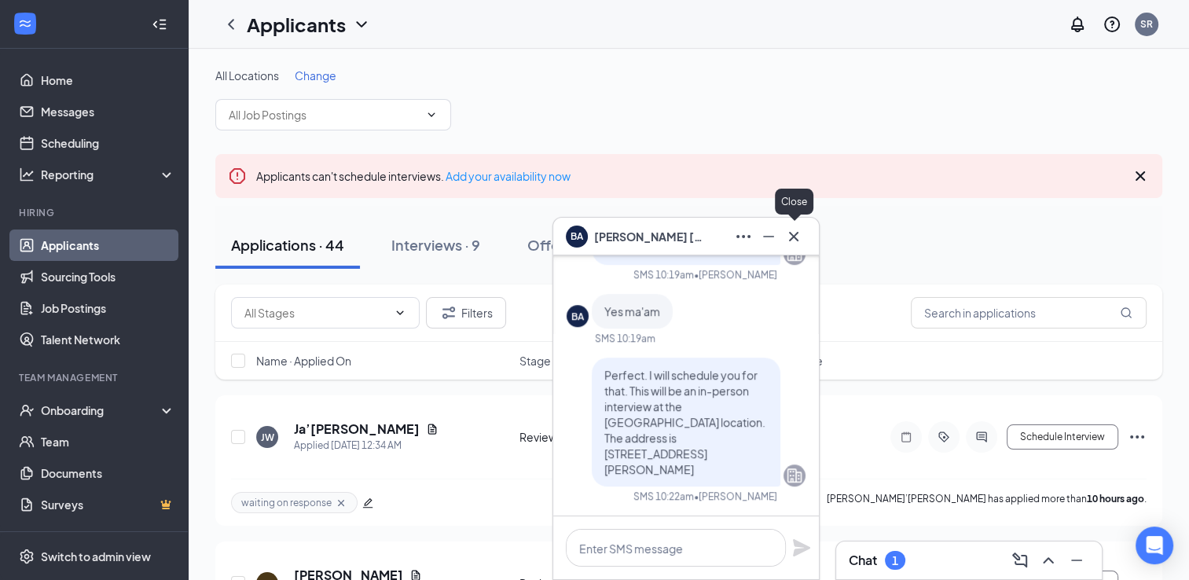
click at [803, 243] on button at bounding box center [793, 236] width 25 height 25
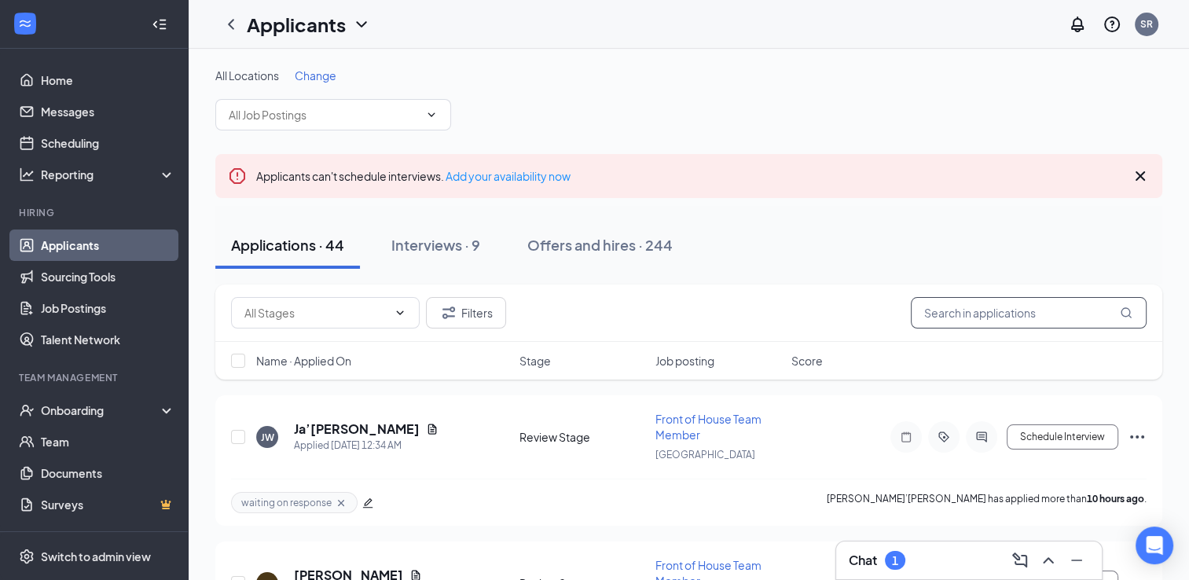
click at [949, 314] on input "text" at bounding box center [1029, 312] width 236 height 31
click at [904, 571] on div "Chat 1" at bounding box center [969, 560] width 240 height 25
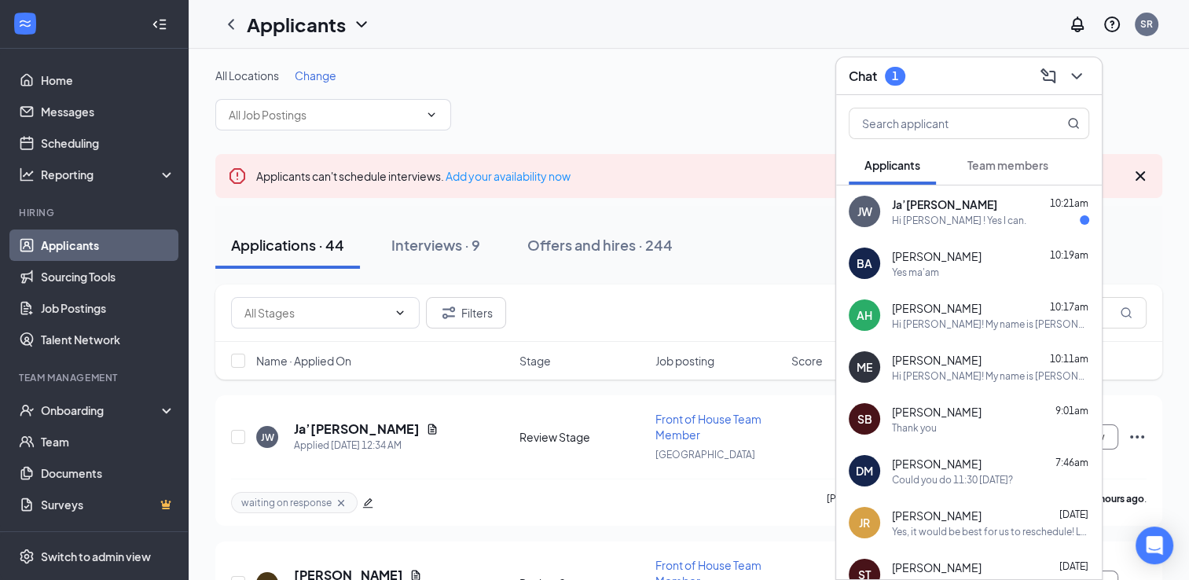
click at [952, 81] on div "Chat 1" at bounding box center [969, 76] width 240 height 24
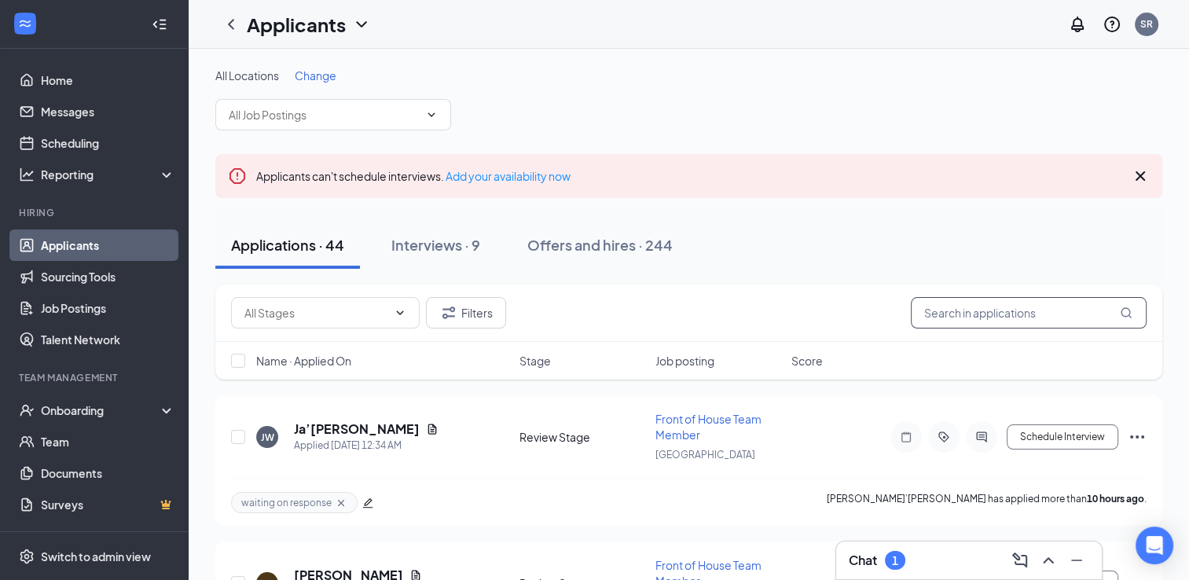
click at [934, 311] on input "text" at bounding box center [1029, 312] width 236 height 31
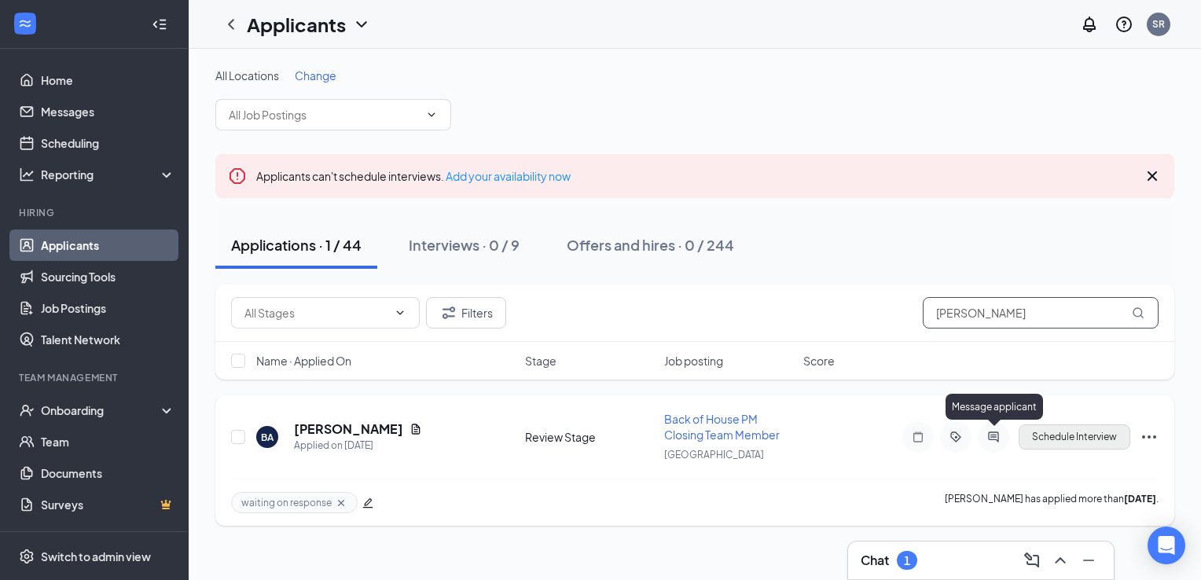
type input "brandy"
click at [1086, 426] on button "Schedule Interview" at bounding box center [1075, 436] width 112 height 25
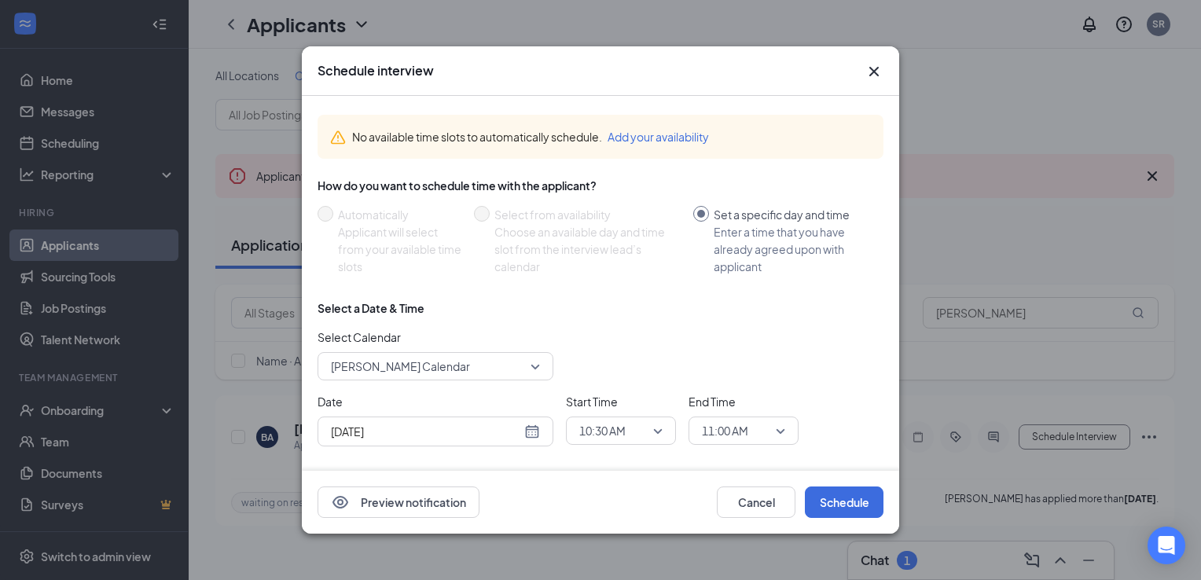
click at [531, 428] on div "Aug 26, 2025" at bounding box center [435, 431] width 209 height 17
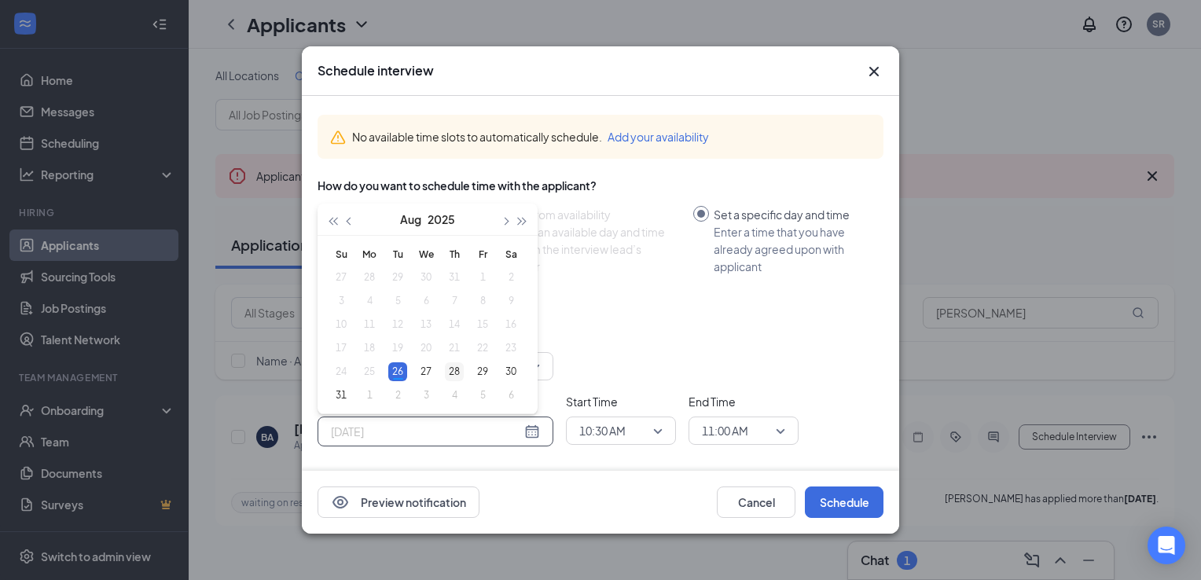
type input "Aug 28, 2025"
click at [461, 369] on div "28" at bounding box center [454, 371] width 19 height 19
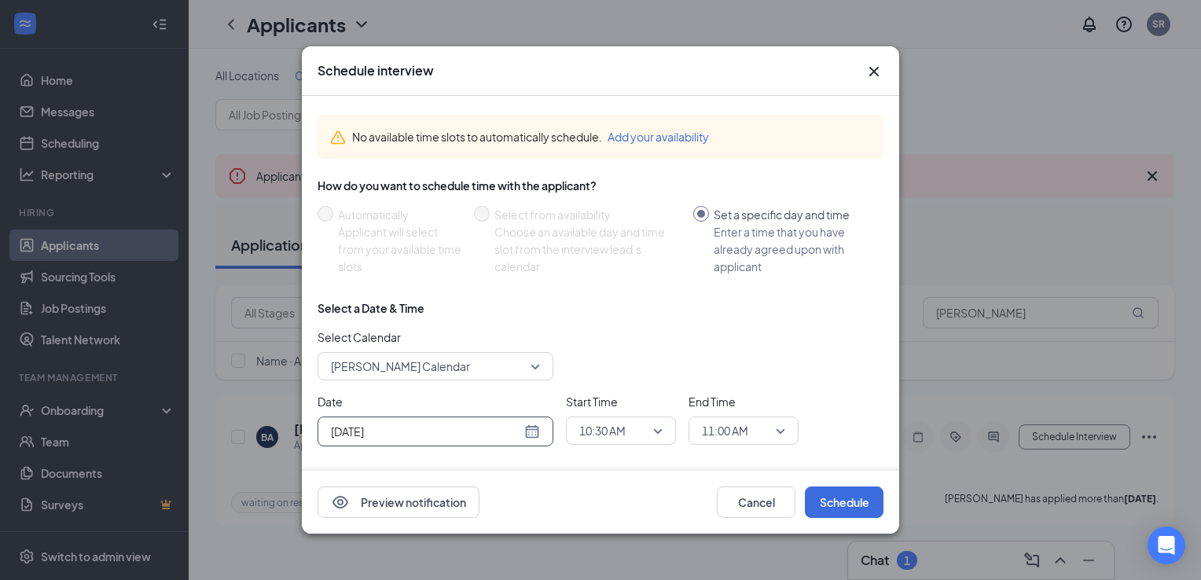
click at [638, 419] on span "10:30 AM" at bounding box center [613, 431] width 69 height 24
click at [605, 345] on span "02:00 PM" at bounding box center [601, 344] width 46 height 17
drag, startPoint x: 734, startPoint y: 444, endPoint x: 728, endPoint y: 437, distance: 9.5
click at [730, 442] on div "11:00 AM" at bounding box center [743, 431] width 110 height 28
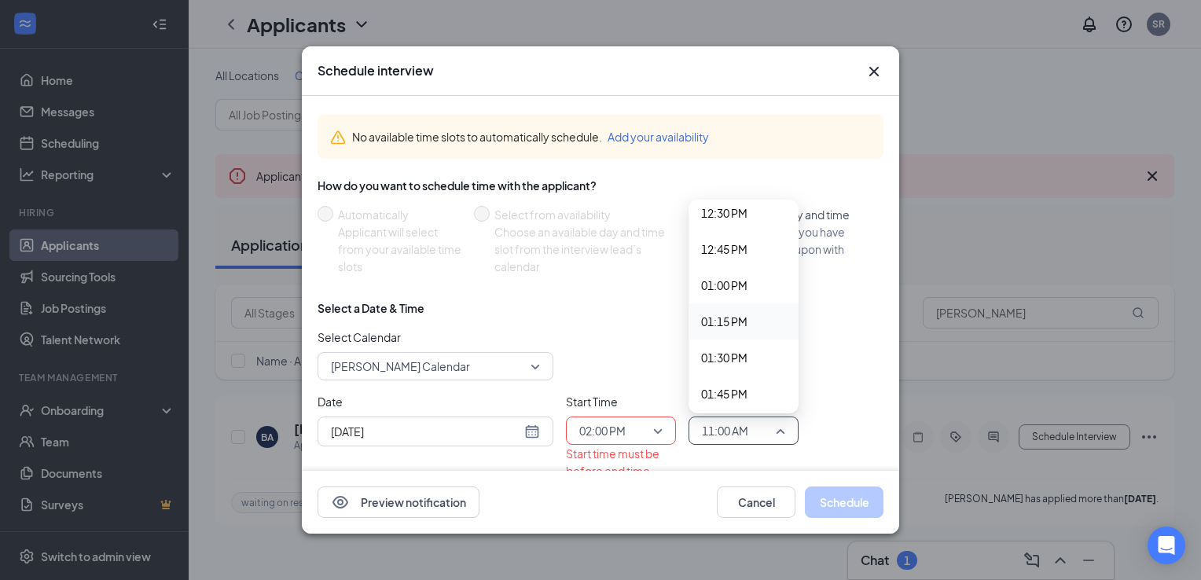
scroll to position [1977, 0]
click at [722, 313] on span "02:15 PM" at bounding box center [724, 308] width 46 height 17
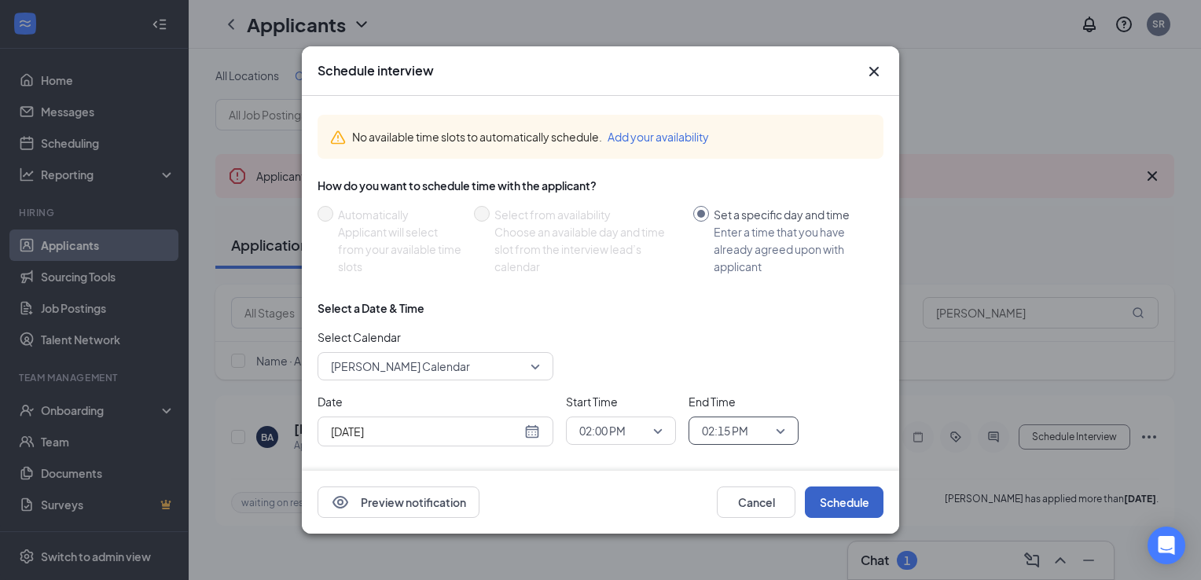
click at [825, 496] on button "Schedule" at bounding box center [844, 501] width 79 height 31
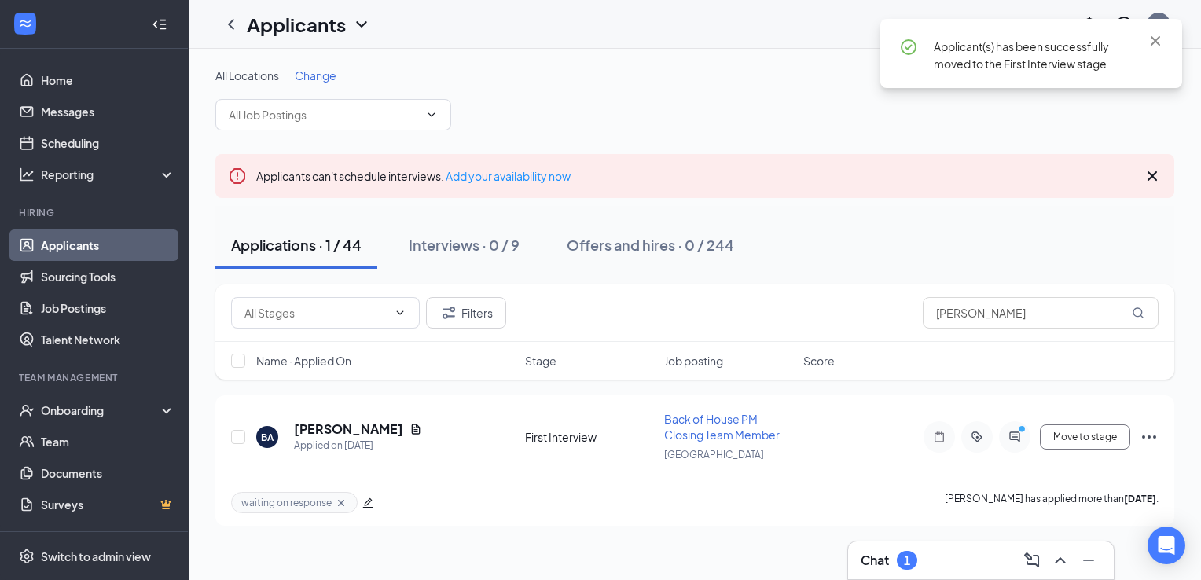
click at [875, 547] on div "Chat 1" at bounding box center [981, 560] width 266 height 38
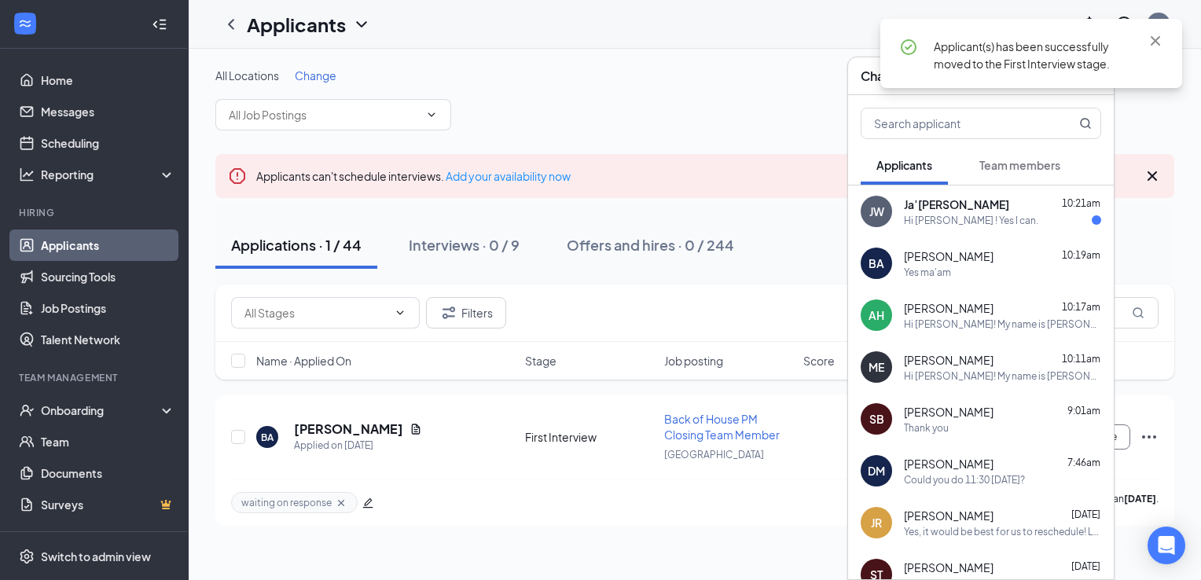
click at [895, 212] on div "JW Ja’Myah Woodruff 10:21am Hi Sara ! Yes I can." at bounding box center [981, 211] width 266 height 52
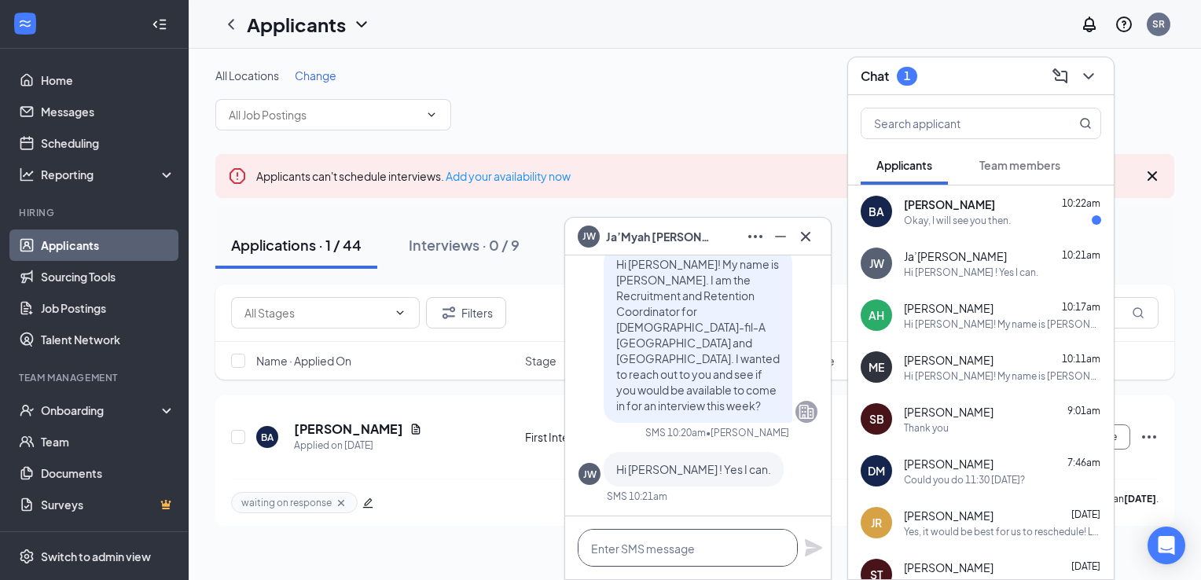
click at [698, 554] on textarea at bounding box center [688, 548] width 220 height 38
type textarea "W"
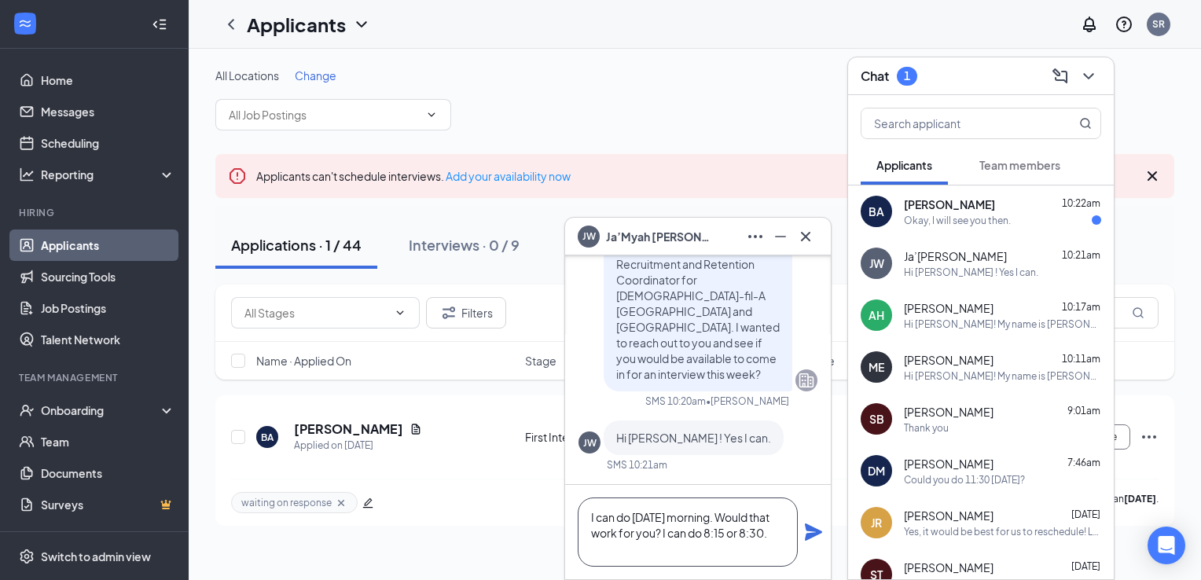
type textarea "I can do tomorrow morning. Would that work for you? I can do 8:15 or 8:30."
click at [809, 527] on icon "Plane" at bounding box center [813, 531] width 17 height 17
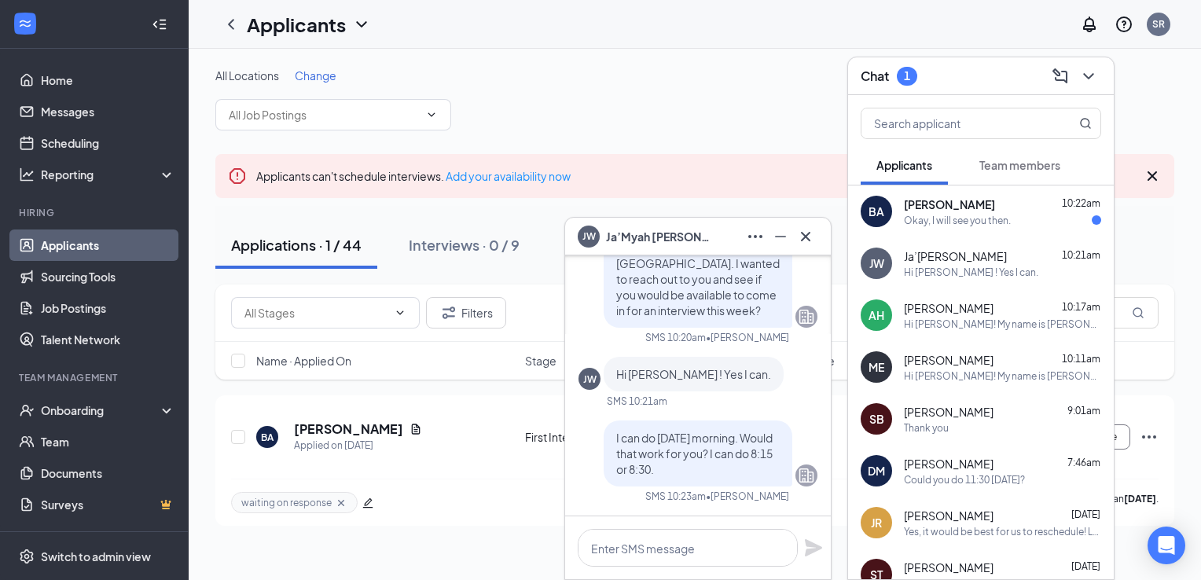
click at [941, 211] on span "[PERSON_NAME]" at bounding box center [949, 204] width 91 height 16
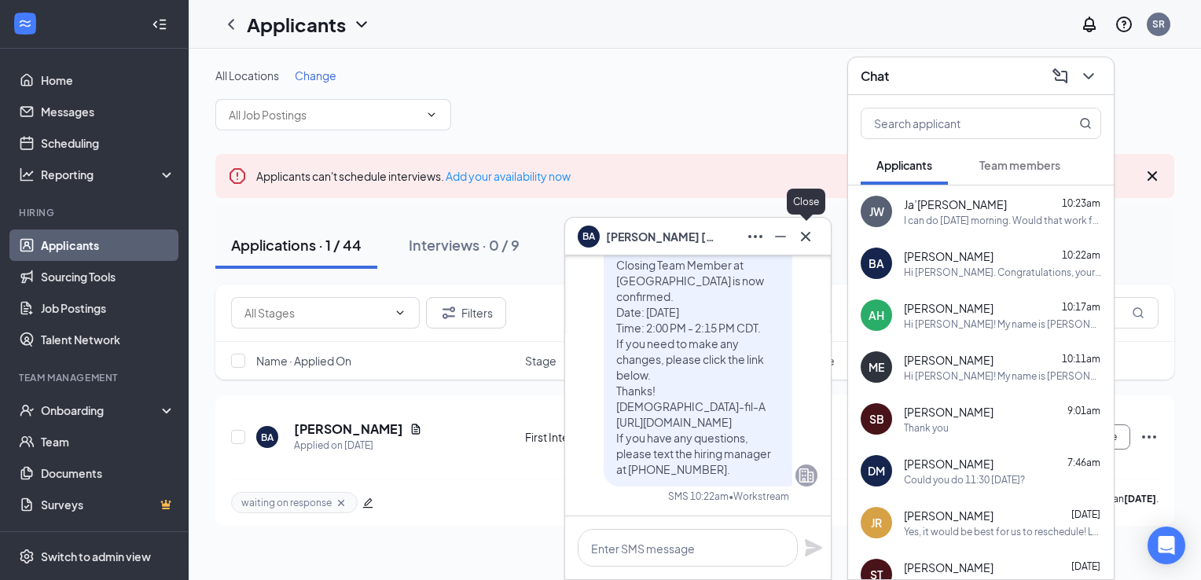
click at [806, 246] on button at bounding box center [805, 236] width 25 height 25
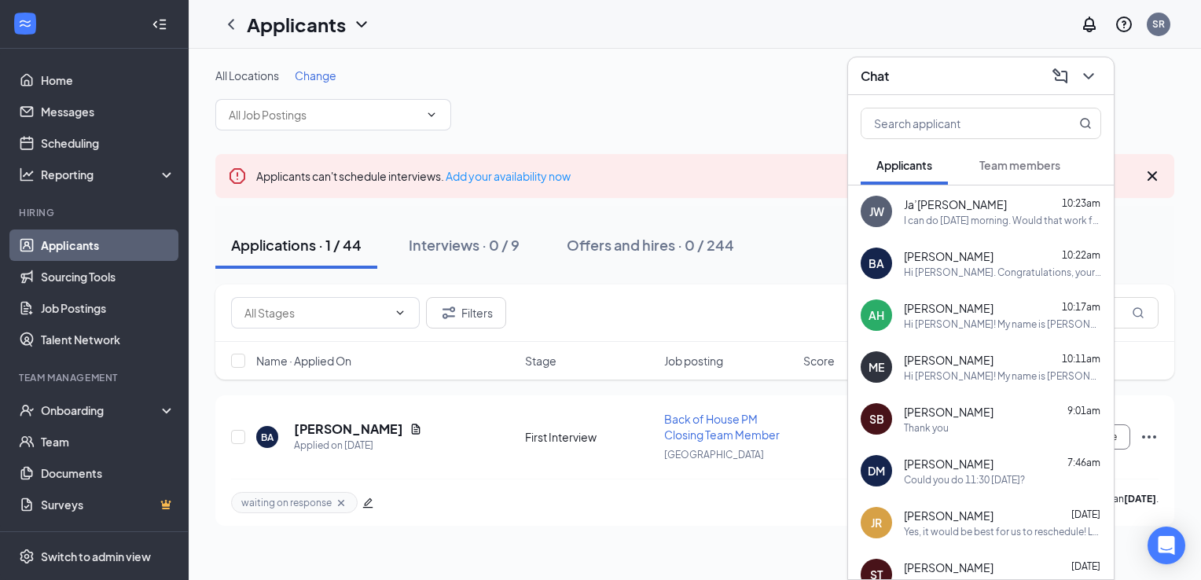
click at [868, 75] on h3 "Chat" at bounding box center [875, 76] width 28 height 17
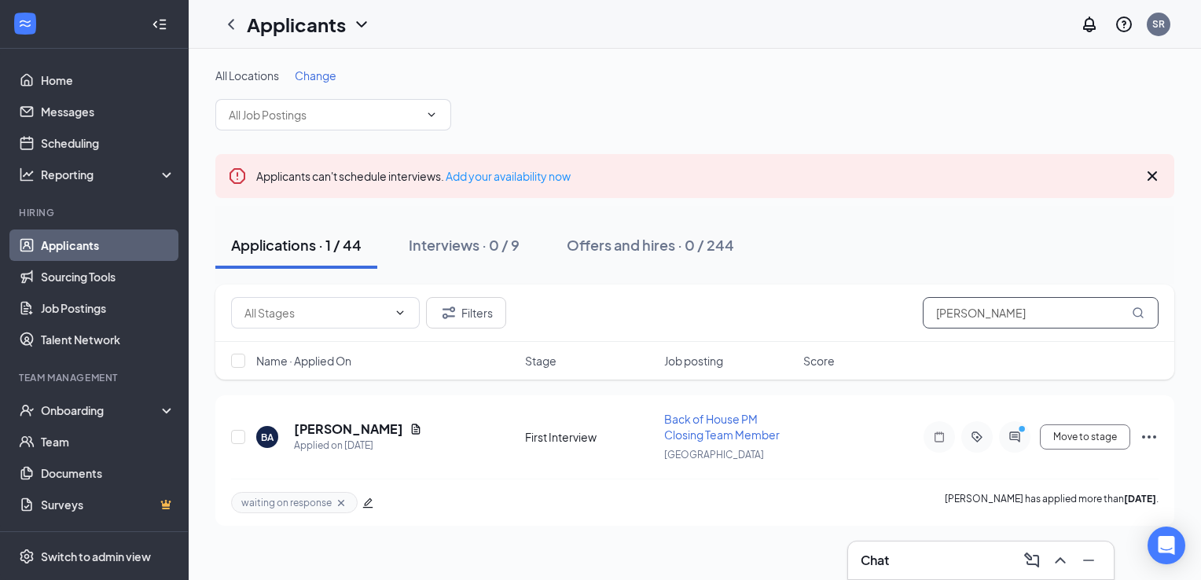
drag, startPoint x: 991, startPoint y: 312, endPoint x: 834, endPoint y: 297, distance: 157.9
click at [836, 300] on div "Filters brandy" at bounding box center [694, 312] width 927 height 31
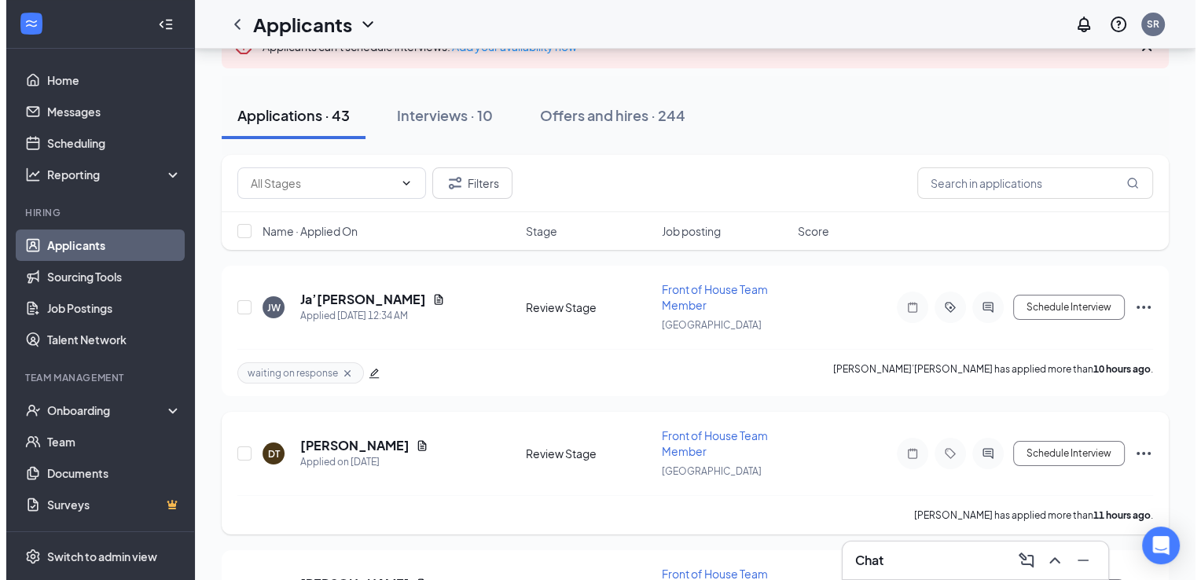
scroll to position [157, 0]
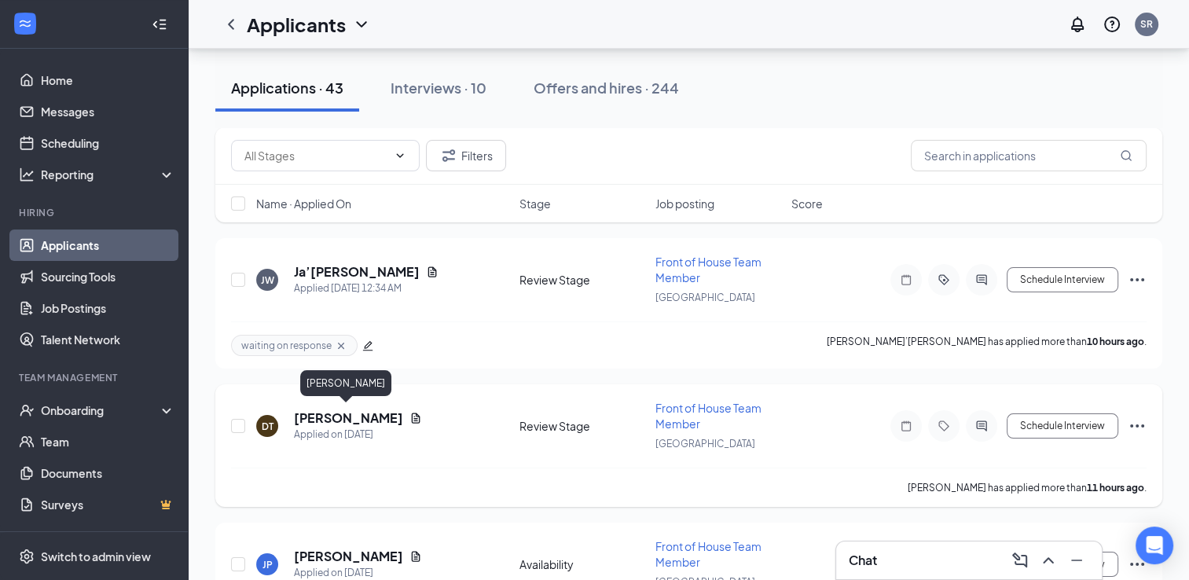
click at [334, 410] on h5 "[PERSON_NAME]" at bounding box center [348, 417] width 109 height 17
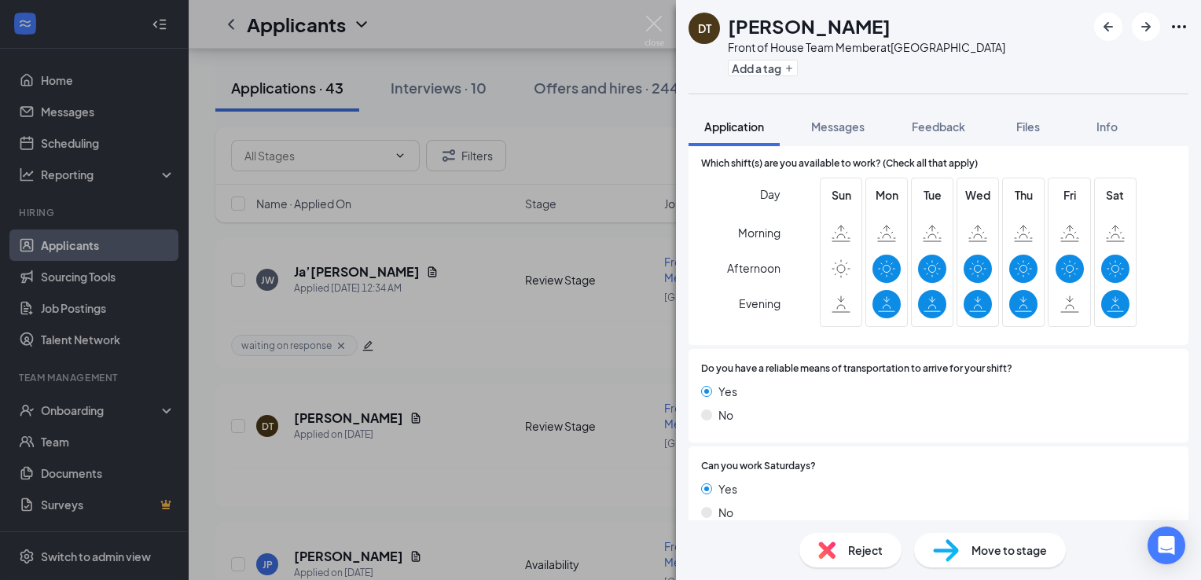
scroll to position [1288, 0]
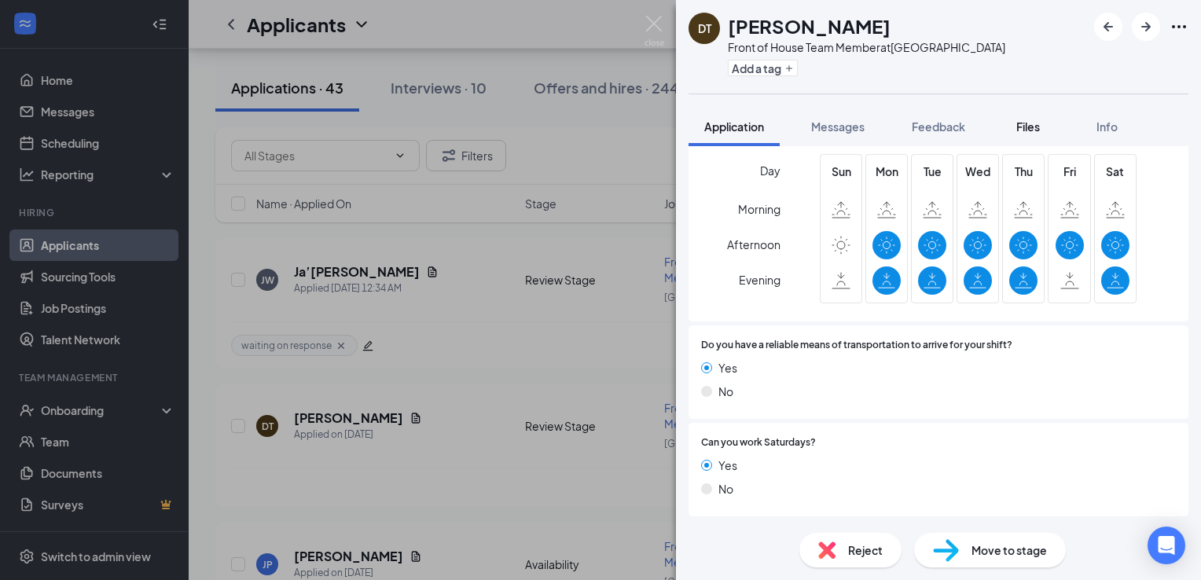
click at [1026, 120] on span "Files" at bounding box center [1028, 126] width 24 height 14
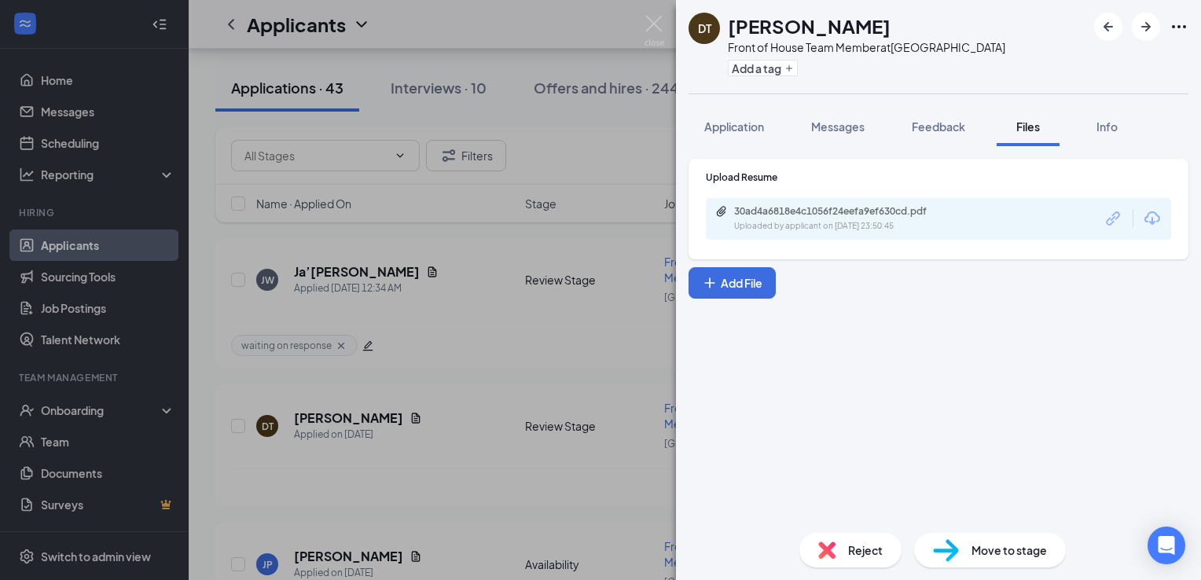
click at [860, 199] on div "30ad4a6818e4c1056f24eefa9ef630cd.pdf Uploaded by applicant on Aug 25, 2025 at 2…" at bounding box center [938, 219] width 465 height 42
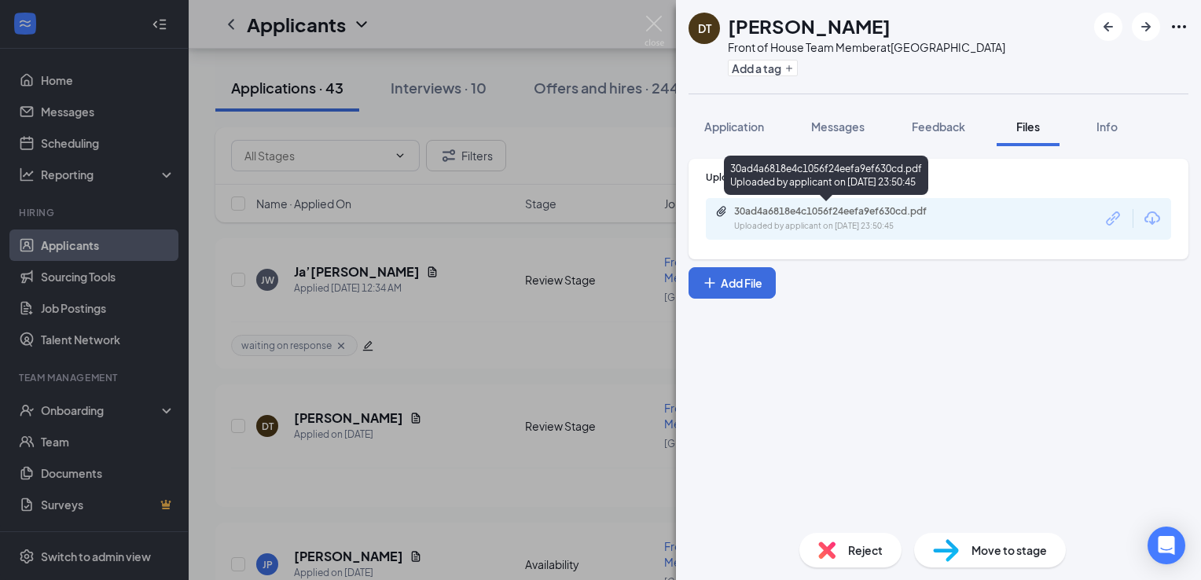
click at [853, 215] on div "30ad4a6818e4c1056f24eefa9ef630cd.pdf" at bounding box center [844, 211] width 220 height 13
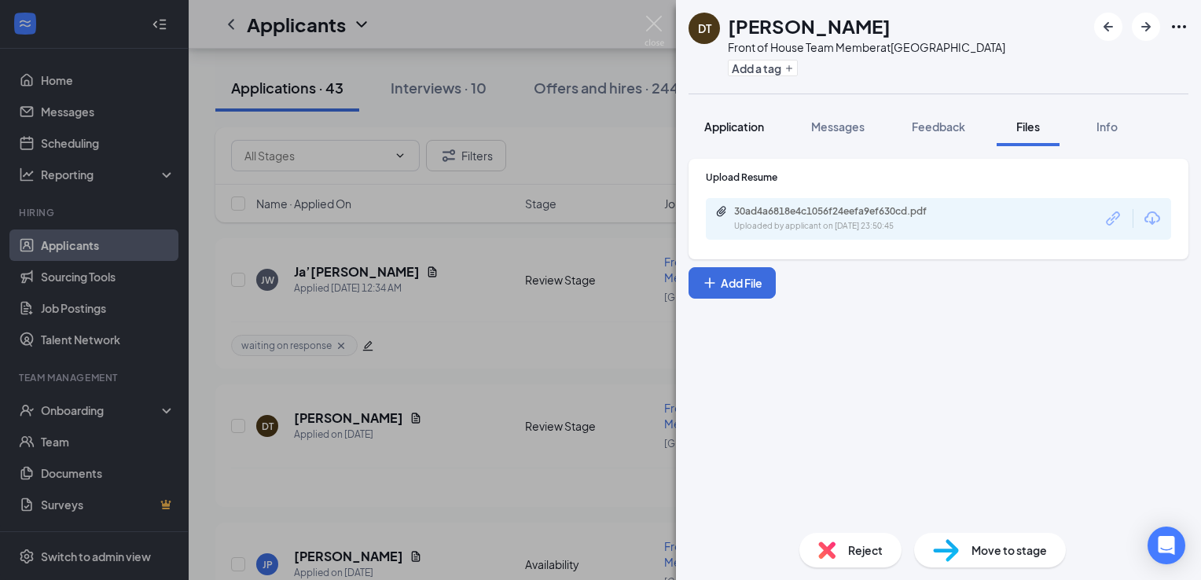
click at [730, 134] on button "Application" at bounding box center [733, 126] width 91 height 39
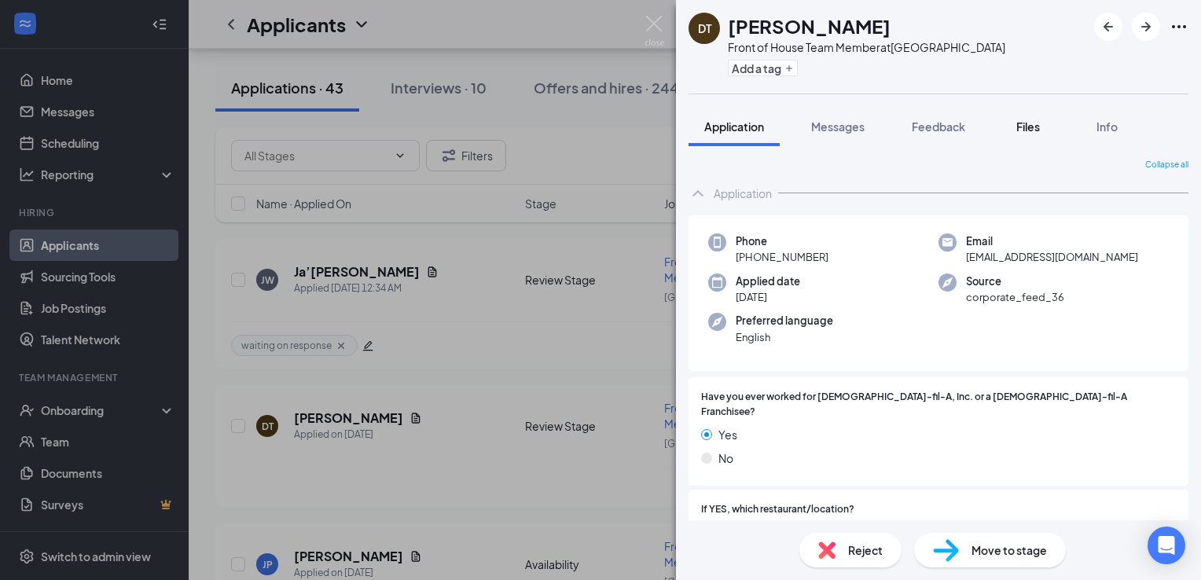
click at [1035, 122] on span "Files" at bounding box center [1028, 126] width 24 height 14
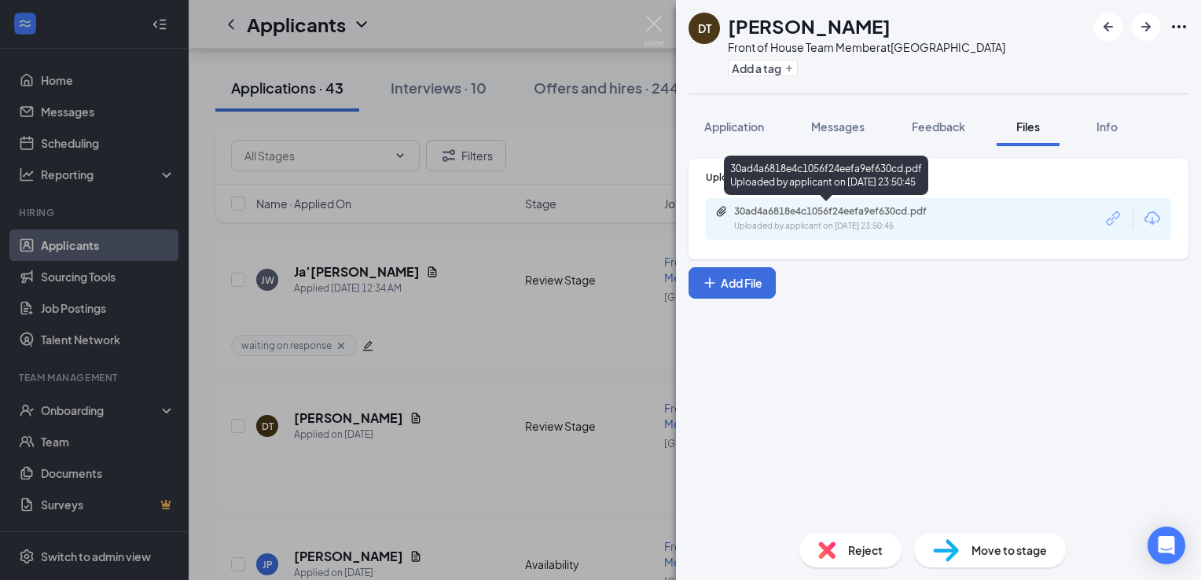
click at [788, 207] on div "30ad4a6818e4c1056f24eefa9ef630cd.pdf" at bounding box center [844, 211] width 220 height 13
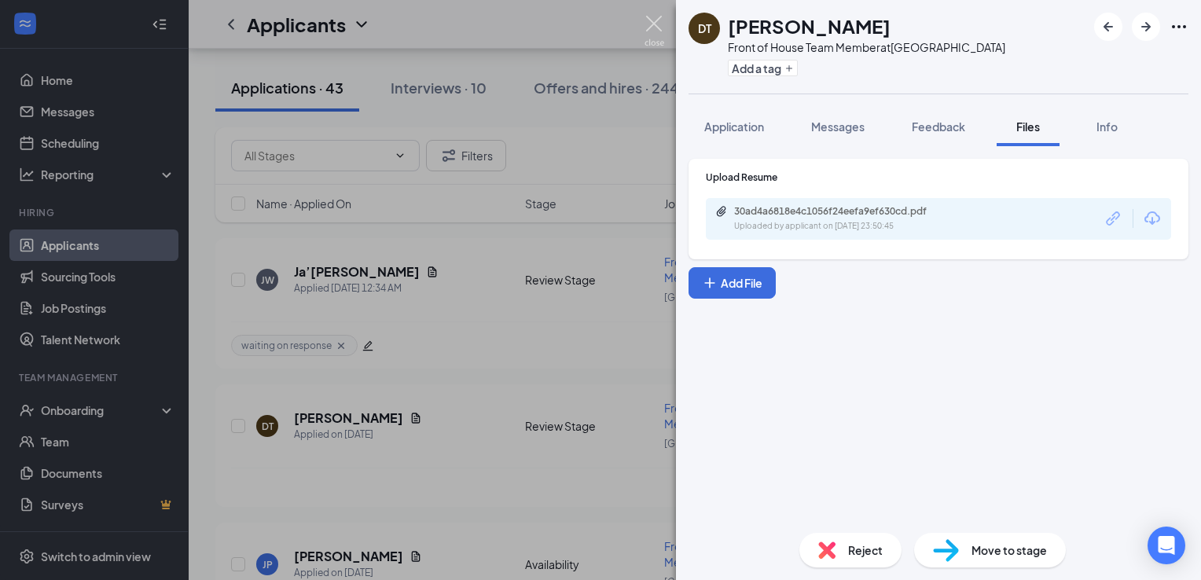
click at [662, 17] on img at bounding box center [654, 31] width 20 height 31
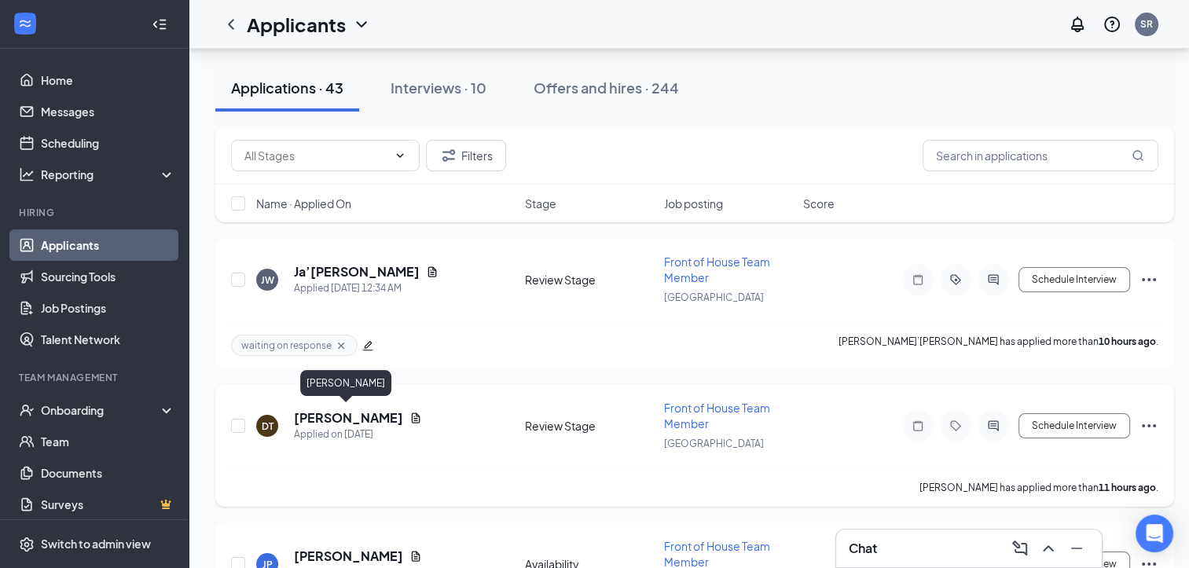
click at [317, 419] on h5 "[PERSON_NAME]" at bounding box center [348, 417] width 109 height 17
